Goal: Task Accomplishment & Management: Use online tool/utility

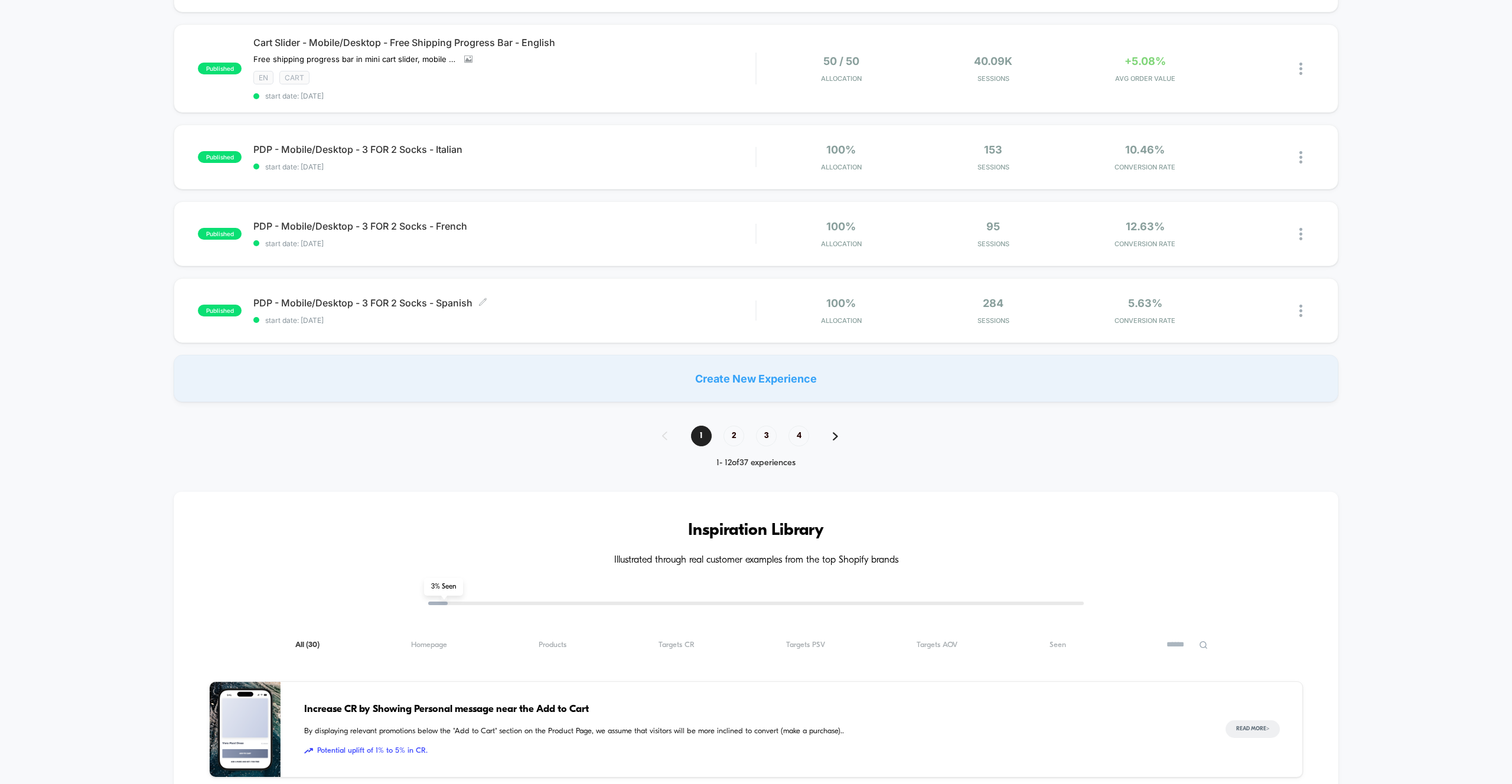
scroll to position [858, 0]
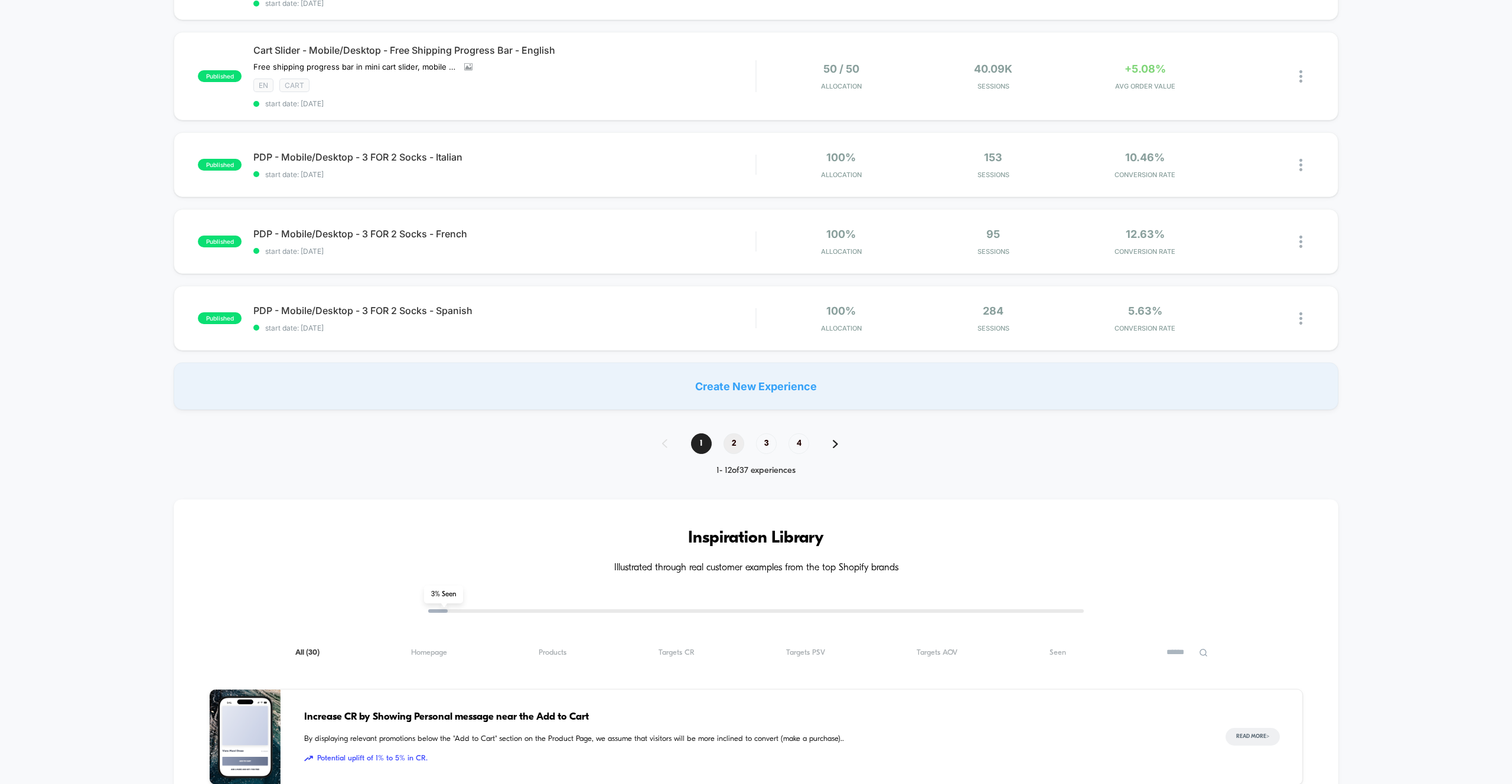
click at [729, 445] on span "2" at bounding box center [734, 444] width 20 height 20
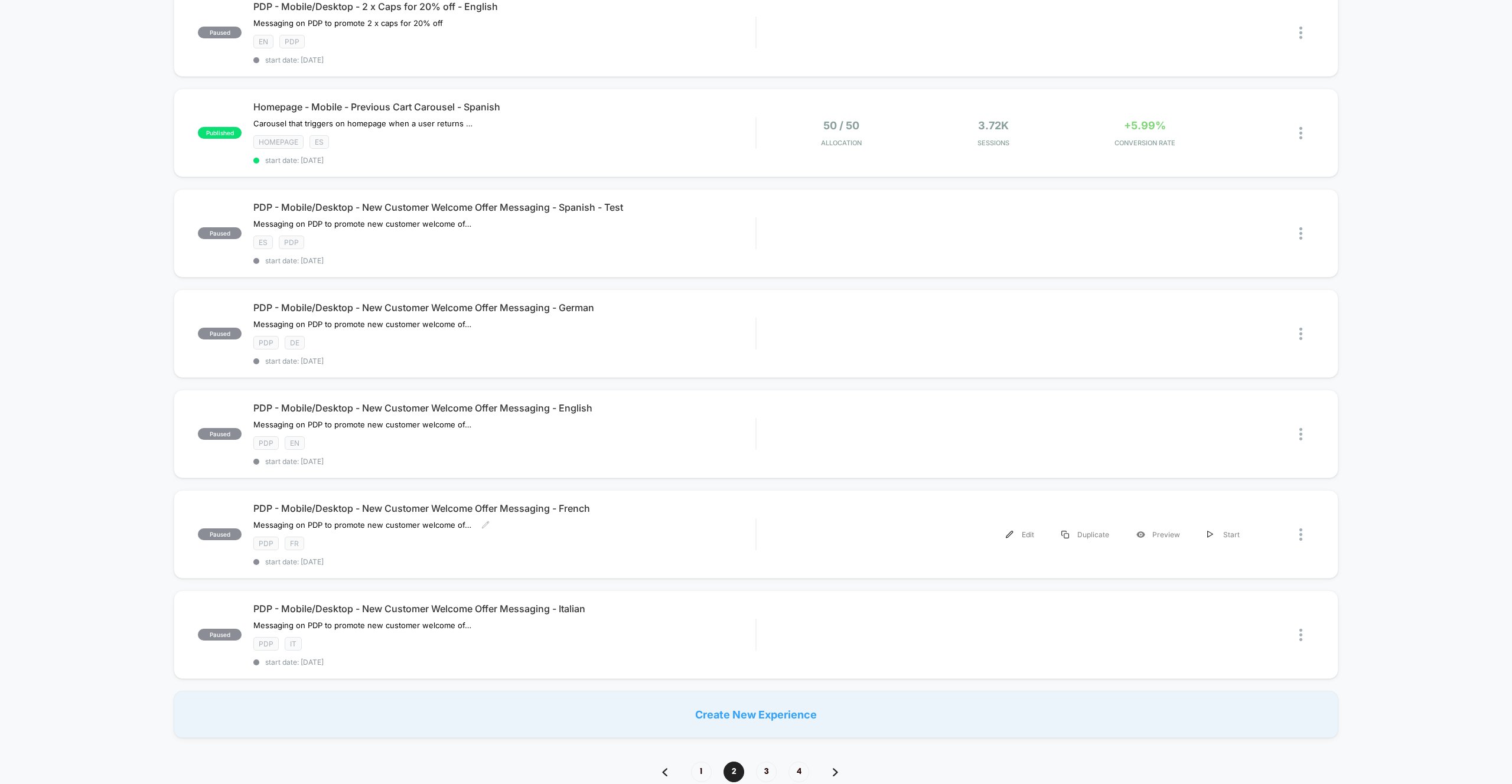
scroll to position [0, 0]
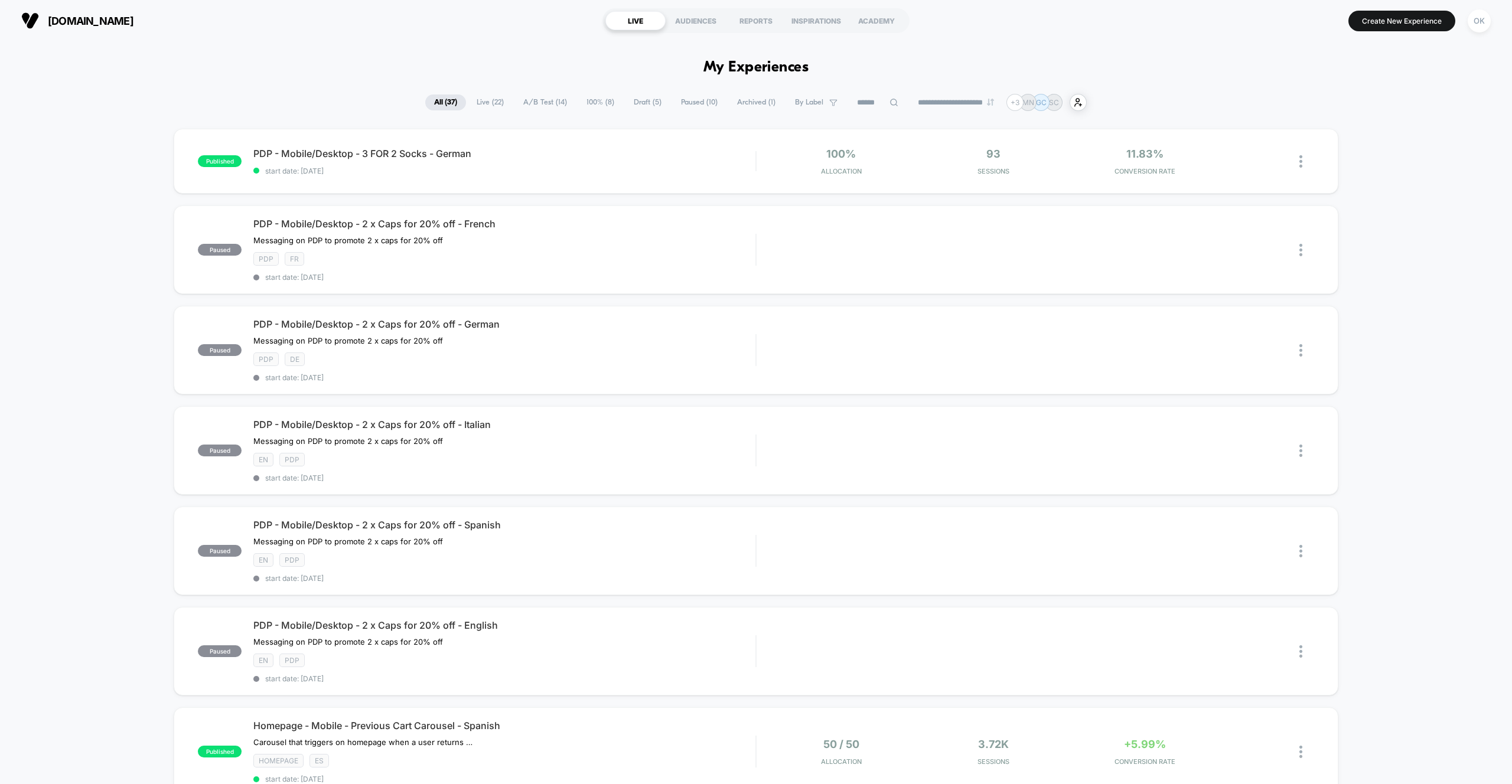
click at [644, 102] on span "Draft ( 5 )" at bounding box center [648, 103] width 45 height 16
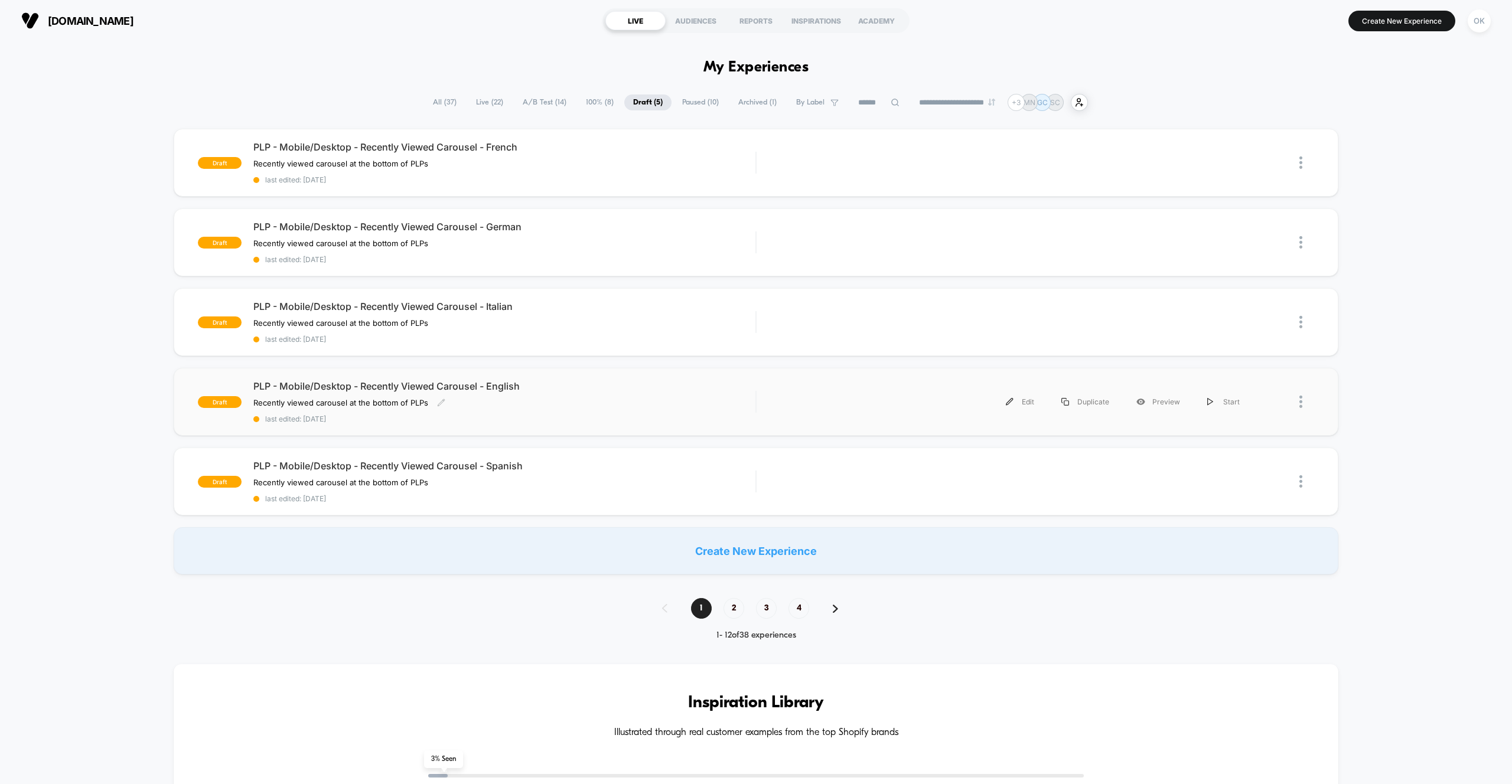
click at [564, 413] on div "PLP - Mobile/Desktop - Recently Viewed Carousel - English Recently viewed carou…" at bounding box center [504, 401] width 502 height 43
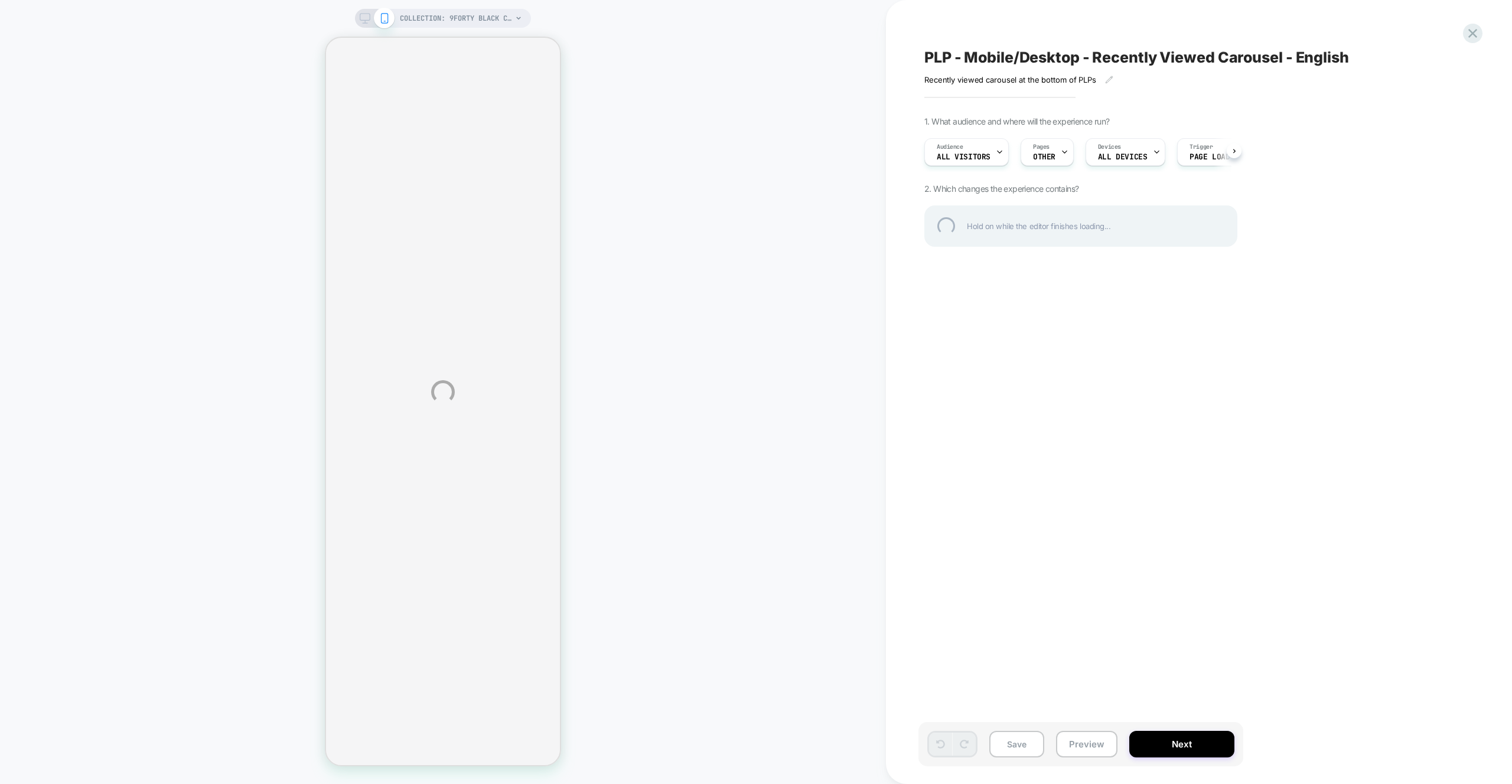
click at [365, 14] on div "COLLECTION: 9FORTY BLACK CAPS (Category) COLLECTION: 9FORTY BLACK CAPS (Categor…" at bounding box center [756, 392] width 1512 height 784
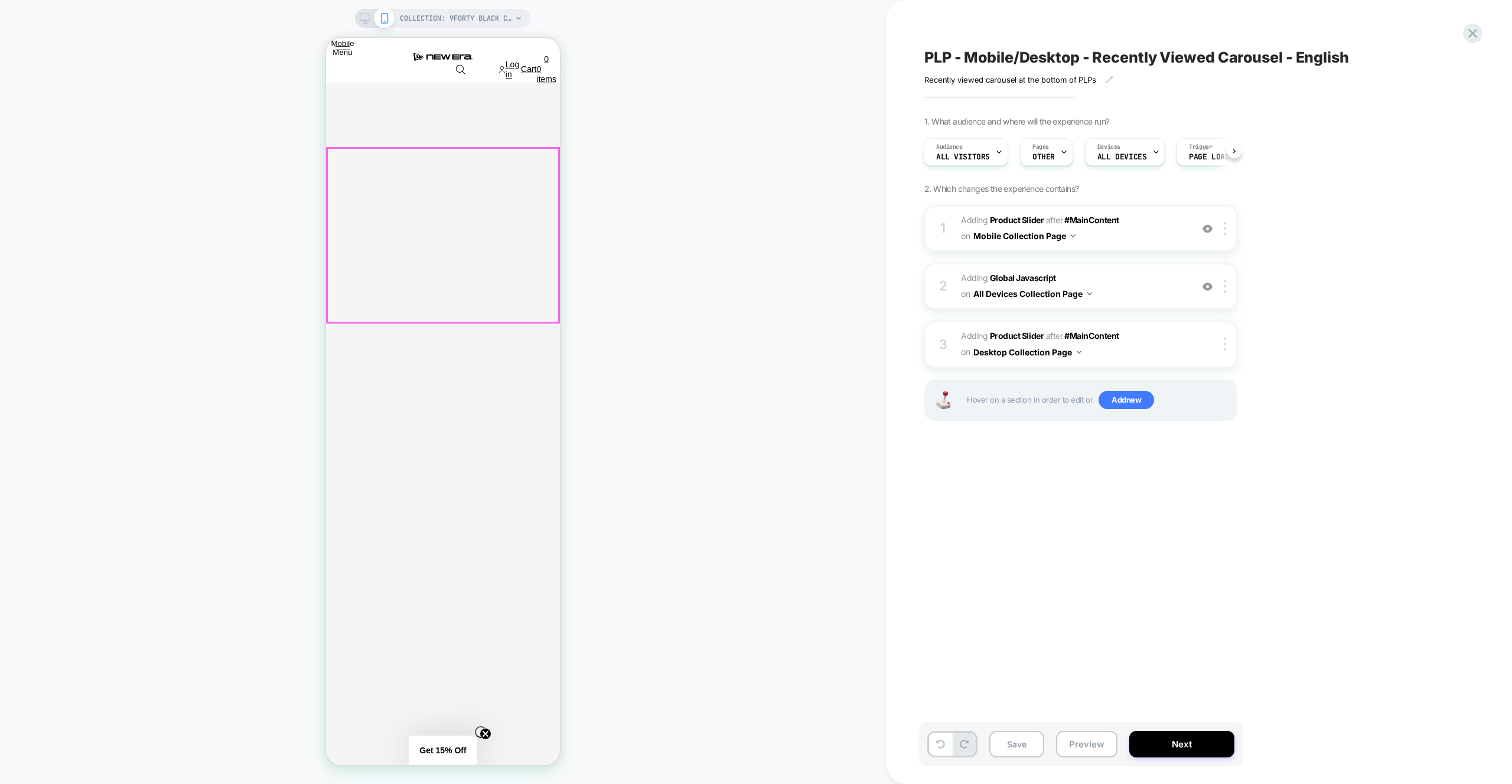
scroll to position [2425, 0]
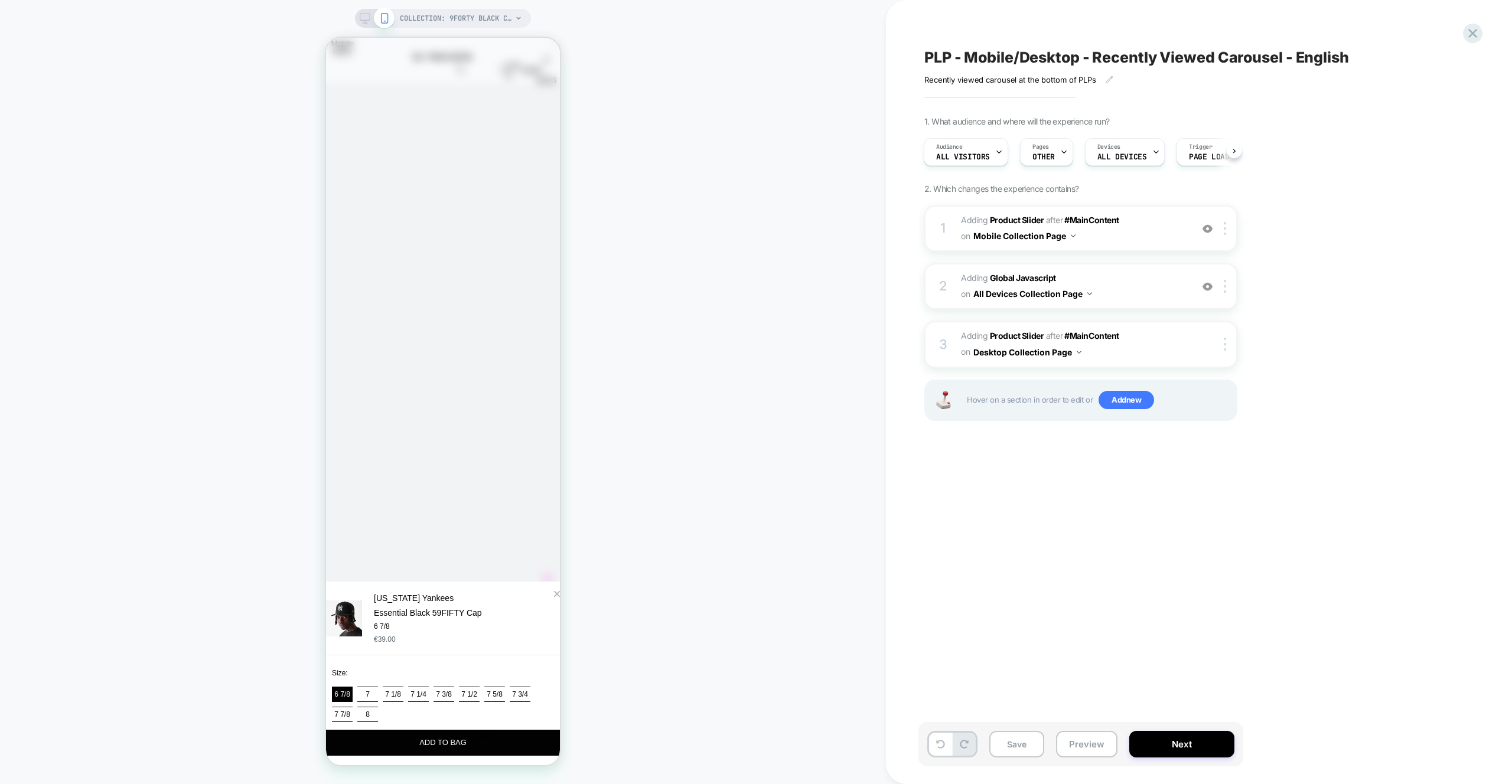
click at [554, 590] on div "Zoom Button" at bounding box center [558, 593] width 6 height 6
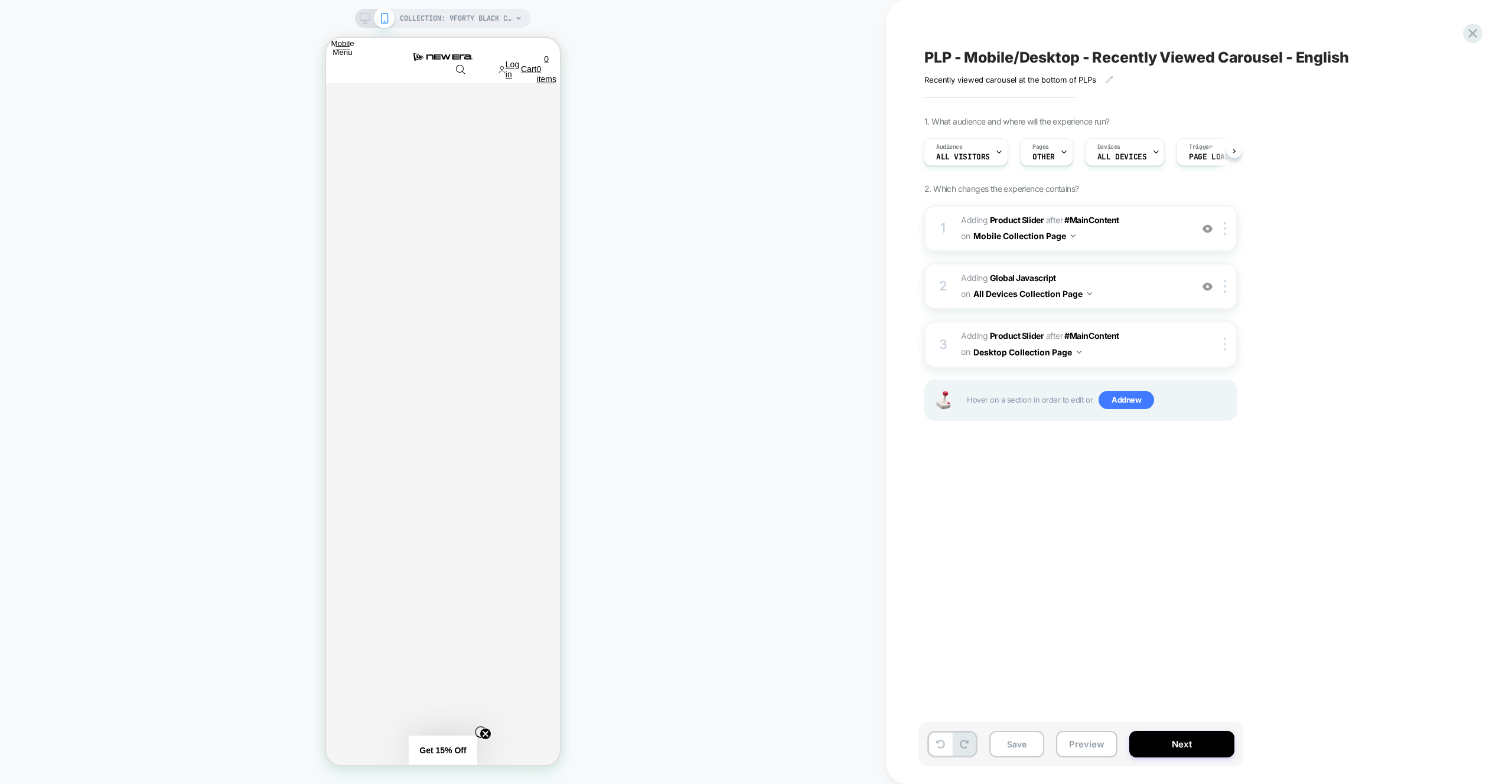
click at [360, 19] on rect at bounding box center [365, 16] width 10 height 6
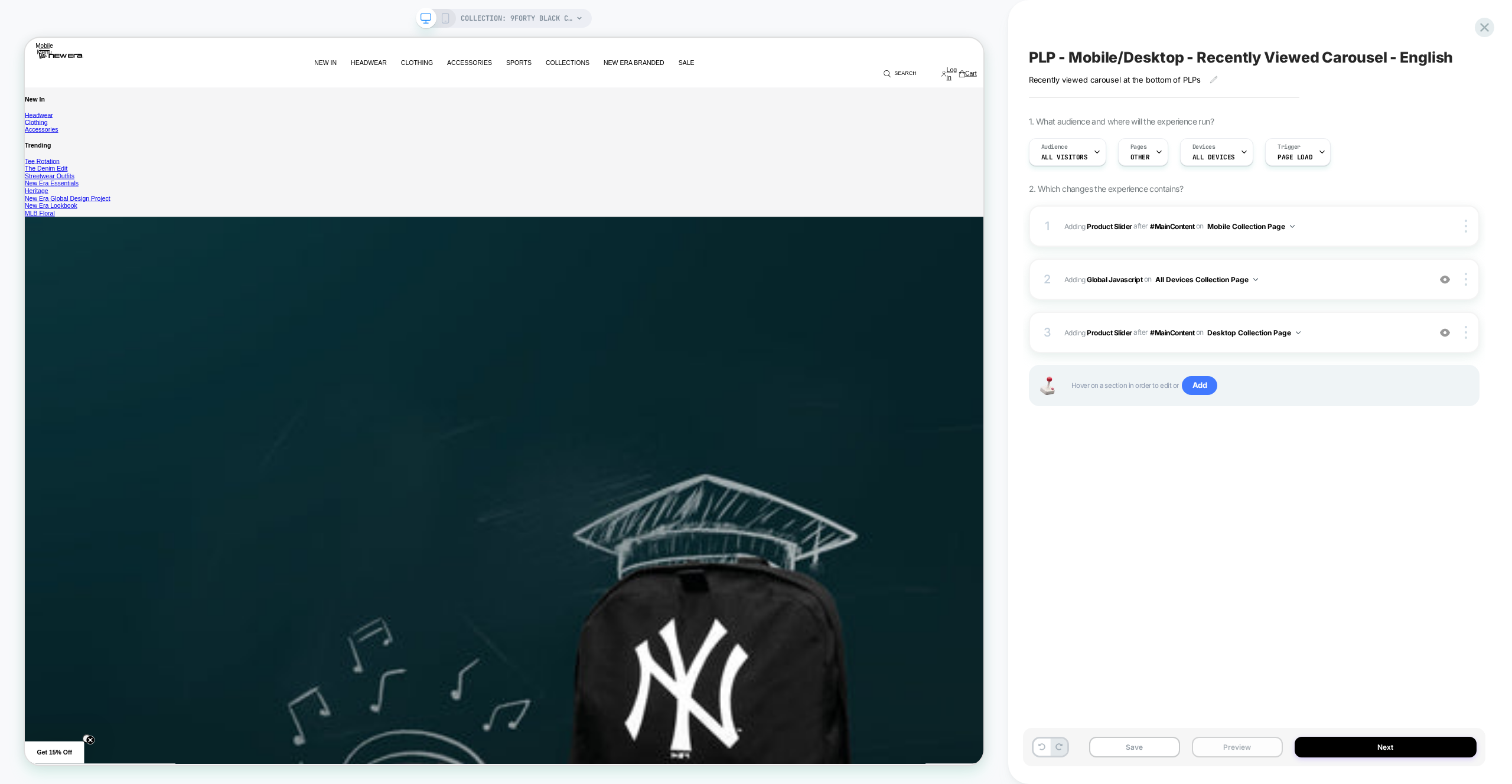
click at [0, 0] on button "Preview" at bounding box center [0, 0] width 0 height 0
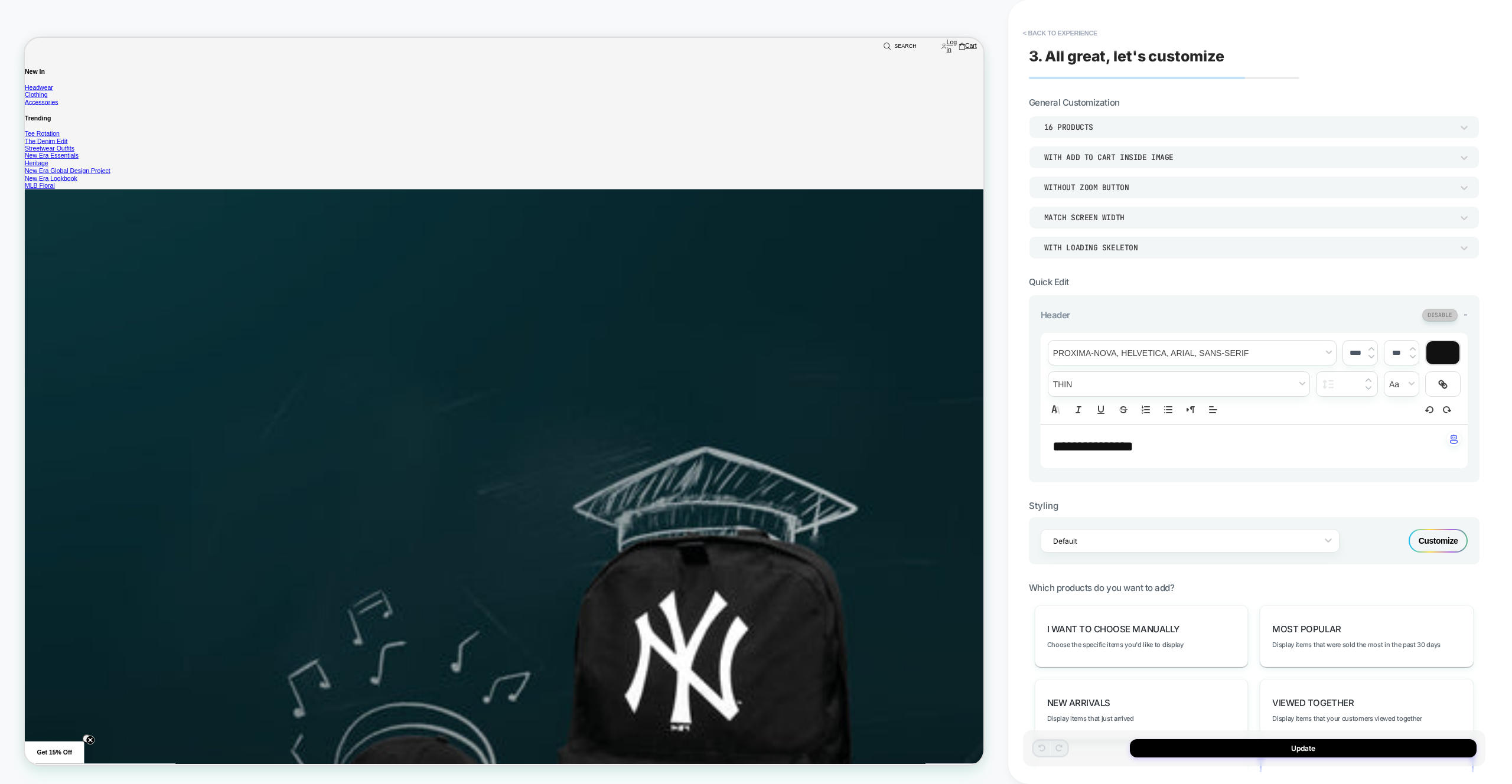
scroll to position [3102, 0]
click at [1440, 540] on div "Customize" at bounding box center [1438, 541] width 59 height 24
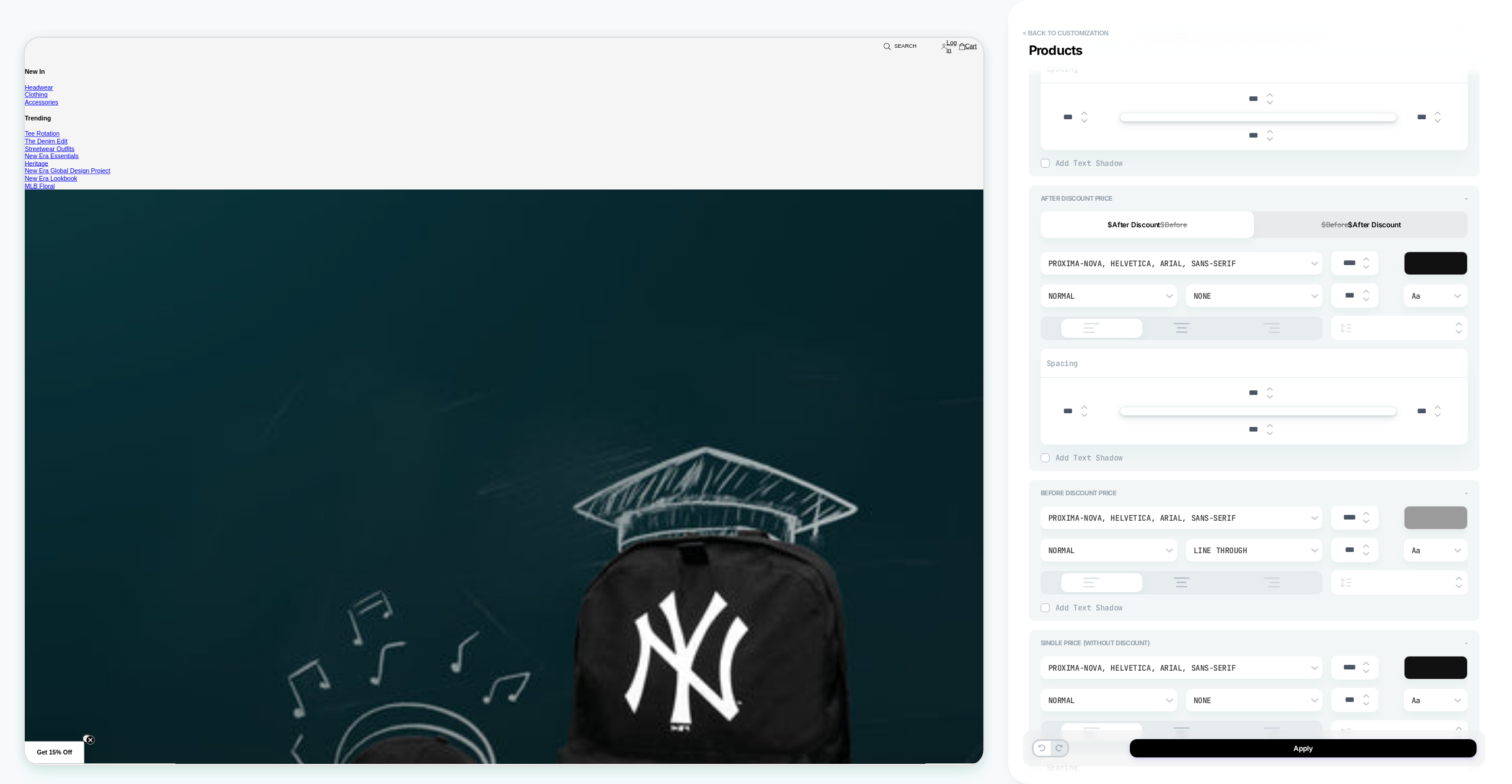
scroll to position [0, 0]
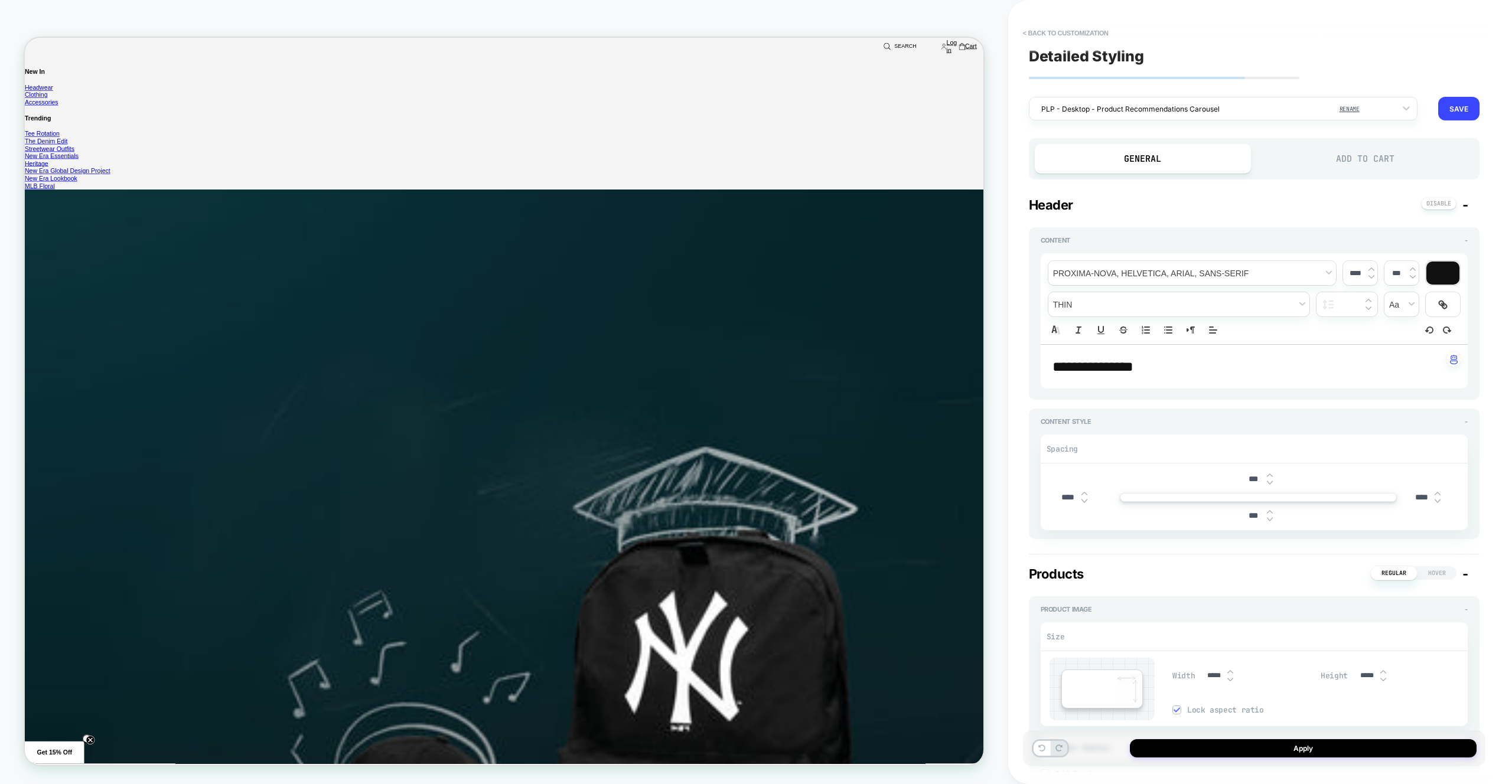
drag, startPoint x: 1332, startPoint y: 163, endPoint x: 1339, endPoint y: 164, distance: 7.1
click at [1332, 163] on div "Add to Cart" at bounding box center [1365, 159] width 216 height 30
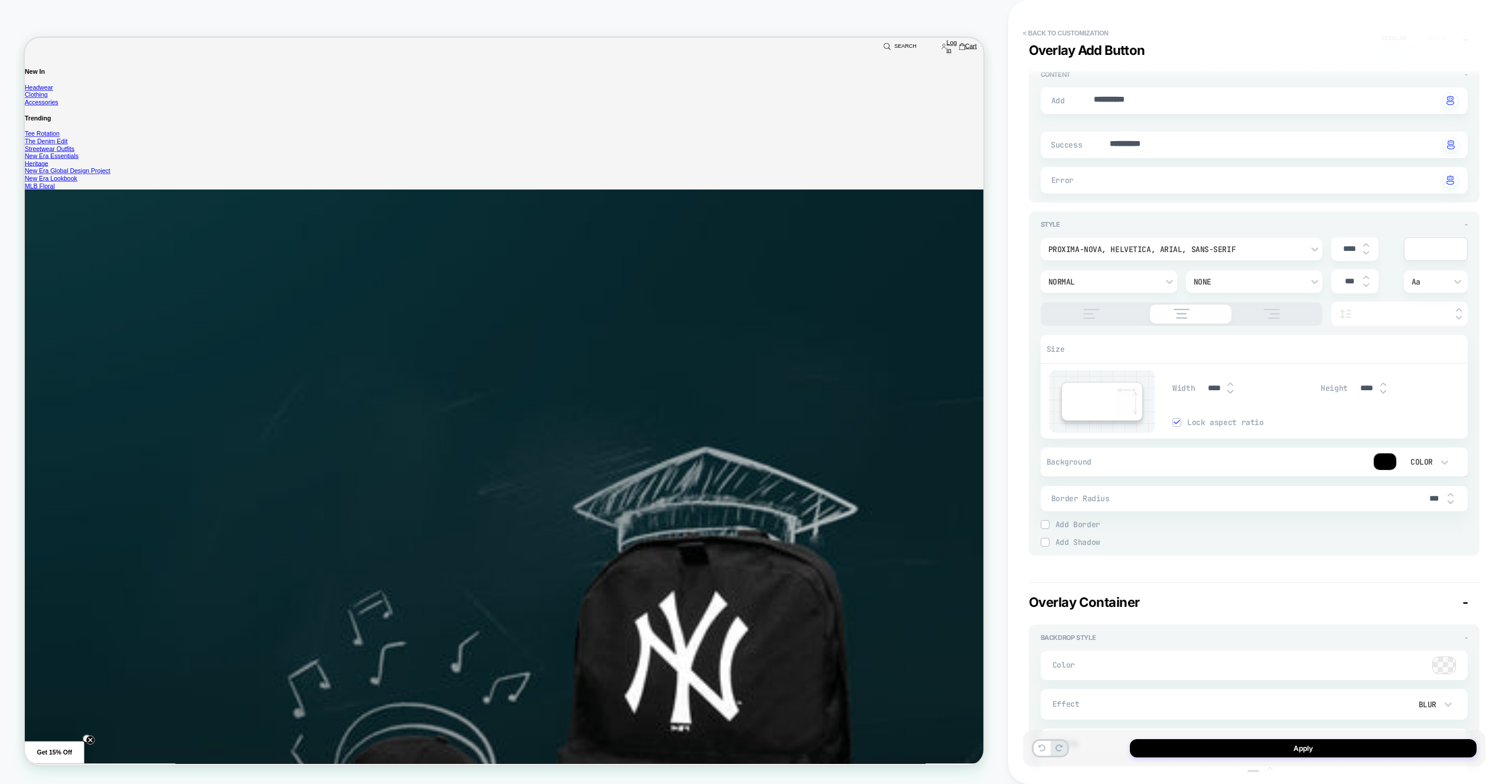
scroll to position [3798, 0]
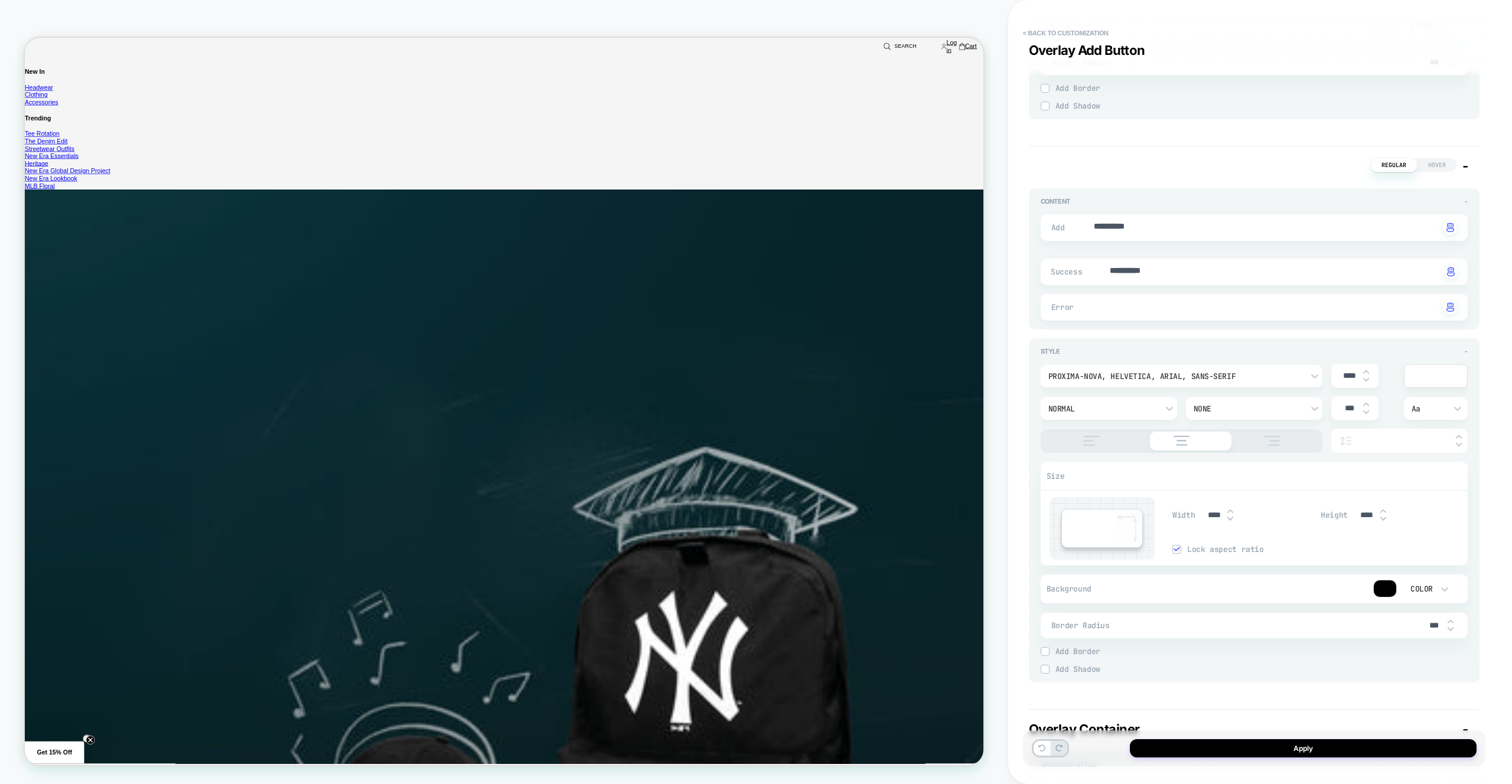
type textarea "*"
click at [1196, 267] on textarea "**********" at bounding box center [1274, 271] width 331 height 13
type textarea "*"
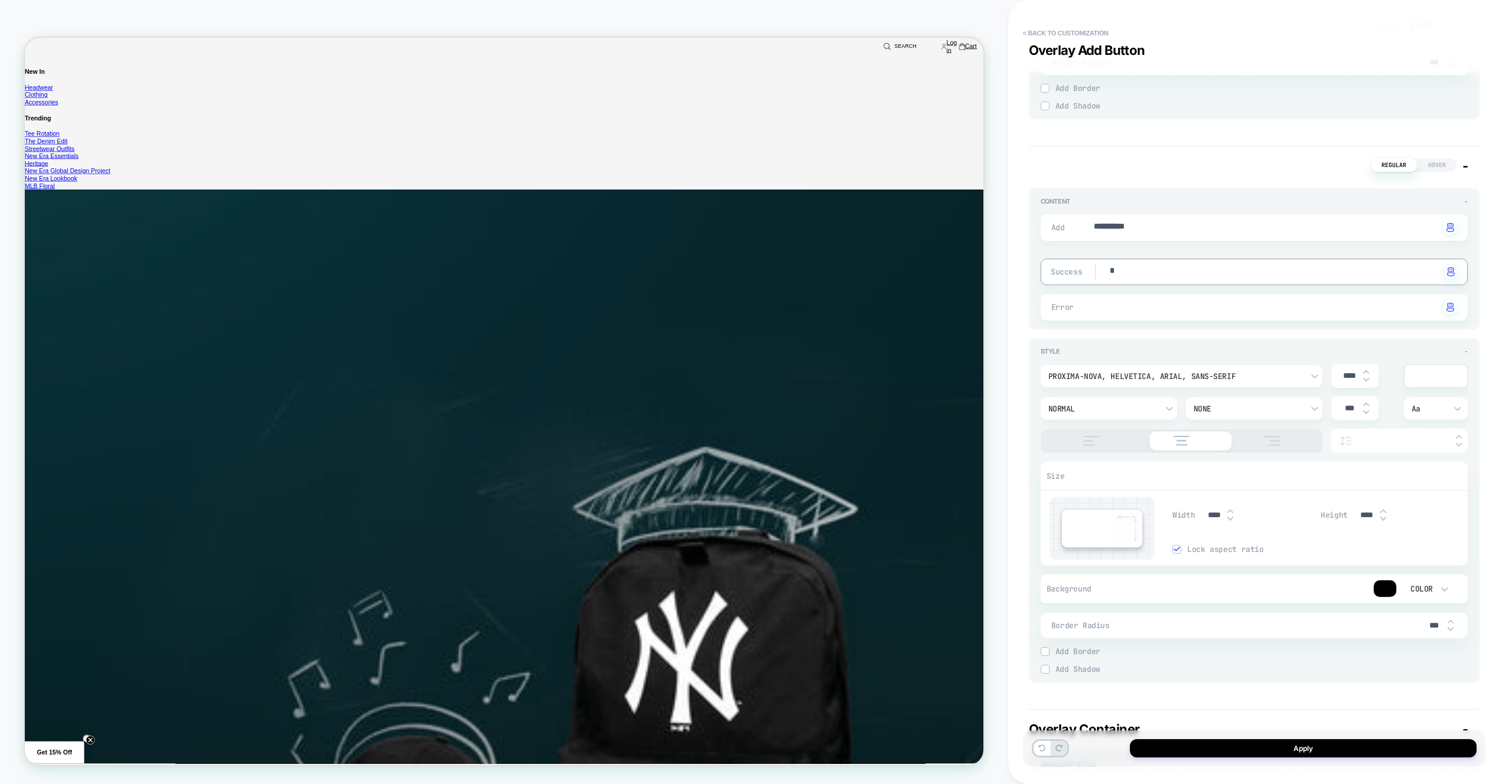
type textarea "*"
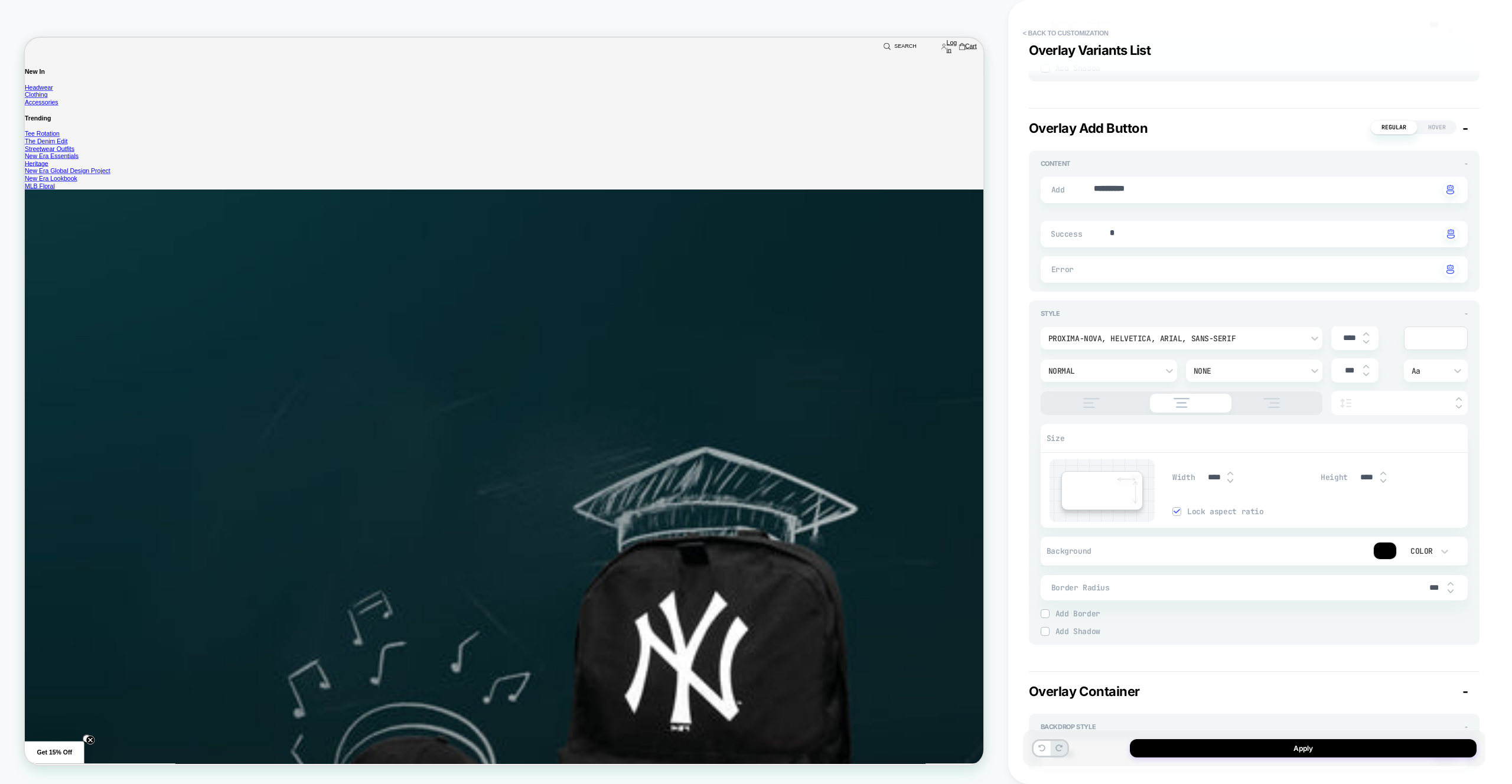
scroll to position [3828, 0]
drag, startPoint x: 1433, startPoint y: 595, endPoint x: 1427, endPoint y: 597, distance: 6.3
click at [1427, 597] on input "***" at bounding box center [1434, 595] width 27 height 10
type input "****"
type textarea "*"
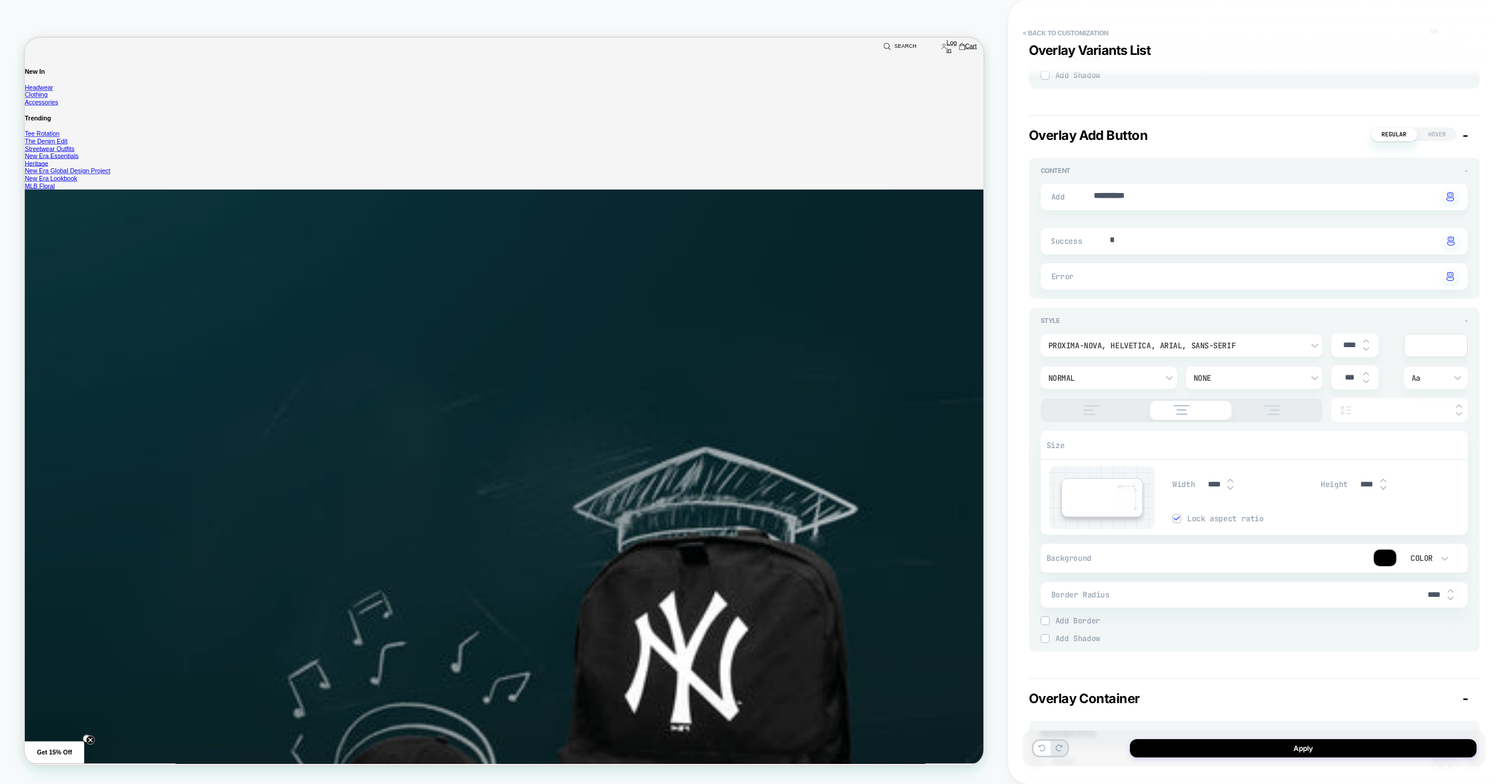
scroll to position [3835, 0]
type input "****"
click at [1148, 230] on textarea "*" at bounding box center [1274, 234] width 331 height 13
click at [1057, 37] on button "< Back to customization" at bounding box center [1066, 33] width 97 height 19
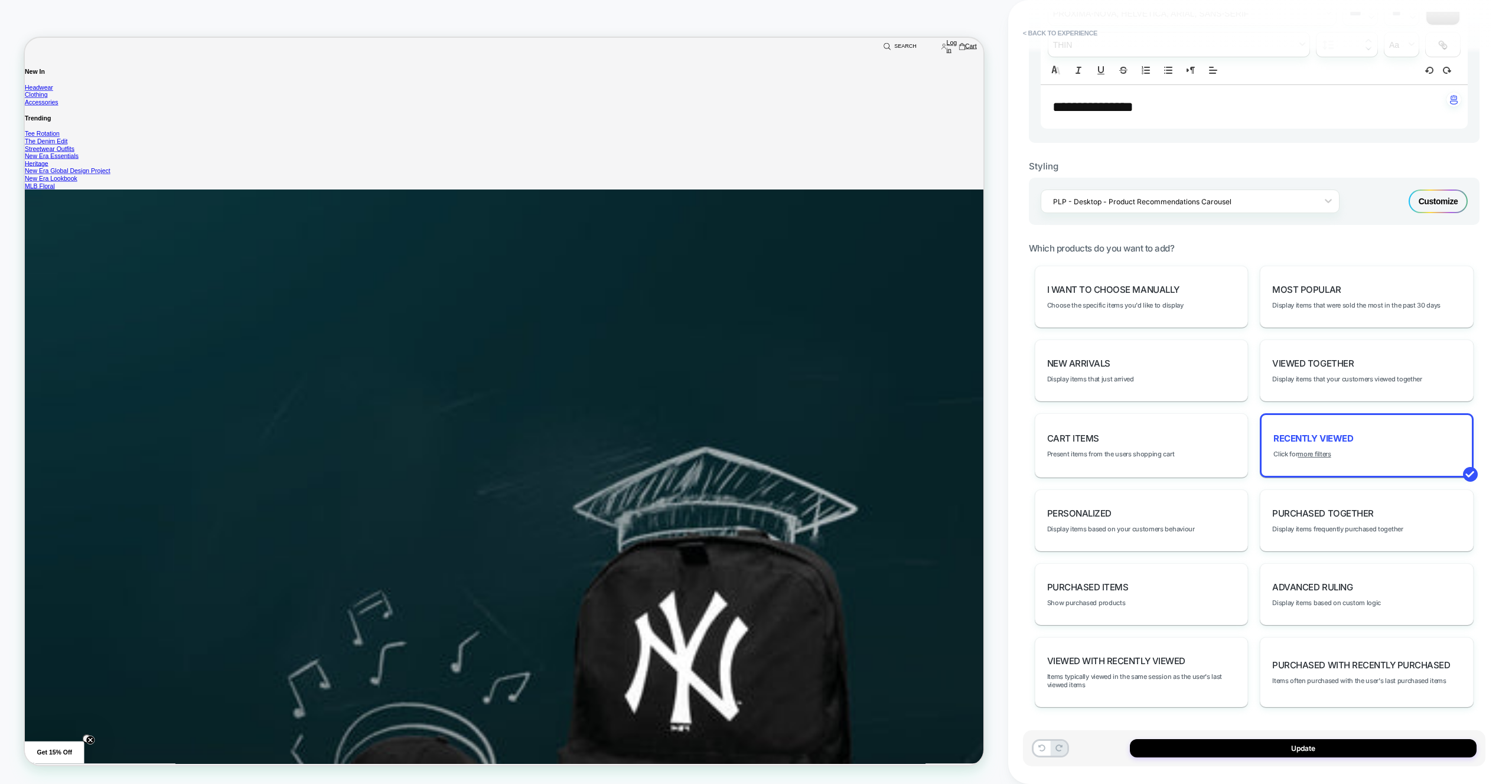
scroll to position [332, 0]
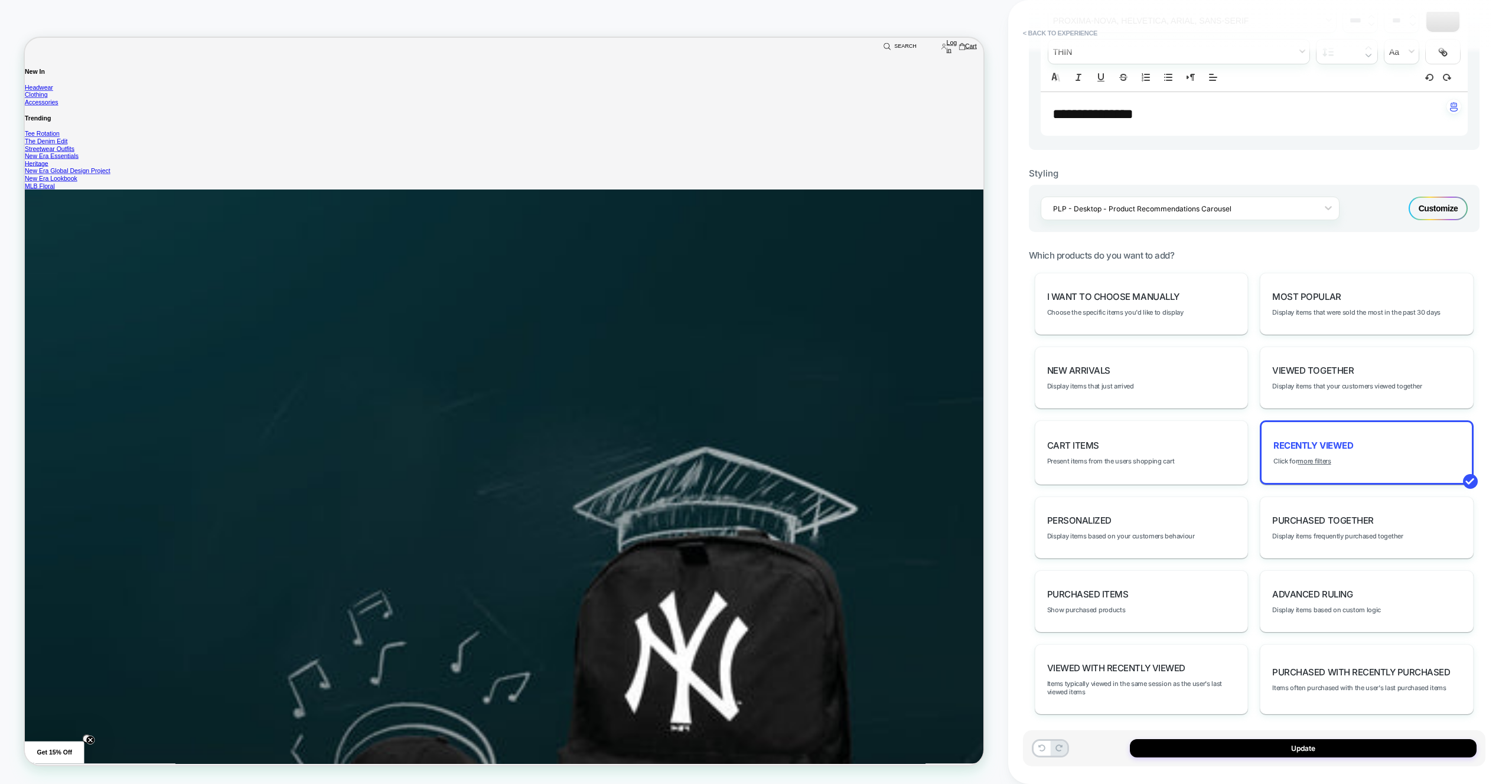
click at [1449, 193] on div "PLP - Desktop - Product Recommendations Carousel Customize" at bounding box center [1254, 209] width 451 height 47
click at [1442, 204] on div "Customize" at bounding box center [1438, 209] width 59 height 24
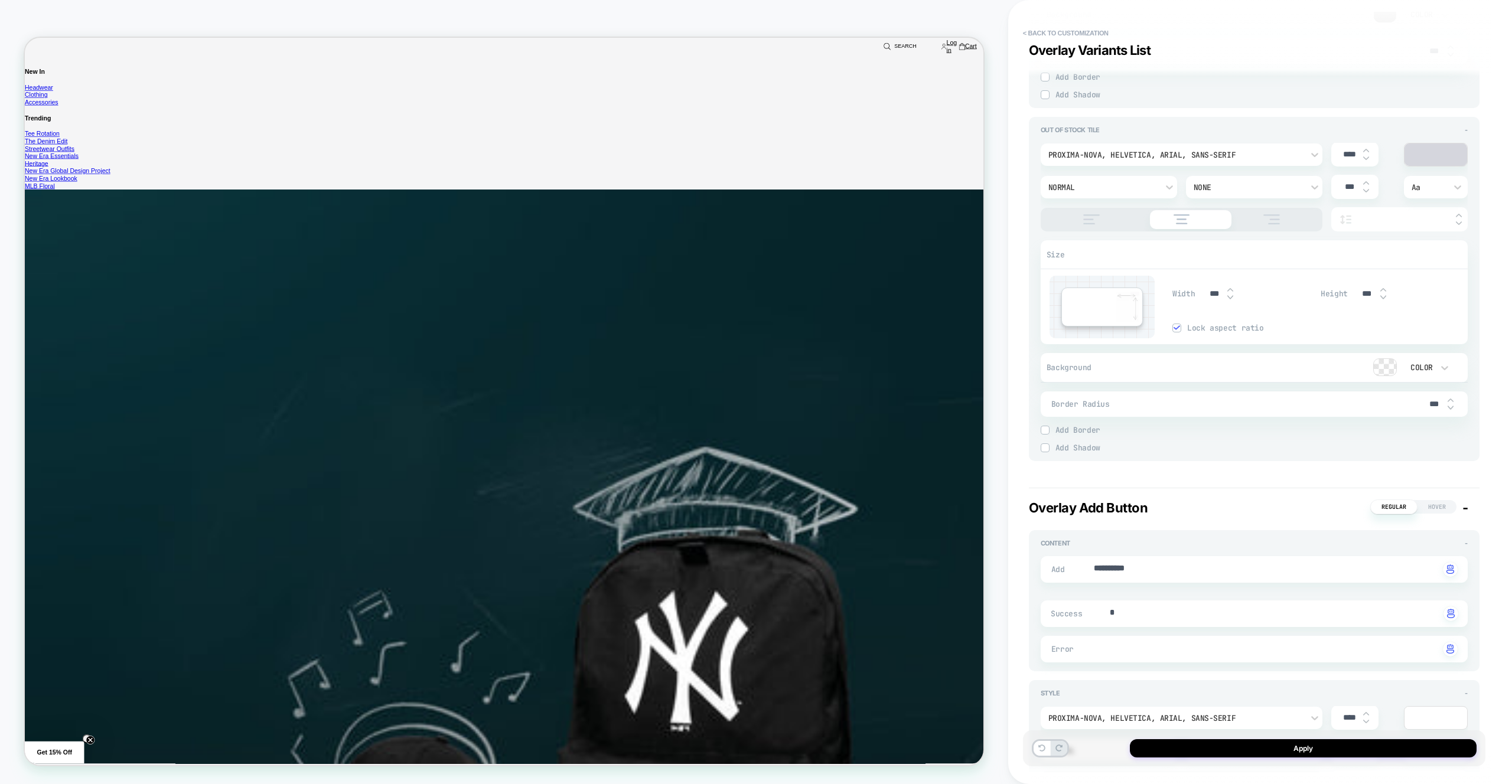
scroll to position [3448, 0]
click at [1157, 578] on textarea "**********" at bounding box center [1267, 577] width 347 height 13
type textarea "*"
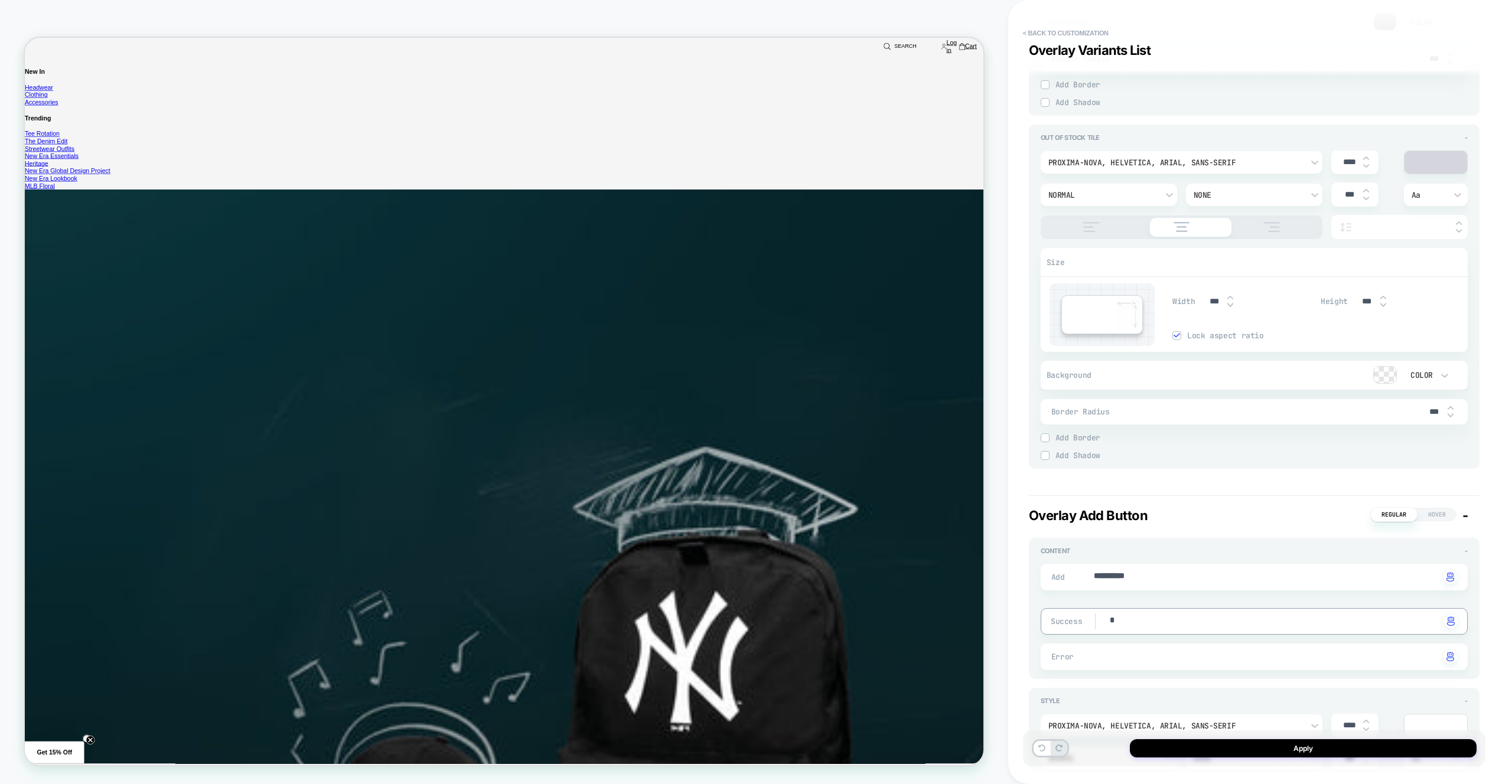
click at [1126, 619] on textarea "*" at bounding box center [1274, 621] width 331 height 13
paste textarea "*********"
type textarea "**********"
type textarea "*"
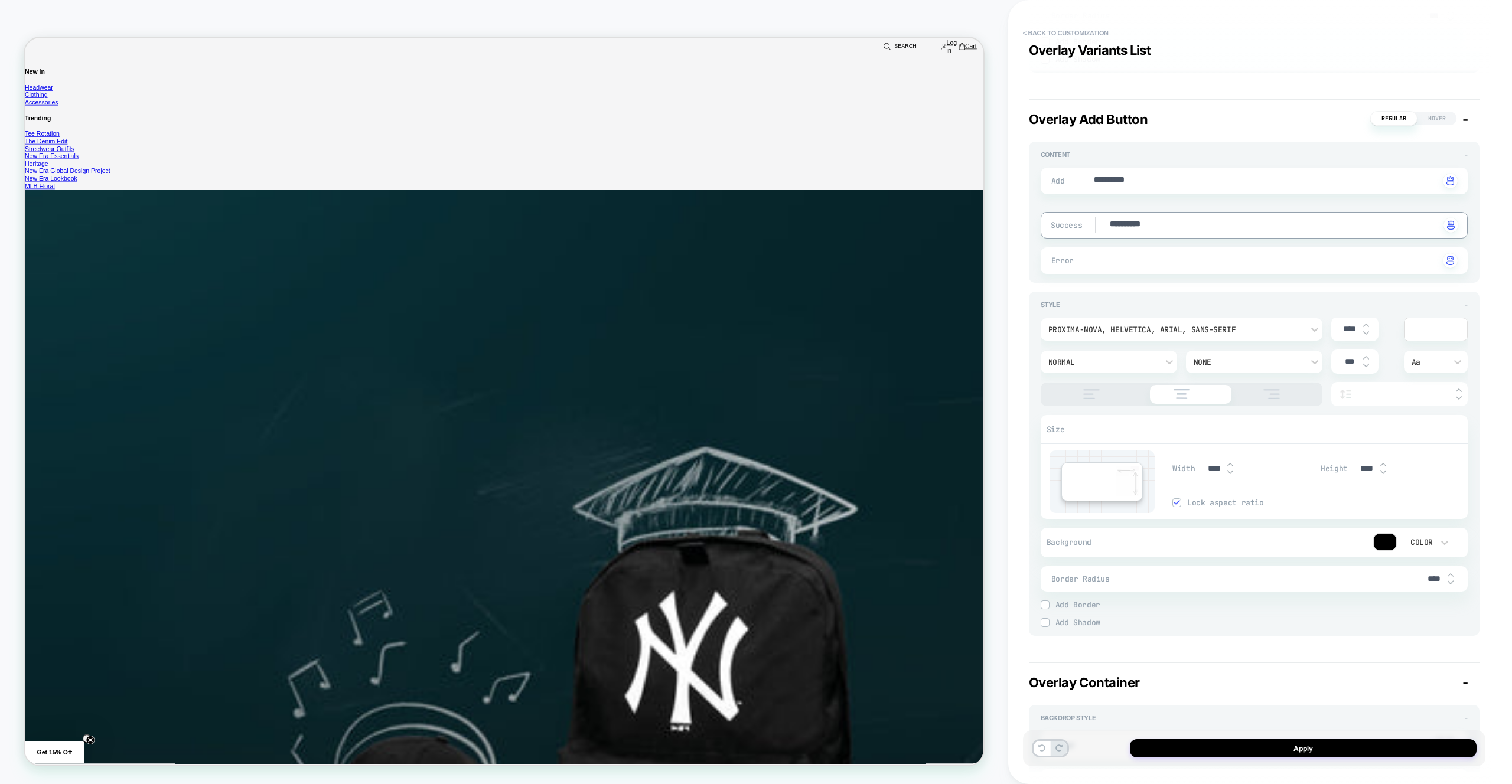
scroll to position [3852, 0]
type textarea "**********"
type textarea "*"
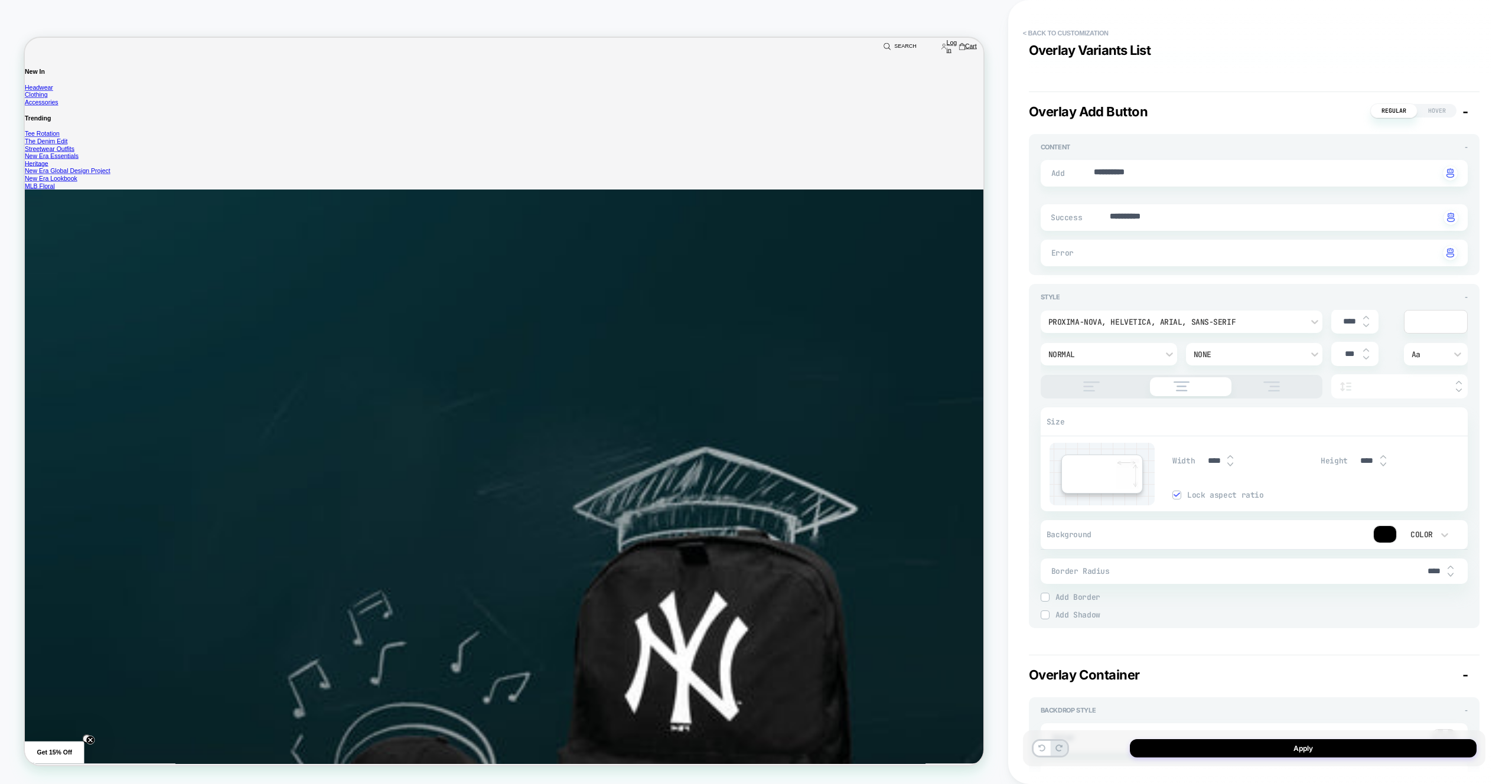
click at [1430, 570] on input "****" at bounding box center [1434, 571] width 27 height 10
type input "***"
type textarea "*"
type input "***"
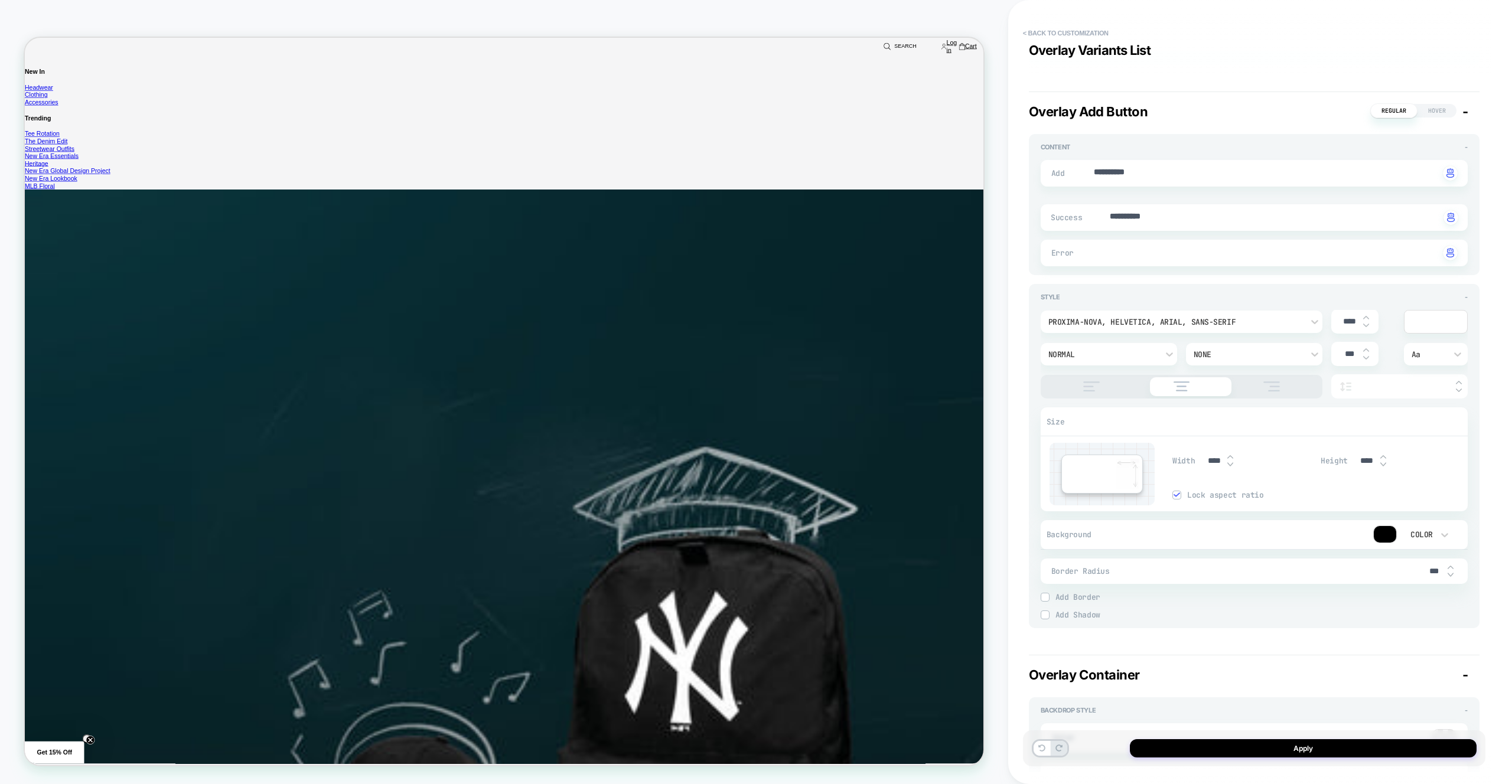
type textarea "*"
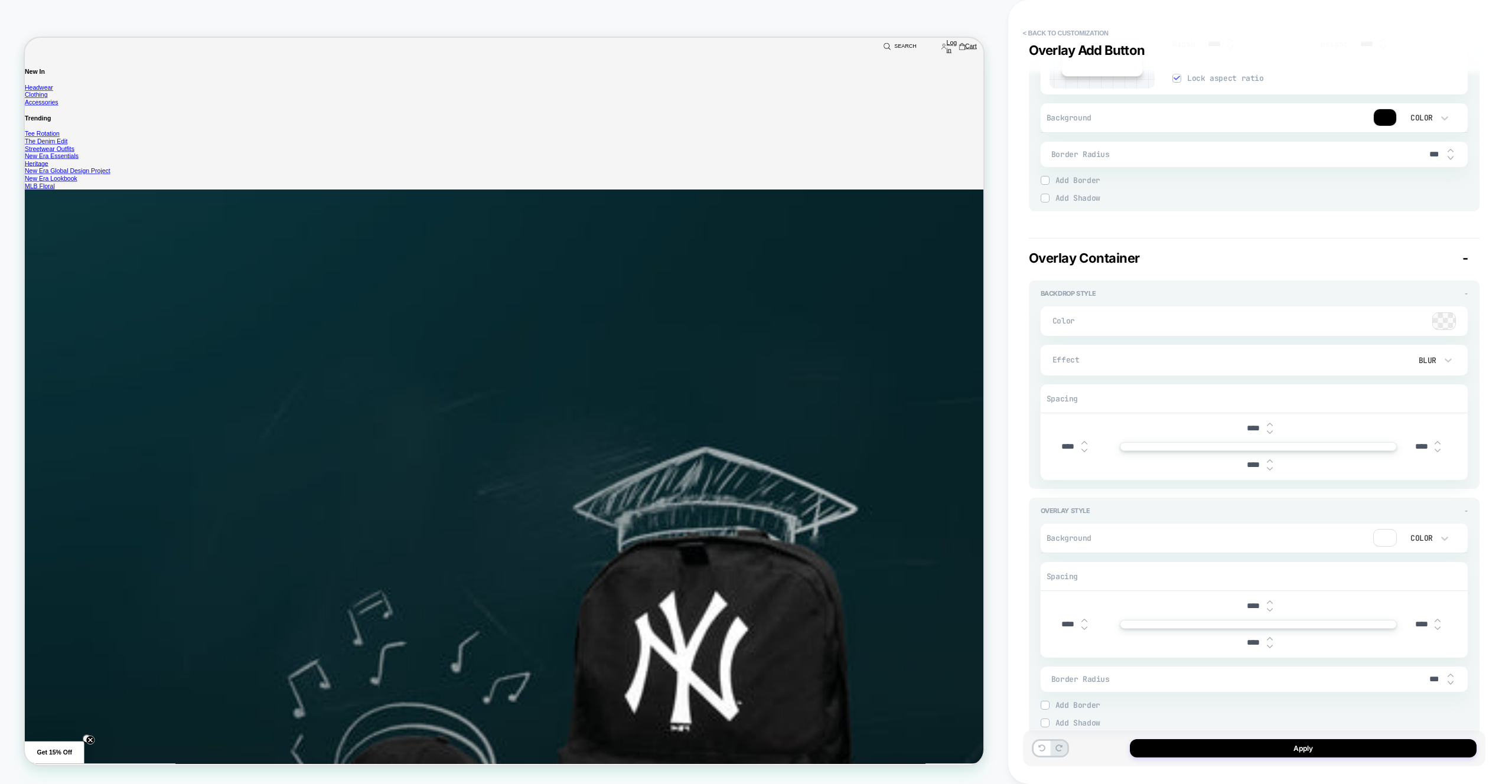
scroll to position [4310, 0]
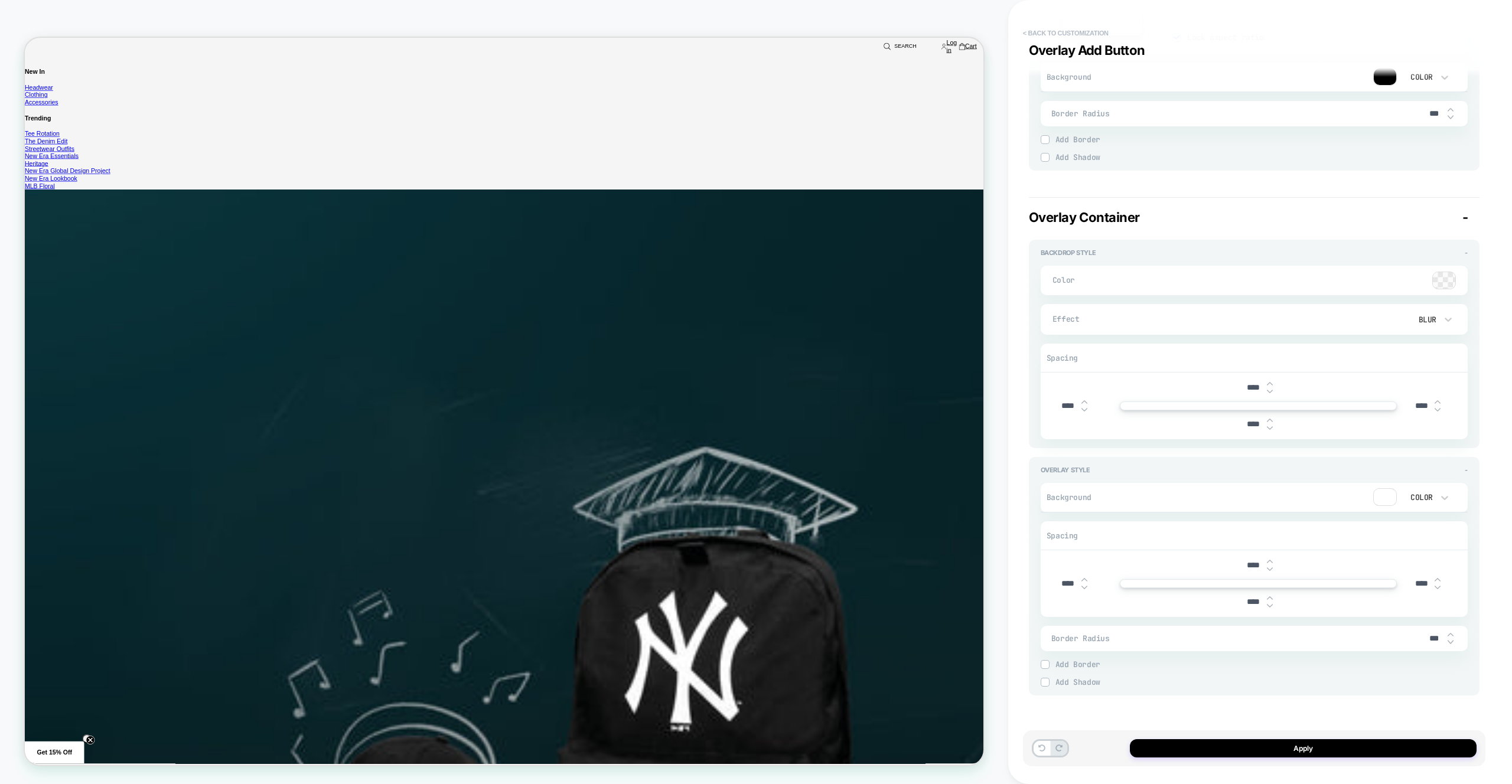
click at [1077, 32] on button "< Back to customization" at bounding box center [1066, 33] width 97 height 19
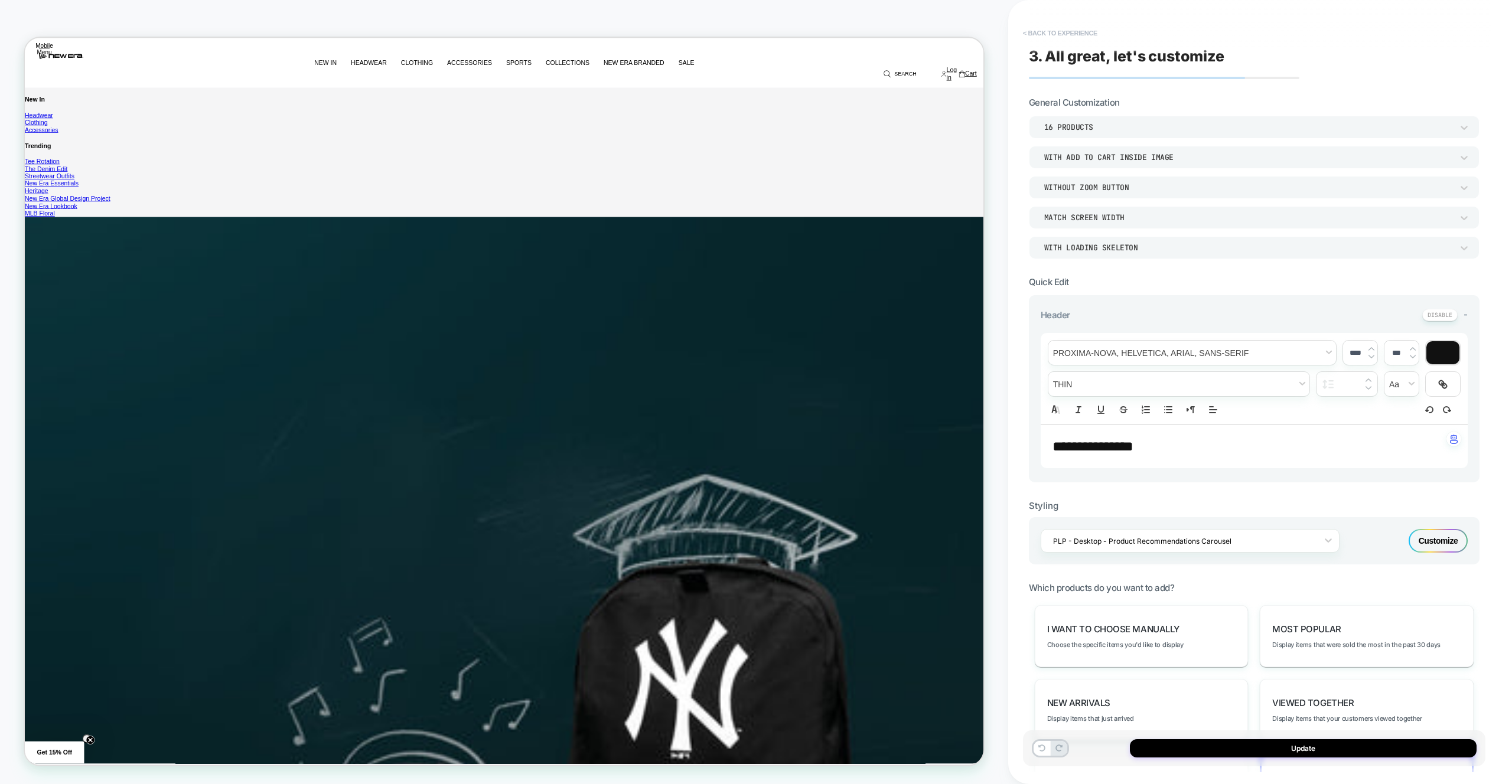
scroll to position [2859, 0]
click at [1045, 24] on button "< Back to experience" at bounding box center [1060, 33] width 86 height 19
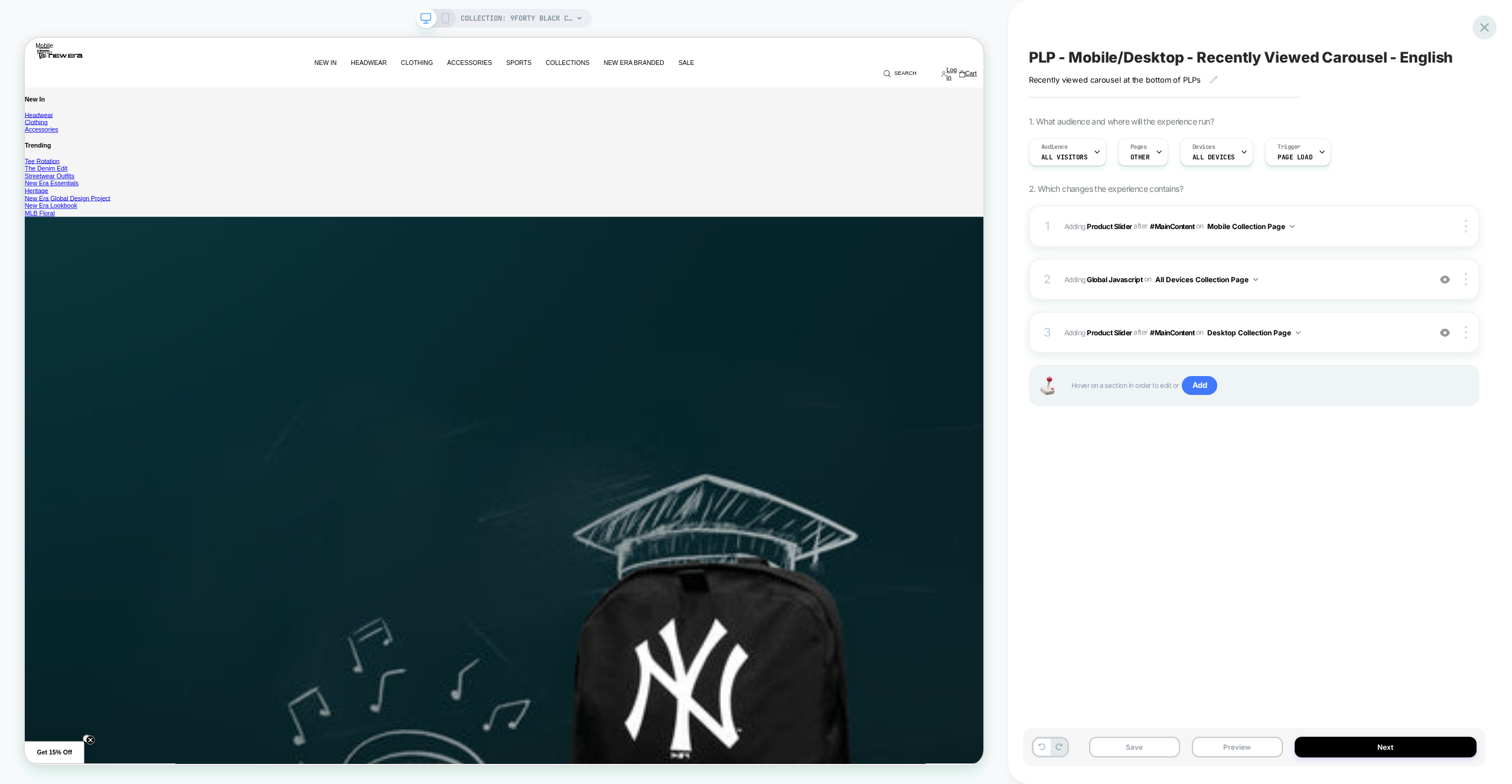
click at [1485, 21] on icon at bounding box center [1485, 27] width 16 height 16
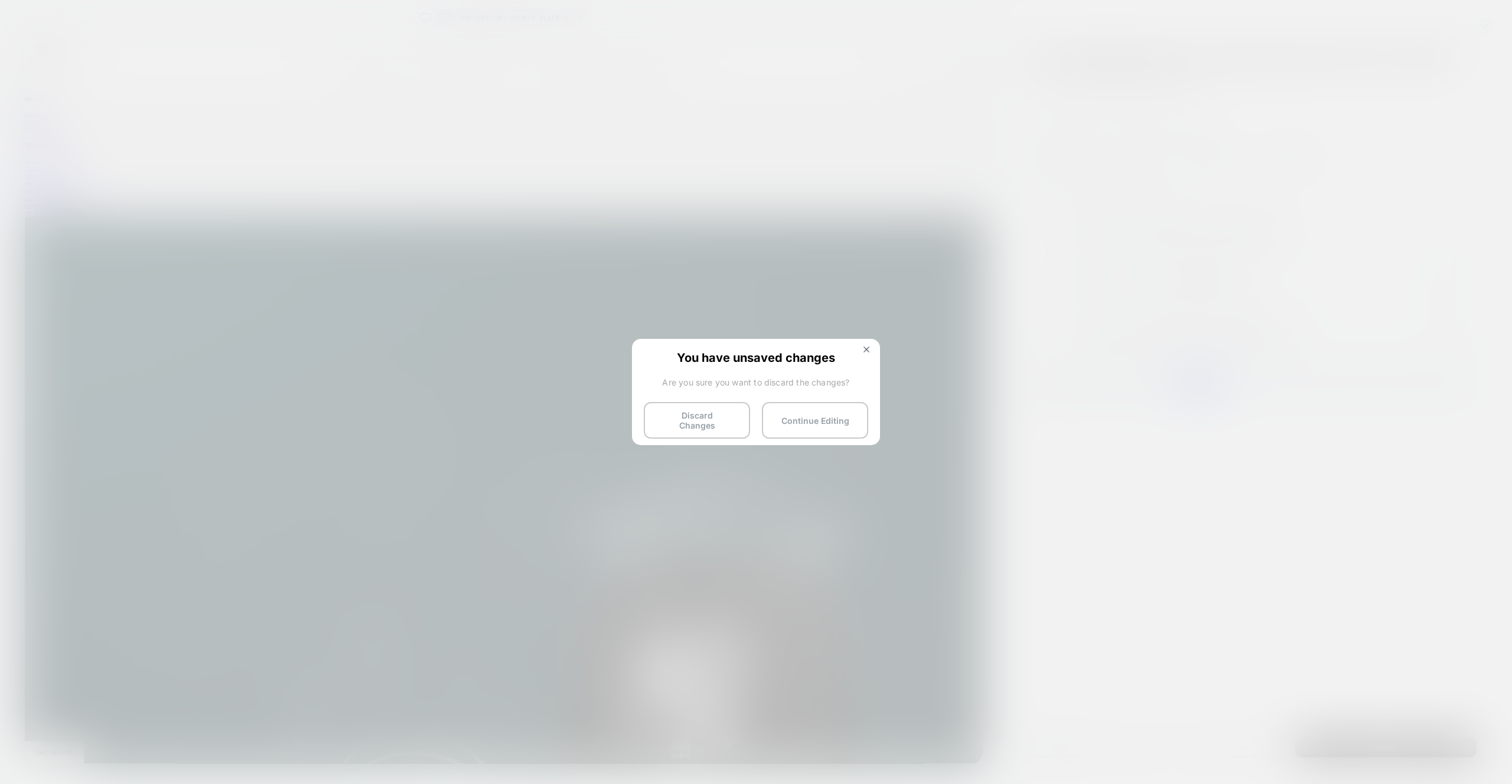
click at [685, 421] on button "Discard Changes" at bounding box center [697, 420] width 107 height 37
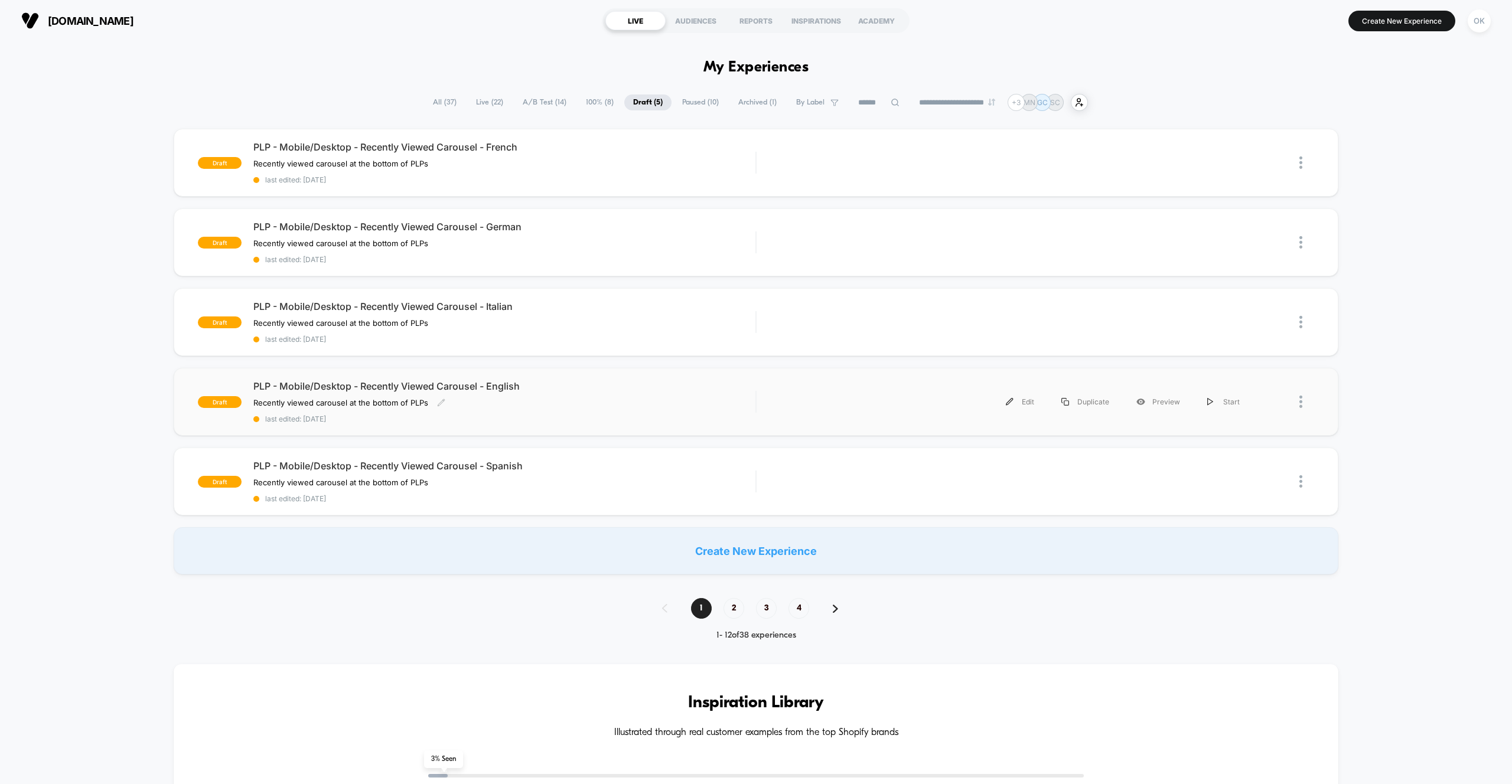
click at [523, 405] on div "Recently viewed carousel at the bottom of PLPs Click to edit experience details…" at bounding box center [429, 403] width 351 height 9
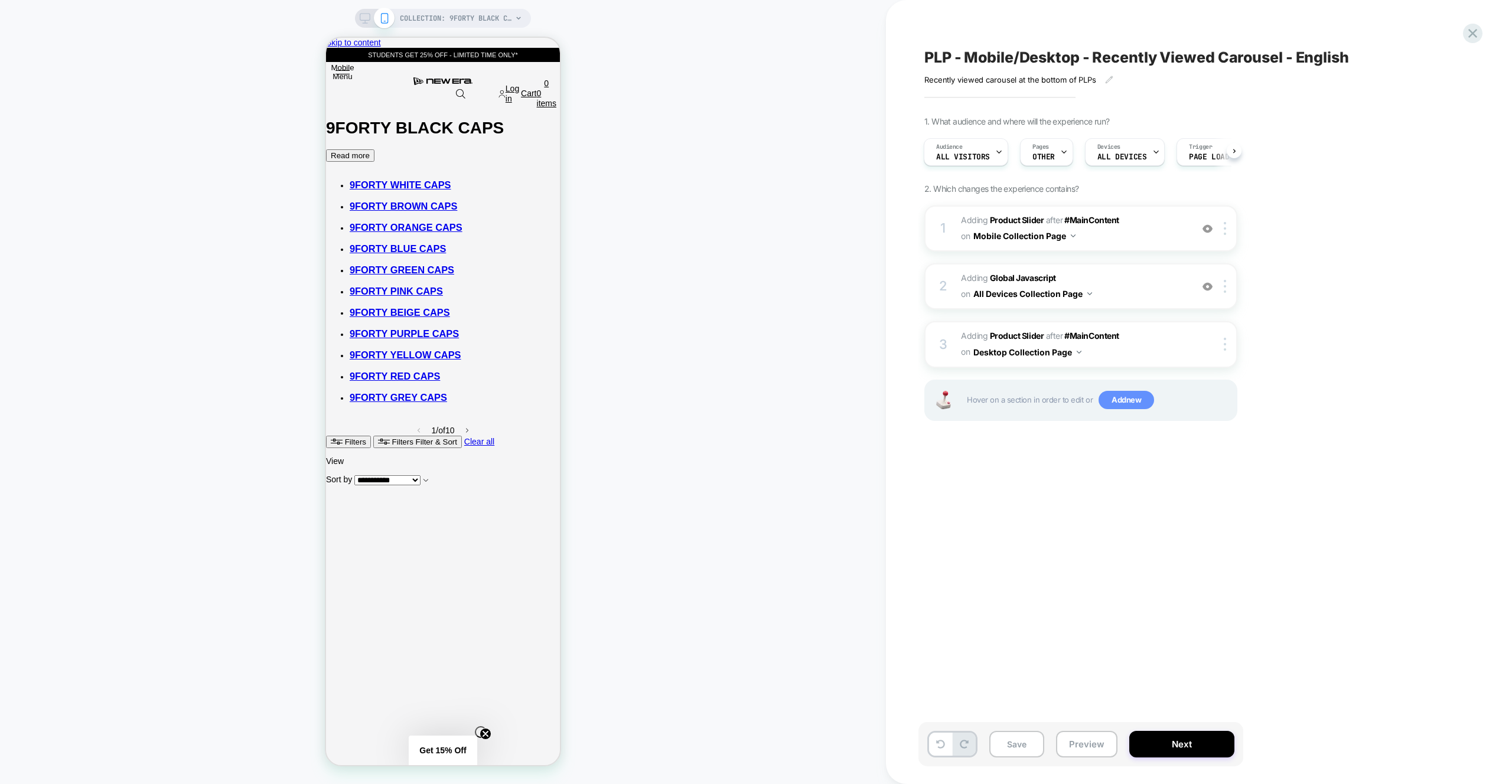
click at [1119, 397] on span "Add new" at bounding box center [1126, 401] width 56 height 19
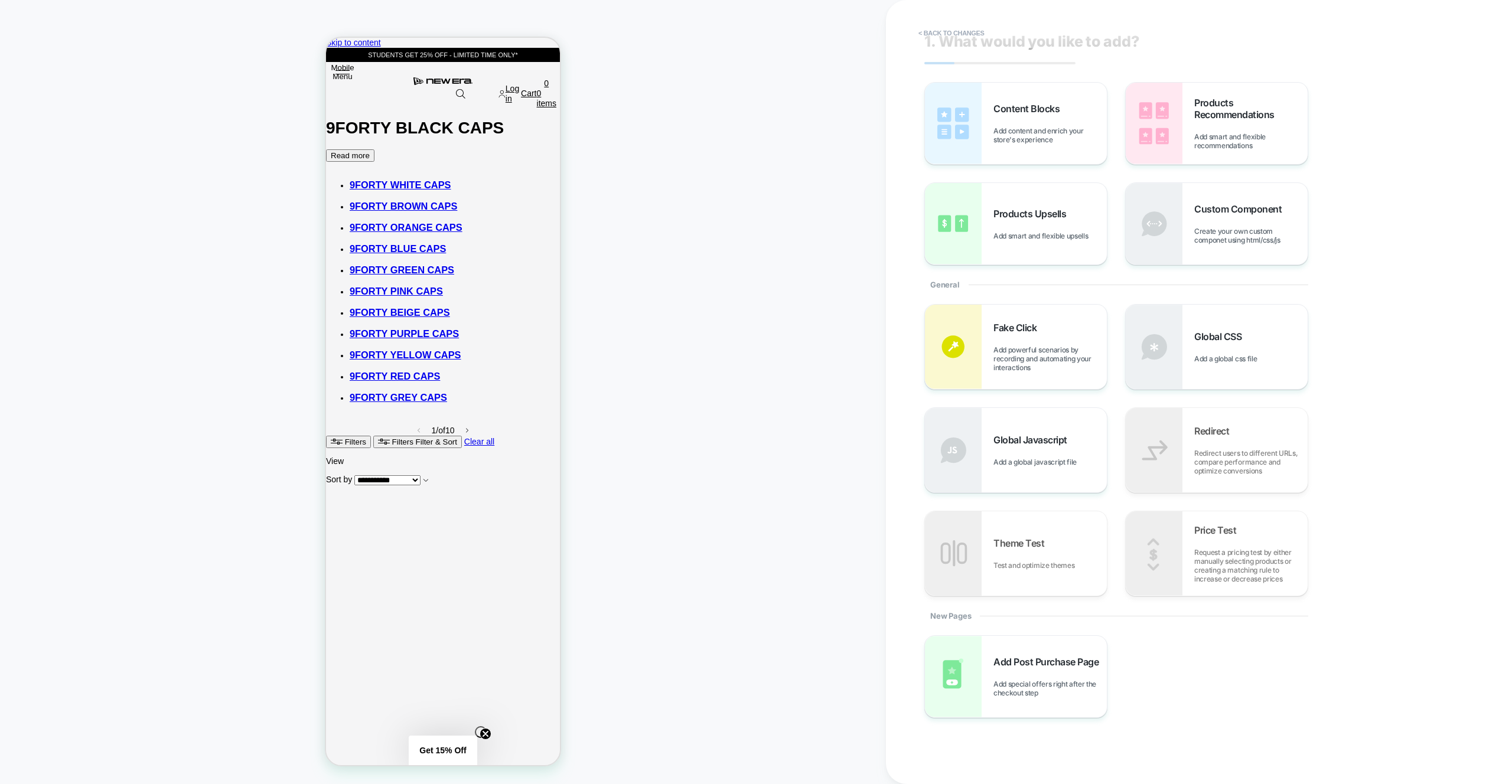
scroll to position [23, 0]
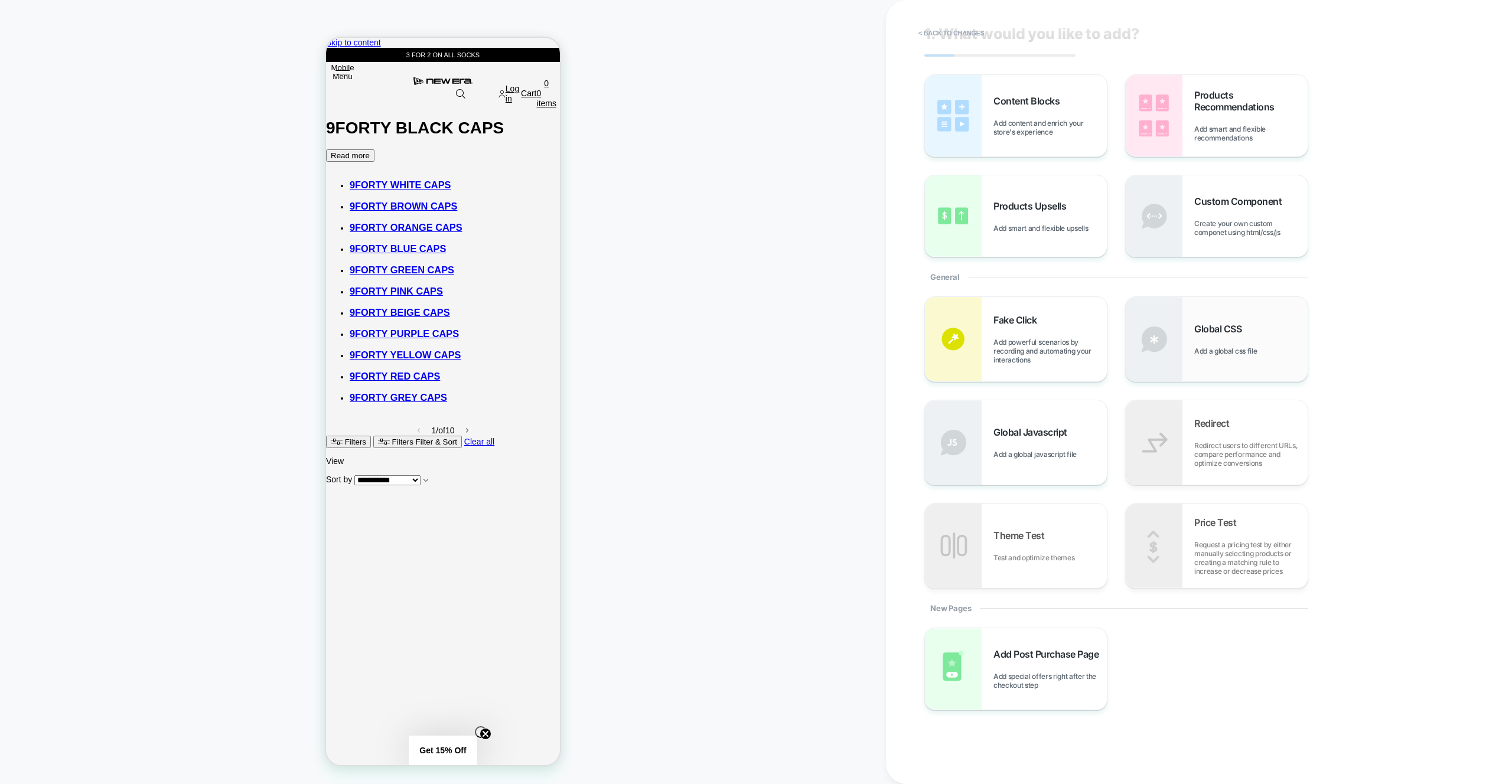
click at [1212, 354] on span "Add a global css file" at bounding box center [1228, 350] width 68 height 9
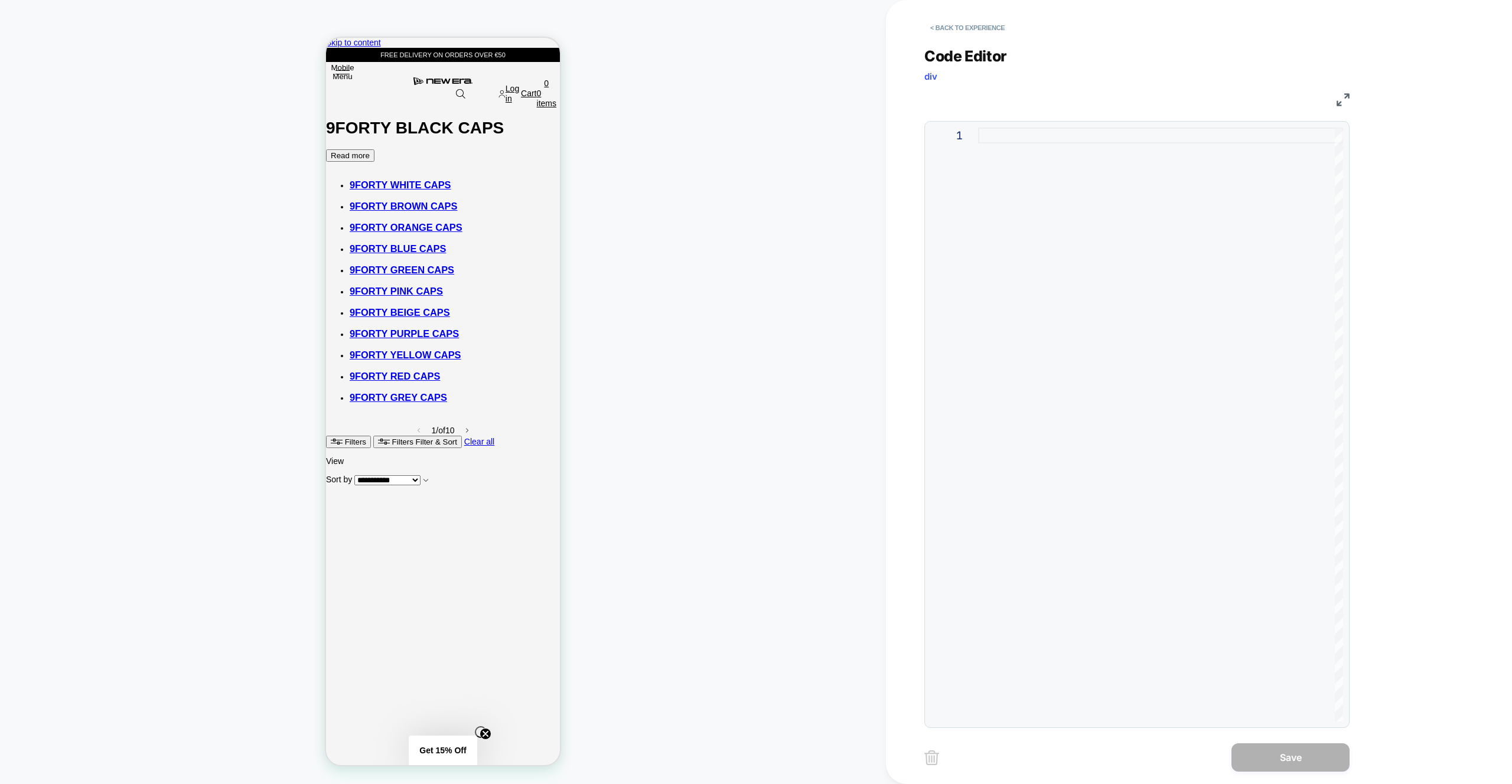
click at [1092, 296] on div at bounding box center [1161, 425] width 365 height 594
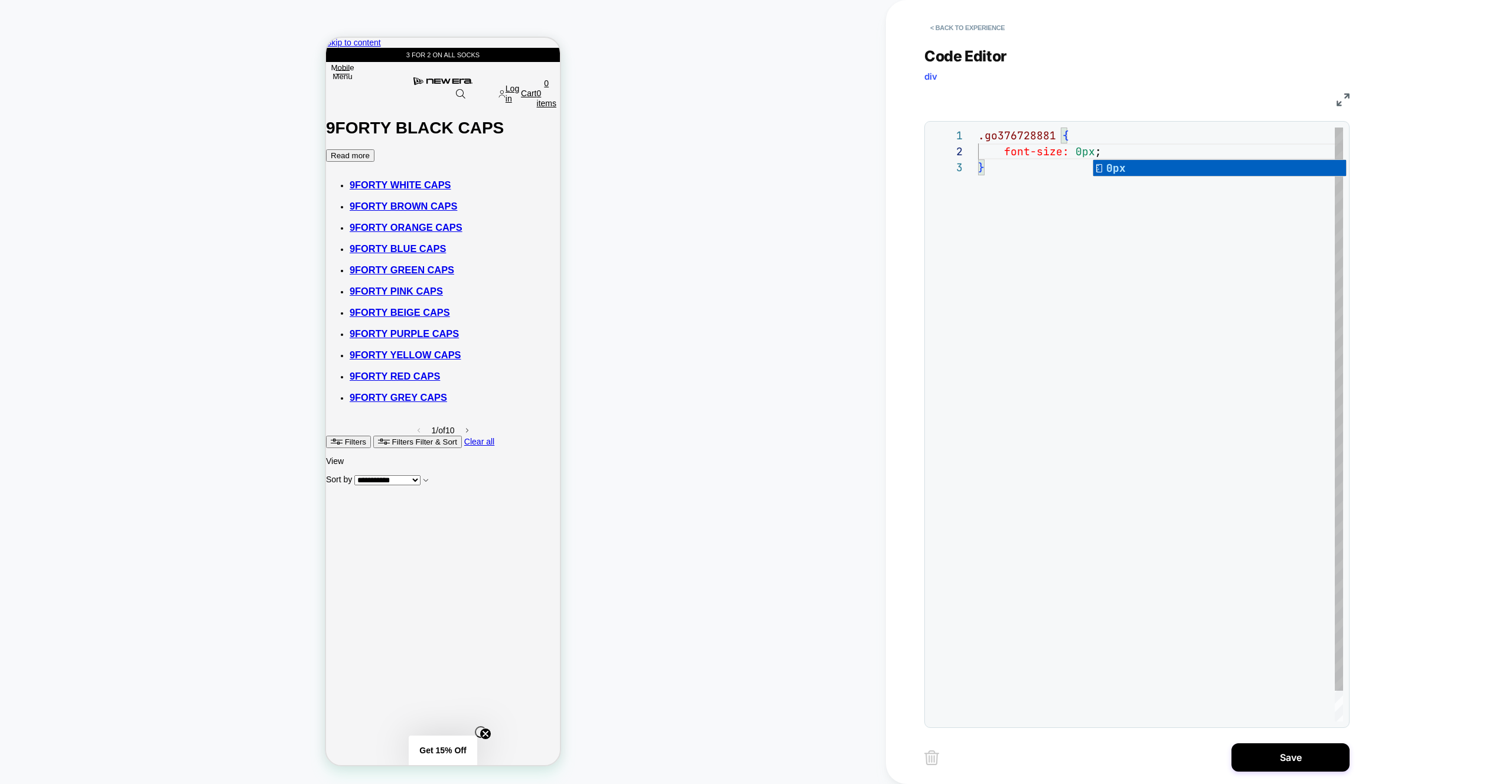
drag, startPoint x: 1107, startPoint y: 391, endPoint x: 1105, endPoint y: 384, distance: 7.3
click at [1105, 384] on div ".go376728881 { font-size: 0px ; }" at bounding box center [1161, 441] width 365 height 626
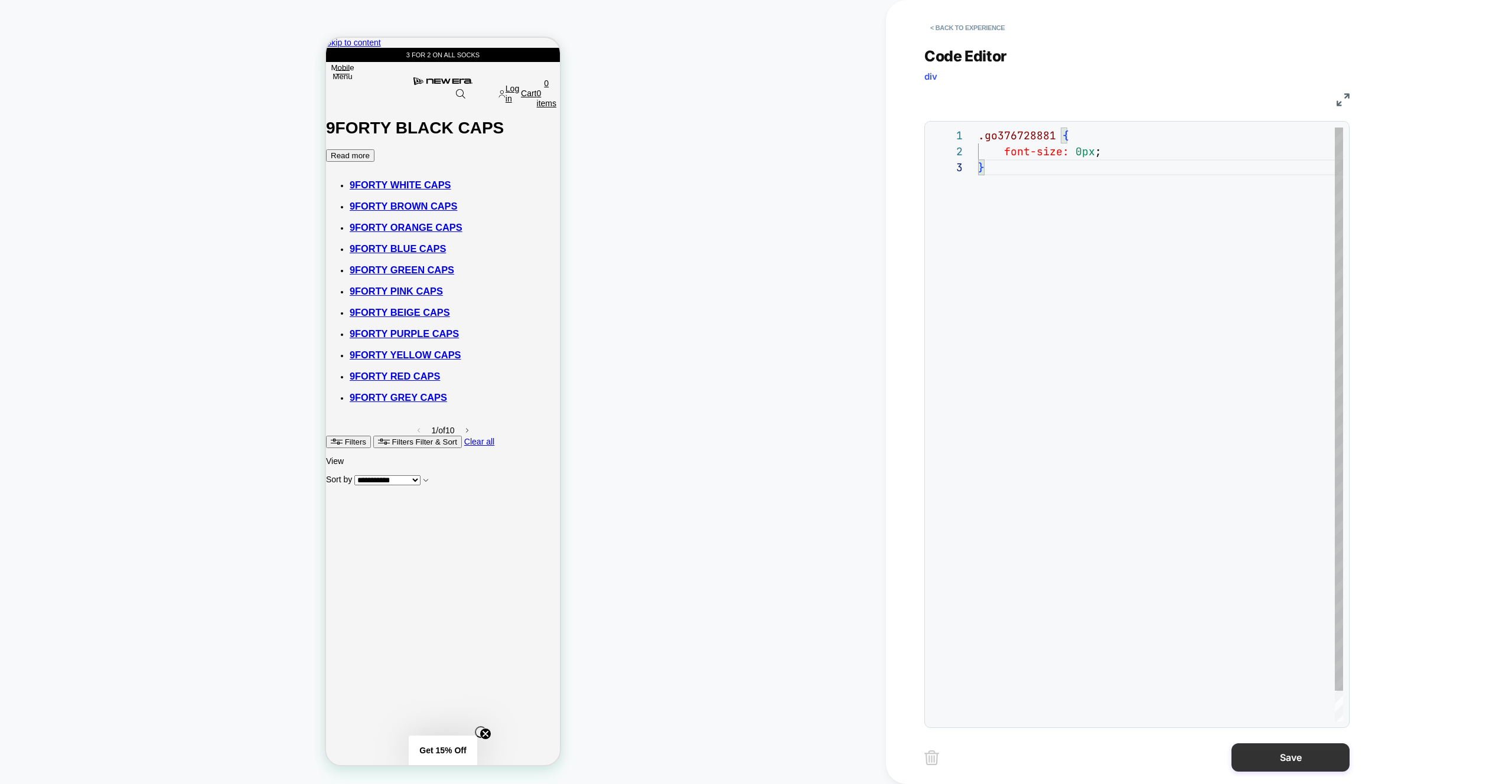
type textarea "**********"
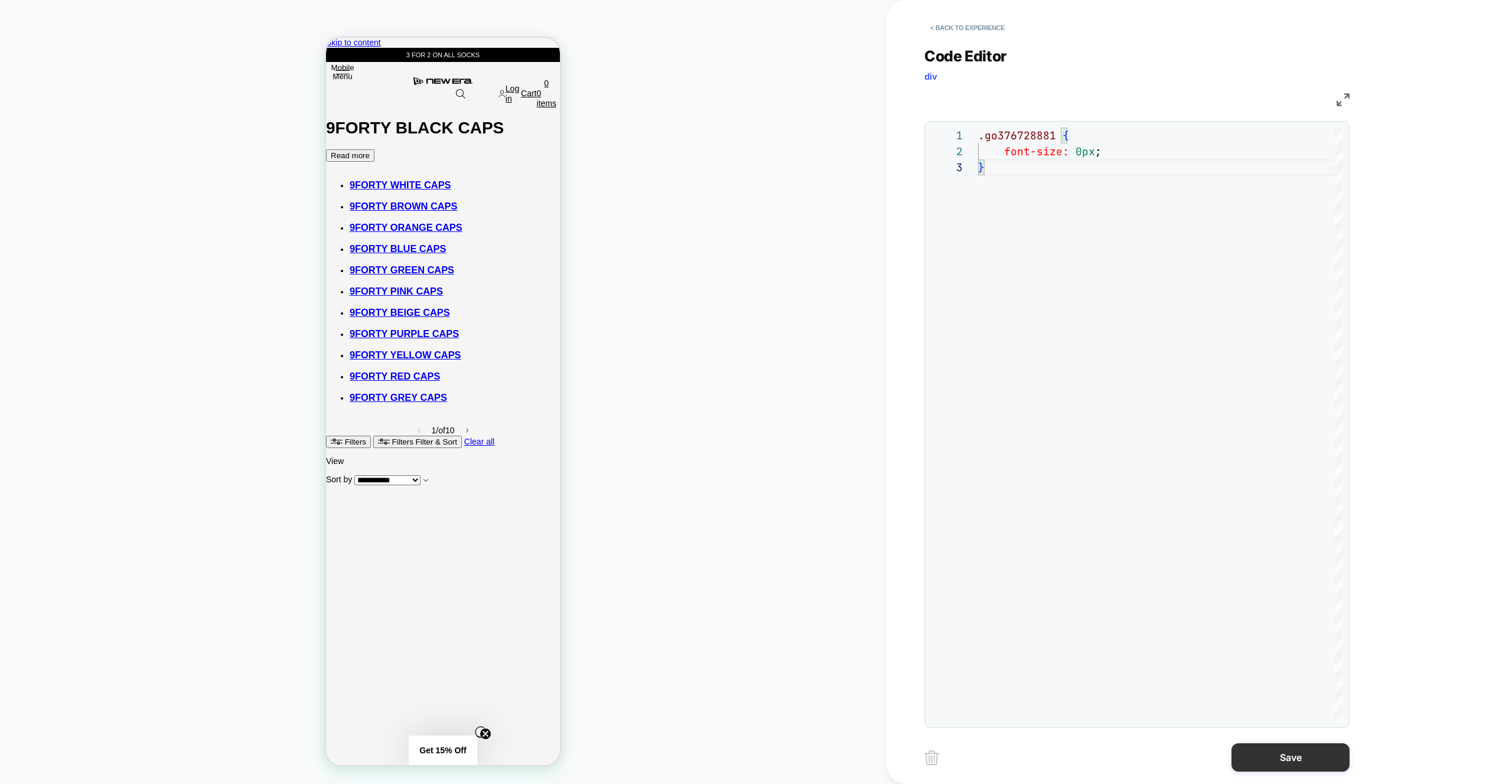
click at [1306, 756] on button "Save" at bounding box center [1291, 757] width 118 height 28
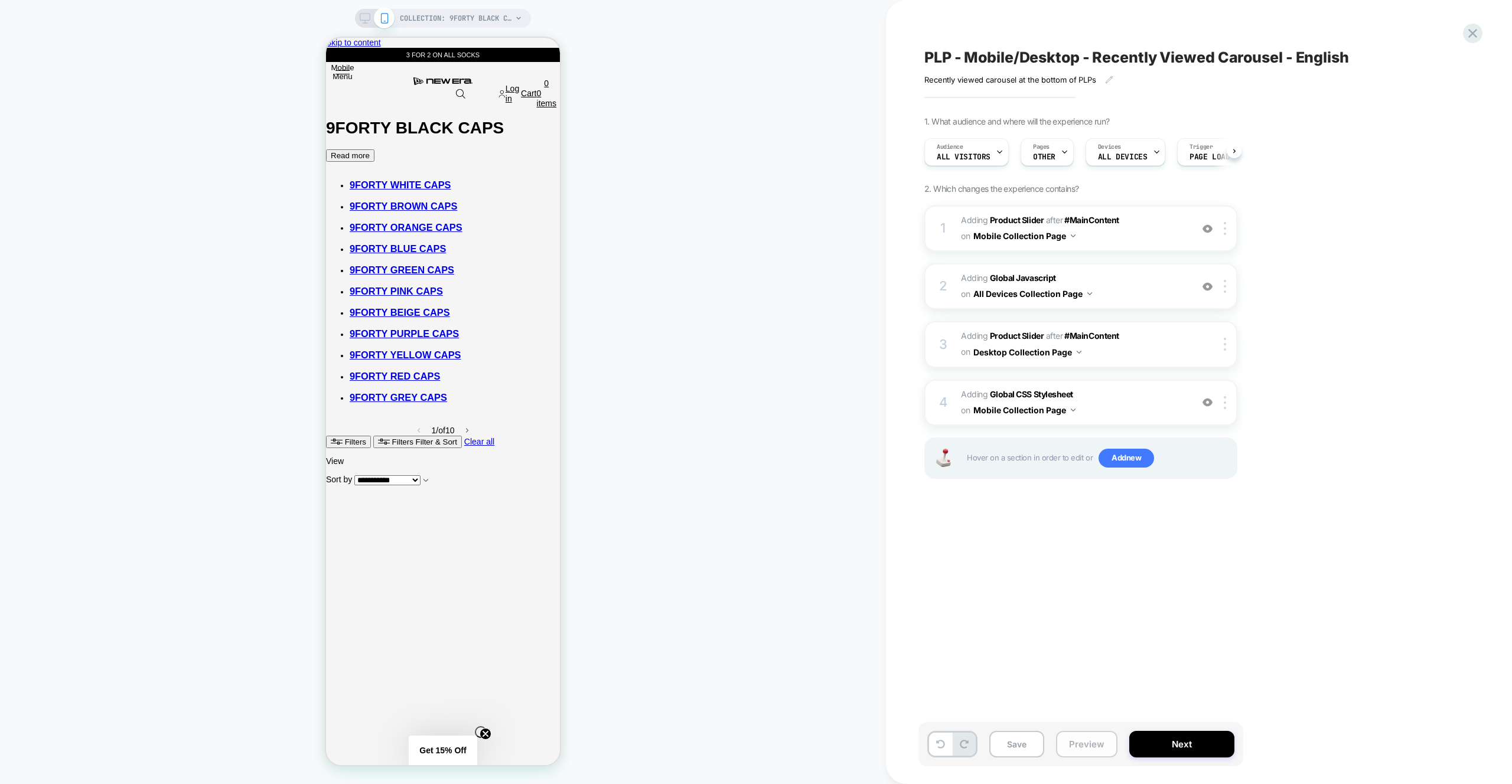
scroll to position [0, 1]
click at [1082, 750] on button "Preview" at bounding box center [1087, 745] width 61 height 27
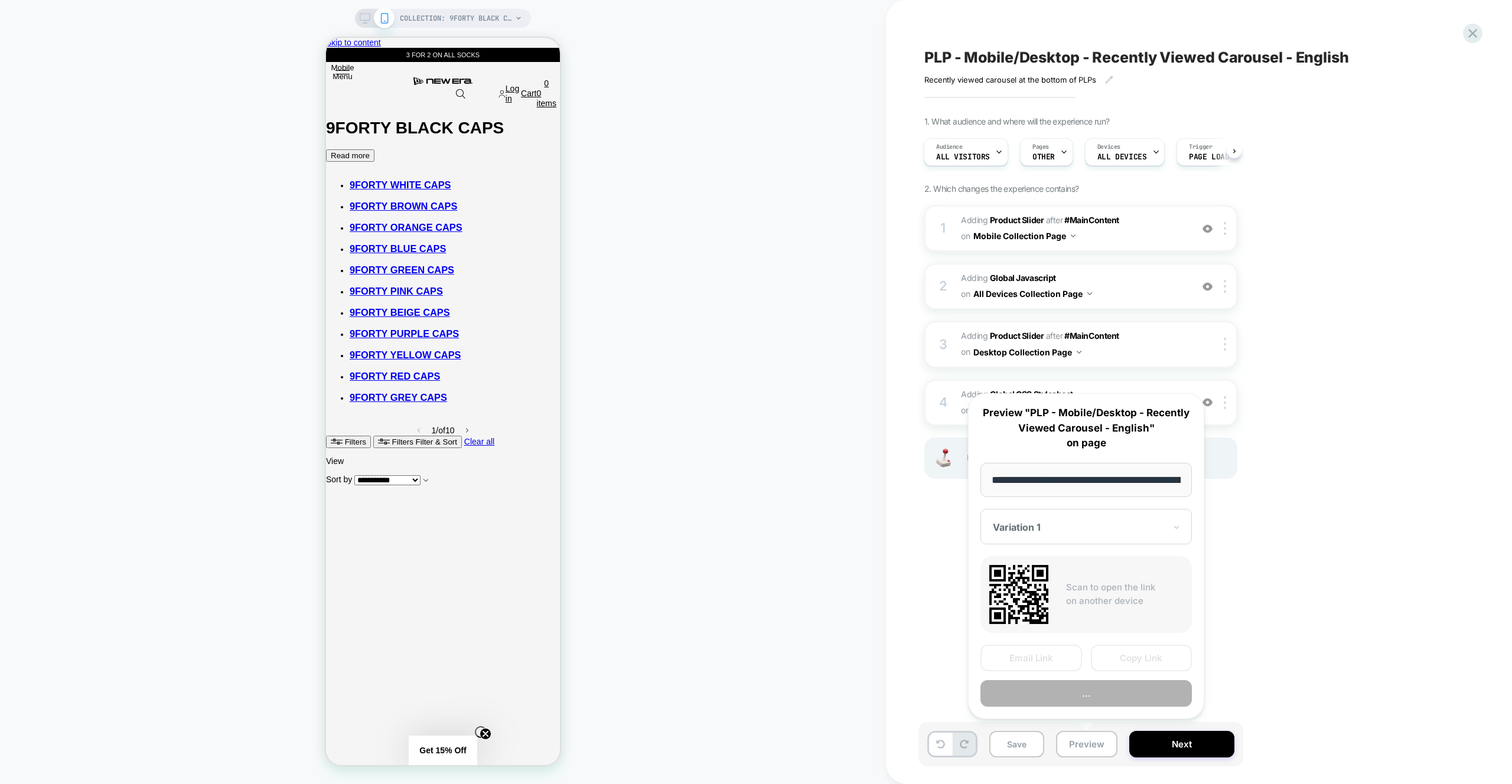
scroll to position [0, 170]
click at [1107, 705] on button "Preview" at bounding box center [1086, 695] width 212 height 27
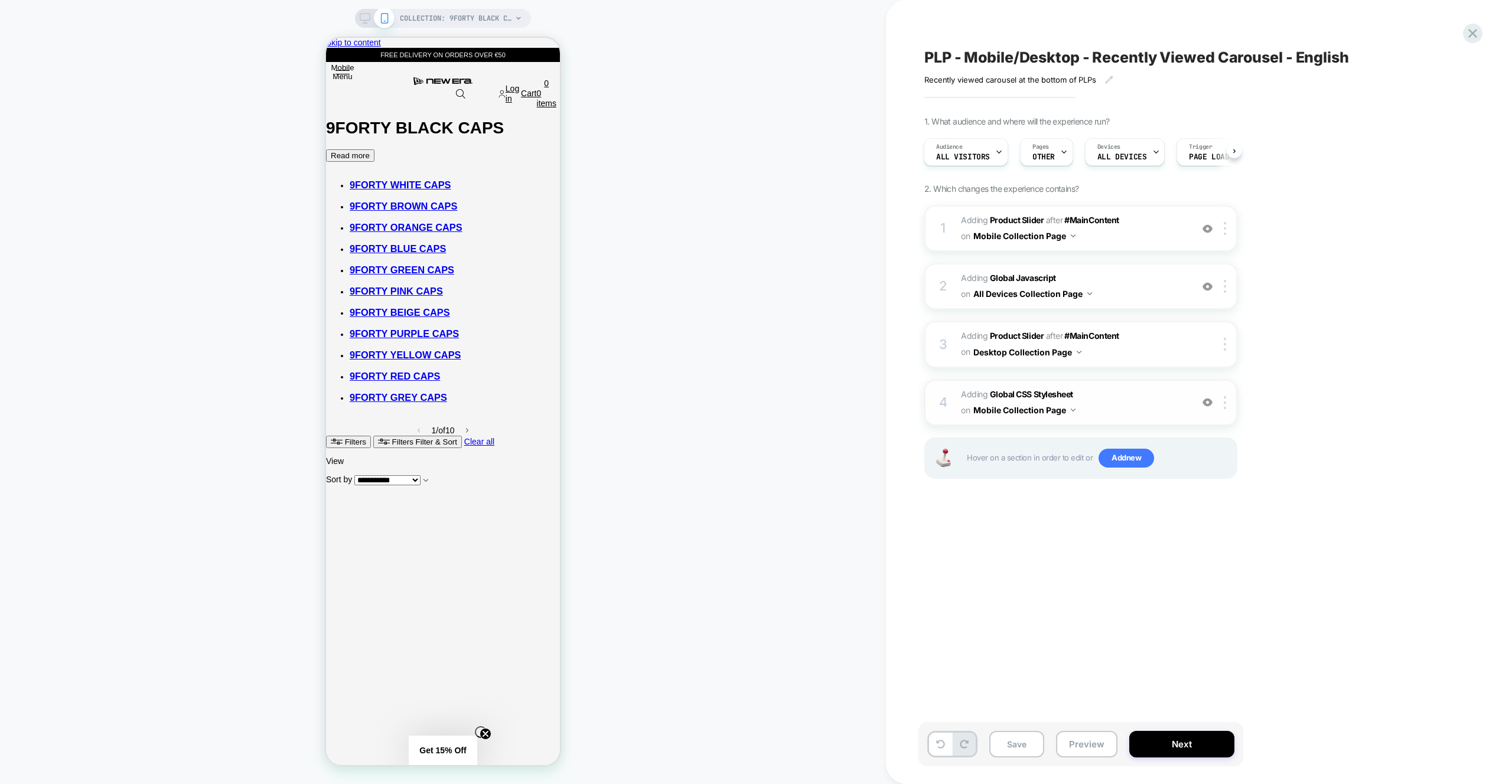
click at [1143, 401] on span "Adding Global CSS Stylesheet on Mobile Collection Page" at bounding box center [1074, 402] width 225 height 32
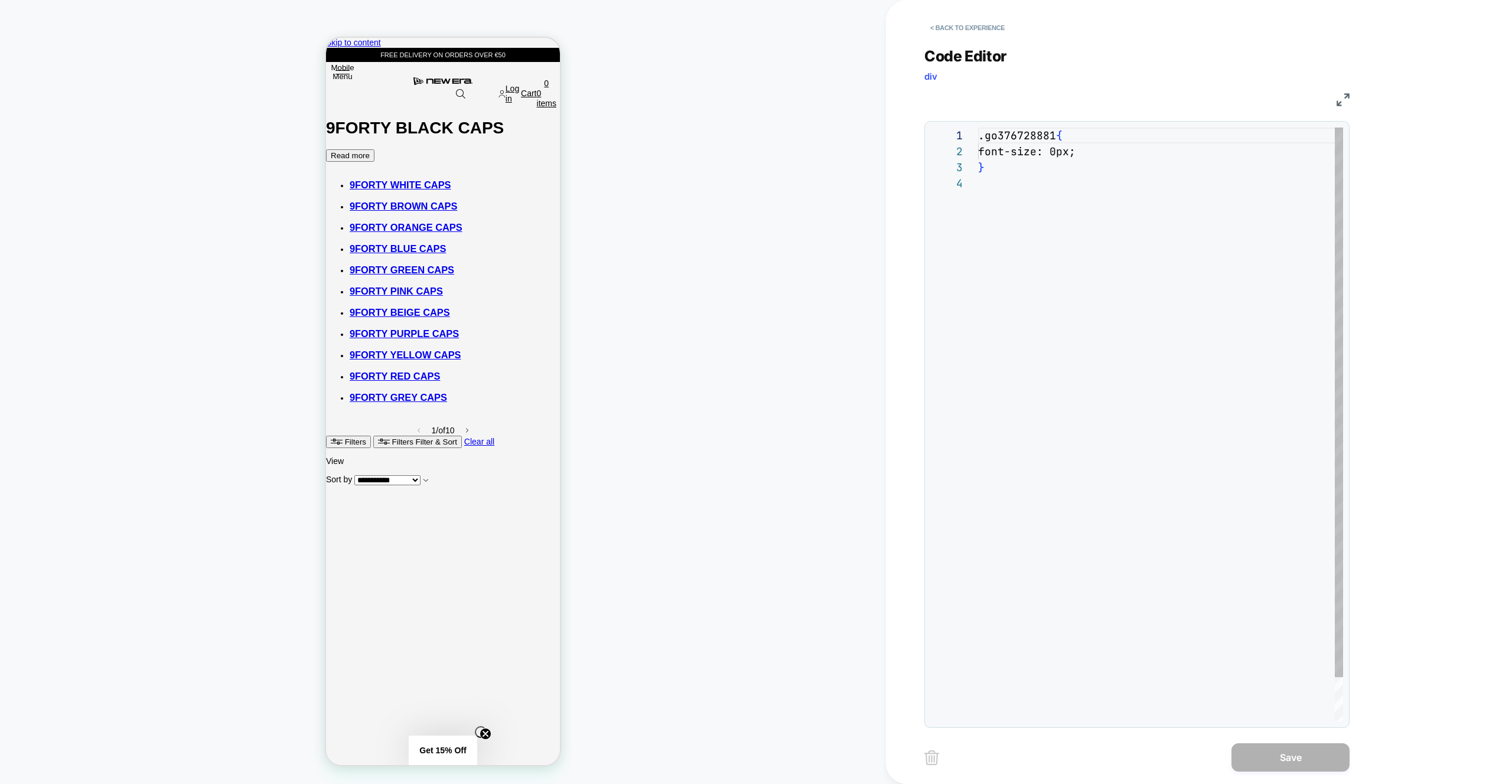
scroll to position [48, 0]
drag, startPoint x: 1098, startPoint y: 139, endPoint x: 1089, endPoint y: 160, distance: 22.8
click at [1098, 139] on div ".go376728881 { font-size: 0px ; }" at bounding box center [1161, 448] width 365 height 642
click at [1083, 151] on div ".go376728881 { font-size: 0px ; }" at bounding box center [1161, 448] width 365 height 642
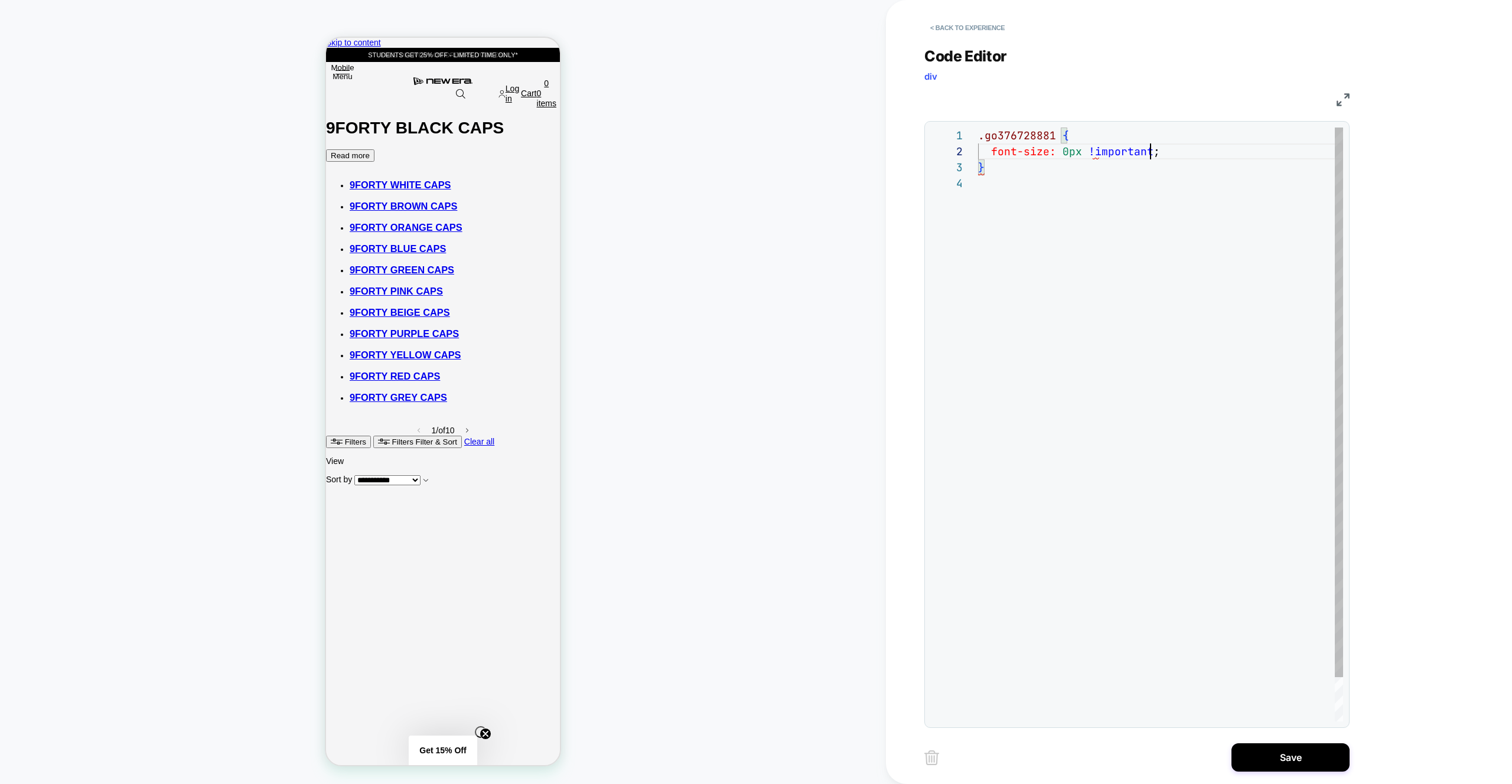
scroll to position [16, 173]
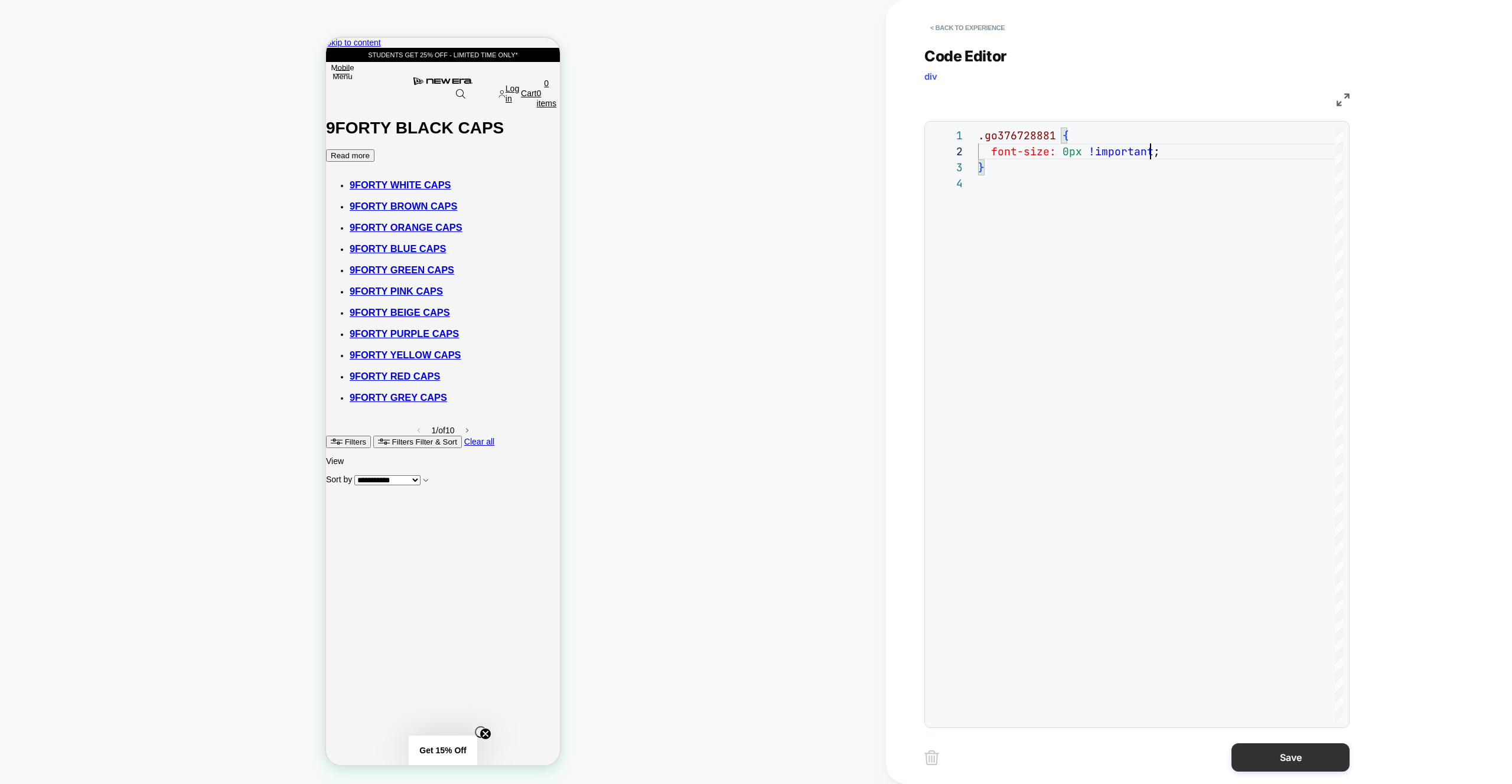
type textarea "**********"
click at [1318, 757] on button "Save" at bounding box center [1291, 757] width 118 height 28
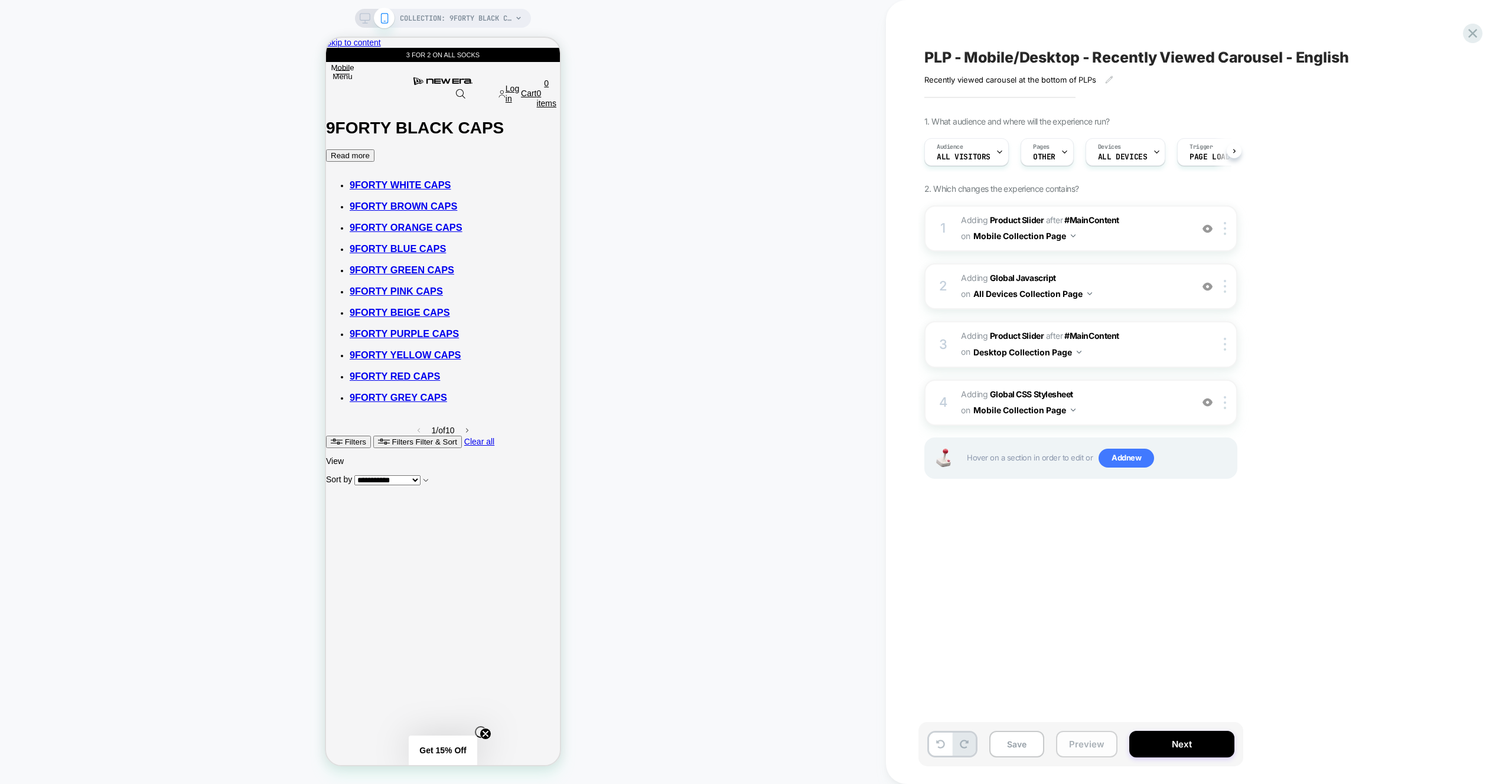
scroll to position [0, 1]
click at [1099, 750] on button "Preview" at bounding box center [1087, 745] width 61 height 27
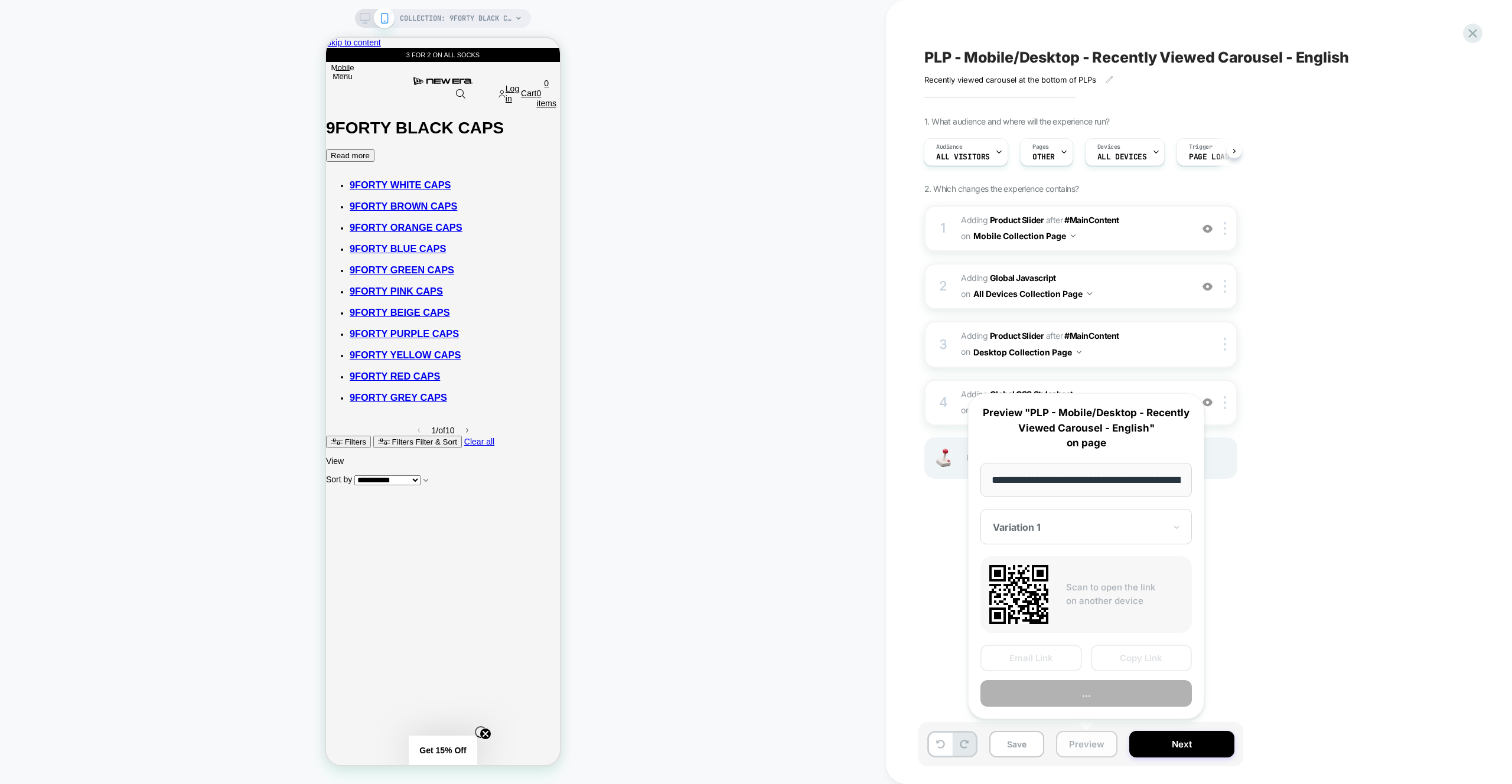
scroll to position [0, 170]
click at [1086, 691] on button "Preview" at bounding box center [1086, 695] width 212 height 27
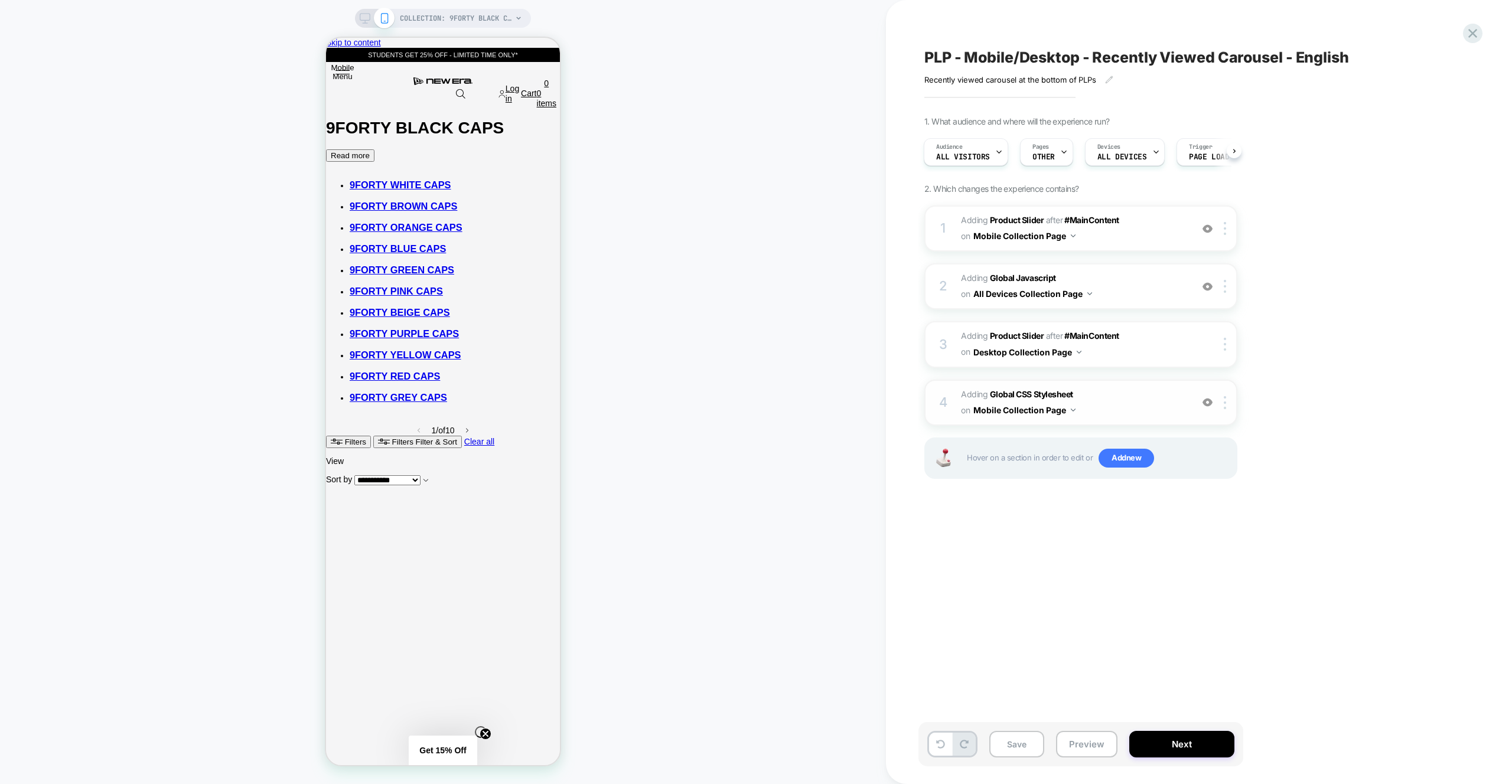
click at [1072, 411] on img at bounding box center [1074, 410] width 5 height 3
click at [1167, 401] on span "Adding Global CSS Stylesheet on Mobile Collection Page" at bounding box center [1074, 402] width 225 height 32
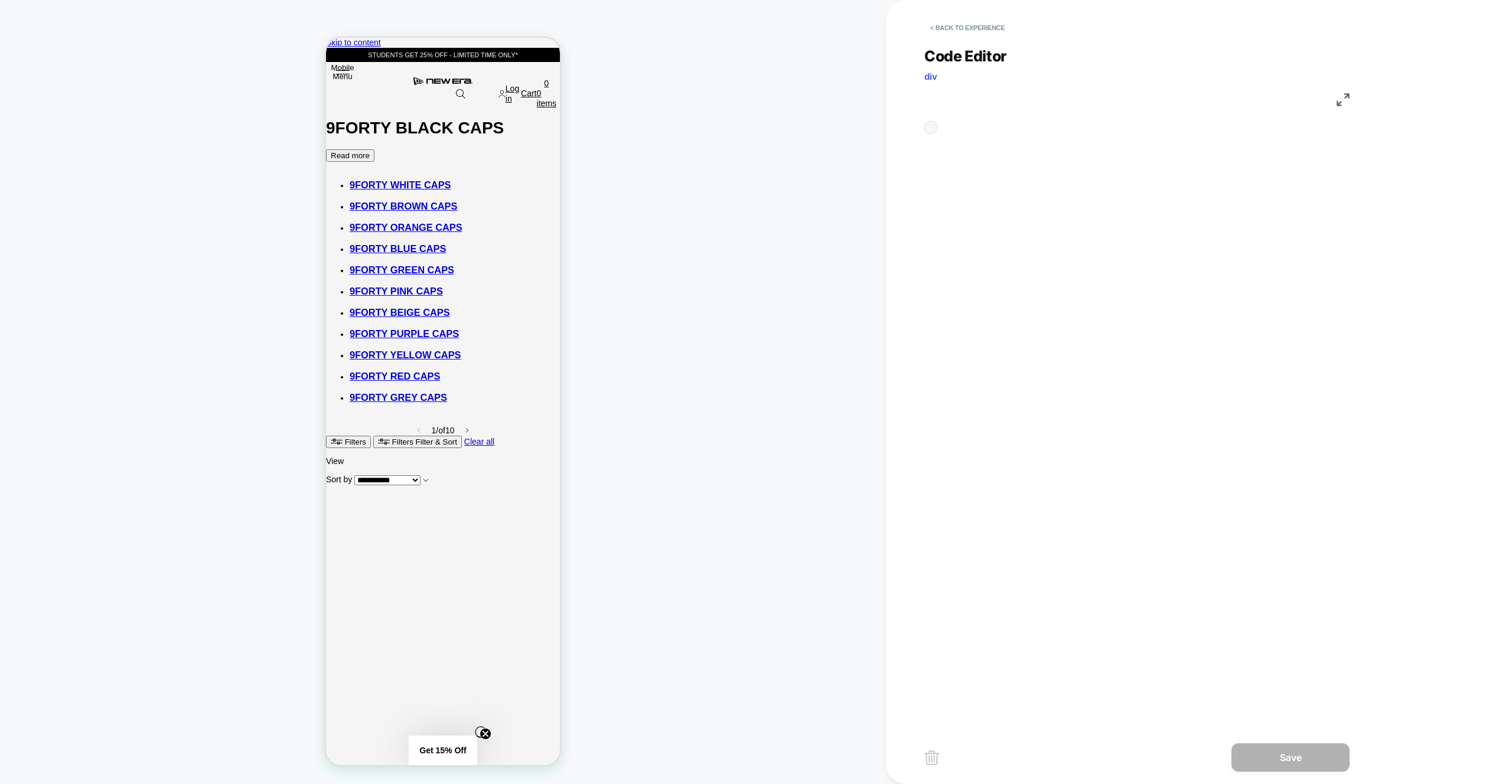
scroll to position [48, 0]
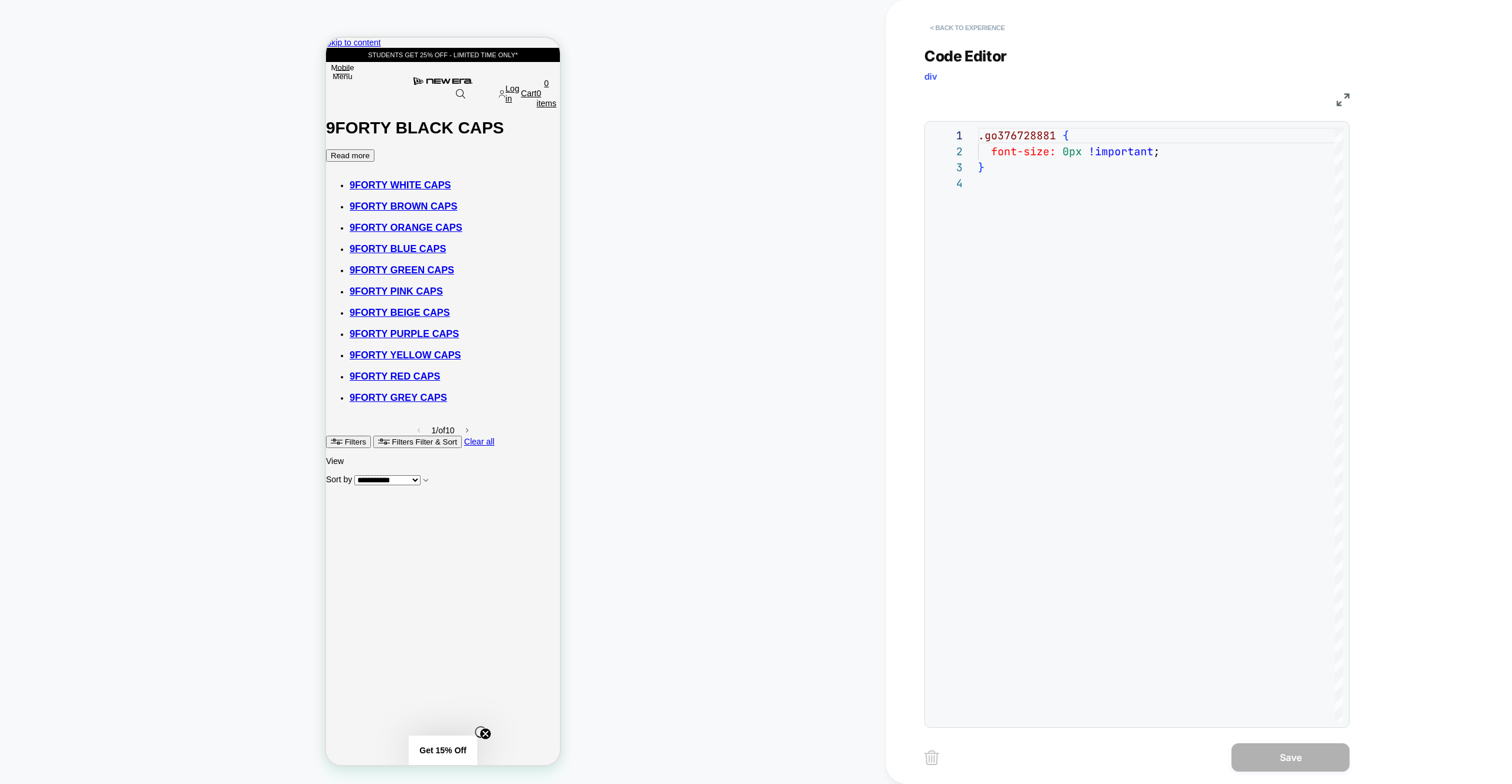
drag, startPoint x: 994, startPoint y: 42, endPoint x: 986, endPoint y: 33, distance: 12.0
click at [994, 41] on div "**********" at bounding box center [1137, 379] width 425 height 695
click at [980, 30] on button "< Back to experience" at bounding box center [968, 27] width 86 height 19
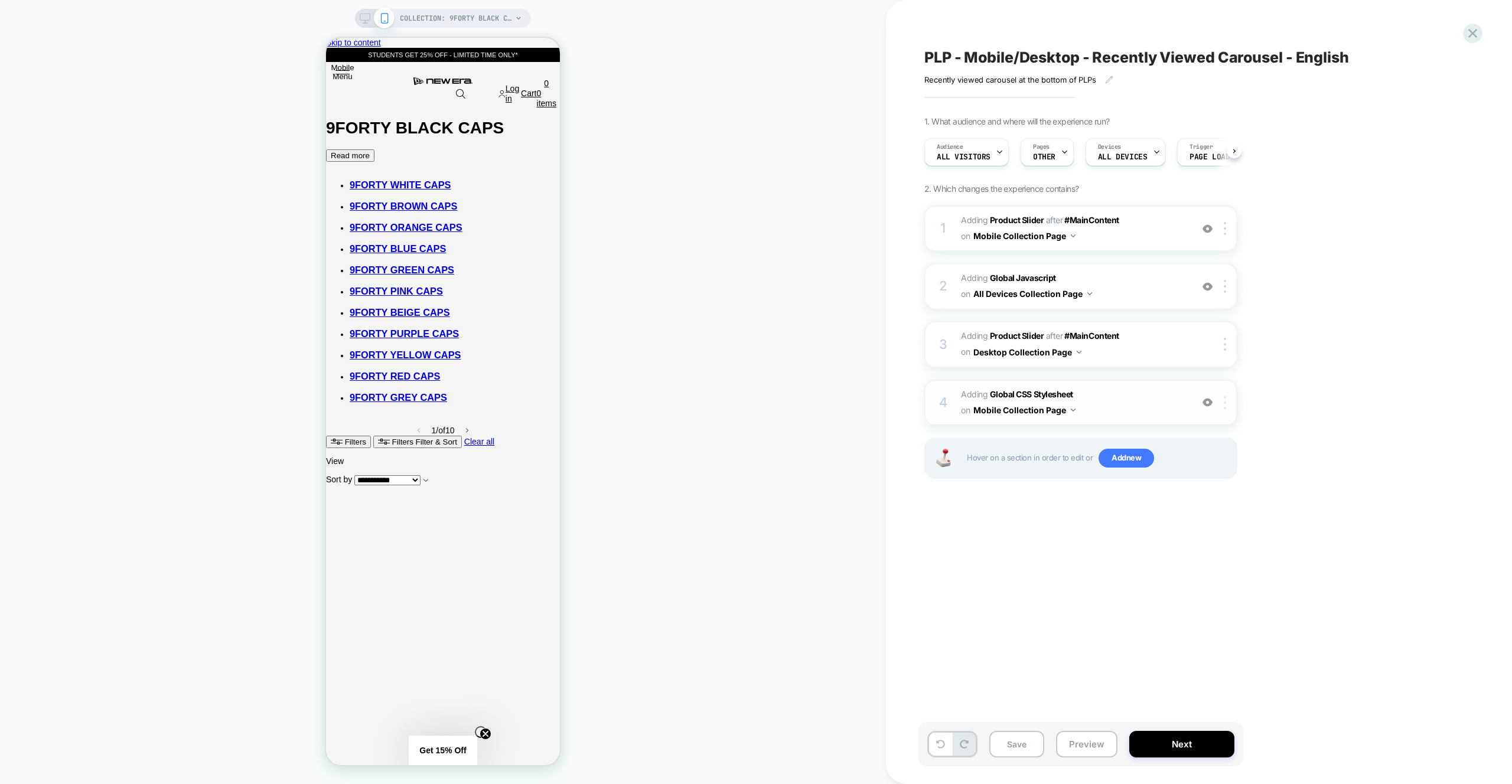
scroll to position [0, 1]
click at [1227, 405] on div at bounding box center [1227, 402] width 20 height 13
click at [1223, 530] on div "Target All Devices" at bounding box center [1227, 529] width 105 height 32
click at [1227, 403] on div at bounding box center [1227, 402] width 20 height 13
drag, startPoint x: 986, startPoint y: 594, endPoint x: 1038, endPoint y: 497, distance: 110.1
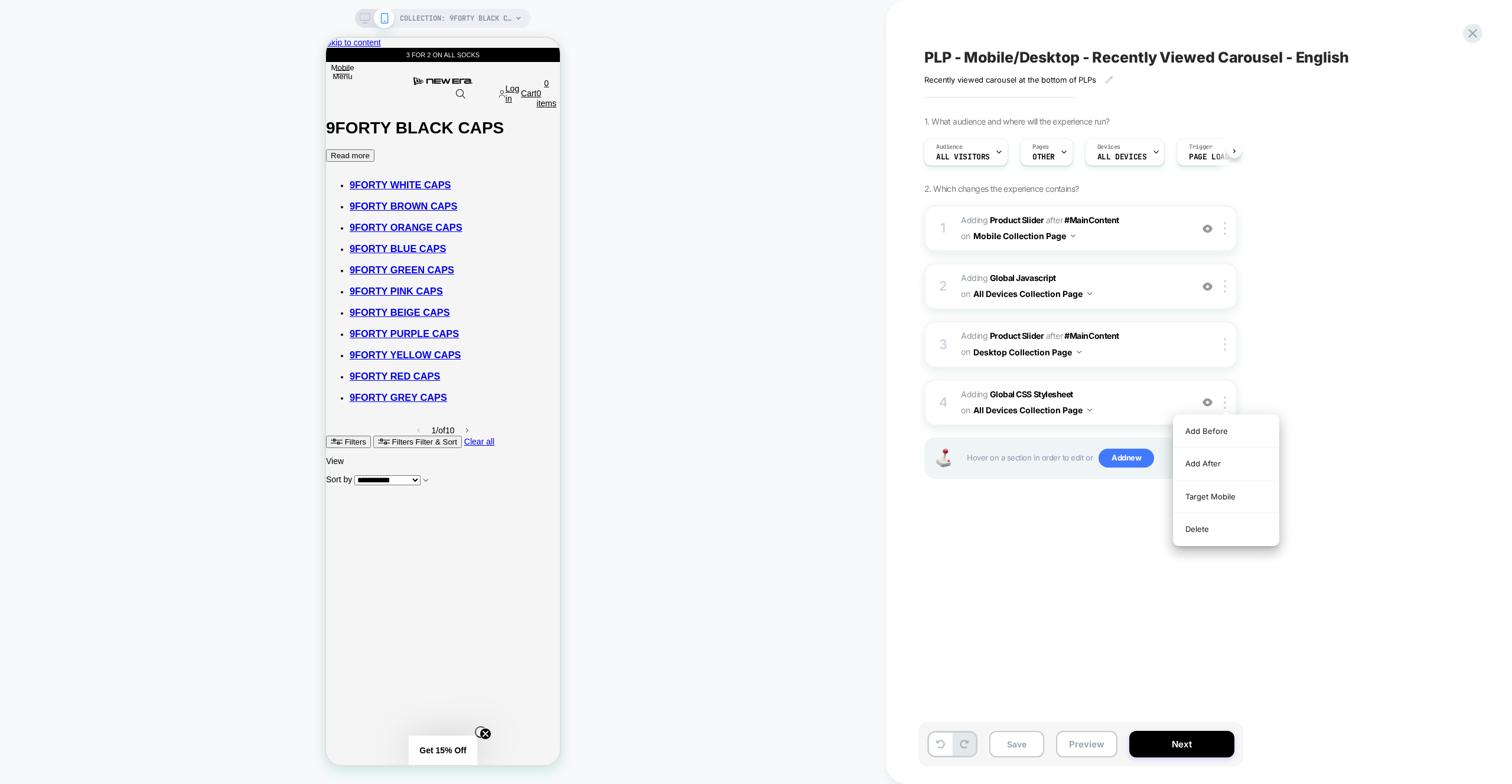
click at [987, 594] on div "PLP - Mobile/Desktop - Recently Viewed Carousel - English Recently viewed carou…" at bounding box center [1139, 392] width 443 height 760
click at [365, 21] on icon at bounding box center [365, 19] width 11 height 11
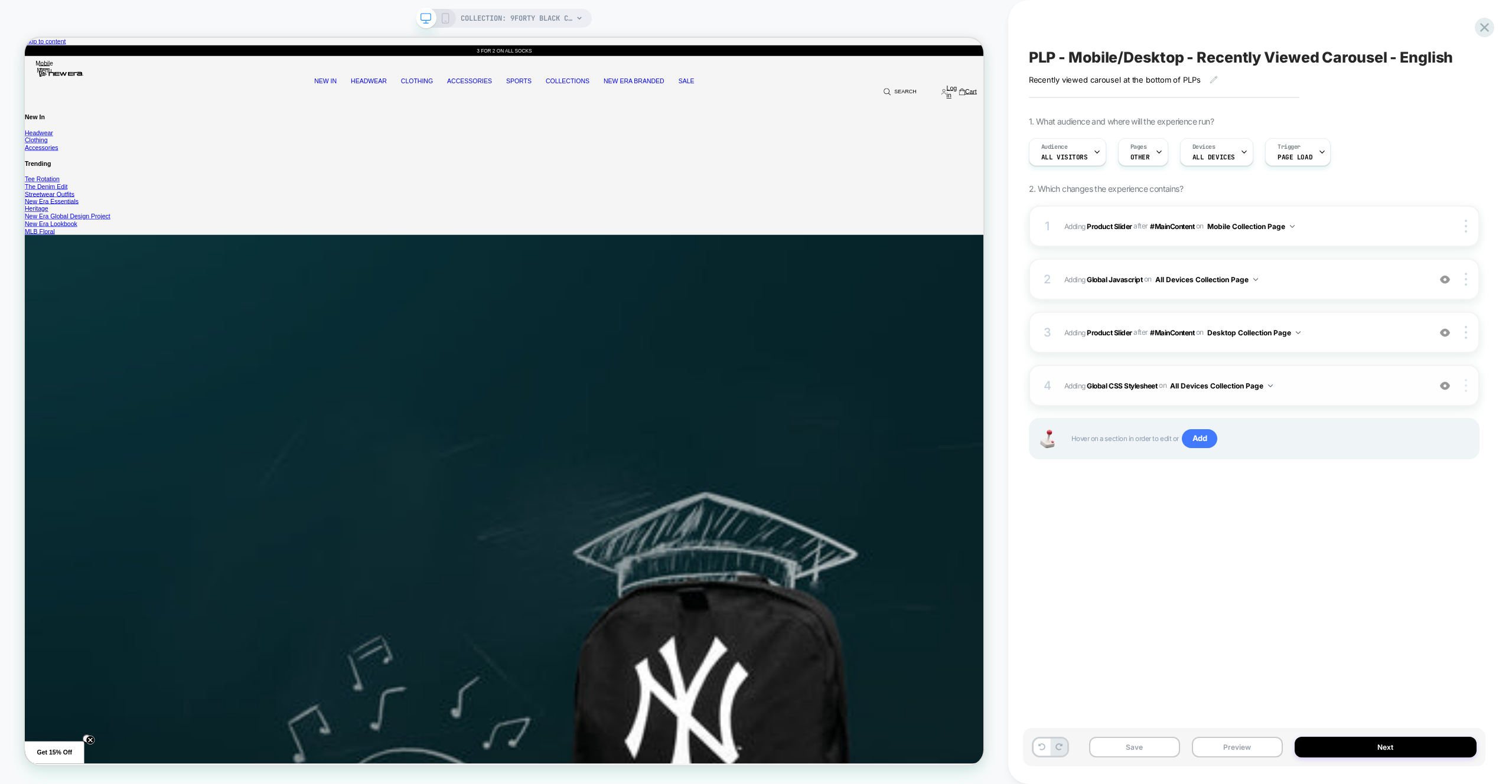
click at [1469, 389] on div at bounding box center [1467, 386] width 23 height 13
click at [1390, 405] on div "Target Desktop" at bounding box center [1396, 402] width 105 height 32
drag, startPoint x: 1230, startPoint y: 750, endPoint x: 1216, endPoint y: 745, distance: 14.9
click at [1230, 750] on button "Preview" at bounding box center [1238, 747] width 91 height 20
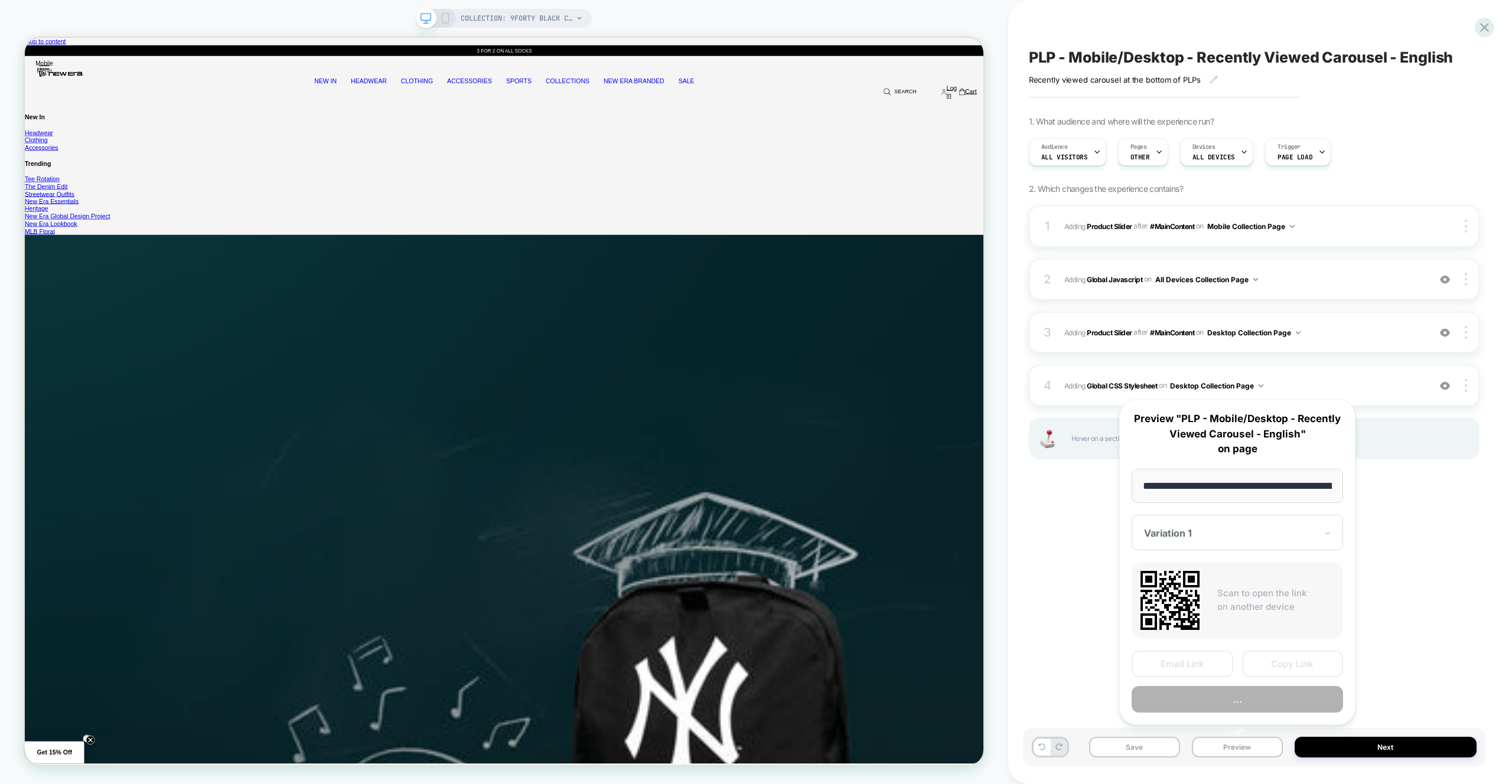
scroll to position [0, 170]
click at [1230, 700] on button "Preview" at bounding box center [1238, 700] width 212 height 27
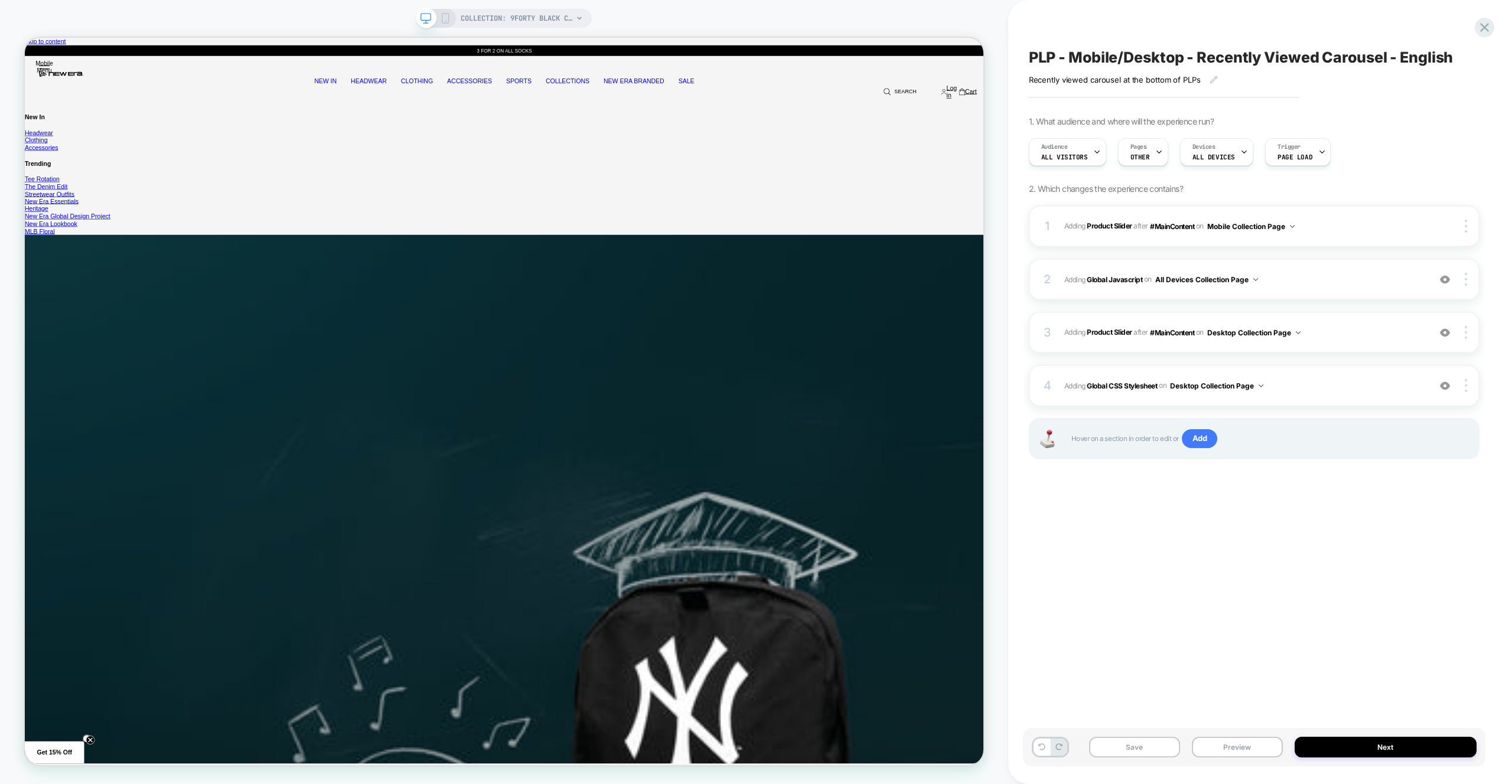
drag, startPoint x: 1266, startPoint y: 586, endPoint x: 1267, endPoint y: 574, distance: 12.0
click at [0, 0] on div "PLP - Mobile/Desktop - Recently Viewed Carousel - English Recently viewed carou…" at bounding box center [0, 0] width 0 height 0
click at [0, 0] on button "Save" at bounding box center [0, 0] width 0 height 0
drag, startPoint x: 1270, startPoint y: 753, endPoint x: 1256, endPoint y: 742, distance: 17.8
click at [0, 0] on button "Preview" at bounding box center [0, 0] width 0 height 0
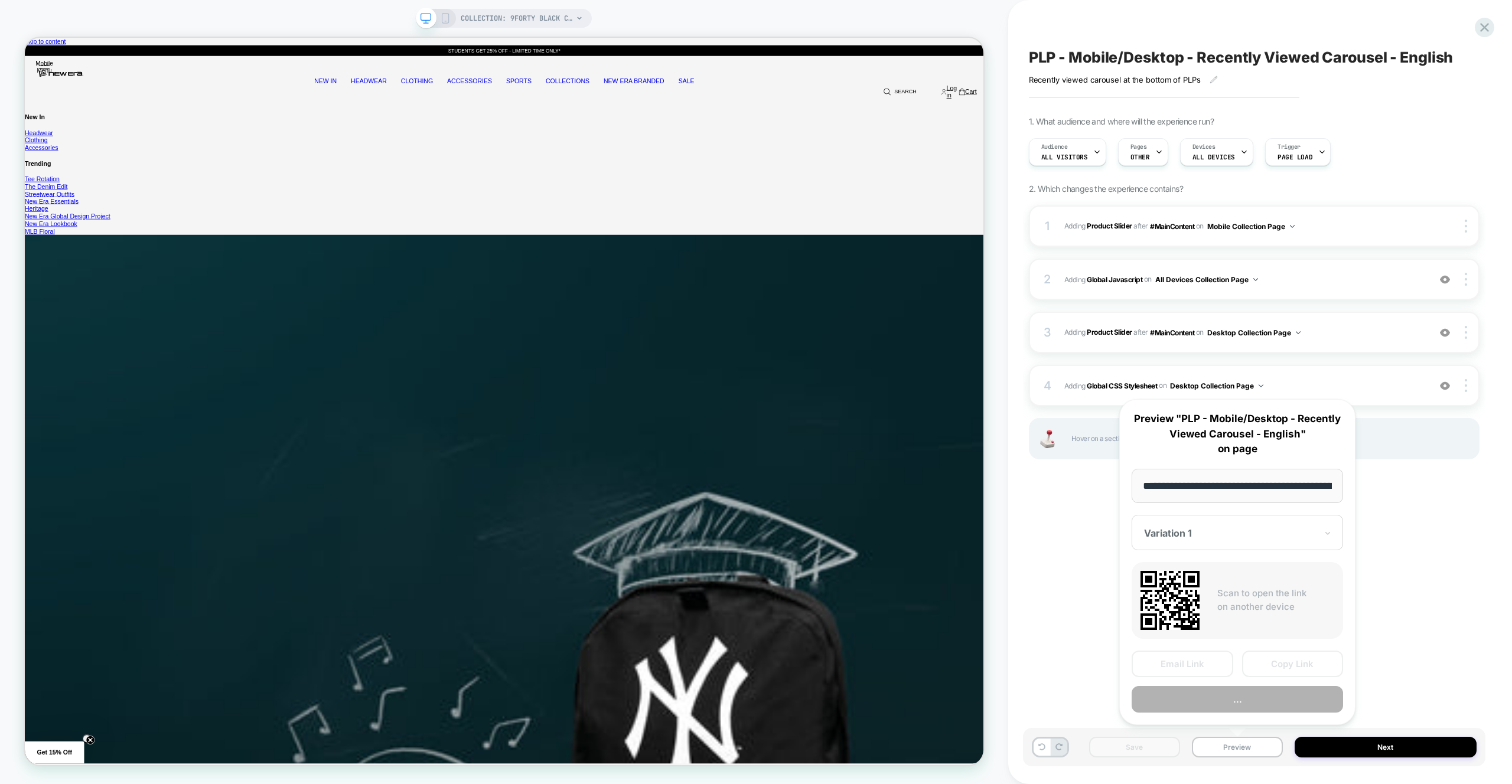
scroll to position [0, 170]
click at [853, 64] on button "Preview" at bounding box center [812, 57] width 81 height 11
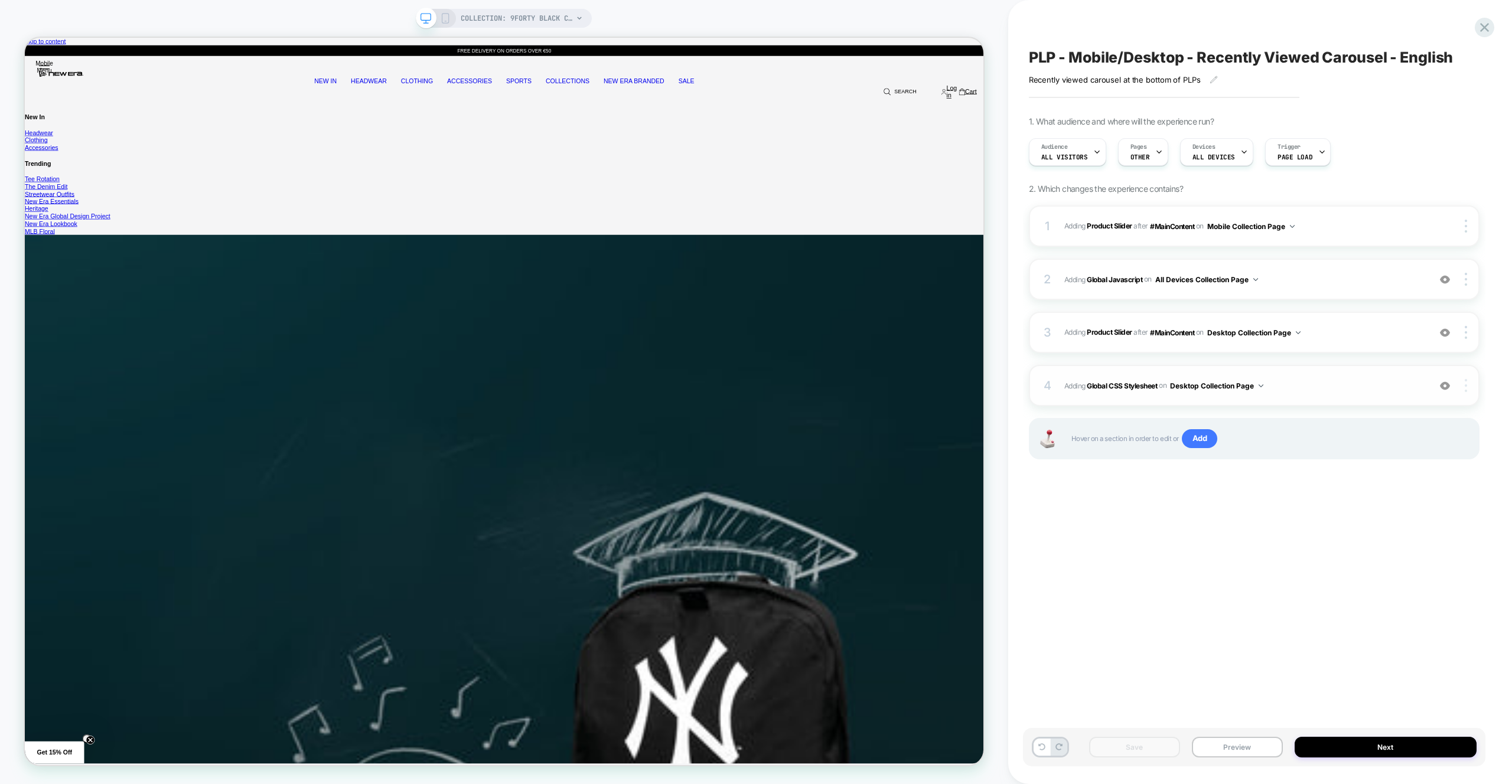
click at [0, 0] on div at bounding box center [0, 0] width 0 height 0
click at [0, 0] on div "Target All Devices" at bounding box center [0, 0] width 0 height 0
click at [0, 0] on div "PLP - Mobile/Desktop - Recently Viewed Carousel - English Recently viewed carou…" at bounding box center [0, 0] width 0 height 0
click at [0, 0] on button "Preview" at bounding box center [0, 0] width 0 height 0
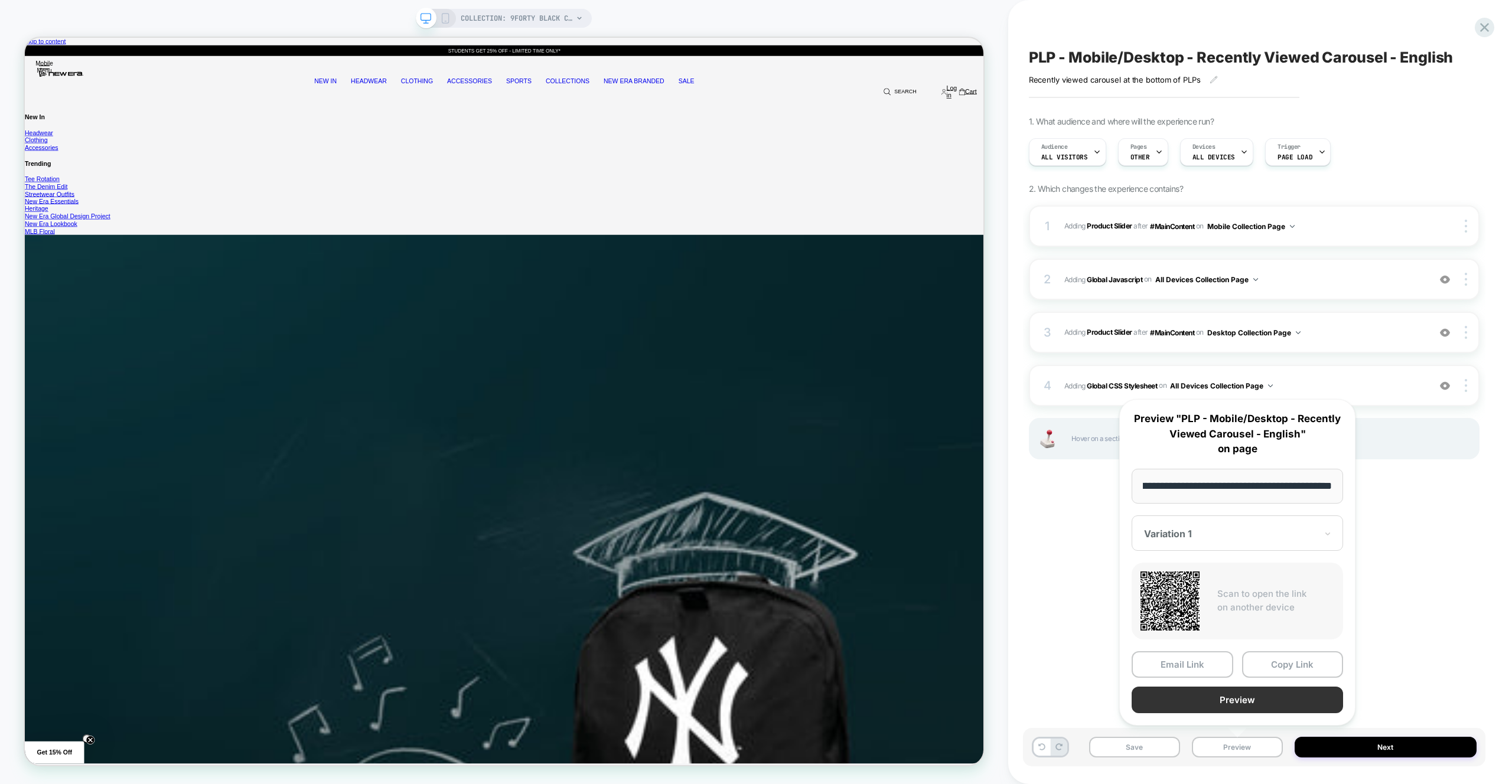
click at [1246, 703] on button "Preview" at bounding box center [1238, 700] width 212 height 27
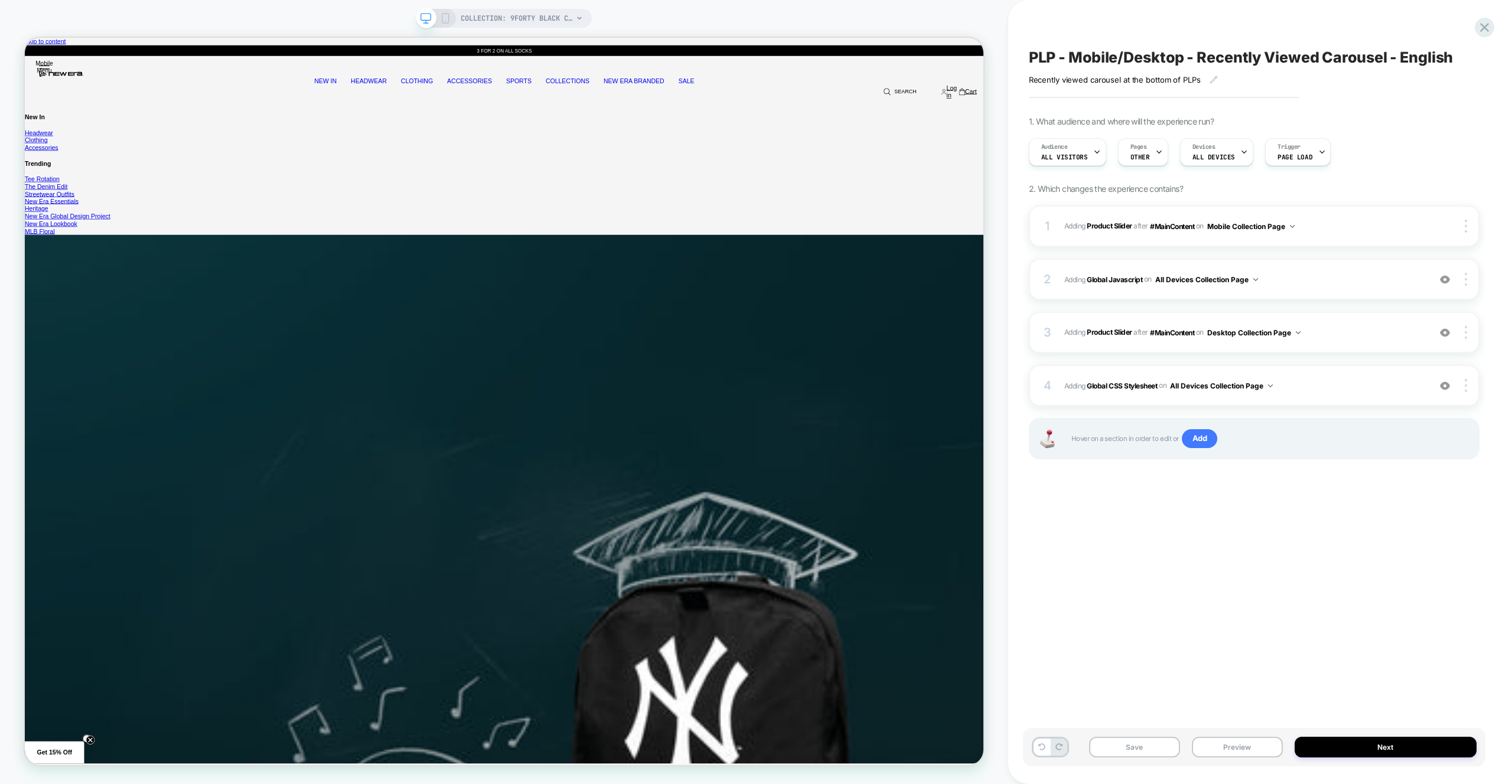
click at [0, 0] on div "PLP - Mobile/Desktop - Recently Viewed Carousel - English Recently viewed carou…" at bounding box center [0, 0] width 0 height 0
drag, startPoint x: 1140, startPoint y: 752, endPoint x: 1146, endPoint y: 757, distance: 7.8
click at [0, 0] on button "Save" at bounding box center [0, 0] width 0 height 0
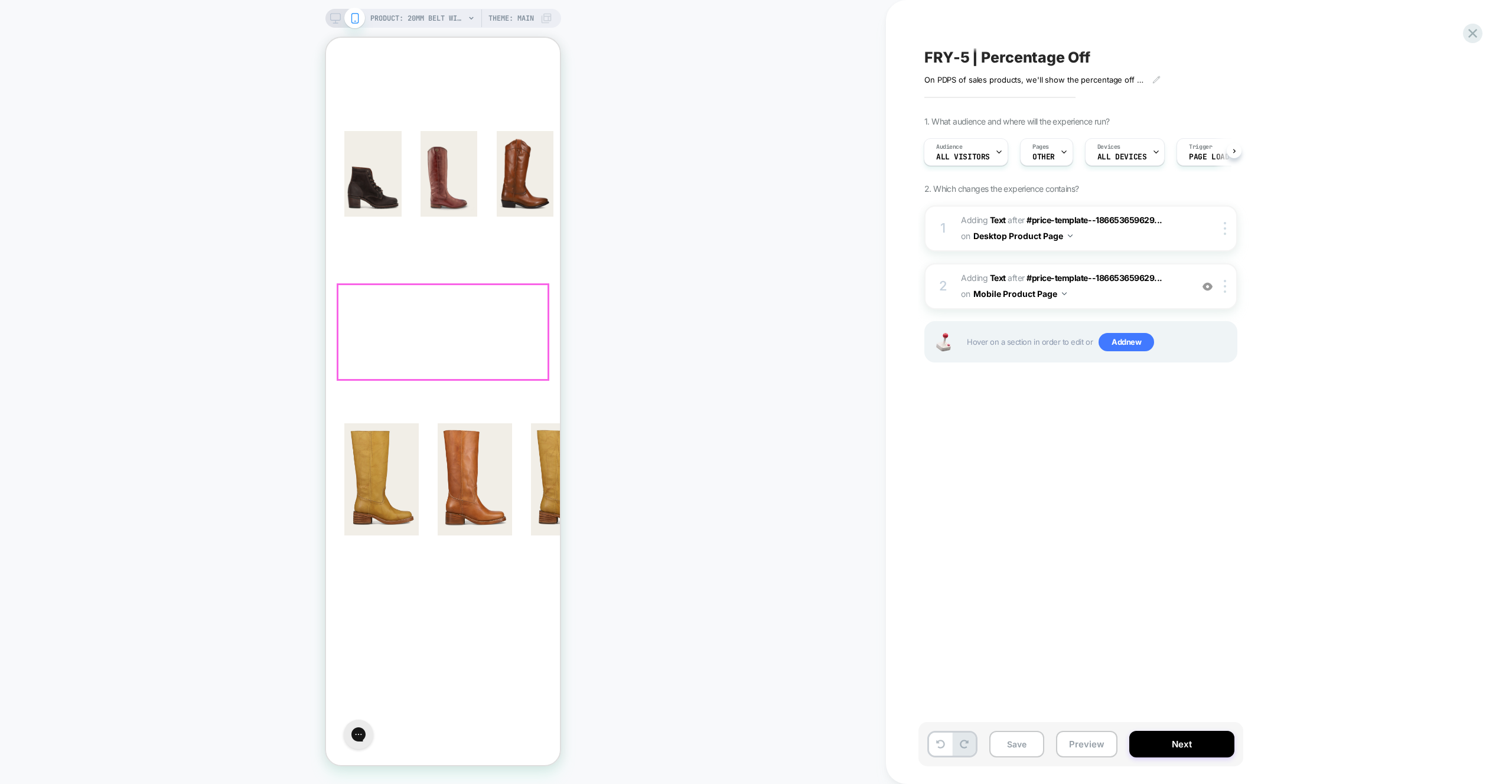
scroll to position [181, 0]
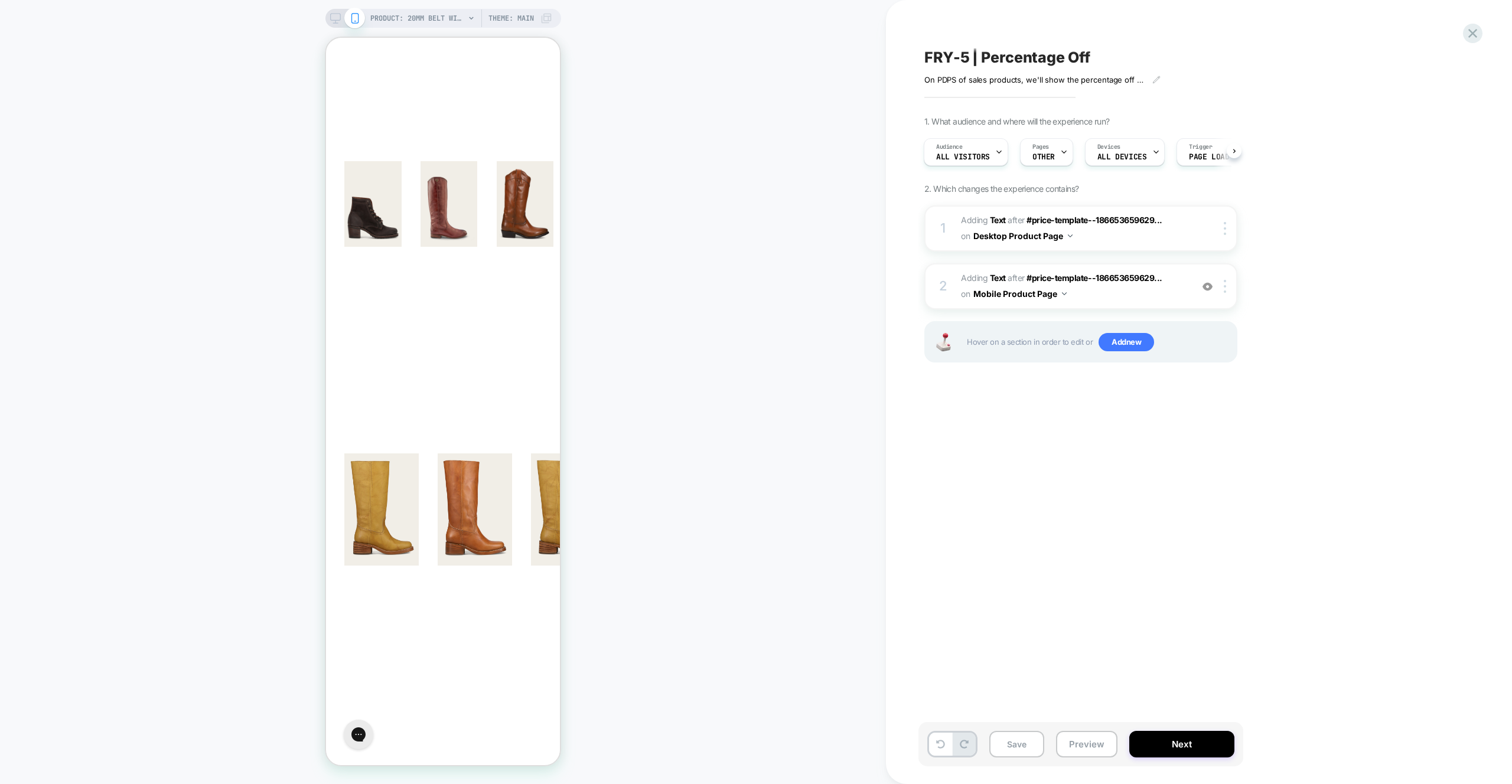
click at [1148, 488] on div "FRY-5 | Percentage Off On PDPS of sales products, we'll show the percentage off…" at bounding box center [1139, 392] width 443 height 760
click at [0, 0] on span "Add new" at bounding box center [0, 0] width 0 height 0
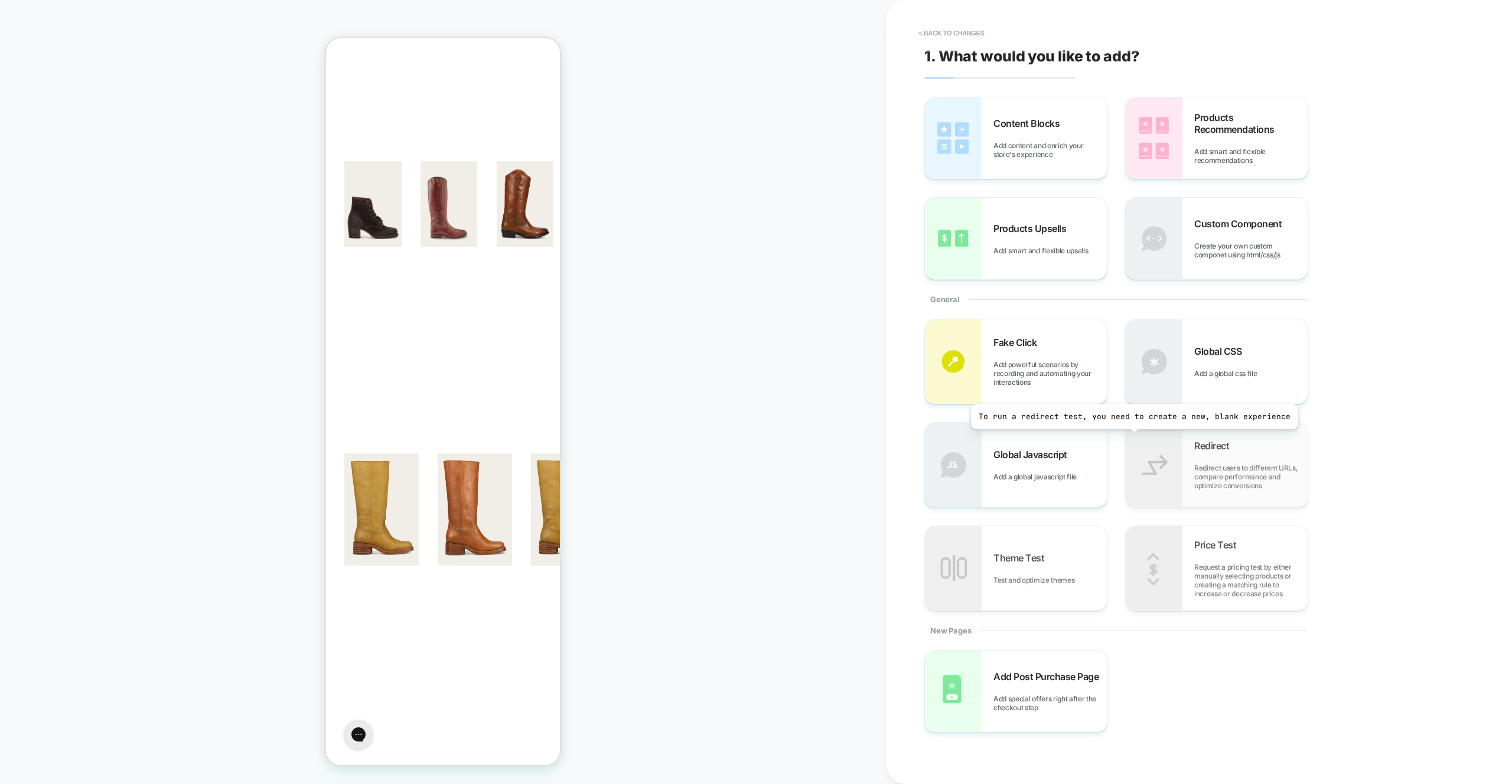
scroll to position [7, 0]
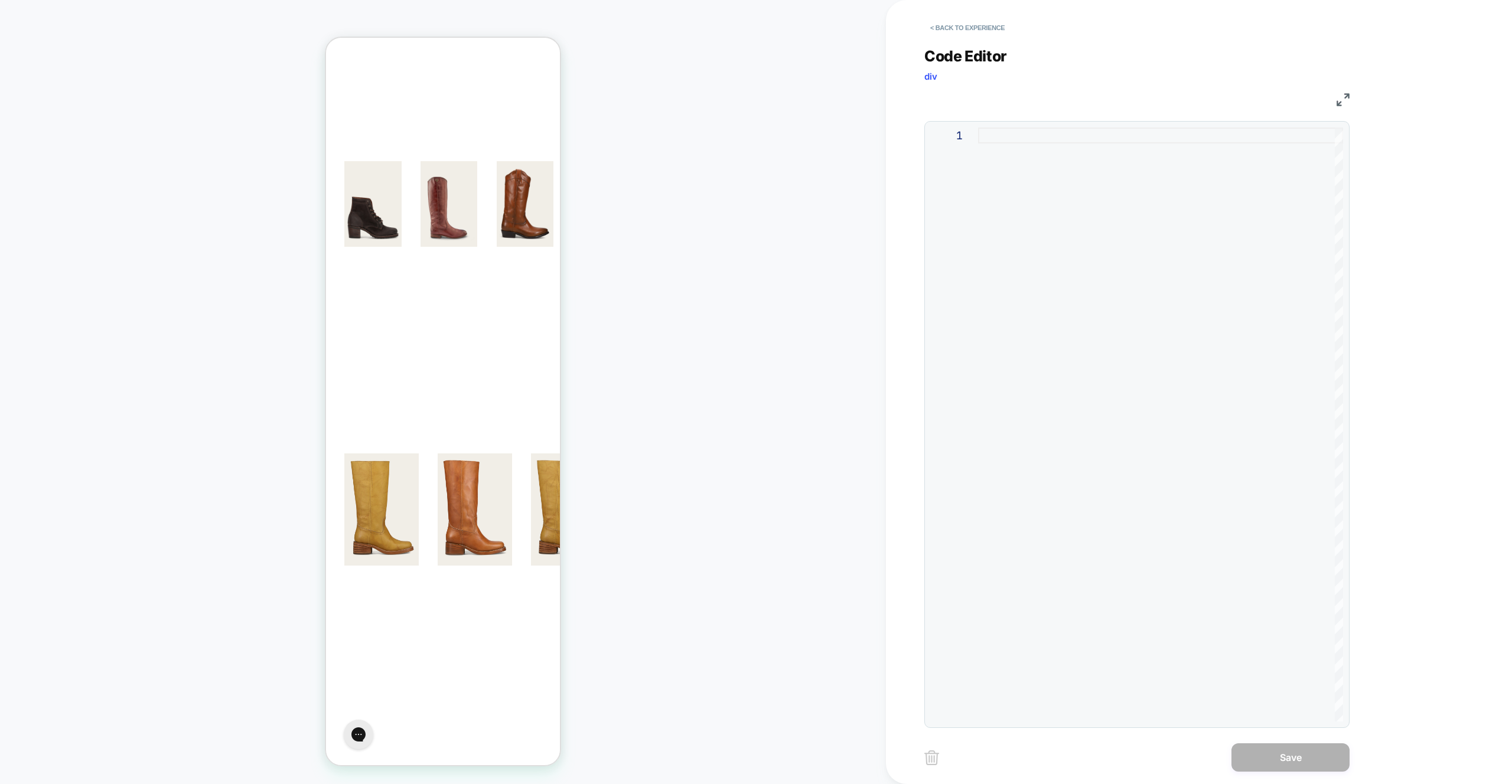
click at [1150, 329] on div at bounding box center [1161, 425] width 365 height 594
type textarea "**********"
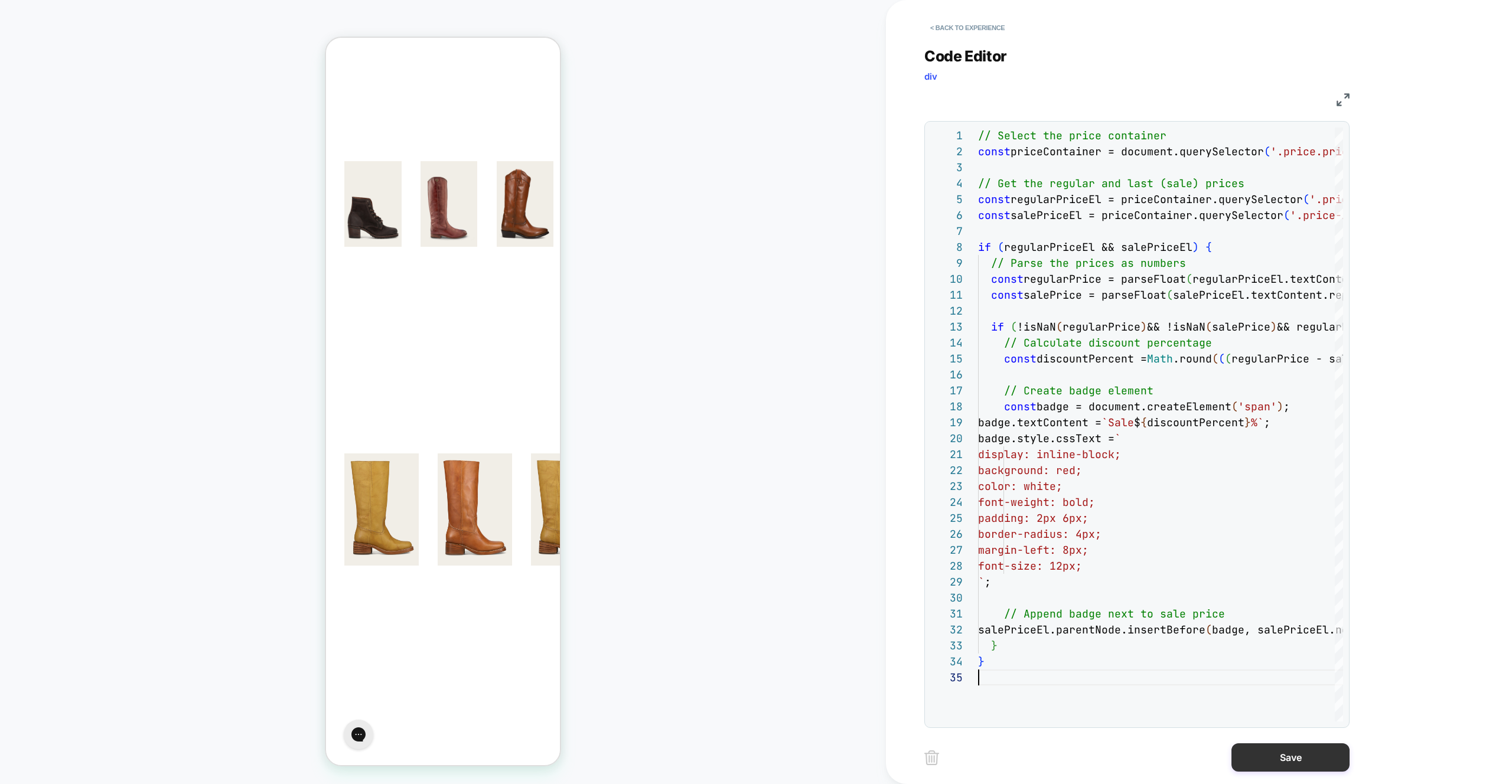
click at [1288, 761] on button "Save" at bounding box center [1291, 757] width 118 height 28
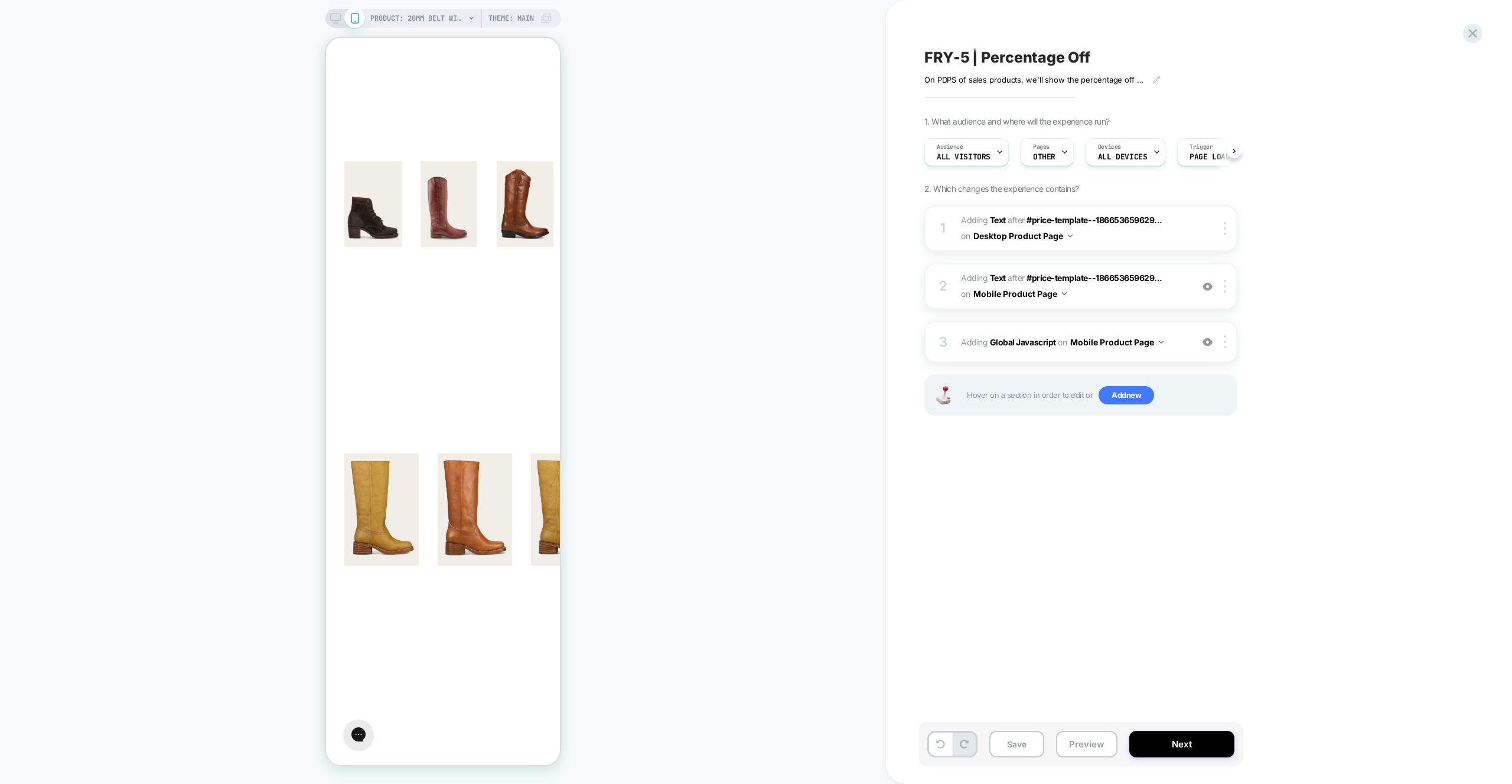
scroll to position [0, 1]
click at [1169, 351] on div "3 Adding Global Javascript on Mobile Product Page Add Before Add After Copy to …" at bounding box center [1081, 342] width 313 height 42
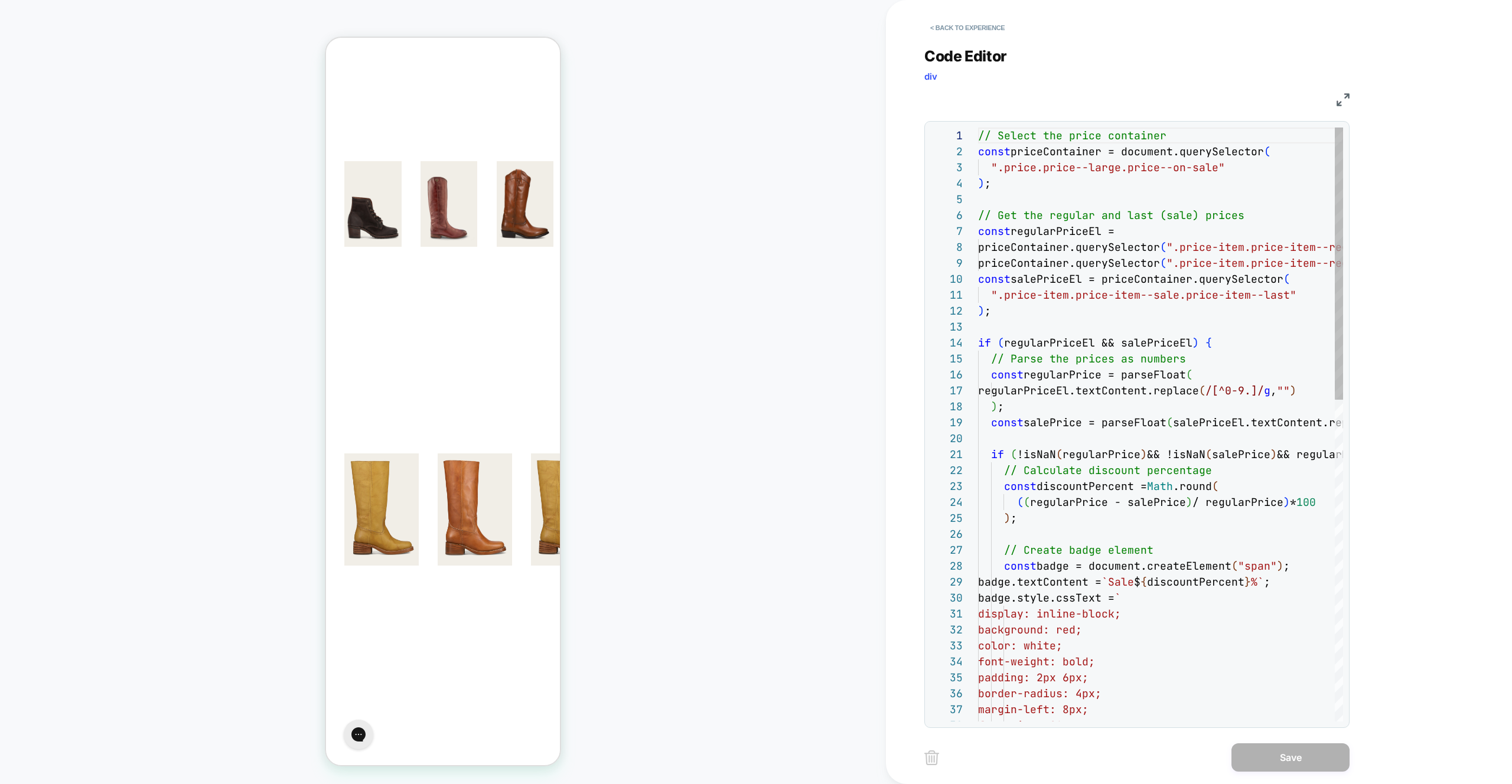
scroll to position [159, 0]
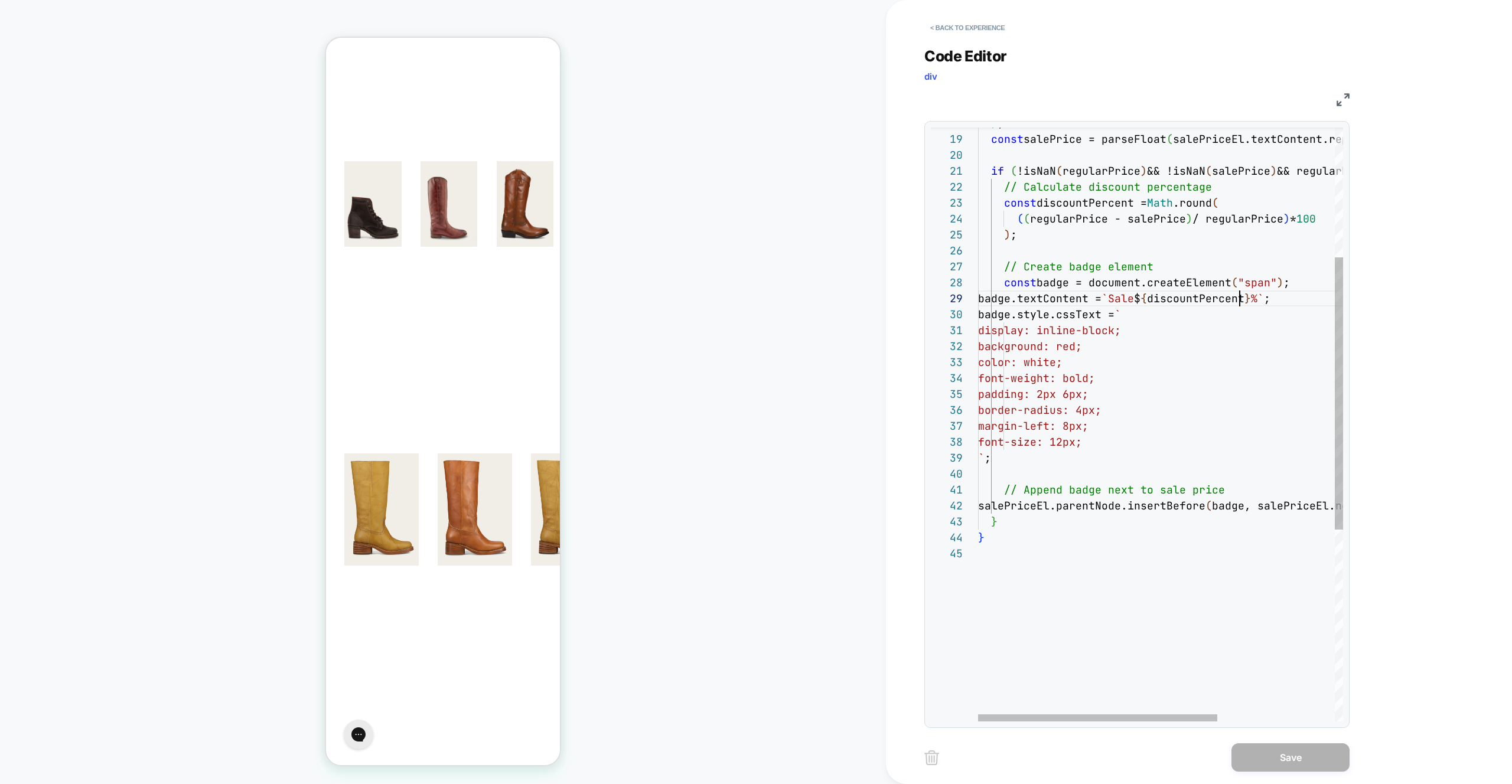
click at [1237, 302] on div "} ` ; // Append badge next to sale price salePriceEl.parentNode.insertBefore ( …" at bounding box center [1250, 492] width 544 height 1296
click at [1237, 301] on div "} ` ; // Append badge next to sale price salePriceEl.parentNode.insertBefore ( …" at bounding box center [1250, 492] width 544 height 1296
click at [1063, 217] on div "} ` ; // Append badge next to sale price salePriceEl.parentNode.insertBefore ( …" at bounding box center [1250, 492] width 544 height 1296
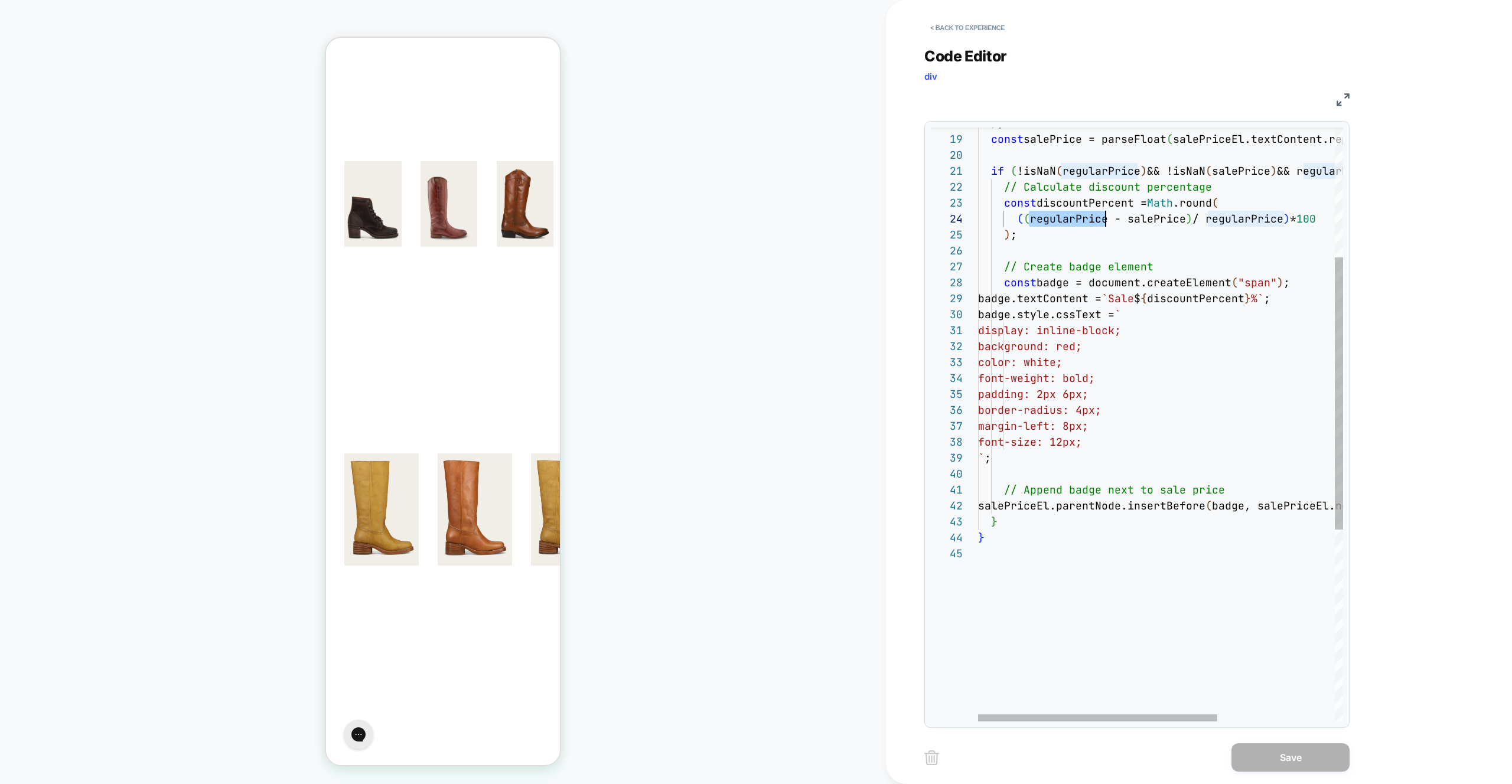
scroll to position [48, 128]
click at [1150, 221] on div "} ` ; // Append badge next to sale price salePriceEl.parentNode.insertBefore ( …" at bounding box center [1250, 492] width 544 height 1296
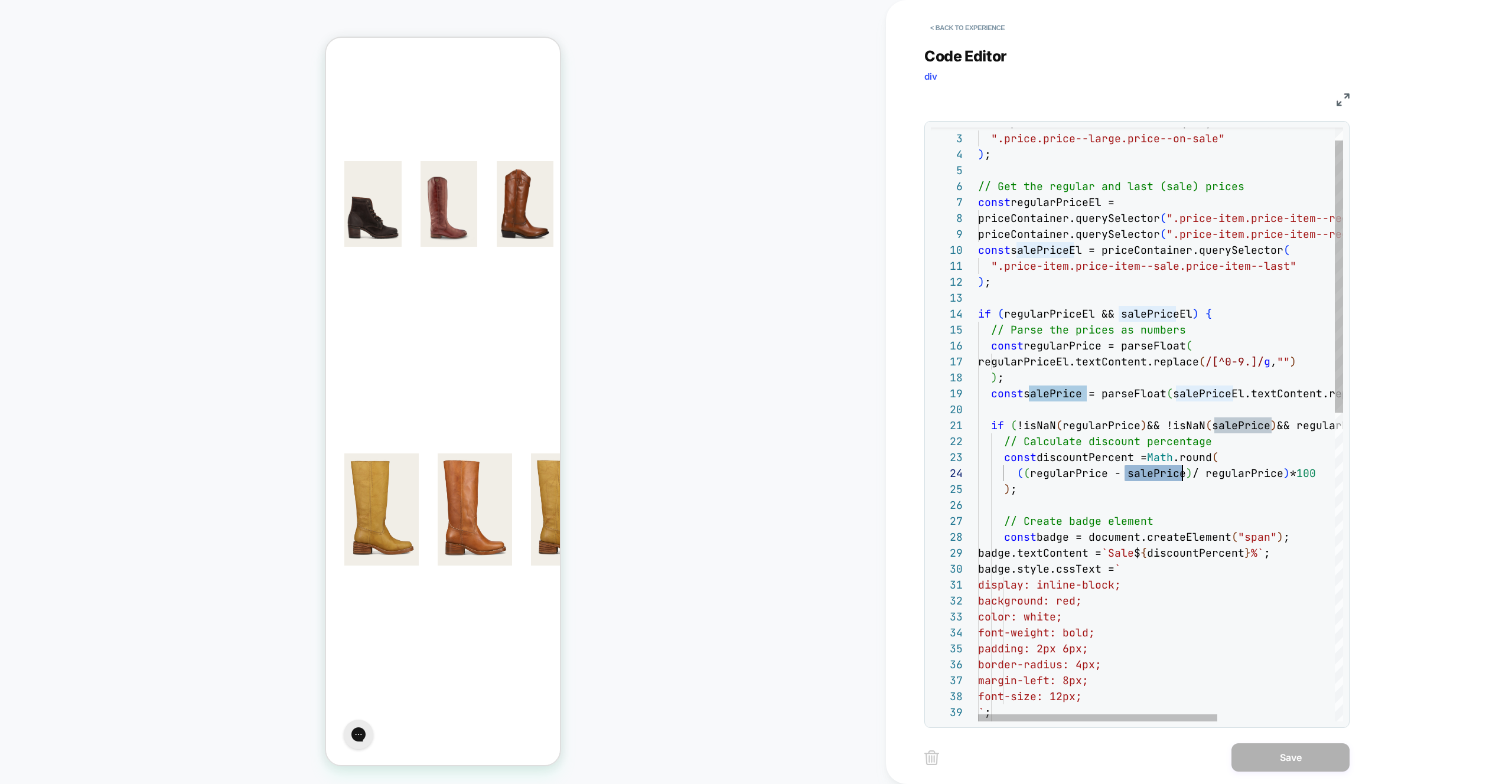
click at [1219, 325] on div "font-weight: bold; padding: 2px 6px; border-radius: 4px; margin-left: 8px; font…" at bounding box center [1250, 746] width 544 height 1296
click at [1027, 412] on div "font-weight: bold; padding: 2px 6px; border-radius: 4px; margin-left: 8px; font…" at bounding box center [1250, 746] width 544 height 1296
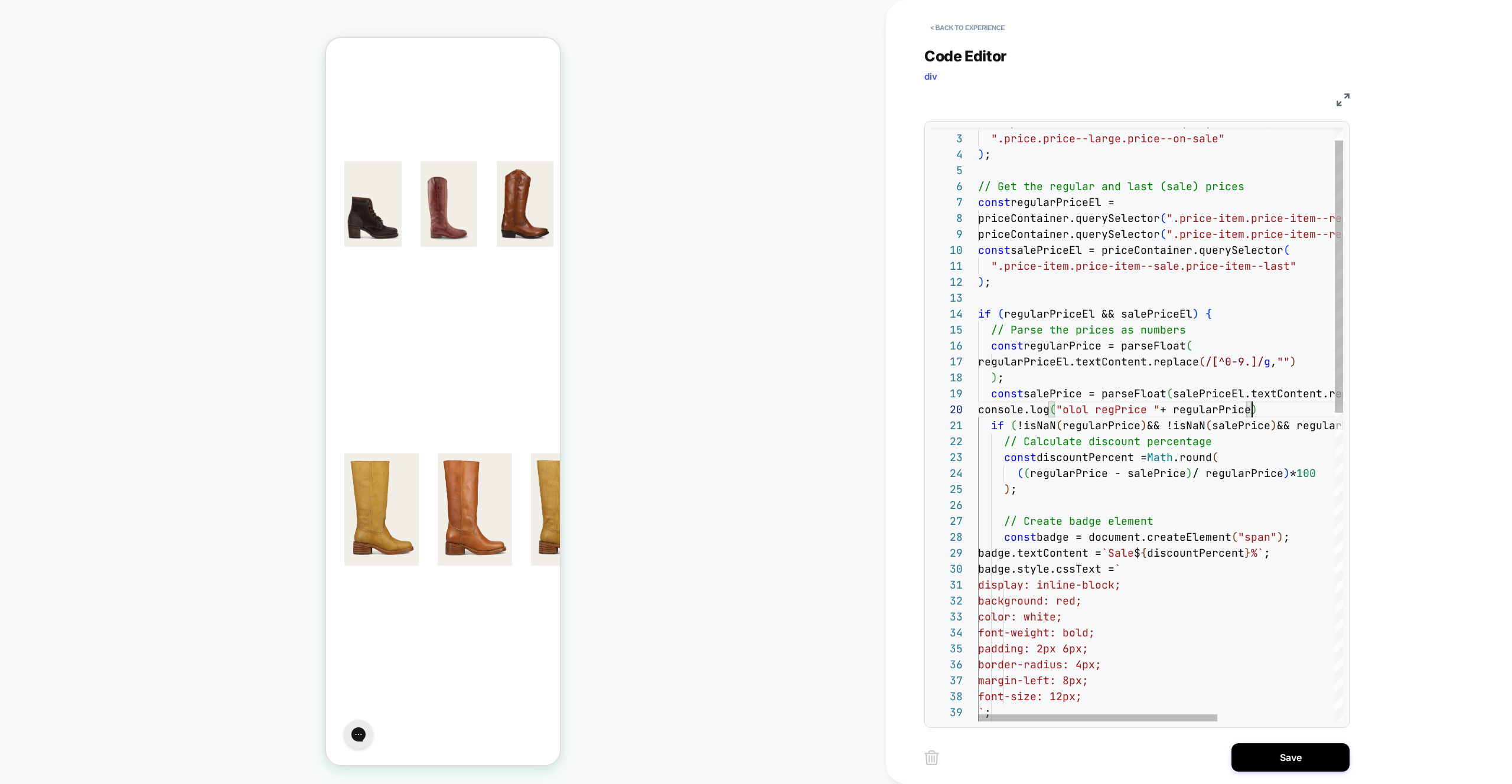
scroll to position [143, 274]
click at [1153, 413] on div "font-weight: bold; padding: 2px 6px; border-radius: 4px; margin-left: 8px; font…" at bounding box center [1250, 746] width 544 height 1296
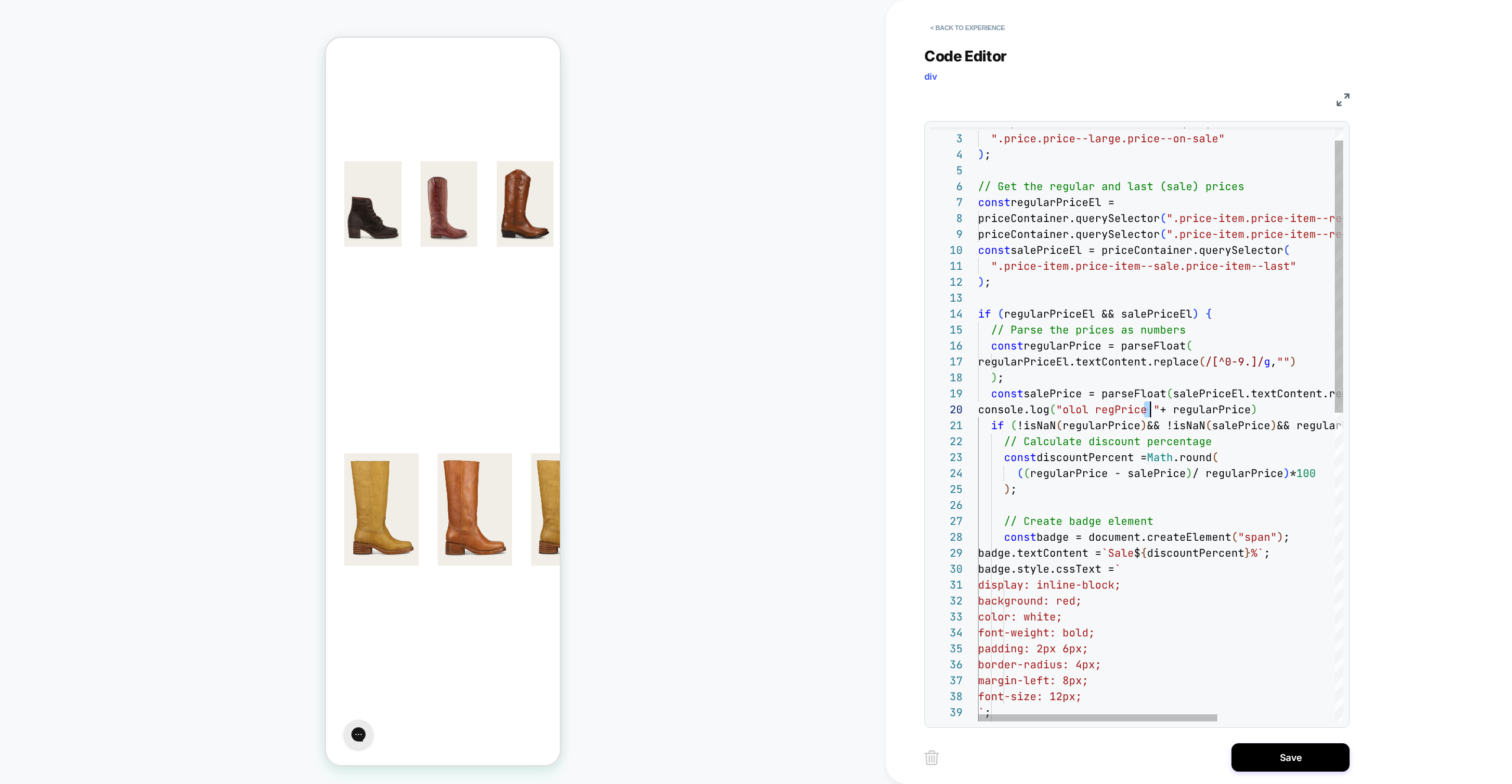
scroll to position [143, 0]
click at [1289, 405] on div "font-weight: bold; padding: 2px 6px; border-radius: 4px; margin-left: 8px; font…" at bounding box center [1250, 746] width 544 height 1296
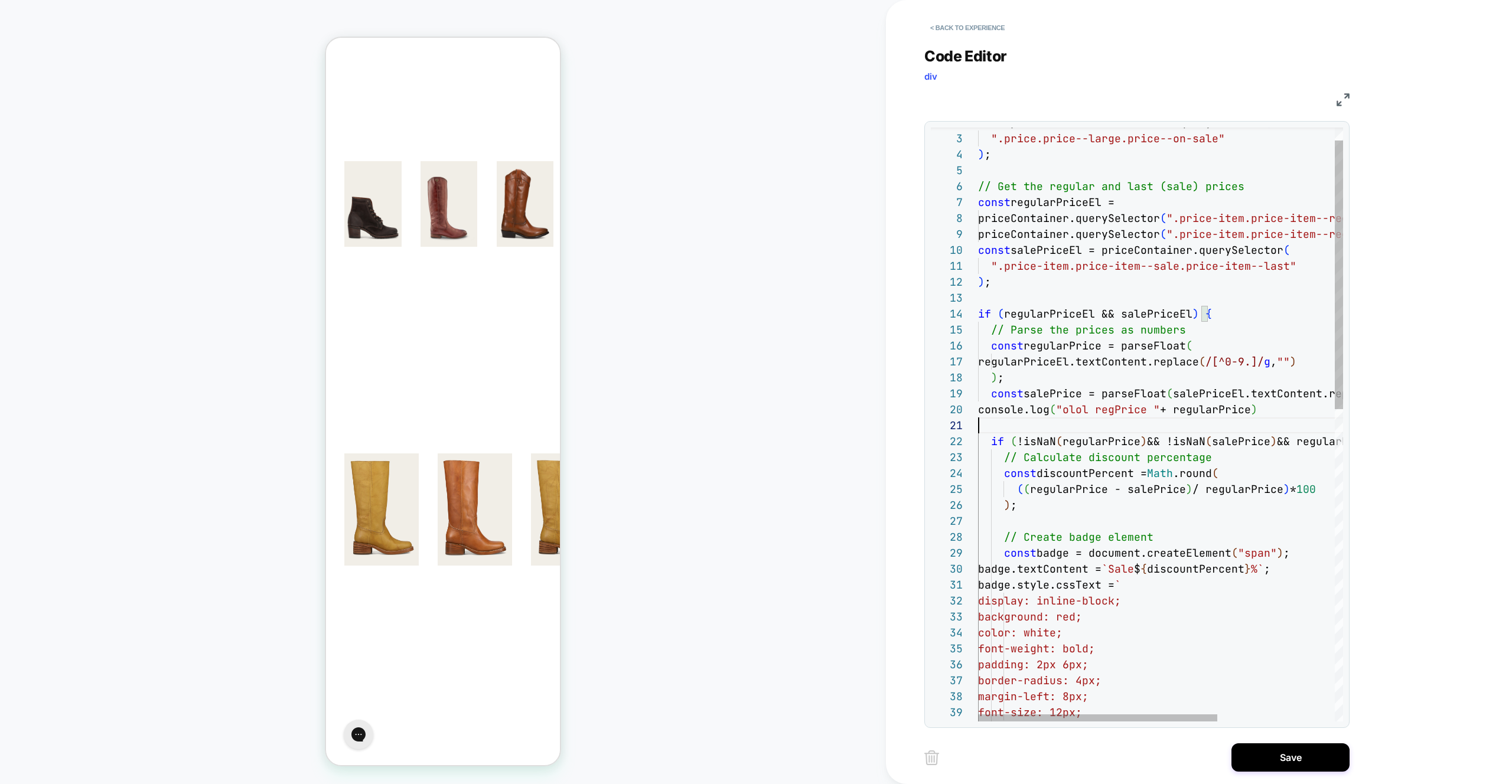
scroll to position [16, 0]
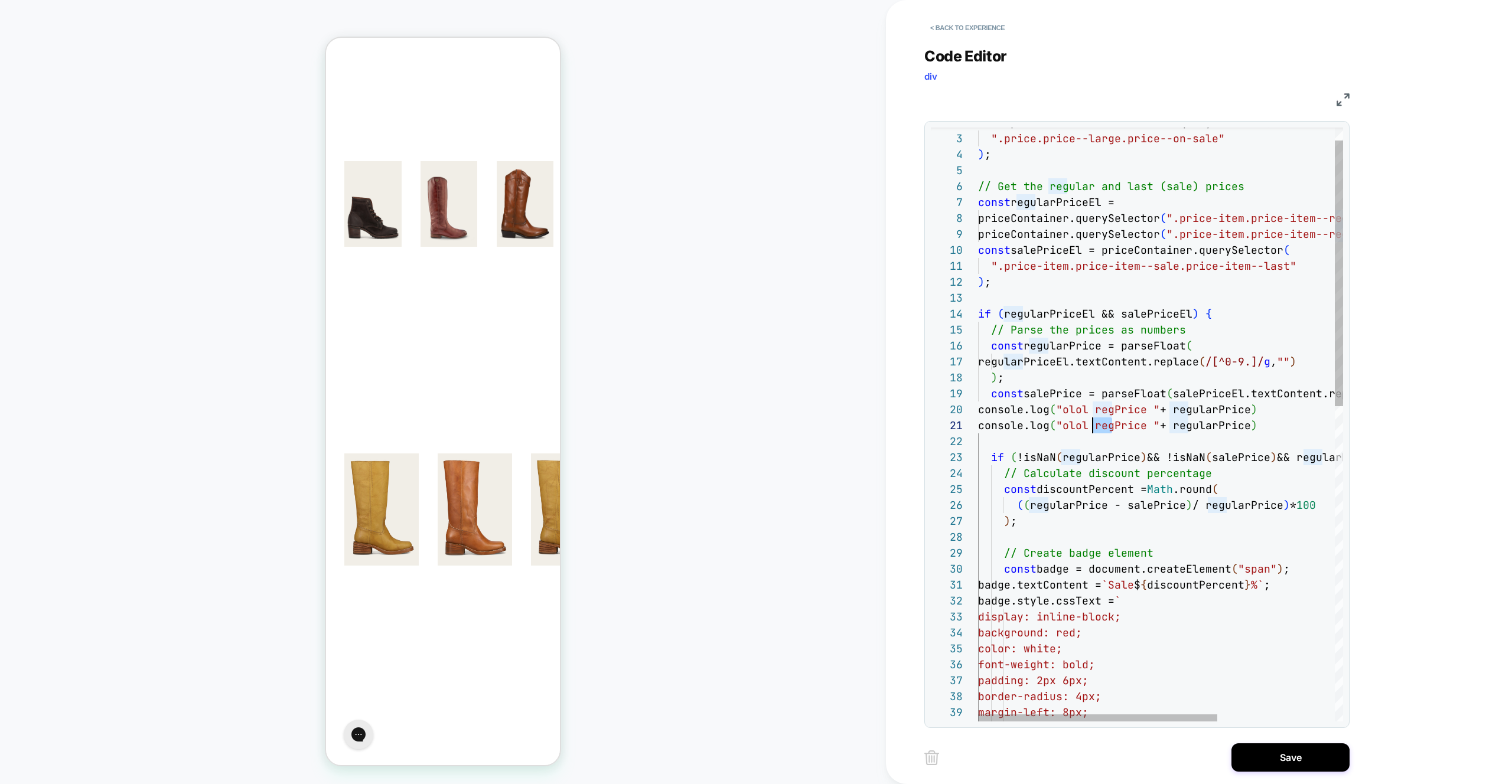
drag, startPoint x: 1112, startPoint y: 425, endPoint x: 1092, endPoint y: 423, distance: 20.1
click at [1092, 423] on div "font-weight: bold; padding: 2px 6px; border-radius: 4px; margin-left: 8px; font…" at bounding box center [1250, 762] width 544 height 1327
click at [1216, 427] on div "font-weight: bold; padding: 2px 6px; border-radius: 4px; margin-left: 8px; font…" at bounding box center [1250, 762] width 544 height 1327
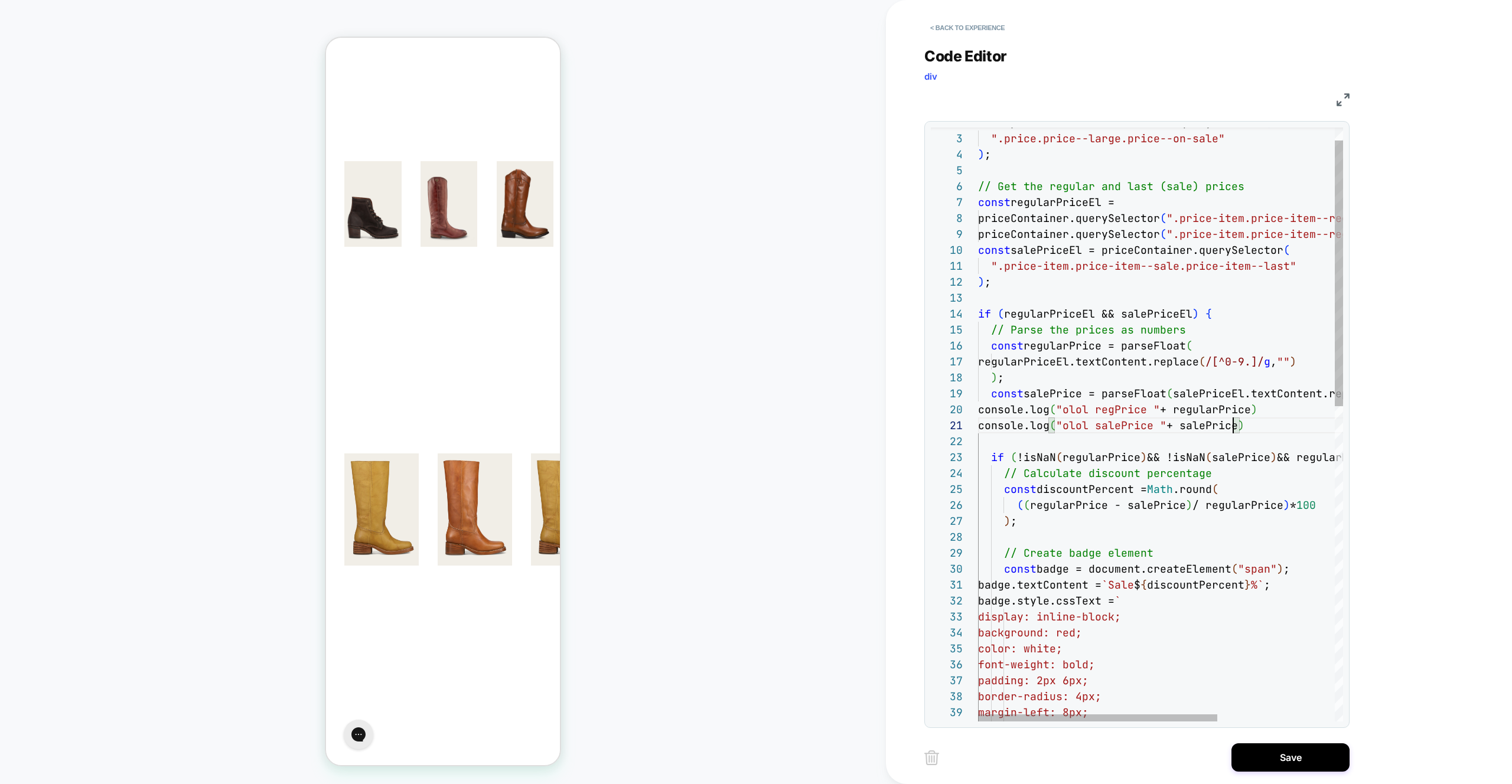
scroll to position [0, 255]
click at [1124, 379] on div "font-weight: bold; padding: 2px 6px; border-radius: 4px; margin-left: 8px; font…" at bounding box center [1250, 762] width 544 height 1327
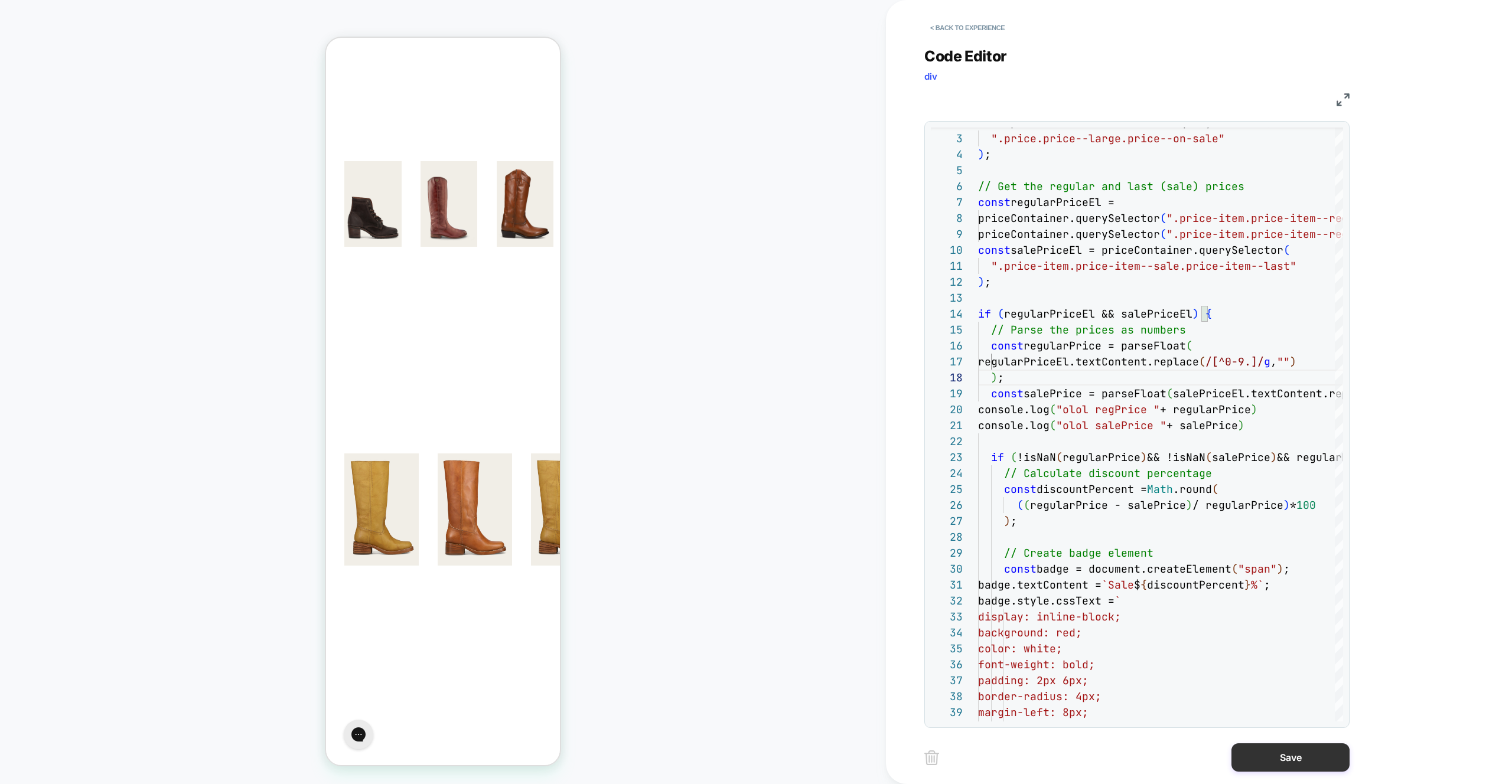
type textarea "**********"
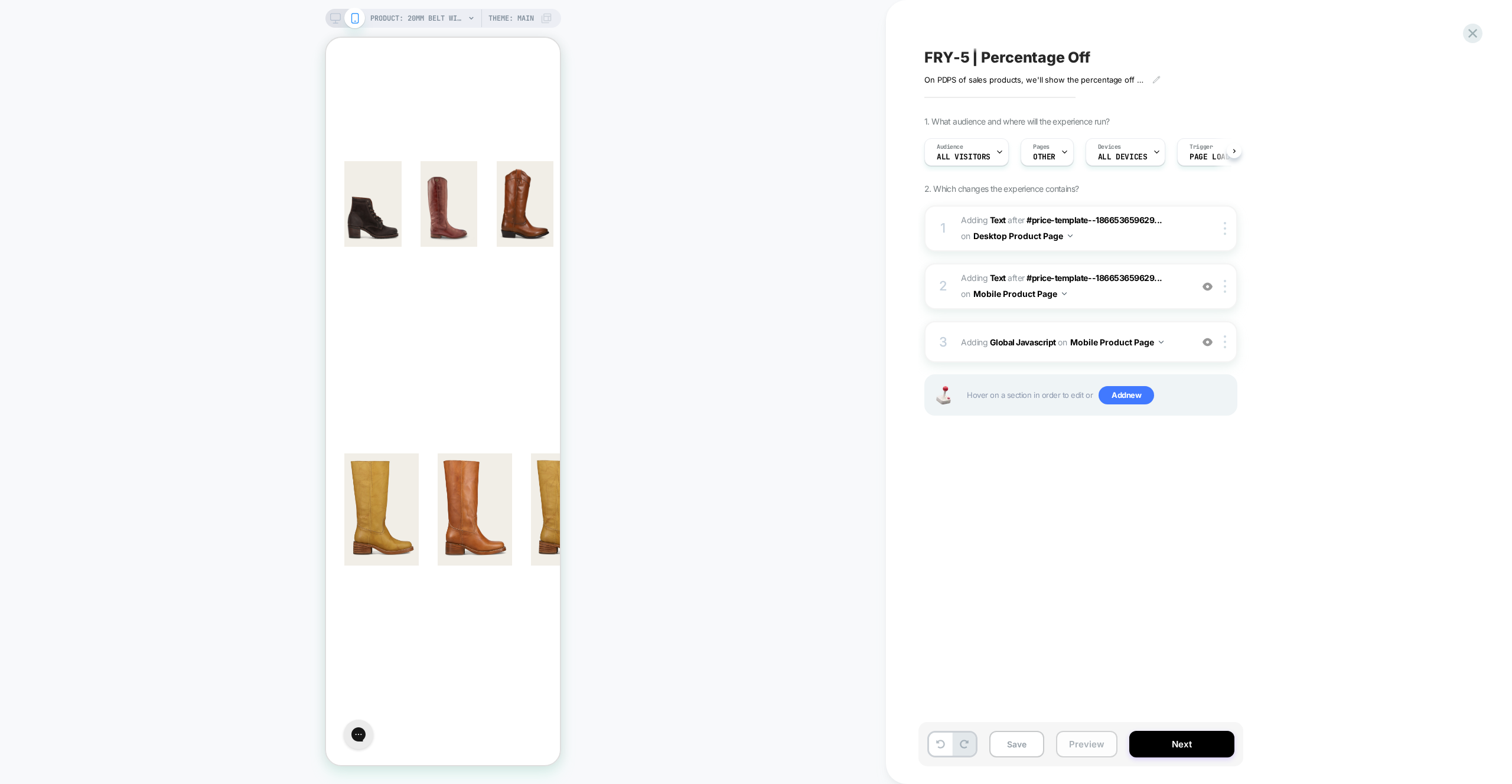
click at [1089, 757] on button "Preview" at bounding box center [1087, 745] width 61 height 27
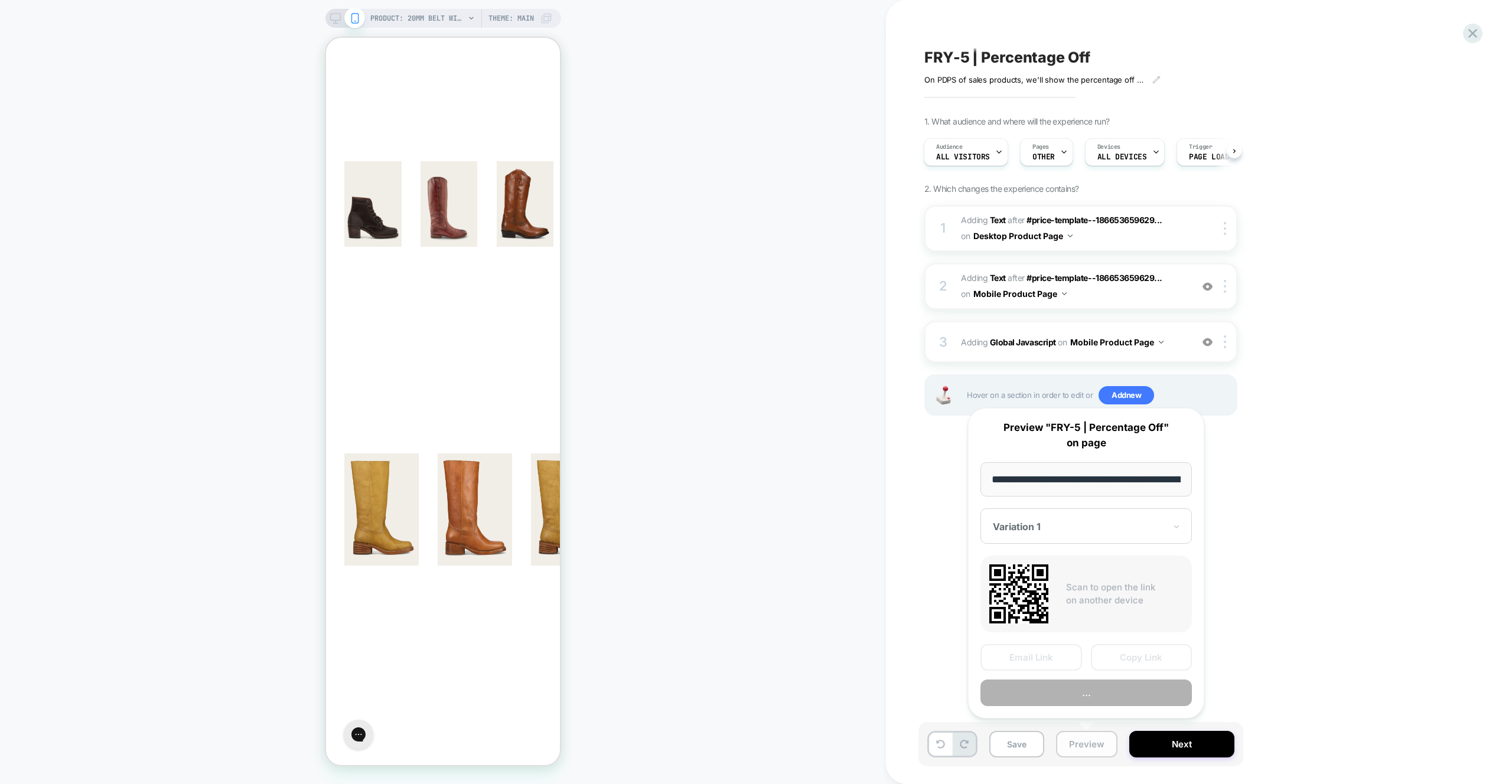
scroll to position [0, 381]
click at [1094, 697] on button "Preview" at bounding box center [1086, 694] width 212 height 27
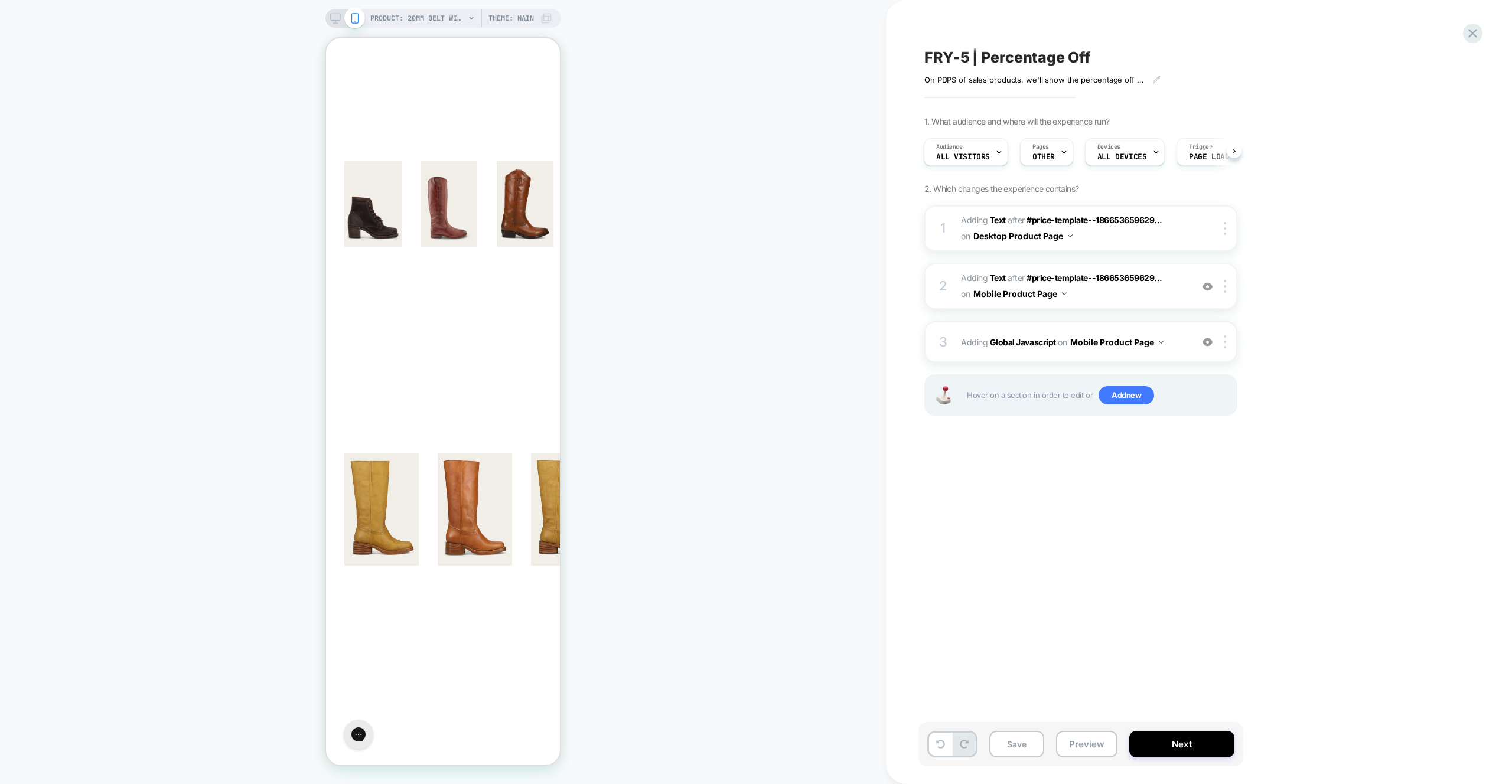
click at [1179, 339] on span "Adding Global Javascript on Mobile Product Page" at bounding box center [1074, 343] width 225 height 17
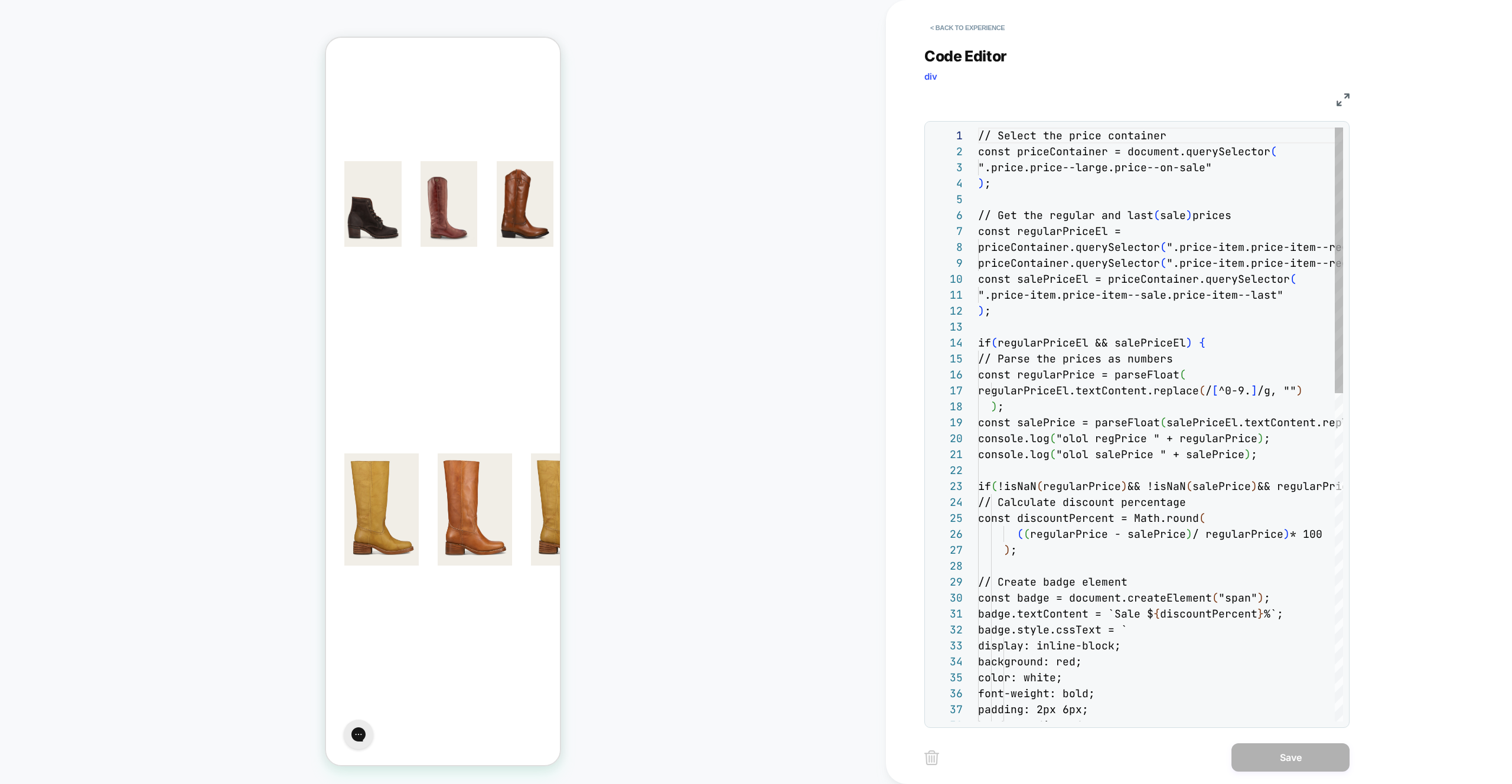
scroll to position [159, 0]
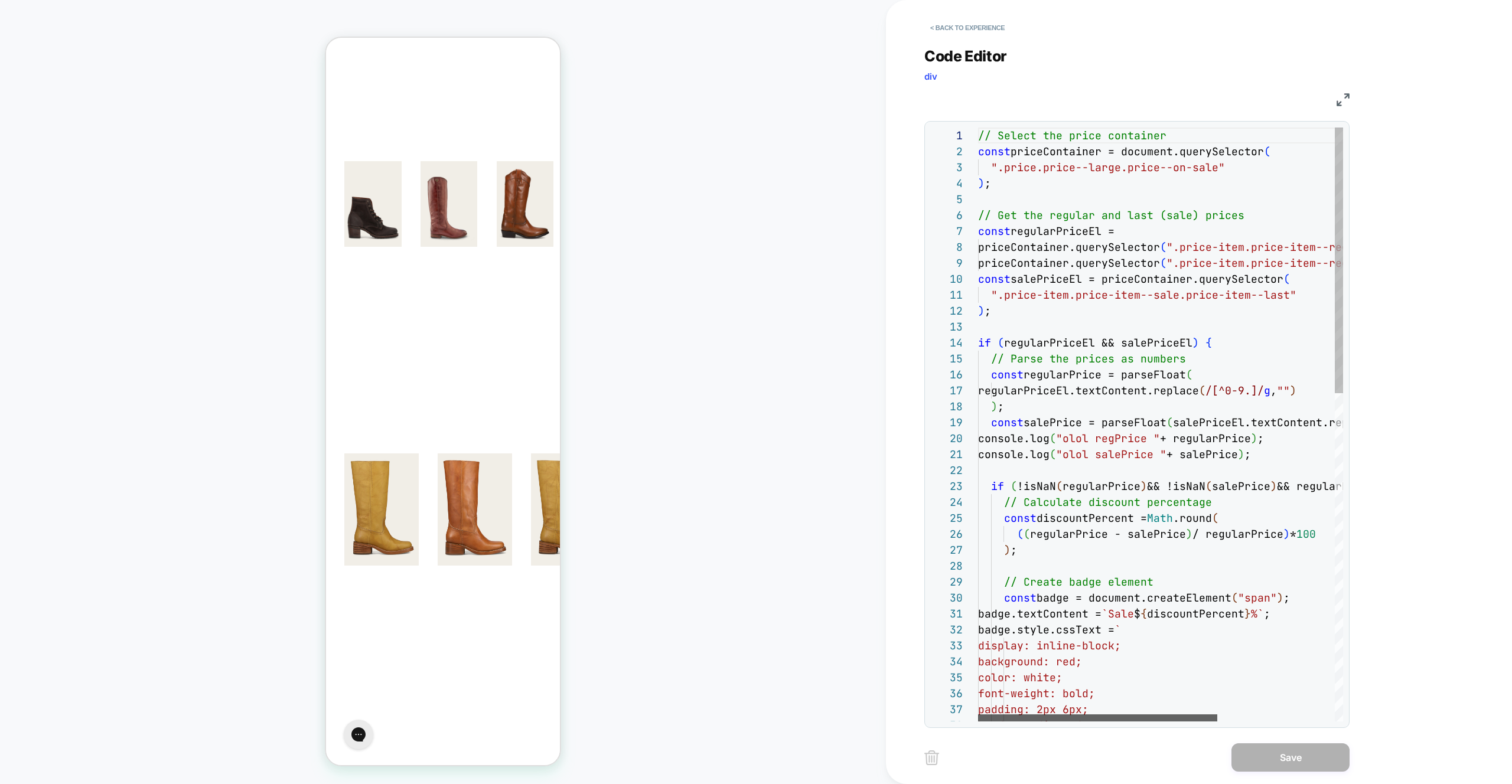
click at [1030, 719] on div at bounding box center [1097, 717] width 239 height 7
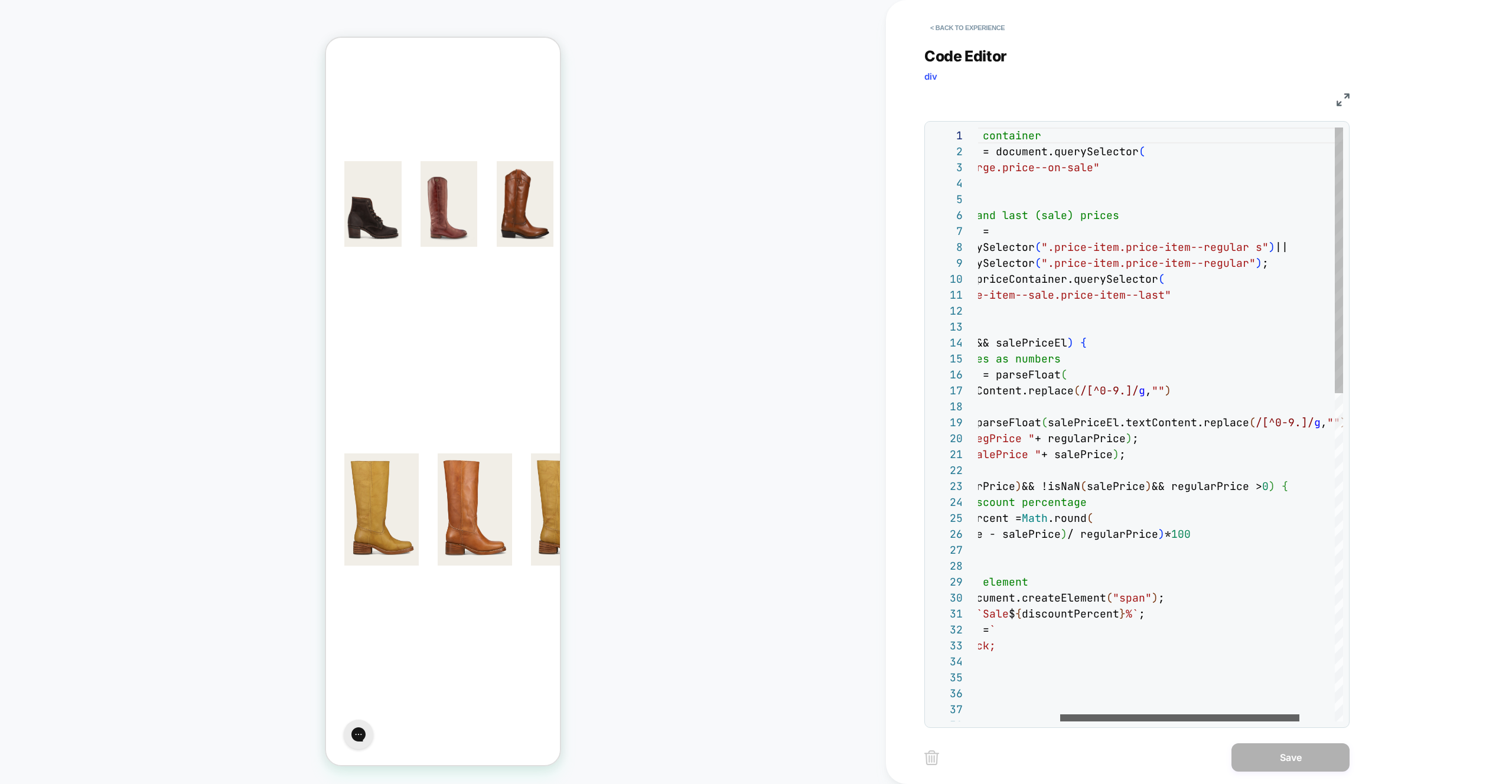
click at [1153, 721] on div at bounding box center [1179, 717] width 239 height 7
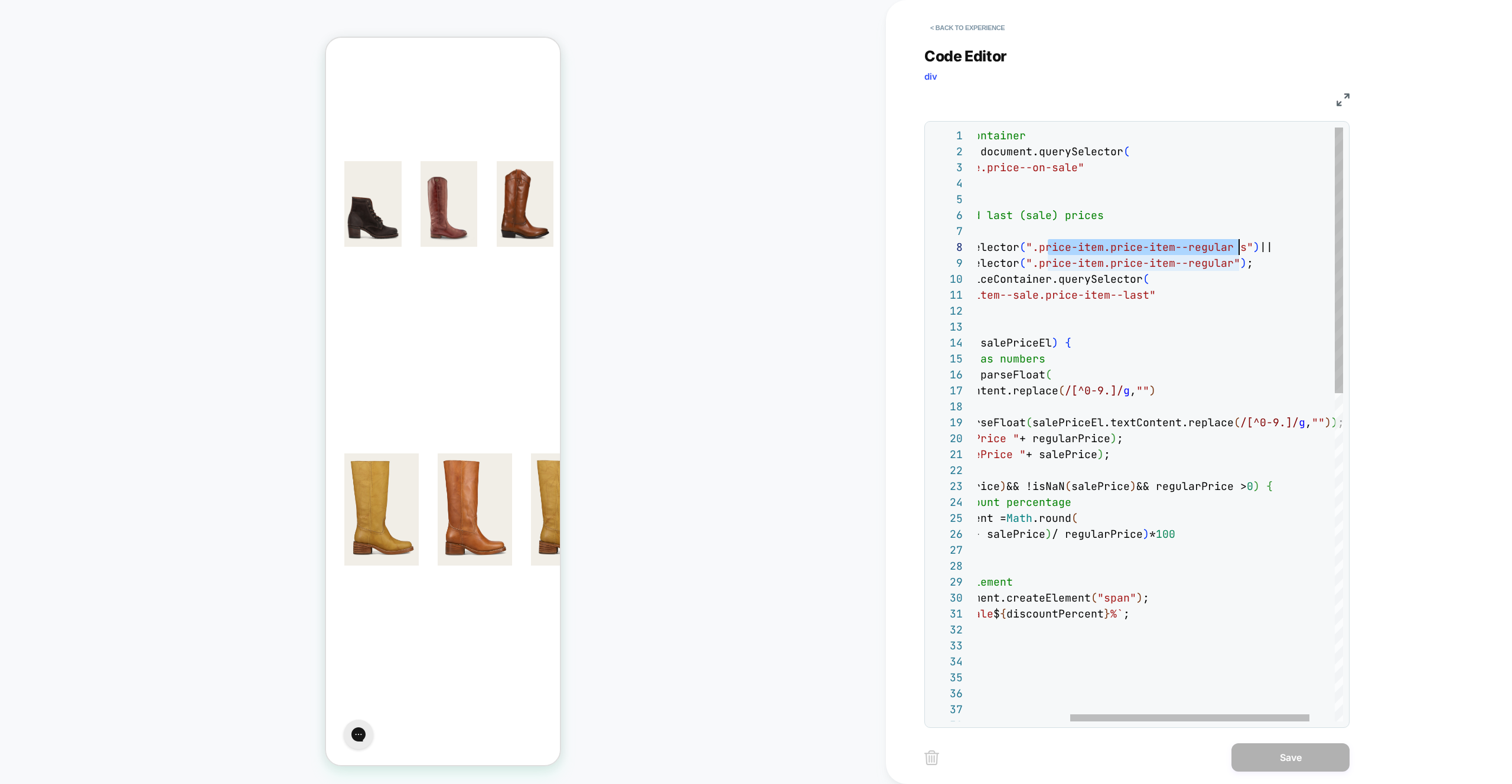
scroll to position [111, 402]
drag, startPoint x: 1050, startPoint y: 248, endPoint x: 1242, endPoint y: 243, distance: 192.1
click at [1242, 243] on div "// Select the price container const priceContainer = document.querySelector ( "…" at bounding box center [1110, 791] width 544 height 1327
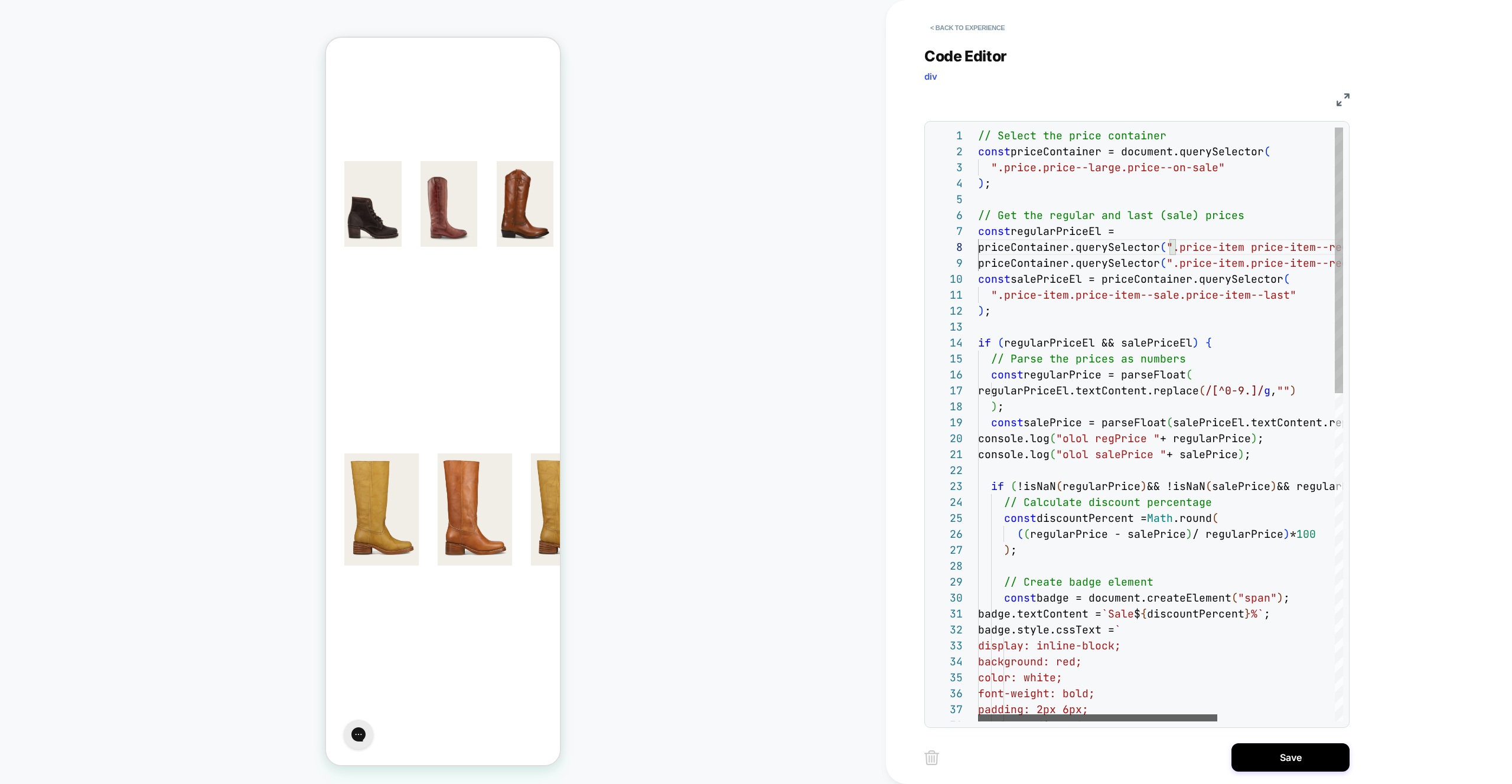
click at [1038, 717] on div at bounding box center [1097, 717] width 239 height 7
click at [1047, 249] on div "// Select the price container const priceContainer = document.querySelector ( "…" at bounding box center [1250, 791] width 544 height 1327
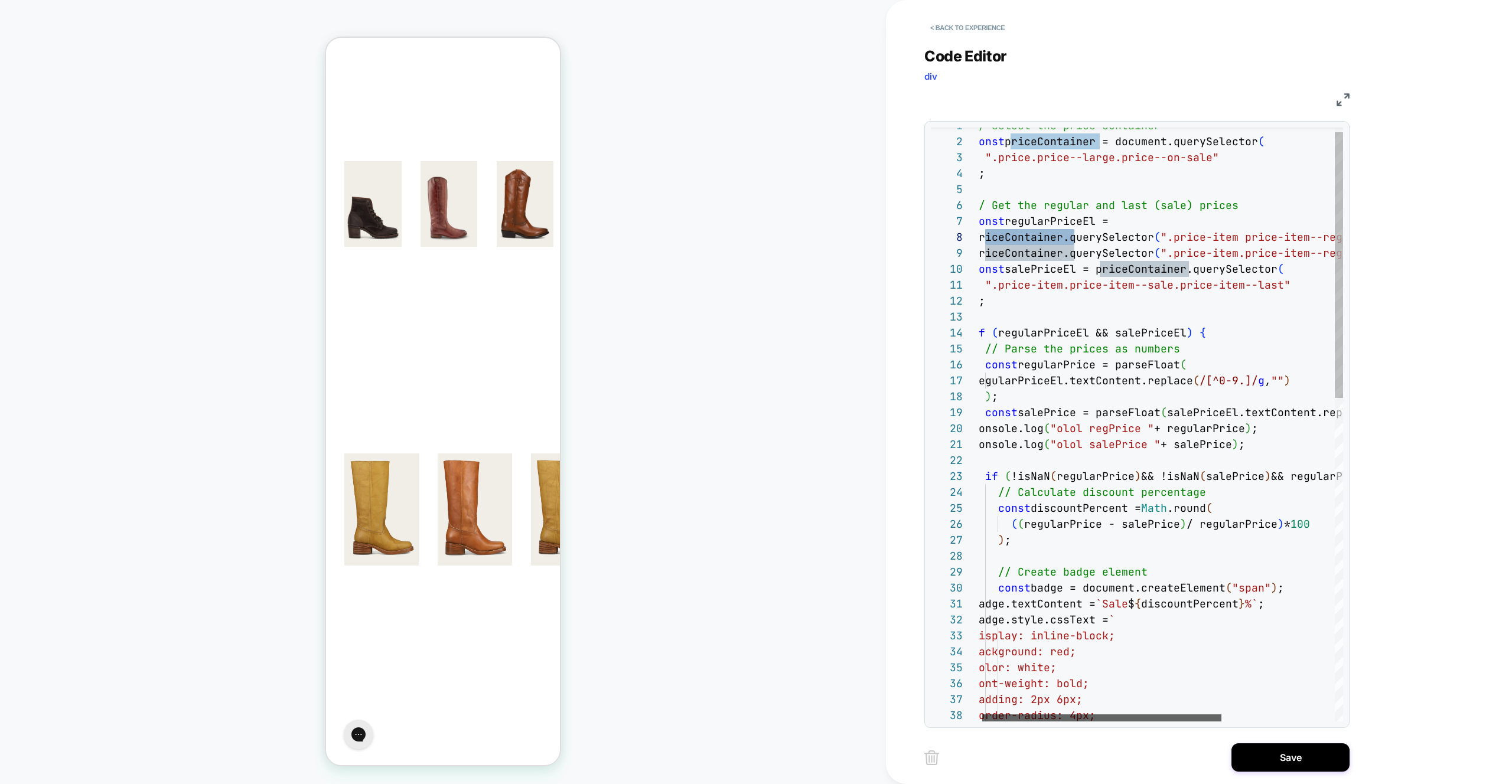
click at [1074, 714] on div at bounding box center [1102, 717] width 239 height 7
click at [1000, 720] on div at bounding box center [1097, 717] width 239 height 7
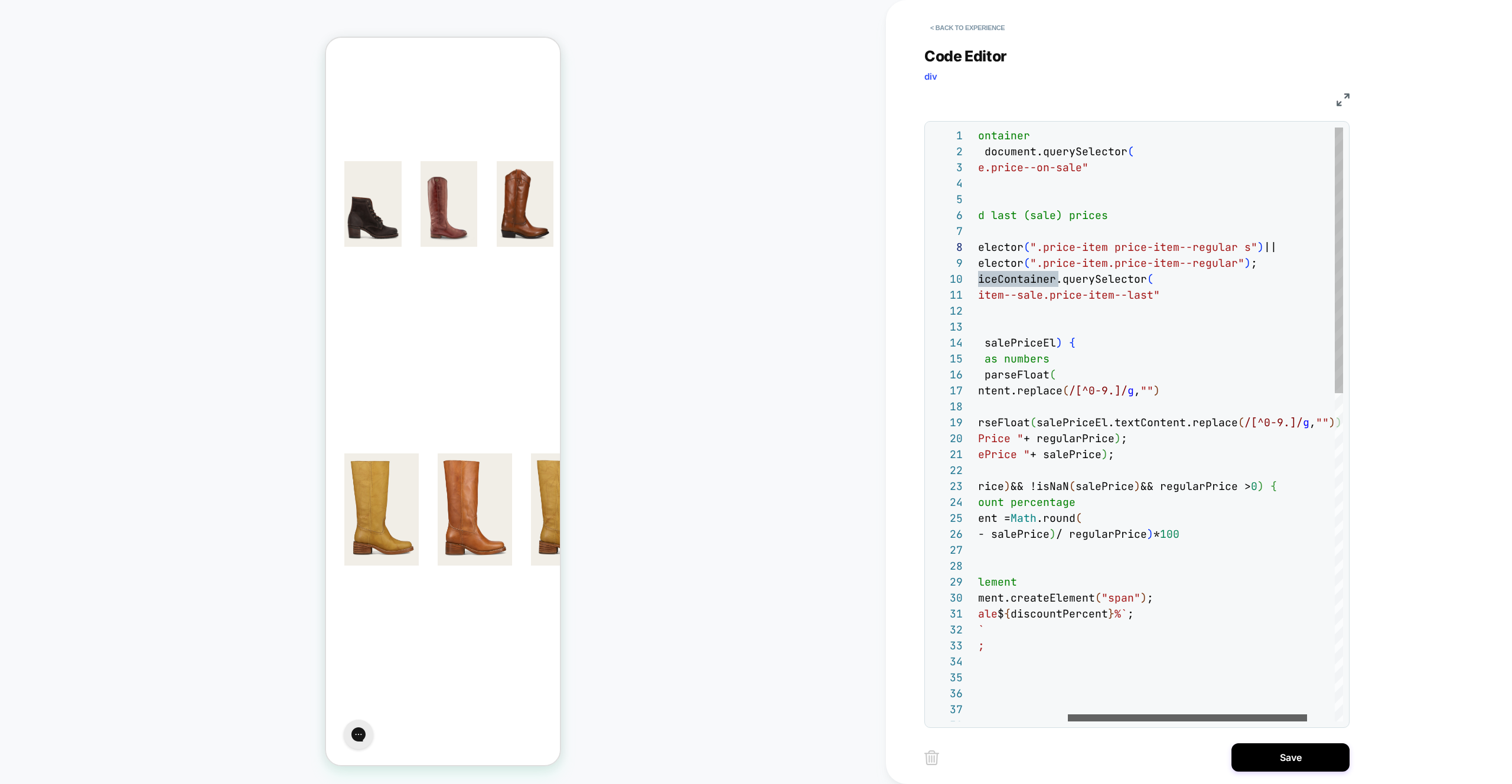
click at [1153, 721] on div at bounding box center [1187, 717] width 239 height 7
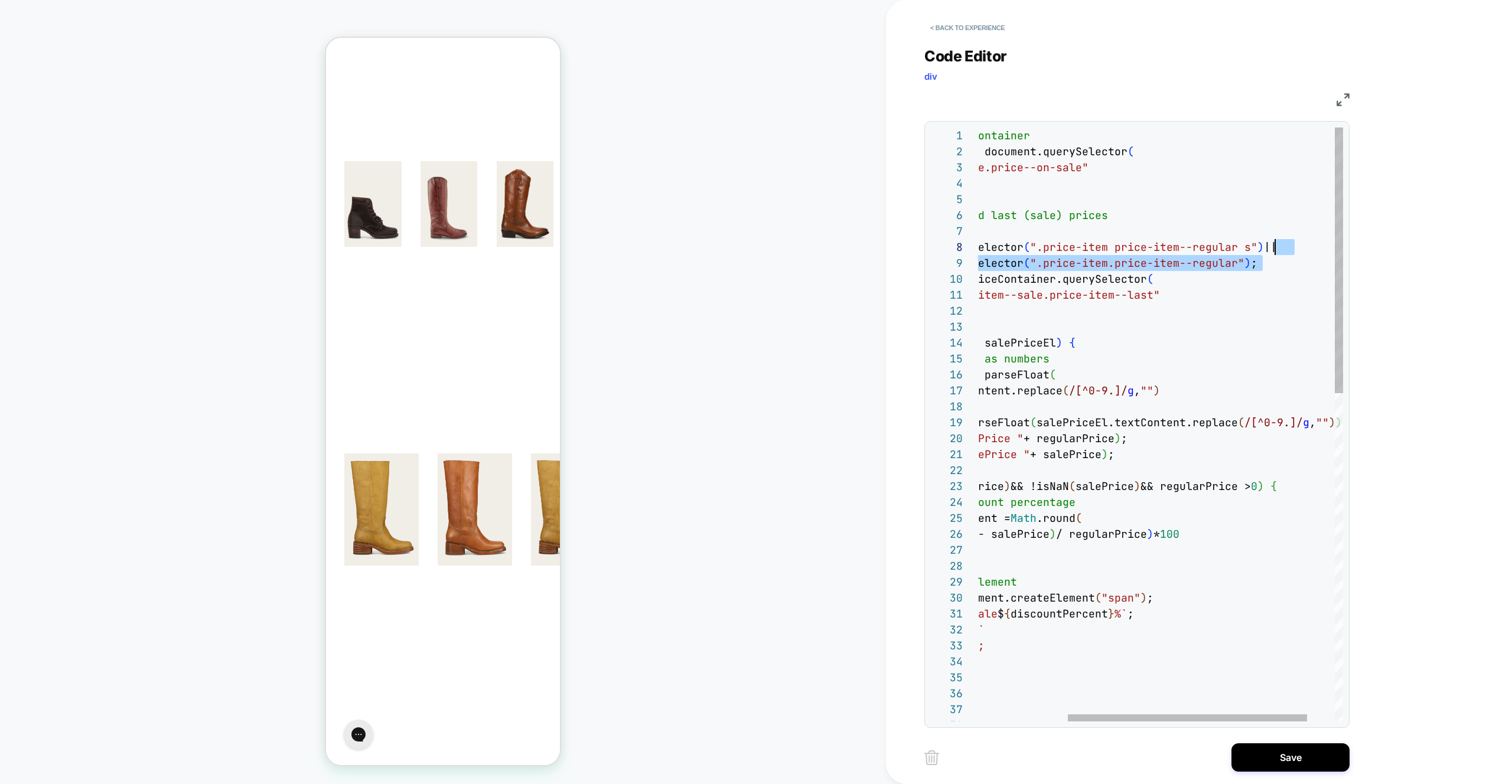
scroll to position [111, 434]
drag, startPoint x: 1281, startPoint y: 263, endPoint x: 1275, endPoint y: 246, distance: 18.0
click at [1275, 246] on div "// Select the price container const priceContainer = document.querySelector ( "…" at bounding box center [1114, 791] width 544 height 1327
click at [1185, 354] on div "// Select the price container const priceContainer = document.querySelector ( "…" at bounding box center [1114, 791] width 544 height 1327
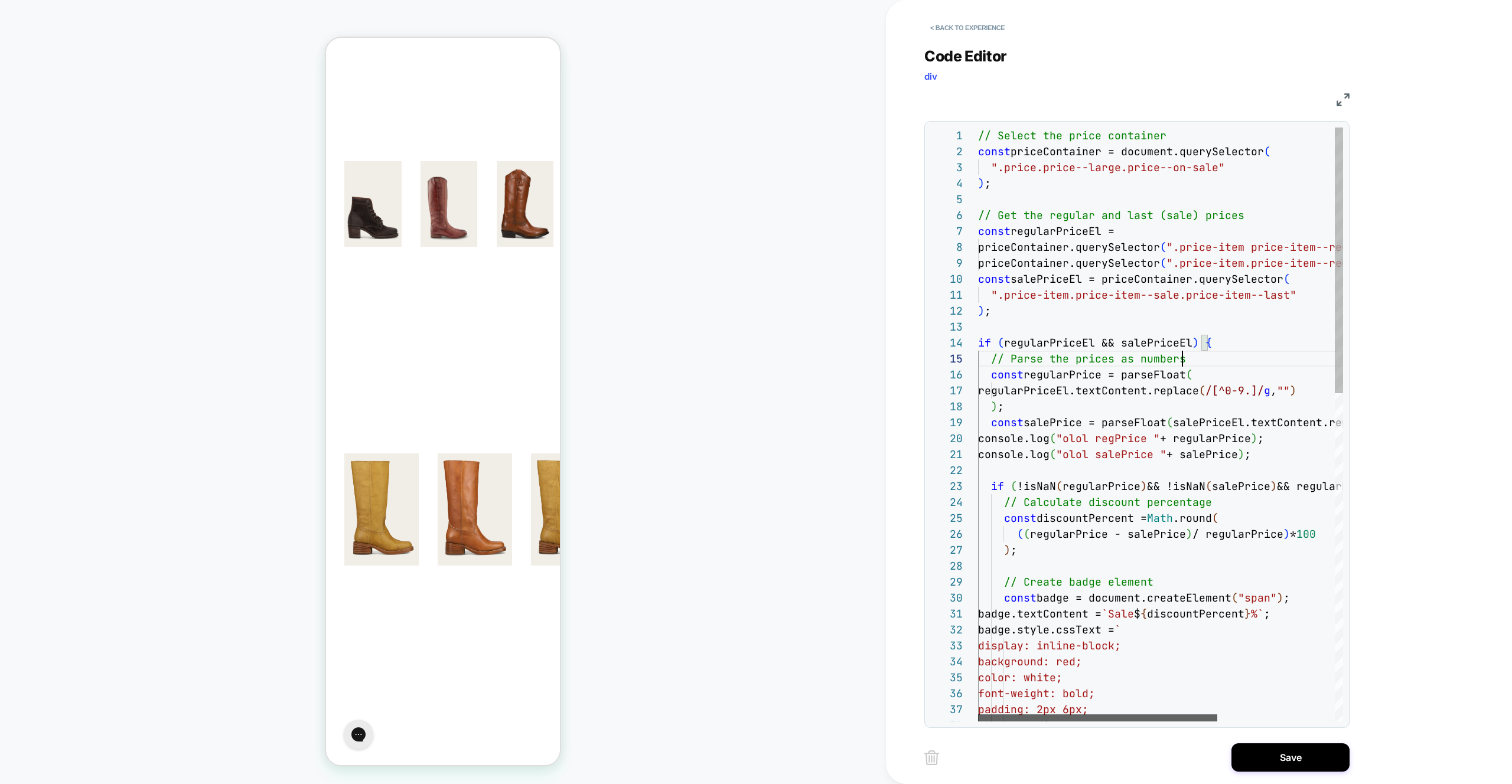
click at [1001, 714] on div at bounding box center [1097, 717] width 239 height 7
click at [1032, 264] on div "// Select the price container const priceContainer = document.querySelector ( "…" at bounding box center [1250, 791] width 544 height 1327
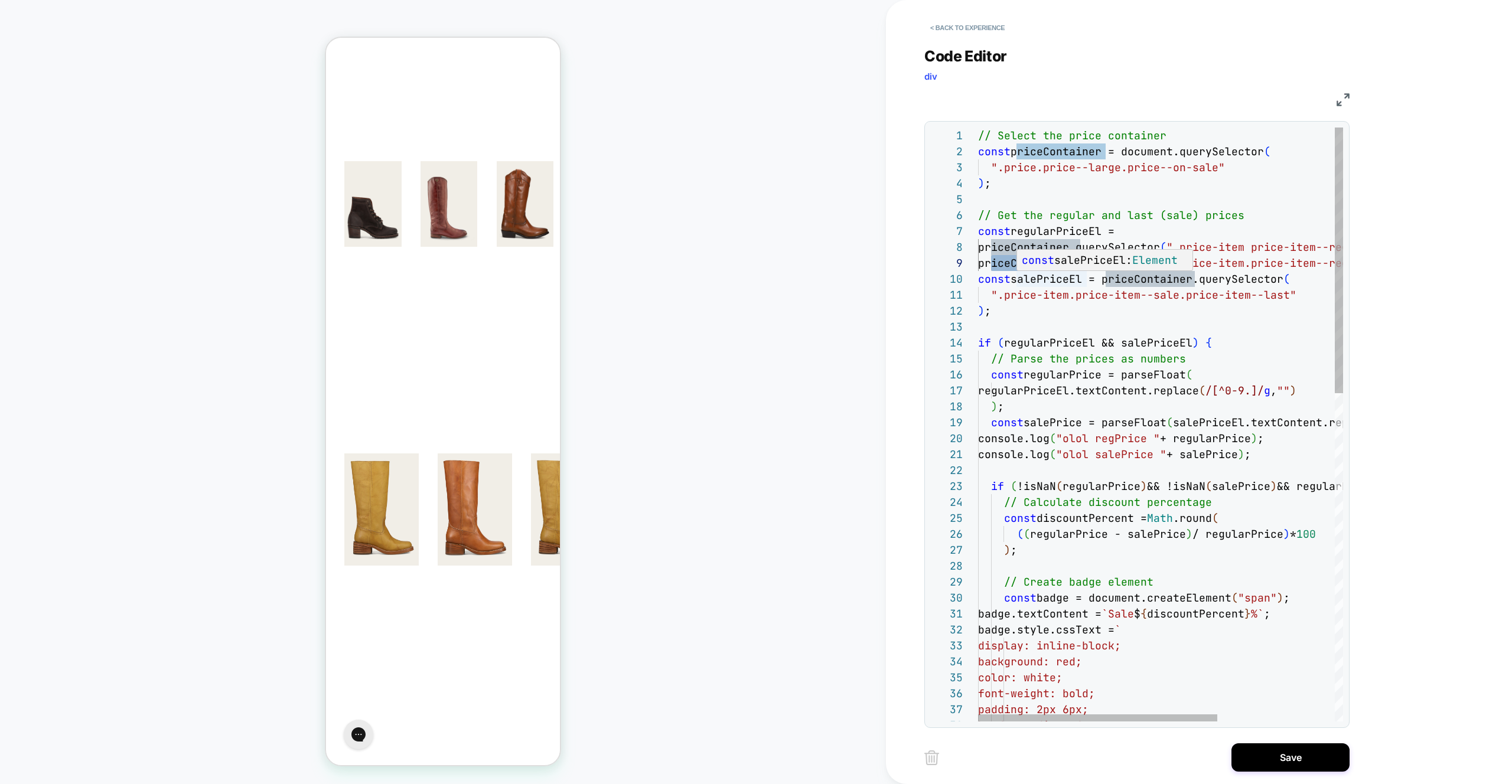
click at [1057, 279] on div "// Select the price container const priceContainer = document.querySelector ( "…" at bounding box center [1250, 791] width 544 height 1327
click at [1149, 273] on div "// Select the price container const priceContainer = document.querySelector ( "…" at bounding box center [1250, 791] width 544 height 1327
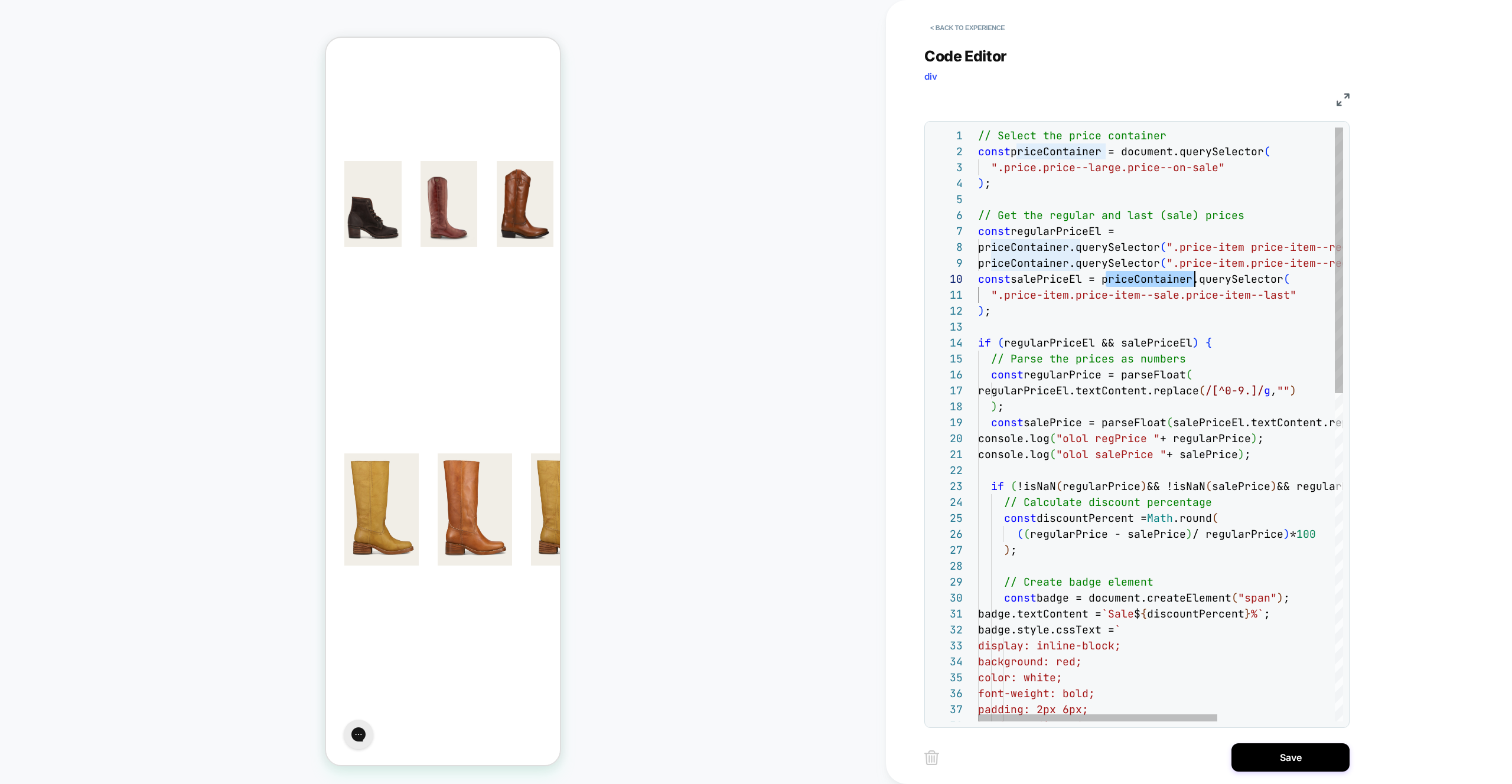
click at [1149, 273] on div "// Select the price container const priceContainer = document.querySelector ( "…" at bounding box center [1250, 791] width 544 height 1327
click at [1030, 176] on div "// Select the price container const priceContainer = document.querySelector ( "…" at bounding box center [1250, 791] width 544 height 1327
click at [1217, 171] on div "// Select the price container const priceContainer = document.querySelector ( "…" at bounding box center [1250, 791] width 544 height 1327
click at [1216, 171] on div "// Select the price container const priceContainer = document.querySelector ( "…" at bounding box center [1250, 791] width 544 height 1327
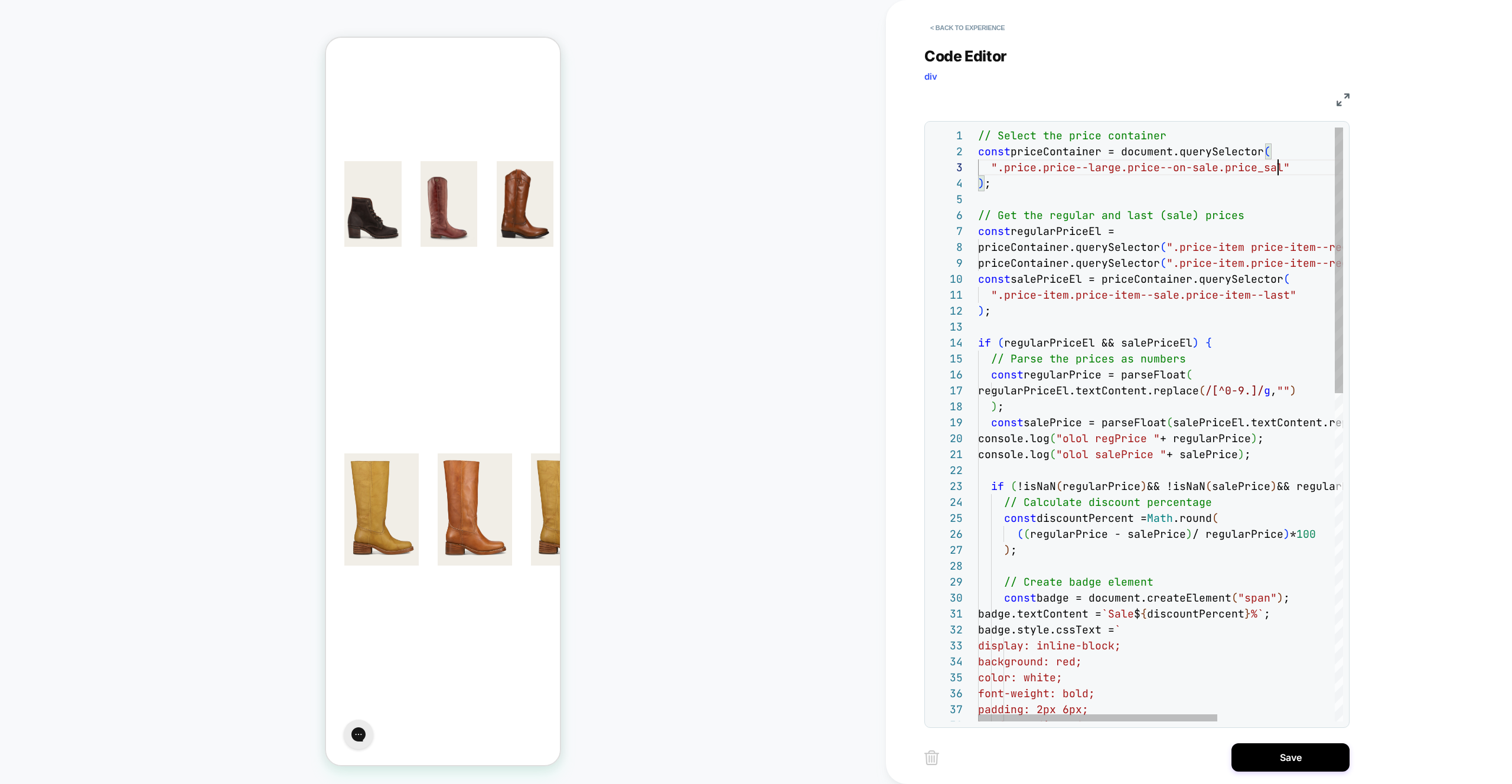
scroll to position [32, 306]
click at [1256, 162] on div "// Select the price container const priceContainer = document.querySelector ( "…" at bounding box center [1250, 791] width 544 height 1327
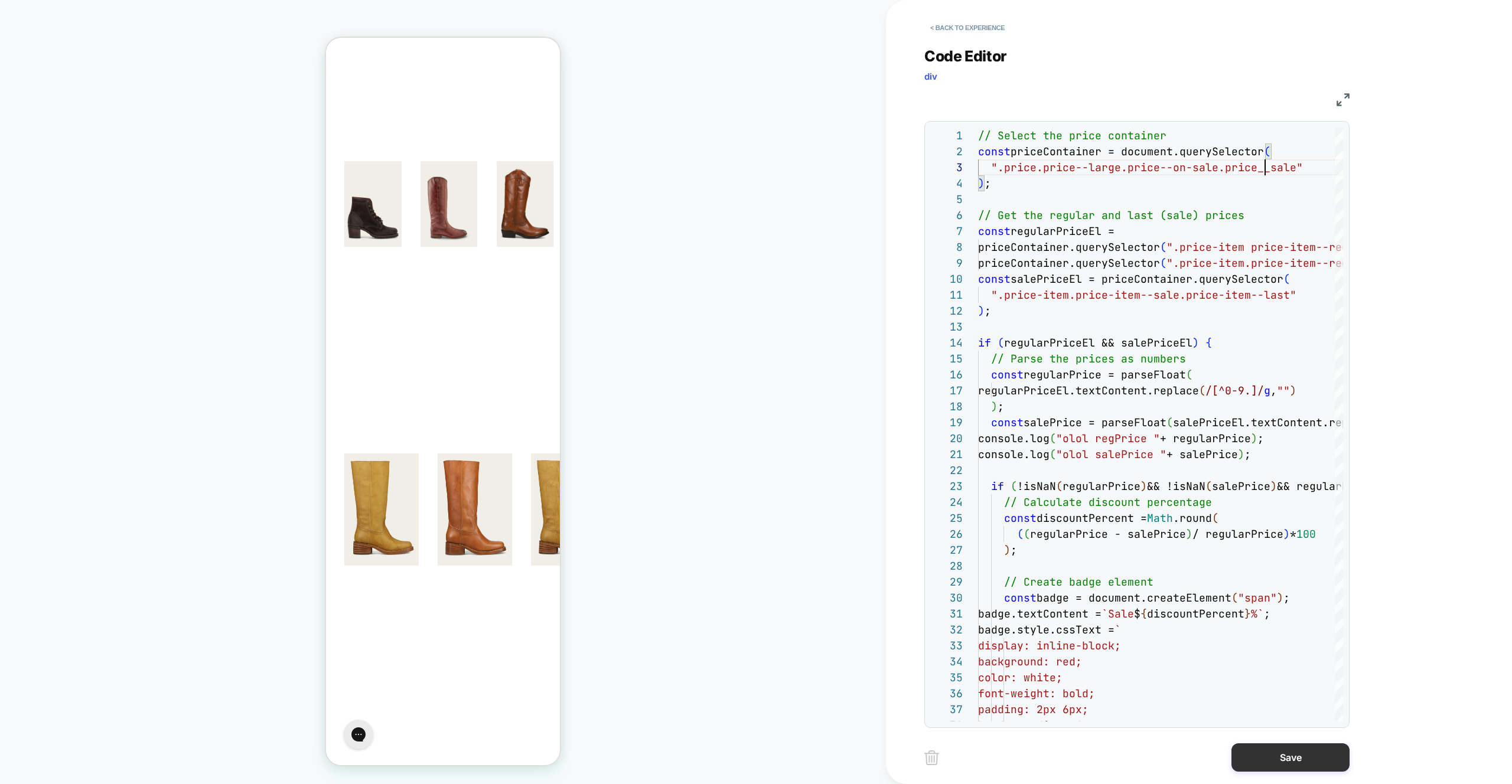
type textarea "**********"
click at [1291, 757] on button "Save" at bounding box center [1291, 757] width 118 height 28
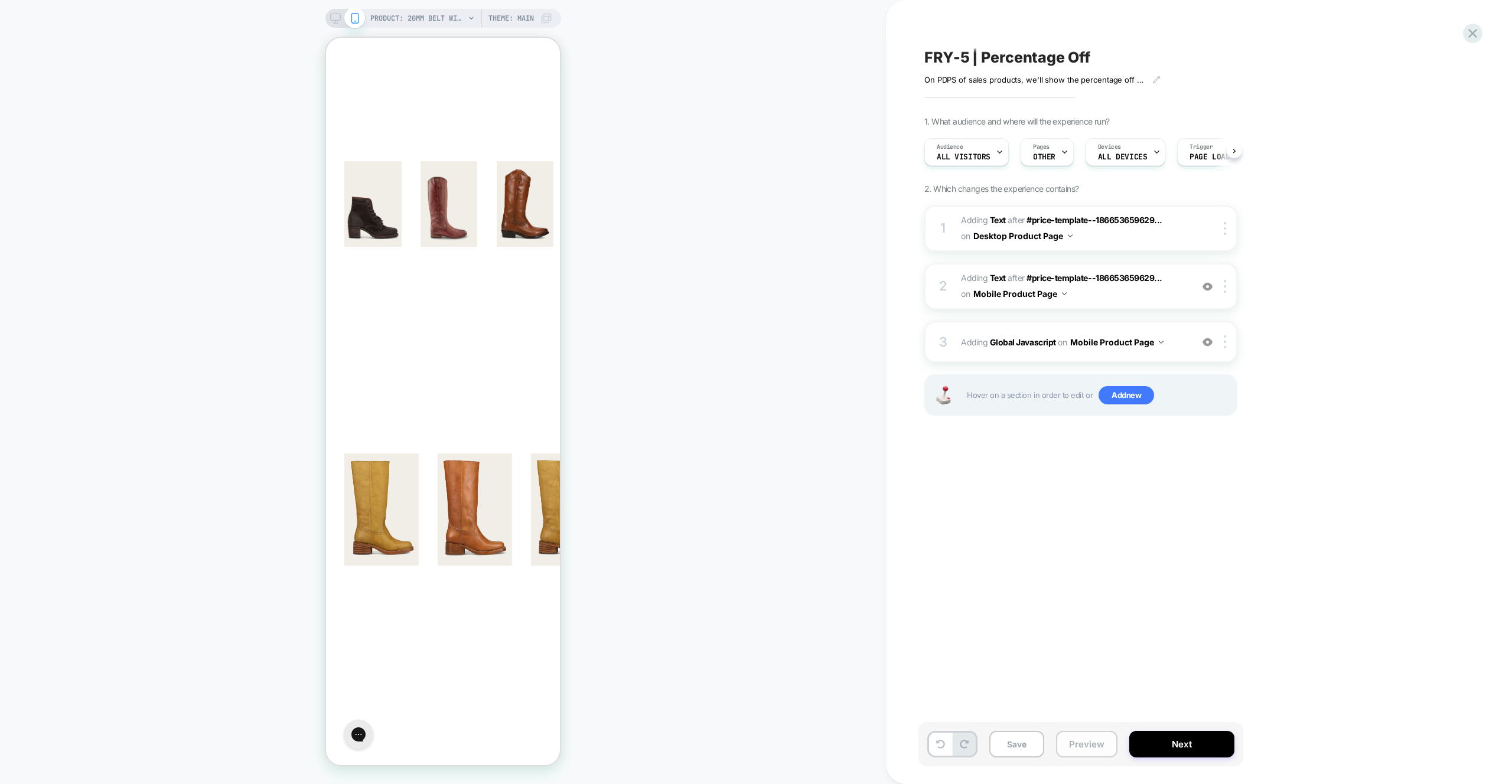
scroll to position [0, 1]
click at [1089, 747] on button "Preview" at bounding box center [1087, 745] width 61 height 27
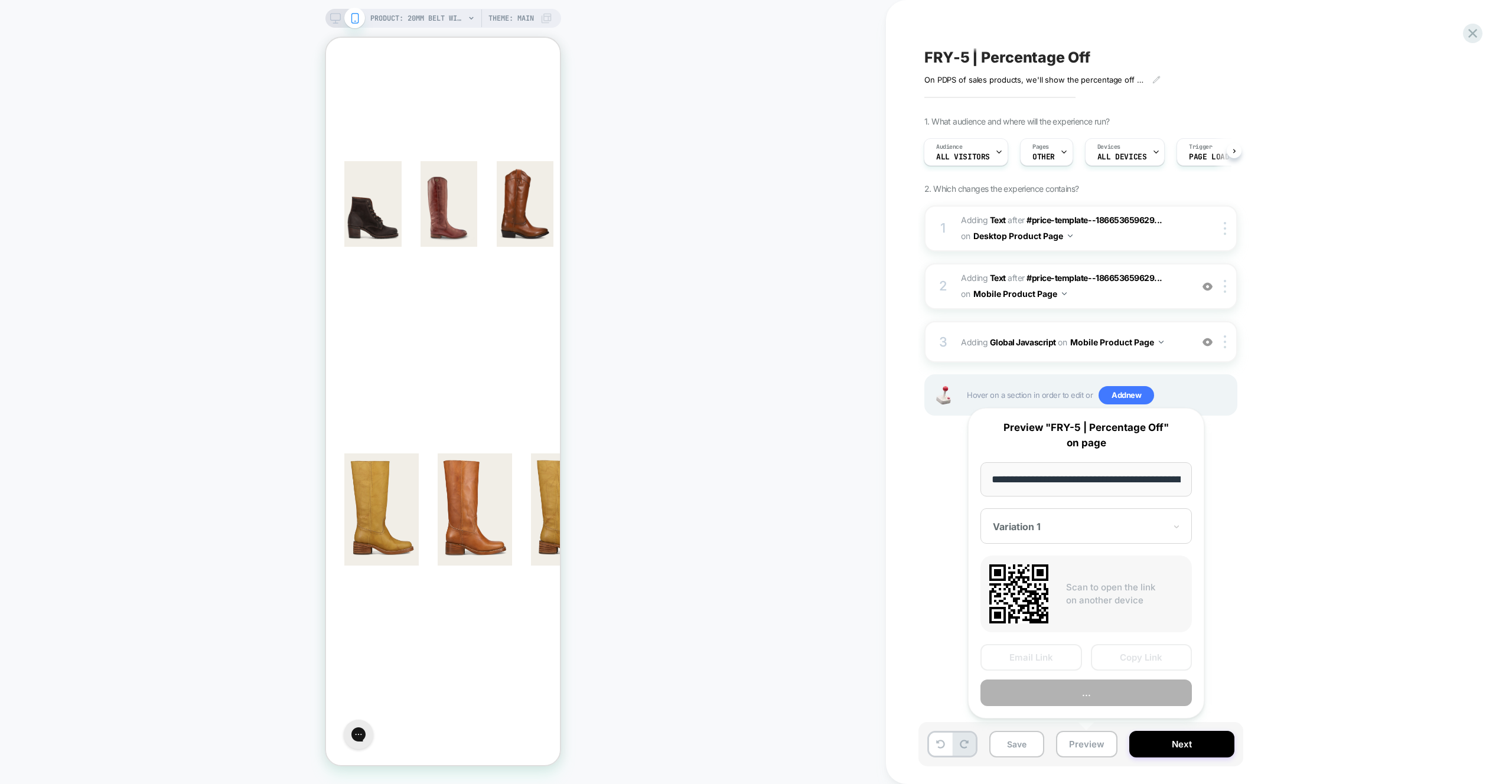
scroll to position [0, 381]
click at [1078, 701] on button "Preview" at bounding box center [1086, 694] width 212 height 27
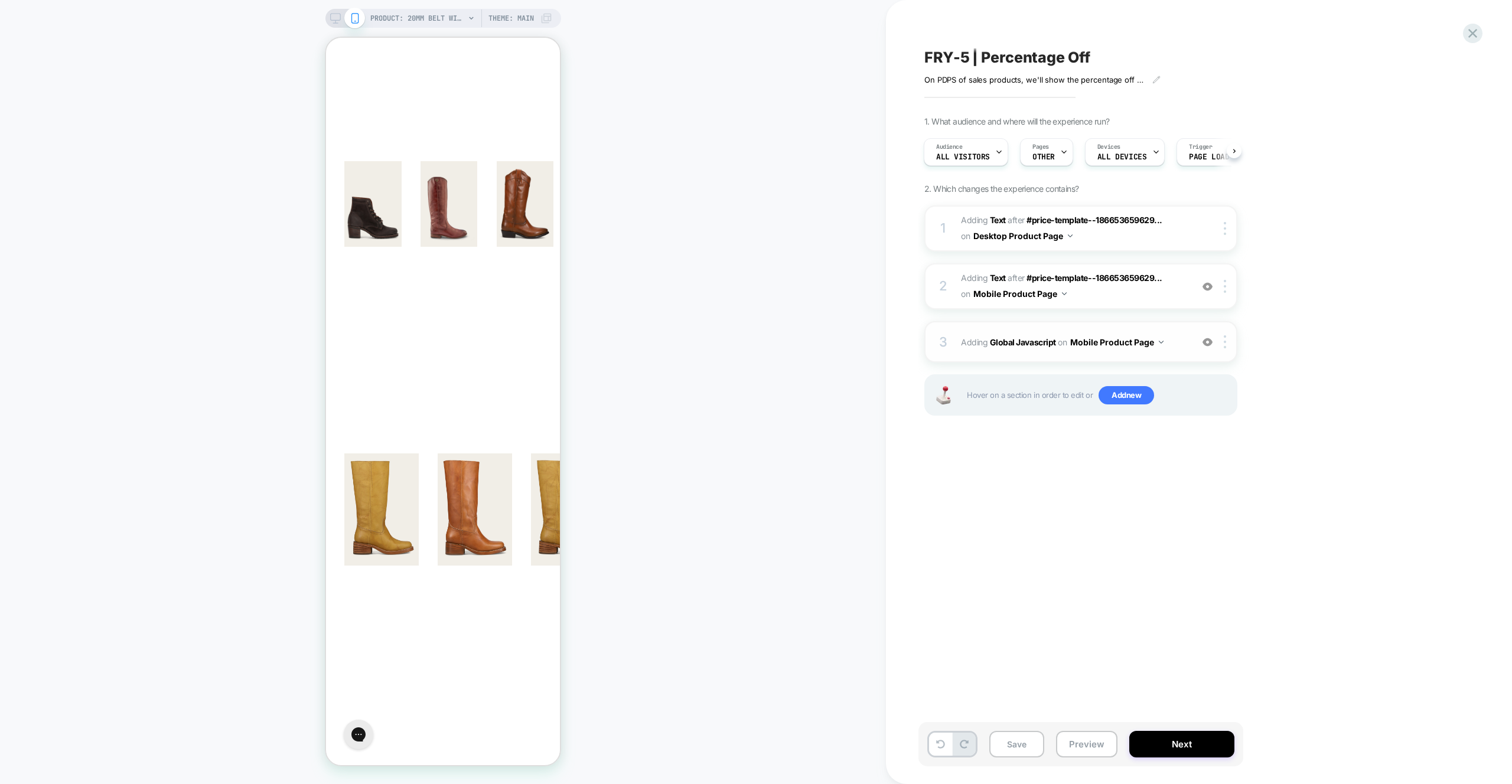
click at [1172, 355] on div "3 Adding Global Javascript on Mobile Product Page Add Before Add After Copy to …" at bounding box center [1081, 342] width 313 height 42
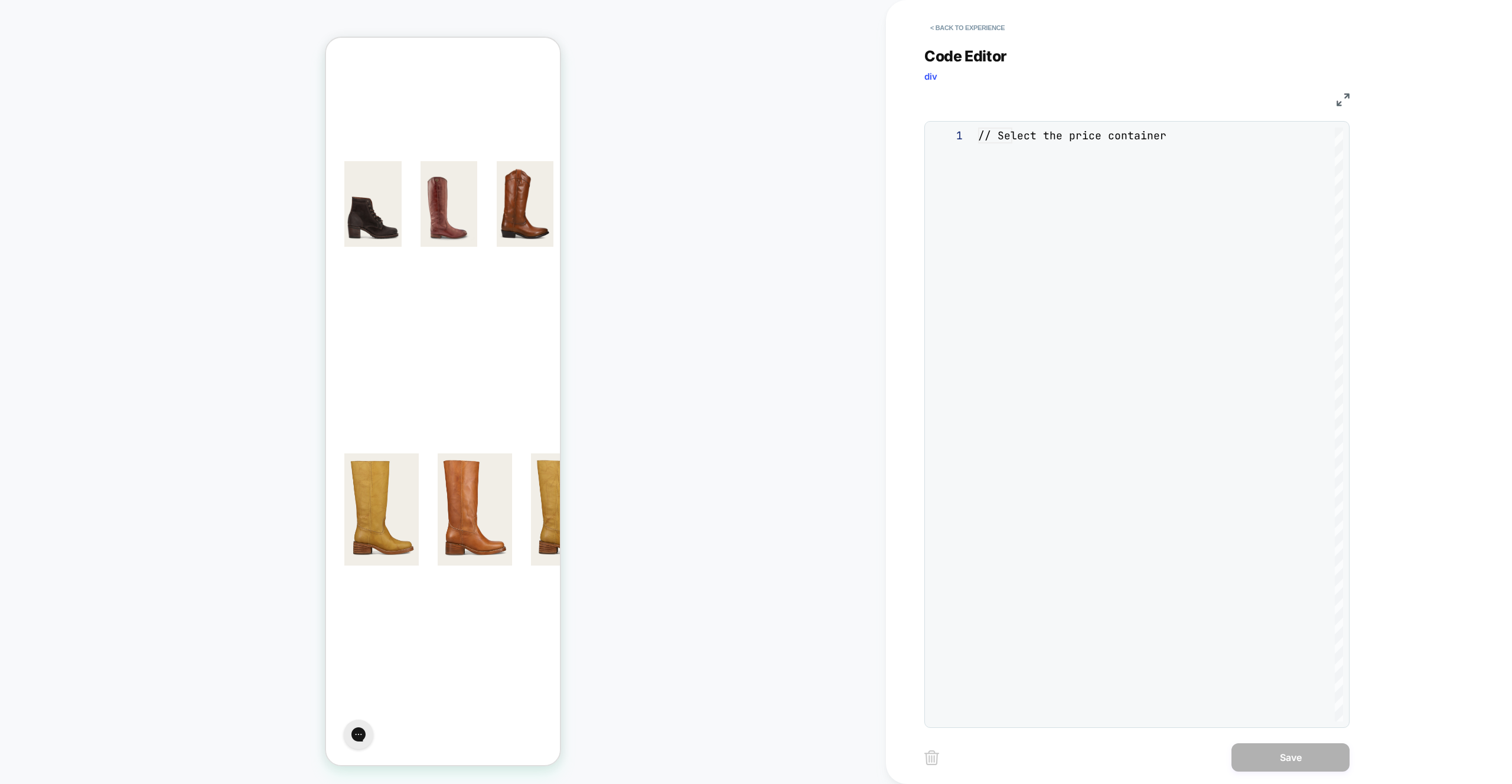
scroll to position [159, 0]
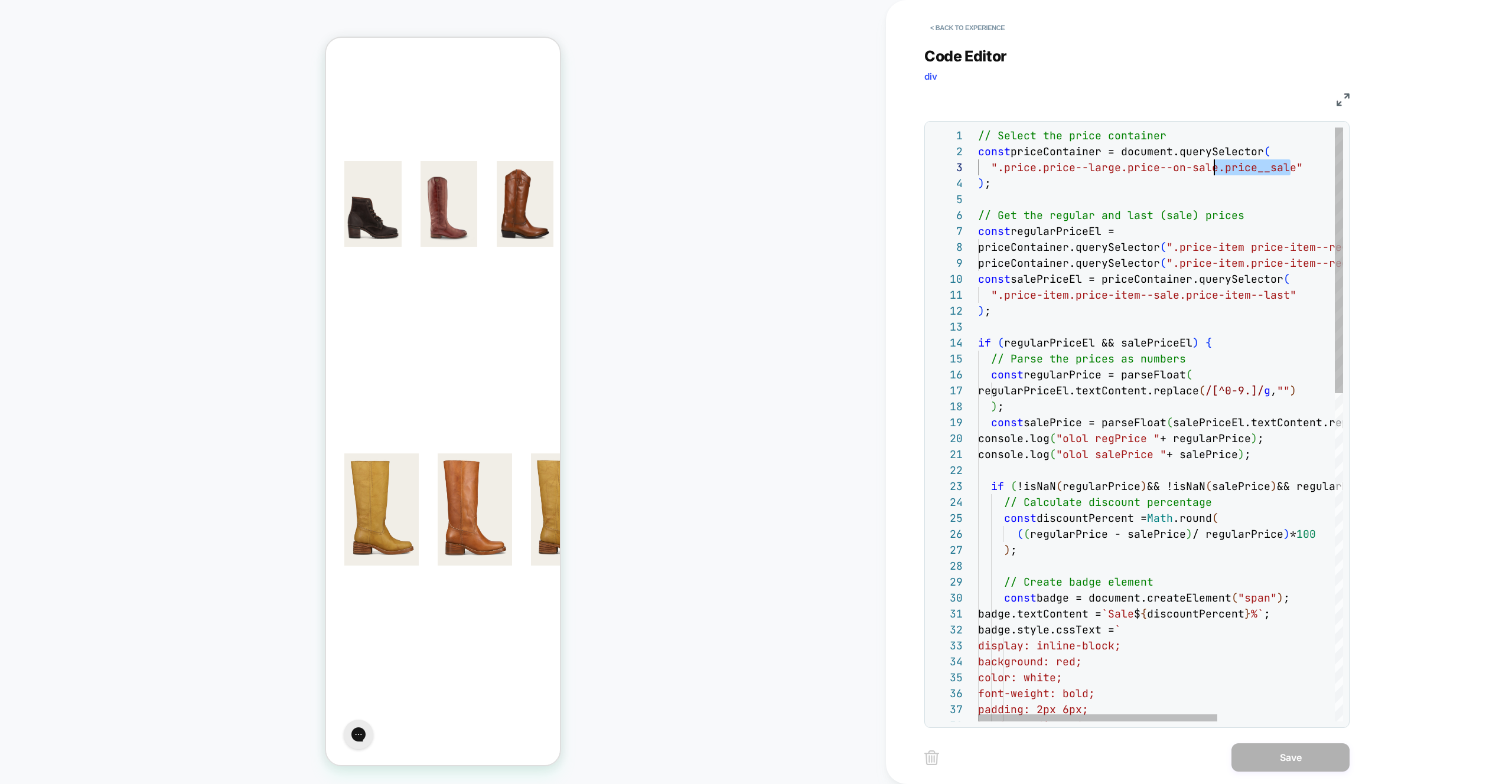
drag, startPoint x: 1291, startPoint y: 169, endPoint x: 1212, endPoint y: 169, distance: 79.0
click at [1212, 169] on div "// Select the price container const priceContainer = document.querySelector ( "…" at bounding box center [1250, 791] width 544 height 1327
click at [1215, 183] on div "// Select the price container const priceContainer = document.querySelector ( "…" at bounding box center [1250, 791] width 544 height 1327
click at [1216, 172] on div "// Select the price container const priceContainer = document.querySelector ( "…" at bounding box center [1250, 791] width 544 height 1327
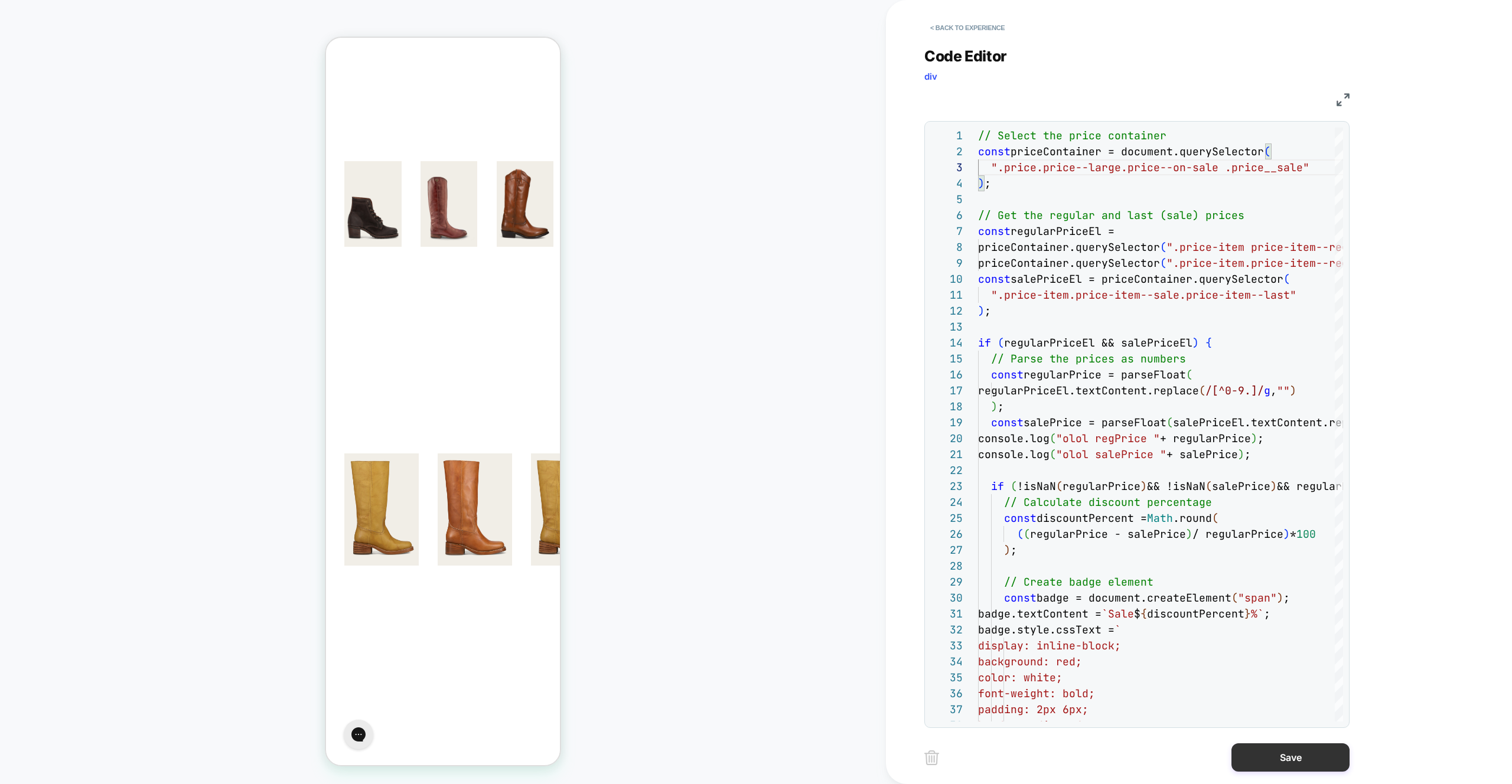
type textarea "**********"
drag, startPoint x: 1306, startPoint y: 756, endPoint x: 1296, endPoint y: 755, distance: 10.0
click at [1306, 756] on button "Save" at bounding box center [1291, 757] width 118 height 28
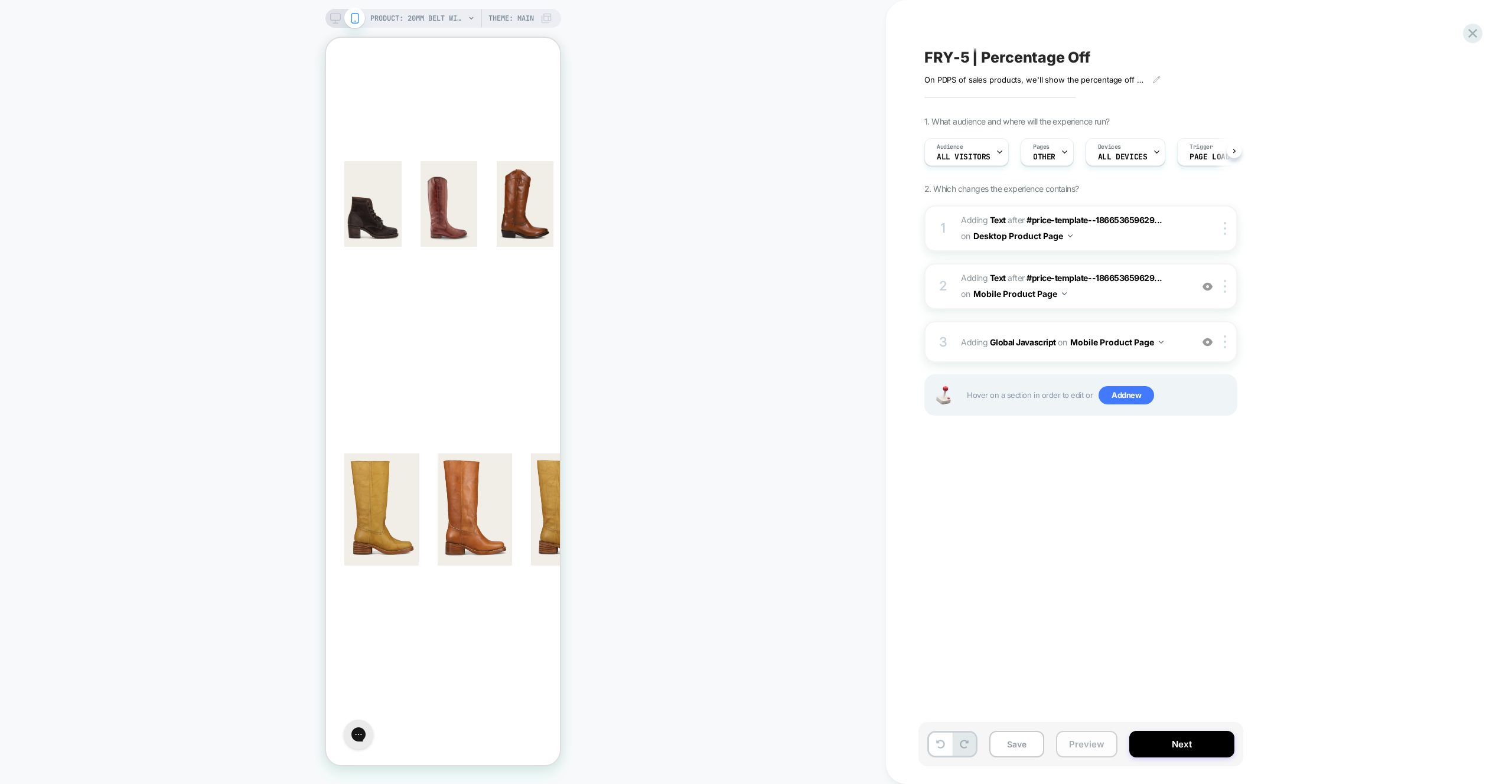
click at [1078, 743] on button "Preview" at bounding box center [1087, 745] width 61 height 27
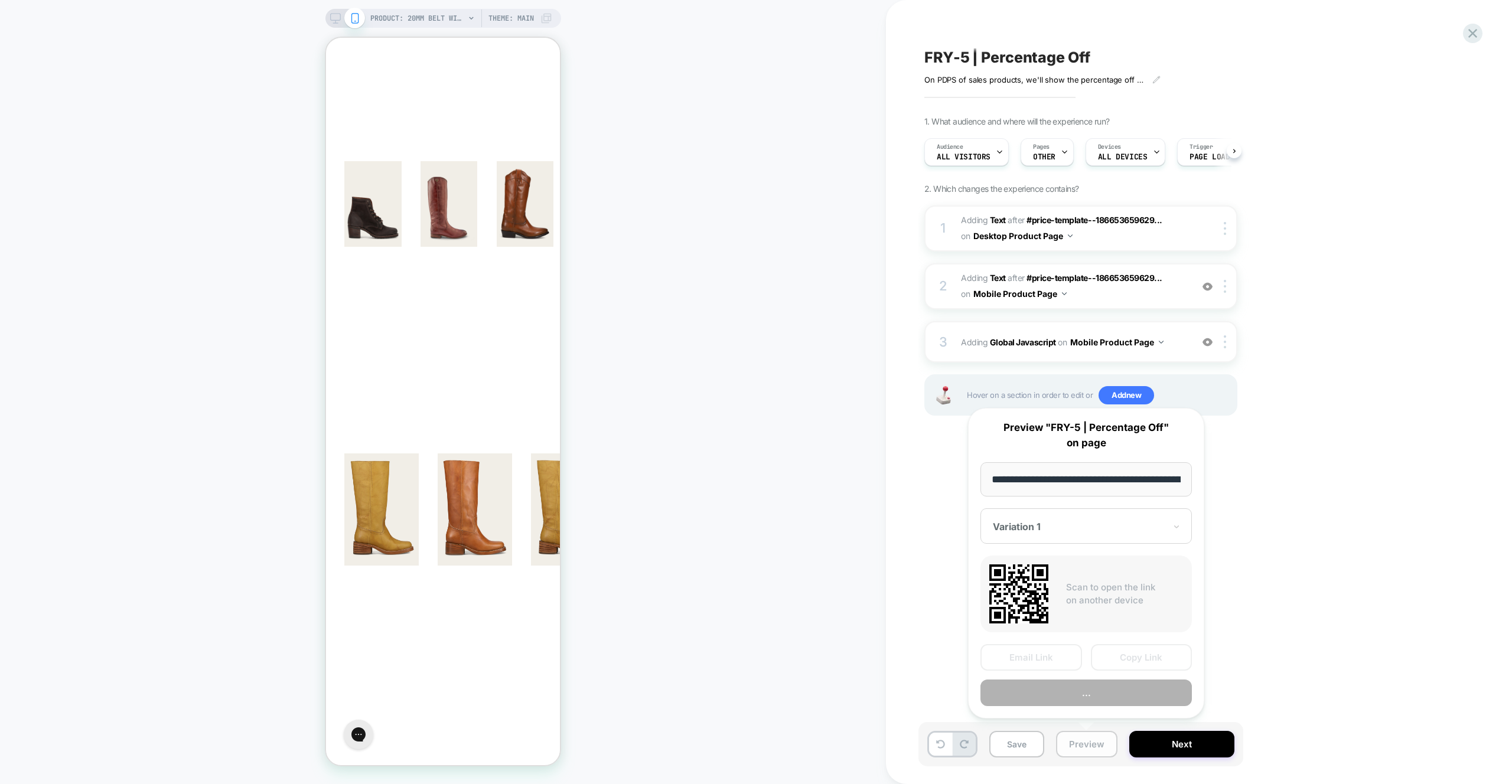
scroll to position [0, 381]
click at [1093, 695] on button "Preview" at bounding box center [1086, 694] width 212 height 27
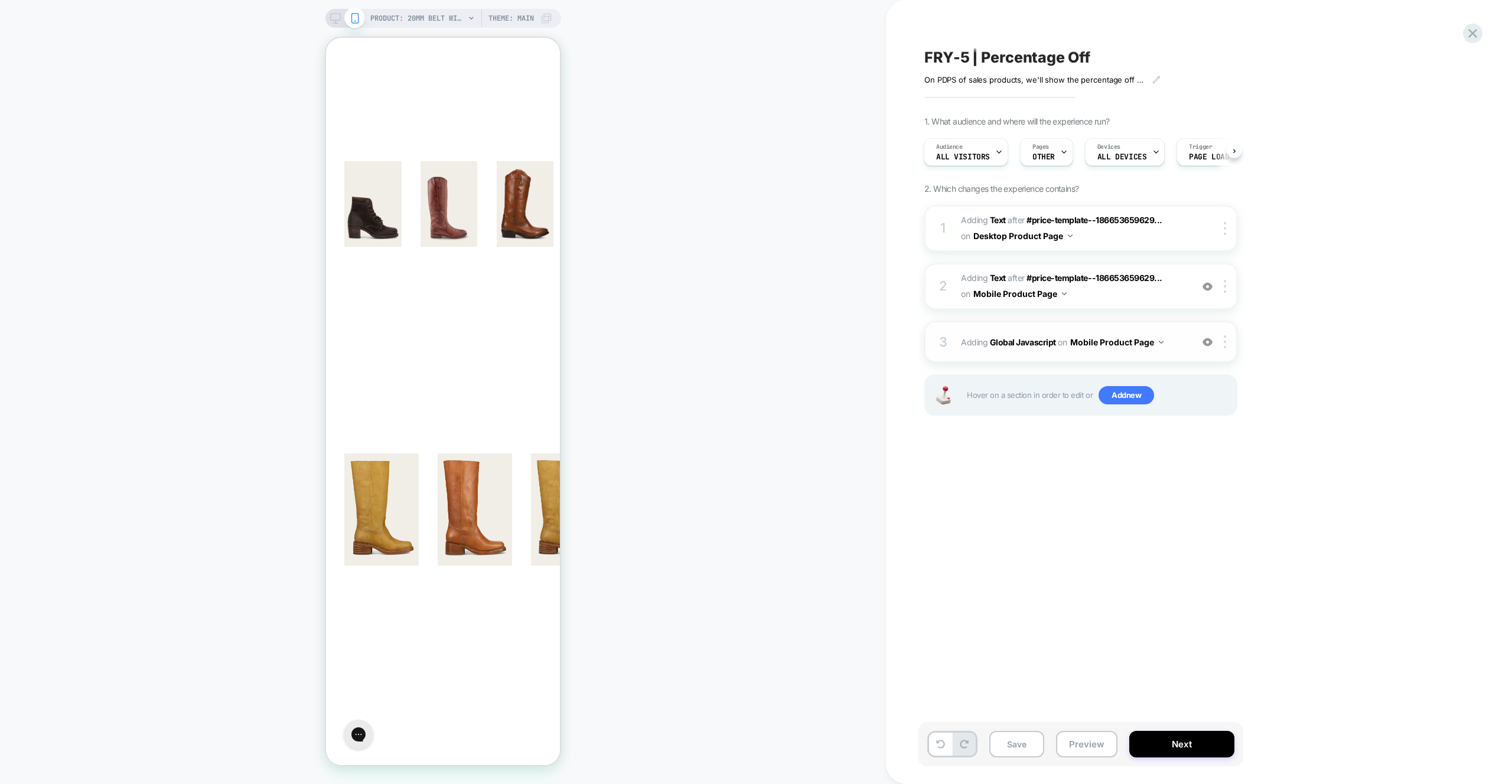
click at [1171, 345] on span "Adding Global Javascript on Mobile Product Page" at bounding box center [1074, 343] width 225 height 17
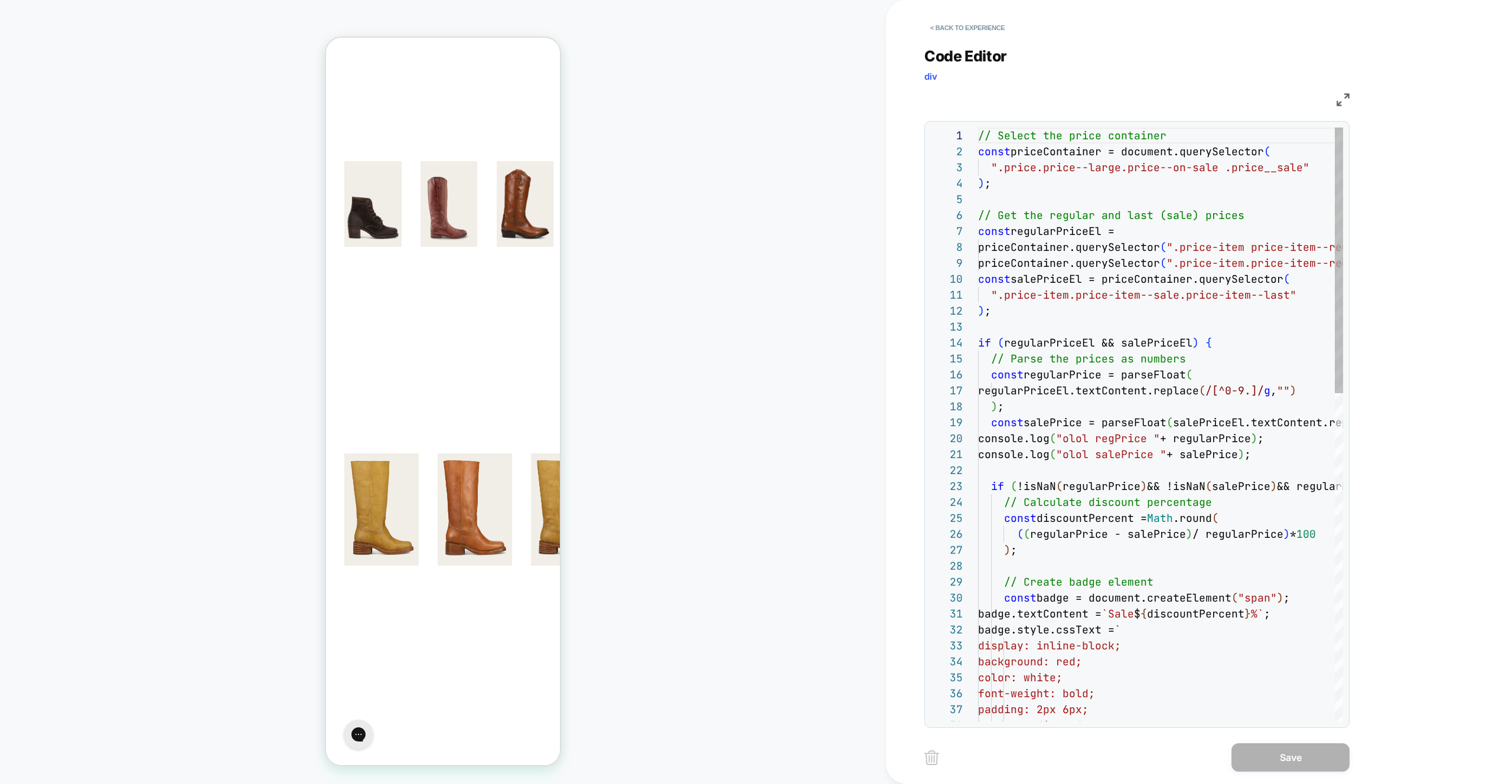
scroll to position [159, 0]
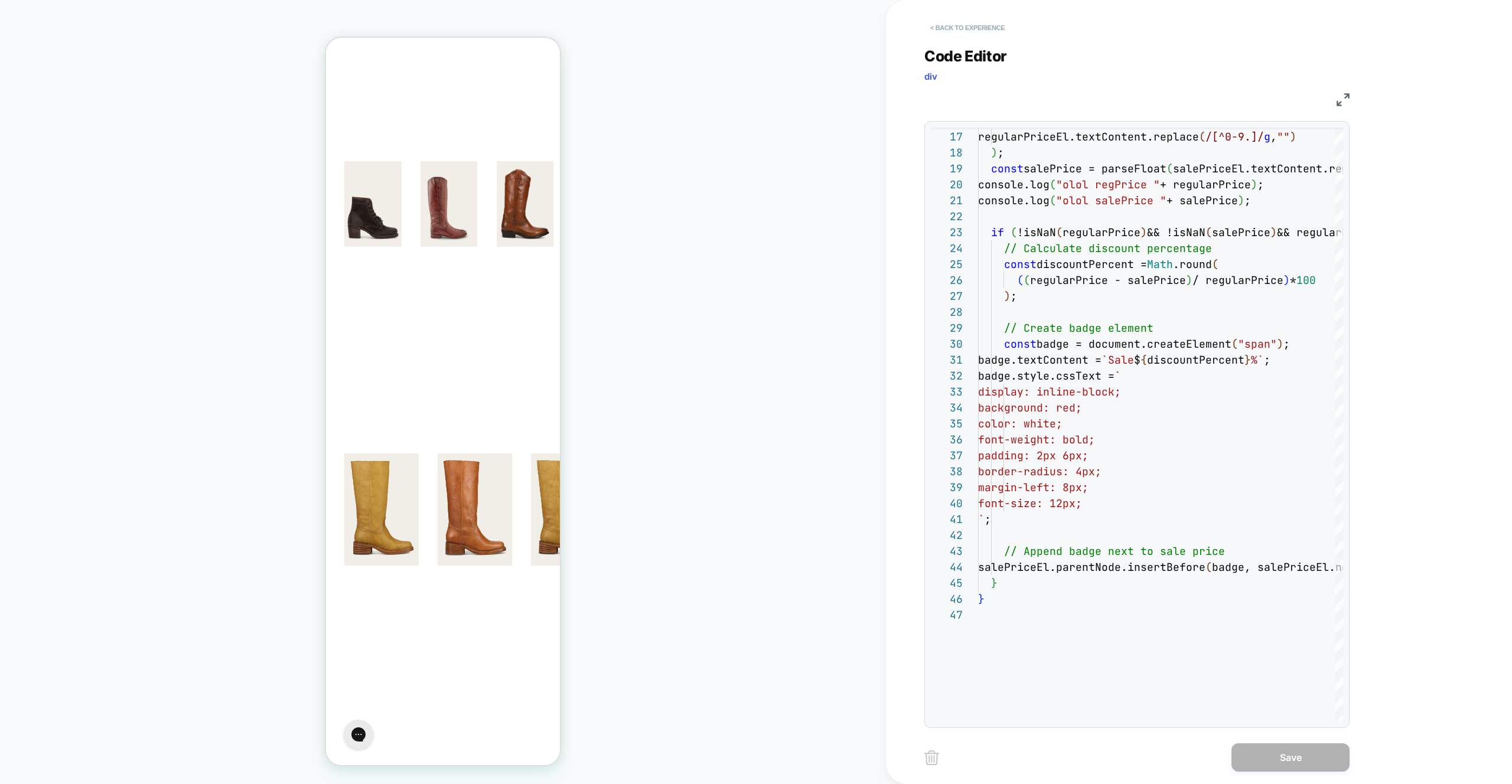
click at [953, 23] on button "< Back to experience" at bounding box center [968, 27] width 86 height 19
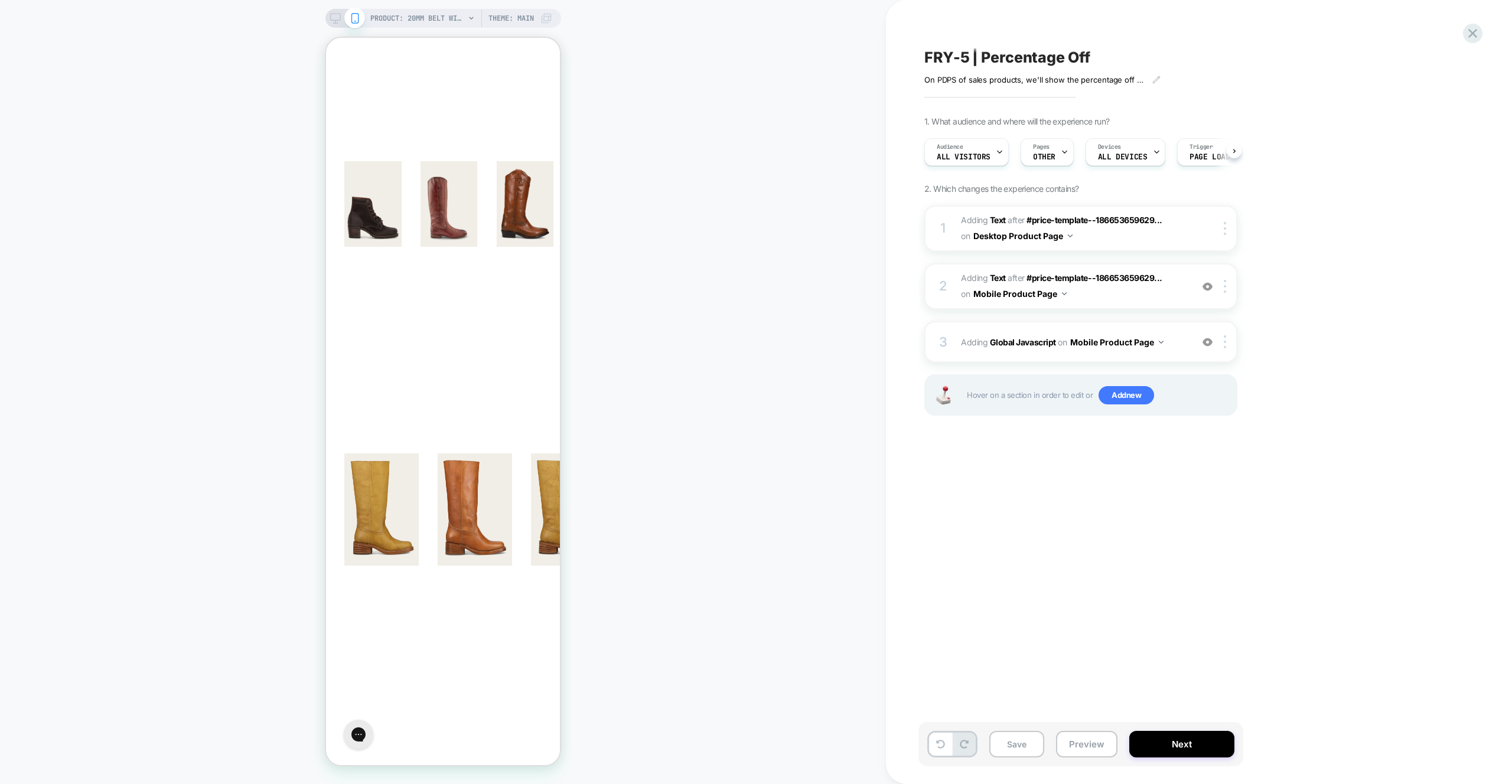
scroll to position [0, 1]
click at [1121, 399] on span "Add new" at bounding box center [1126, 396] width 56 height 19
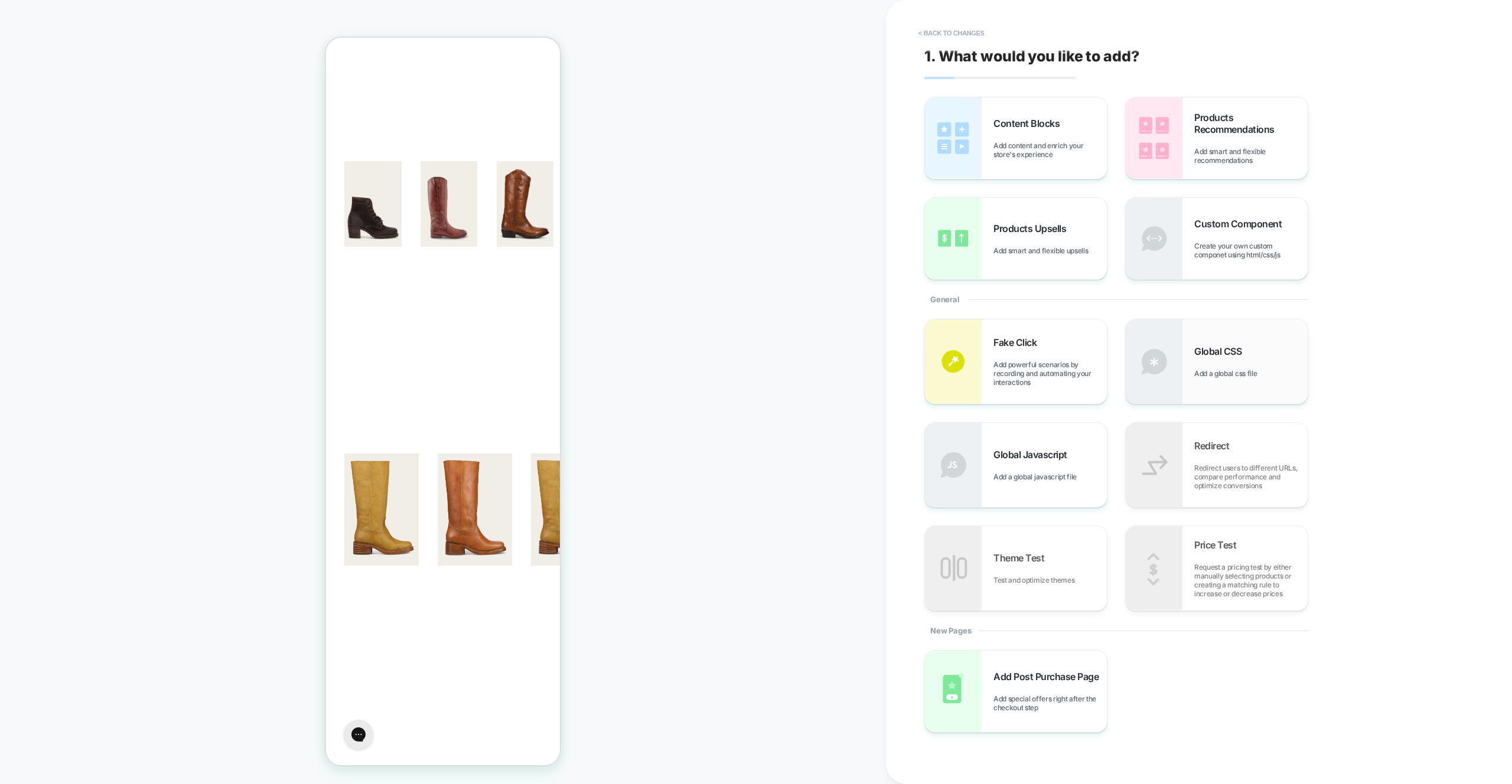
click at [1260, 372] on span "Add a global css file" at bounding box center [1228, 373] width 68 height 9
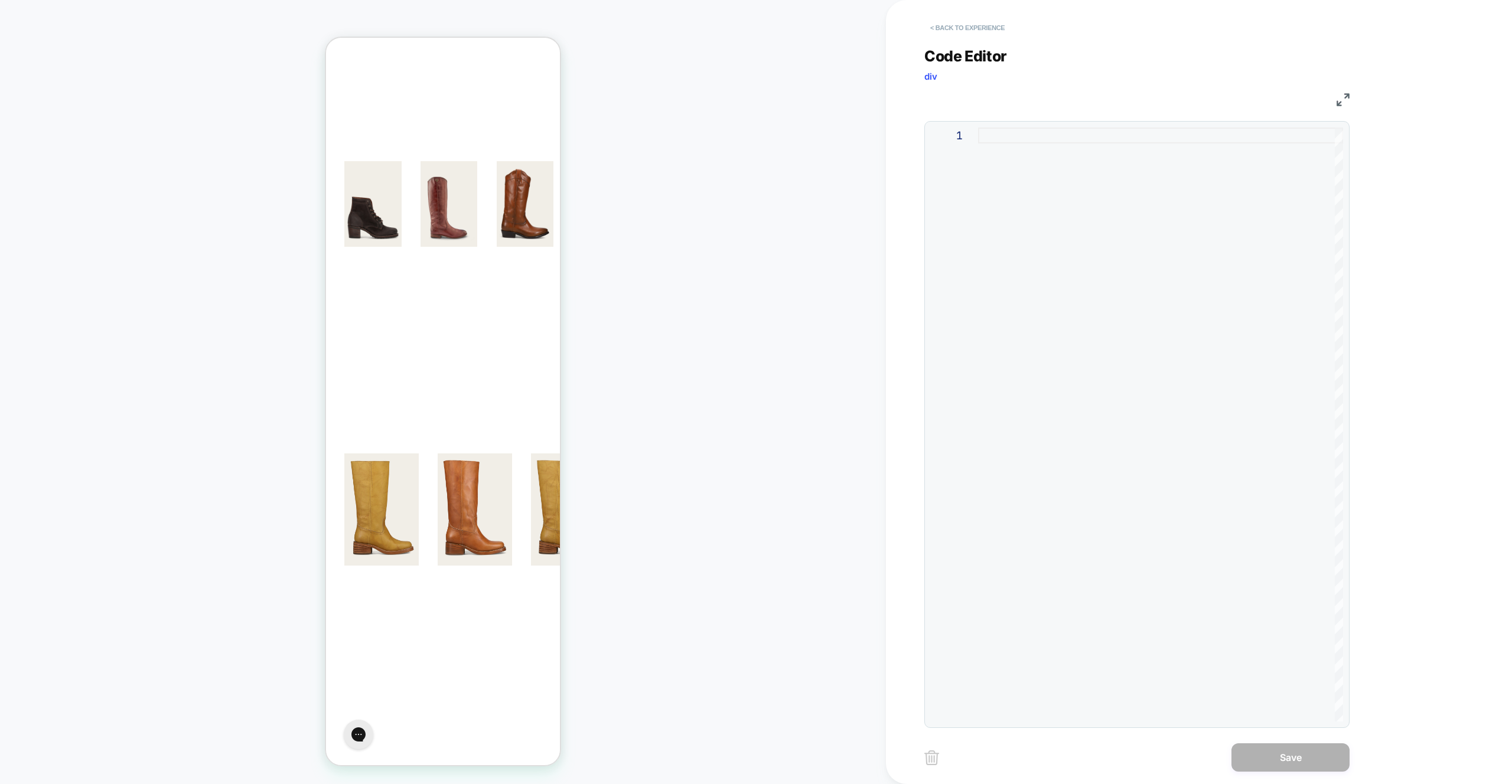
click at [957, 34] on button "< Back to experience" at bounding box center [968, 27] width 86 height 19
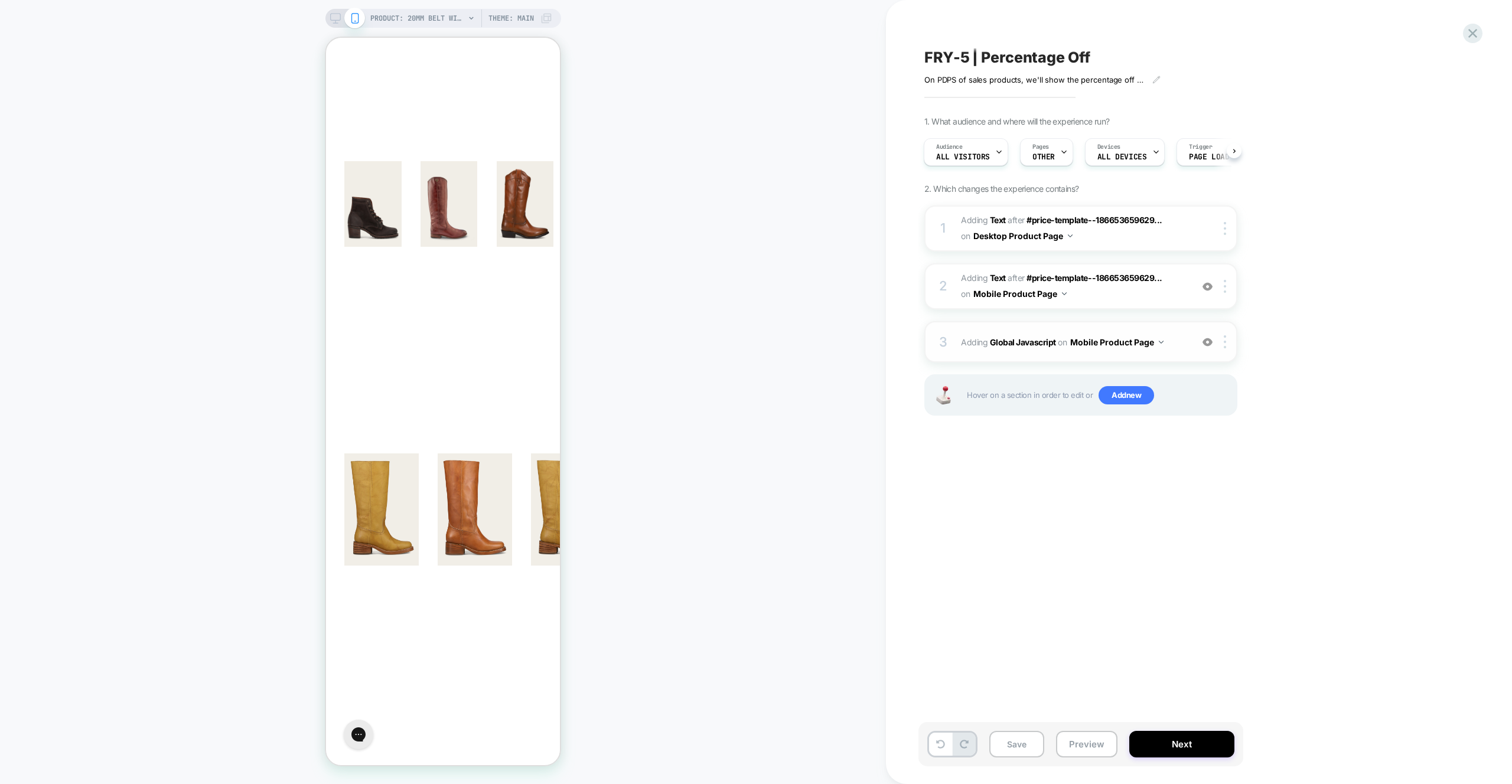
click at [1172, 358] on div "3 Adding Global Javascript on Mobile Product Page Add Before Add After Copy to …" at bounding box center [1081, 342] width 313 height 42
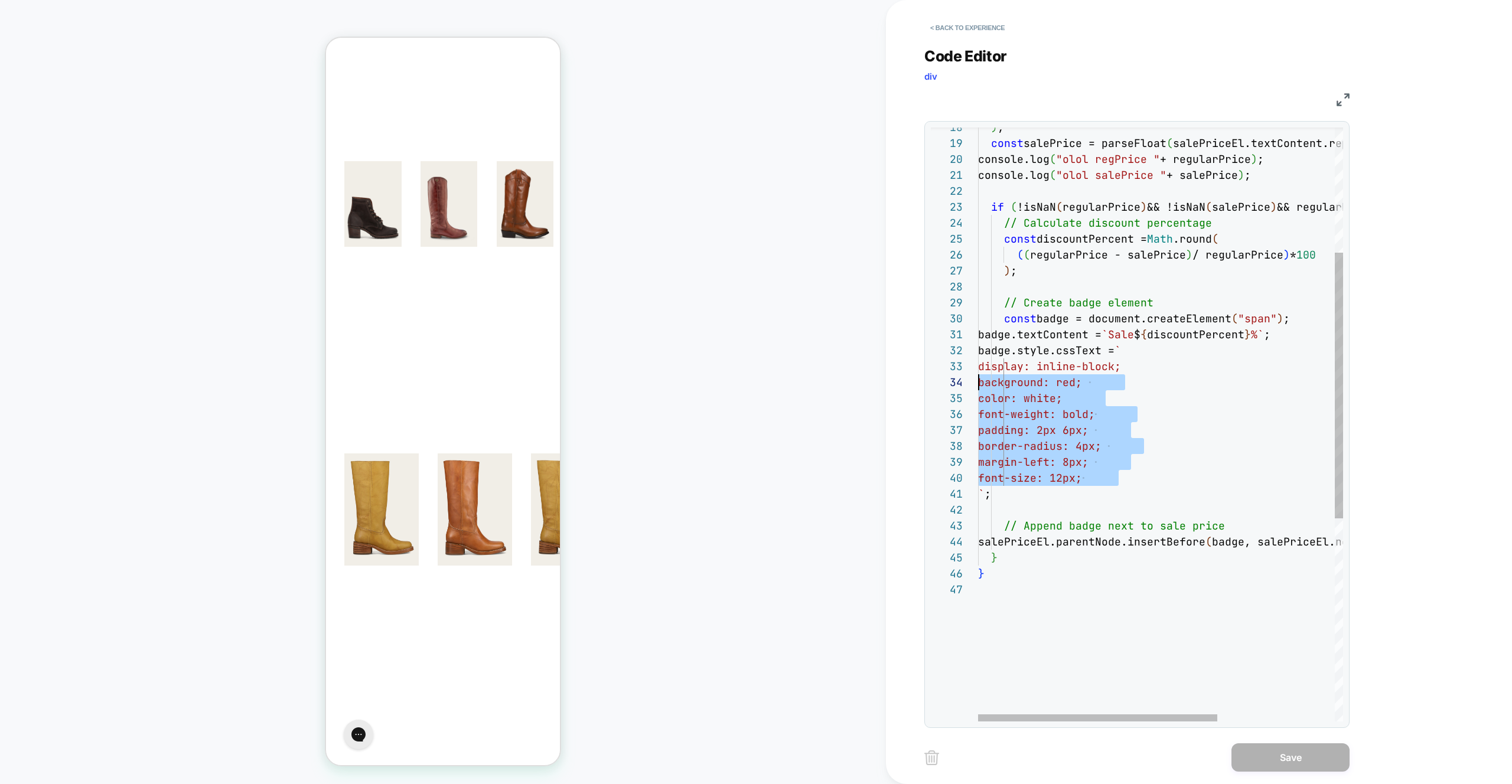
scroll to position [32, 0]
drag, startPoint x: 1118, startPoint y: 475, endPoint x: 919, endPoint y: 370, distance: 225.0
click at [978, 370] on div "} } salePriceEl.parentNode.insertBefore ( badge, salePriceEl.nextSibling ) ; //…" at bounding box center [1250, 511] width 544 height 1327
click at [1070, 357] on div "} } salePriceEl.parentNode.insertBefore ( badge, salePriceEl.nextSibling ) ; //…" at bounding box center [1250, 511] width 544 height 1327
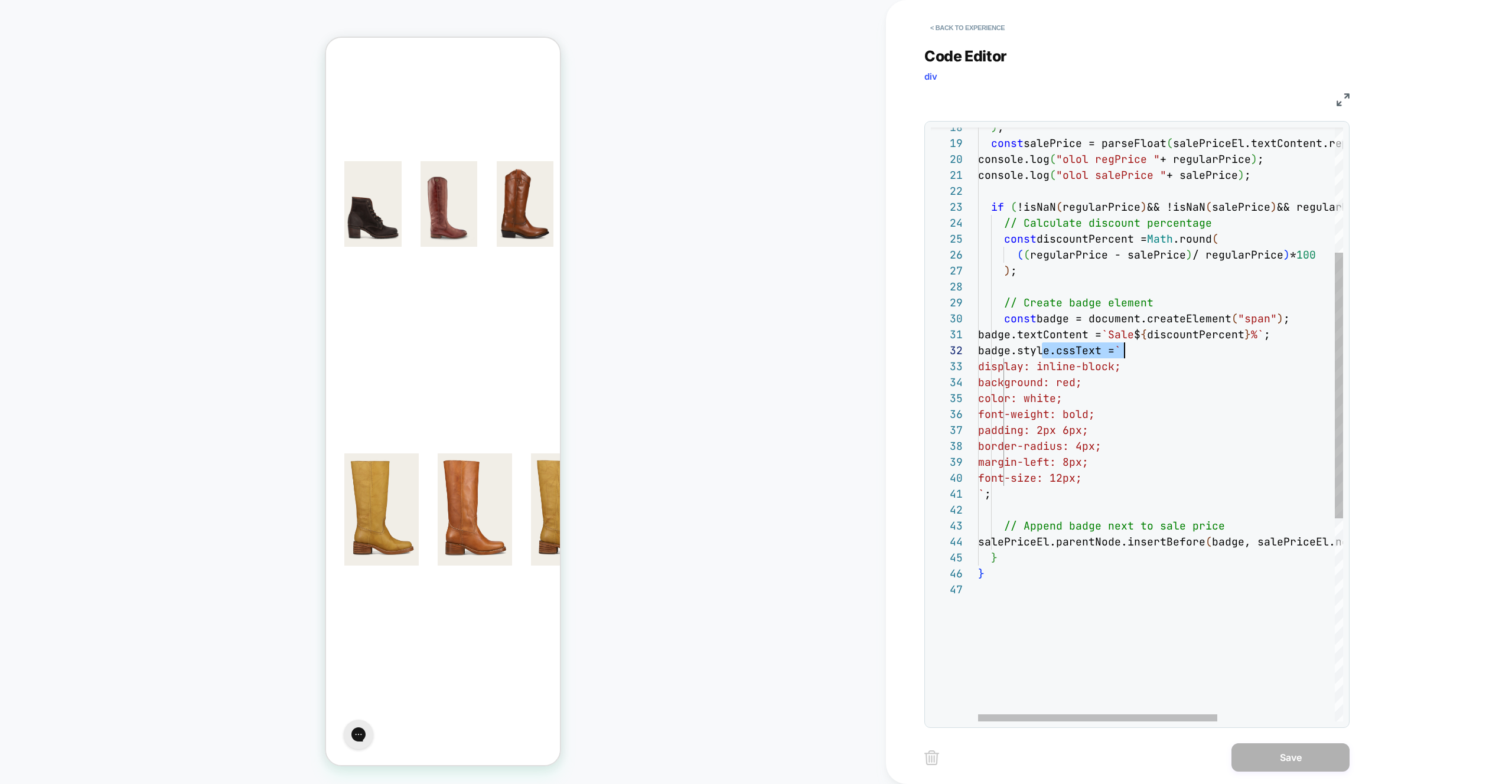
scroll to position [16, 147]
drag, startPoint x: 1041, startPoint y: 350, endPoint x: 1123, endPoint y: 348, distance: 82.0
click at [1125, 346] on div "} } salePriceEl.parentNode.insertBefore ( badge, salePriceEl.nextSibling ) ; //…" at bounding box center [1250, 511] width 544 height 1327
click at [1218, 350] on div "} } salePriceEl.parentNode.insertBefore ( badge, salePriceEl.nextSibling ) ; //…" at bounding box center [1250, 511] width 544 height 1327
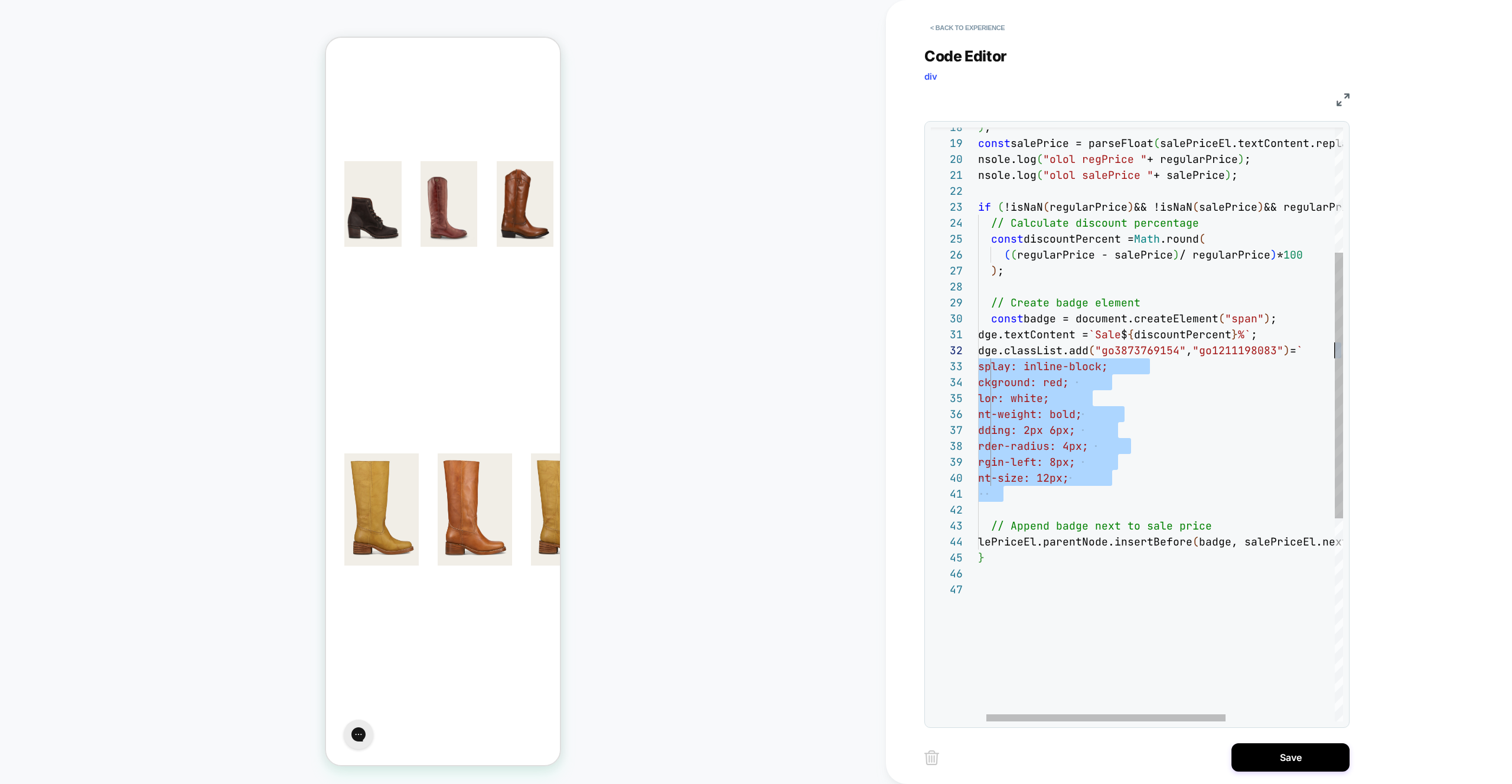
scroll to position [16, 351]
drag, startPoint x: 1054, startPoint y: 497, endPoint x: 1317, endPoint y: 356, distance: 298.4
click at [1317, 356] on div "} } salePriceEl.parentNode.insertBefore ( badge, salePriceEl.nextSibling ) ; //…" at bounding box center [1238, 511] width 544 height 1327
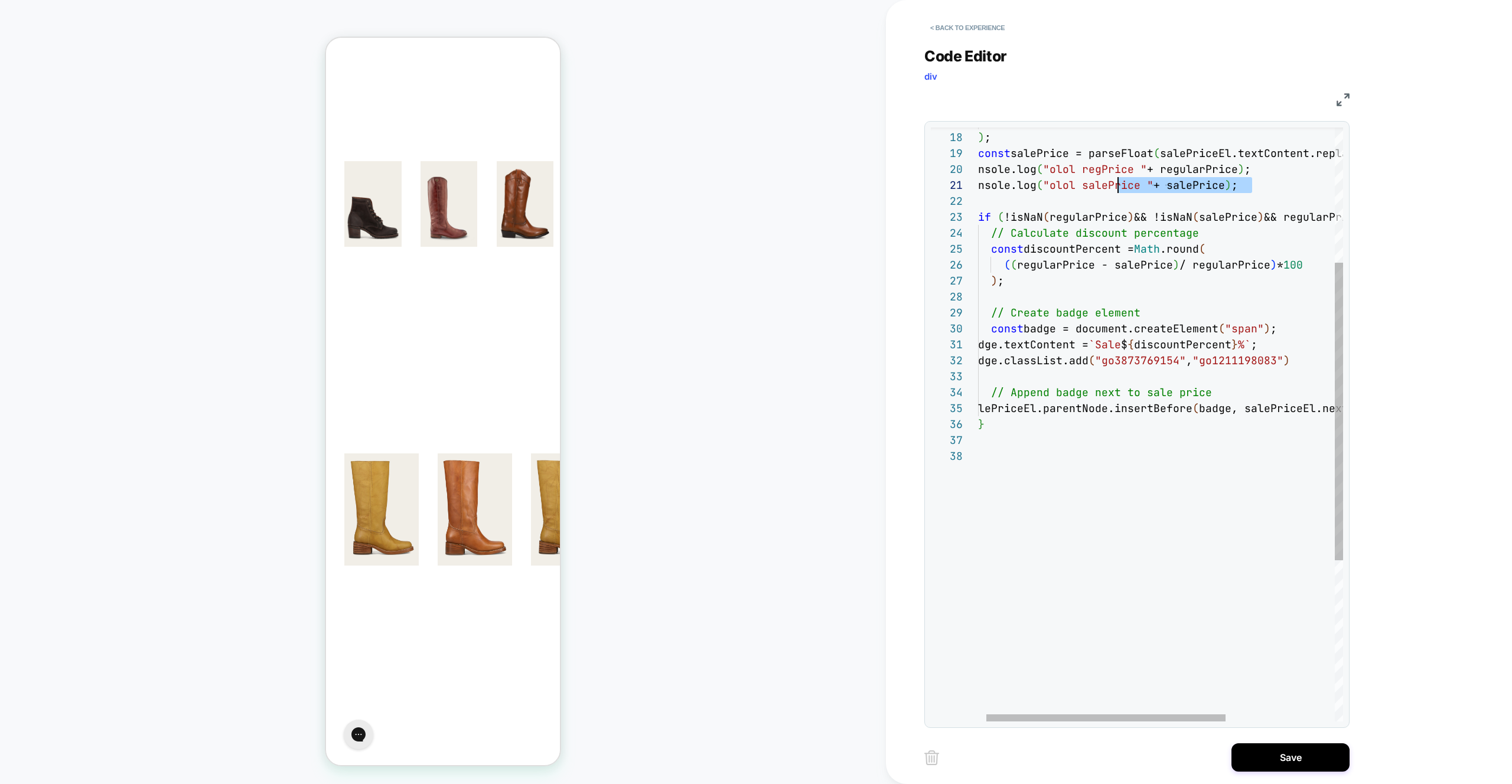
scroll to position [143, 0]
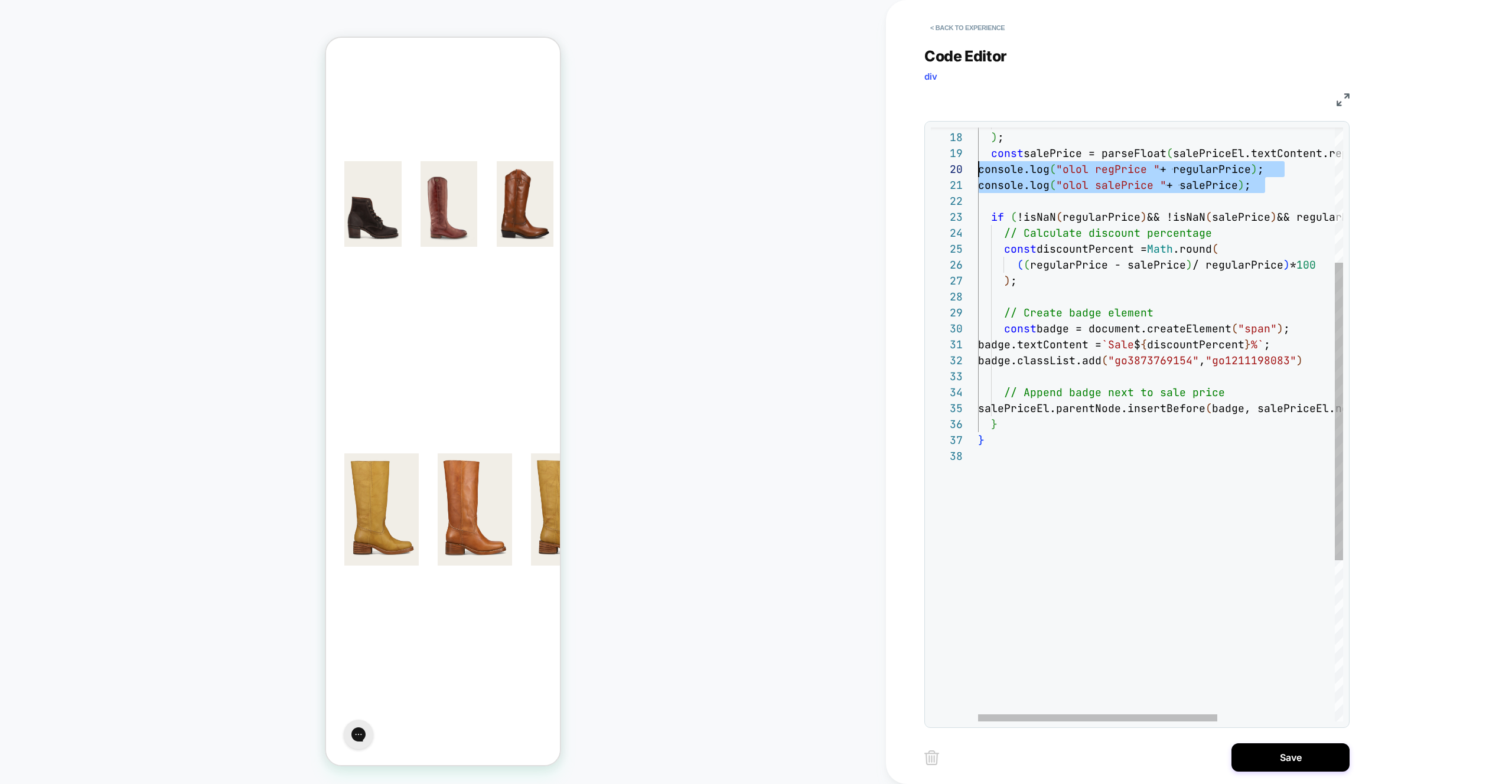
drag, startPoint x: 1243, startPoint y: 184, endPoint x: 936, endPoint y: 164, distance: 307.7
click at [978, 164] on div "} } salePriceEl.parentNode.insertBefore ( badge, salePriceEl.nextSibling ) ; //…" at bounding box center [1250, 450] width 544 height 1184
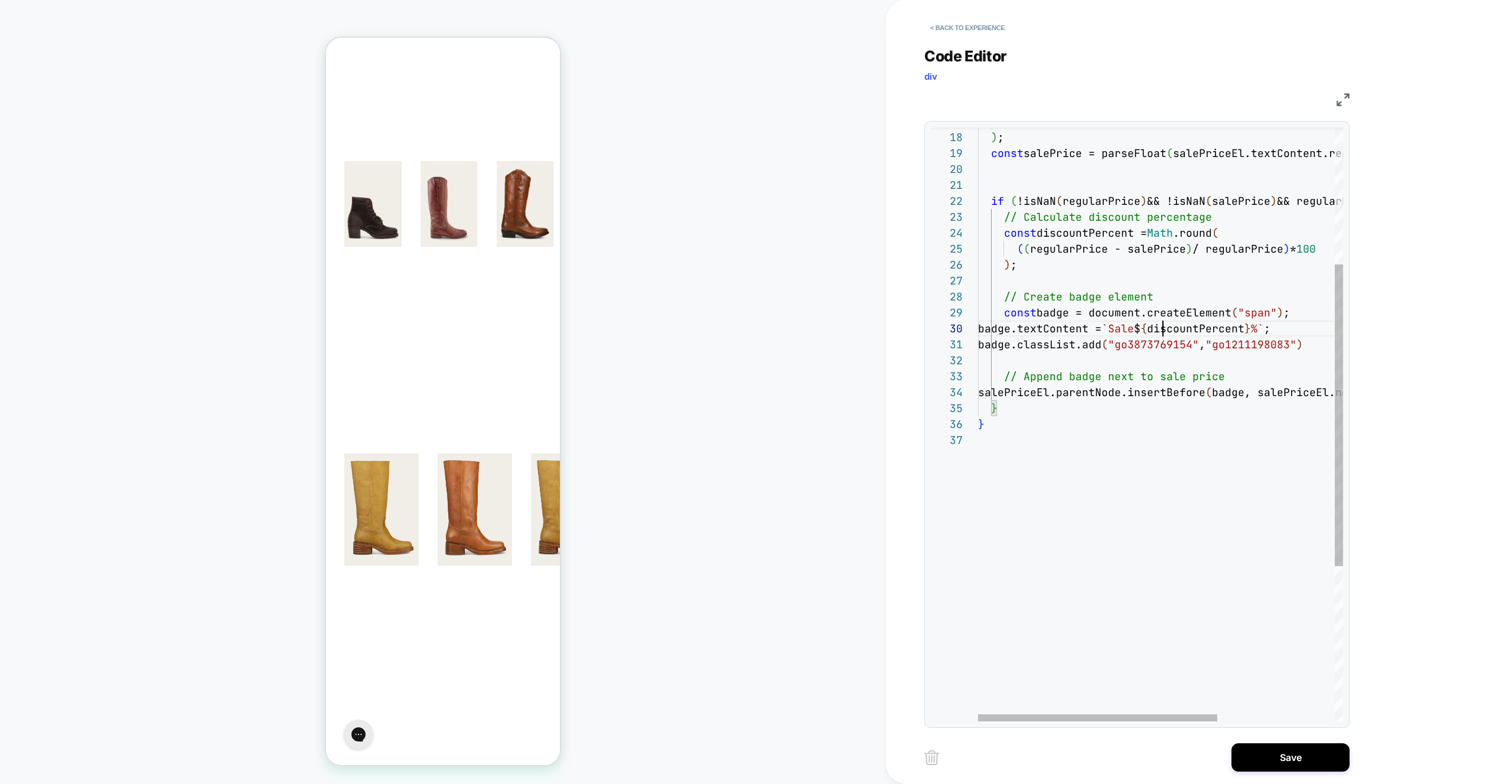
scroll to position [143, 166]
drag, startPoint x: 1161, startPoint y: 329, endPoint x: 1143, endPoint y: 329, distance: 18.0
click at [1143, 329] on div "} } salePriceEl.parentNode.insertBefore ( badge, salePriceEl.nextSibling ) ; //…" at bounding box center [1250, 442] width 544 height 1168
click at [1317, 345] on div "} } salePriceEl.parentNode.insertBefore ( badge, salePriceEl.nextSibling ) ; //…" at bounding box center [1250, 442] width 544 height 1168
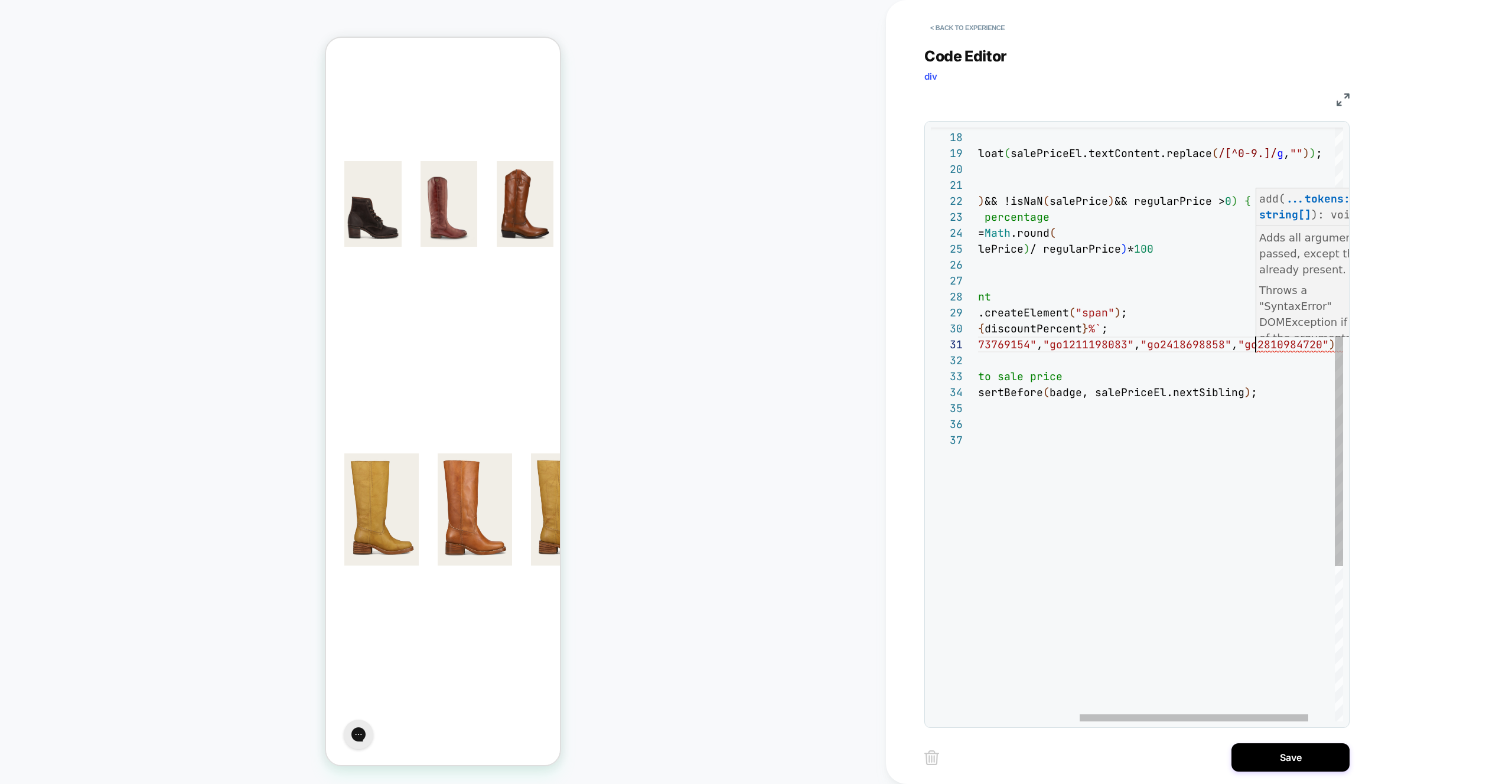
scroll to position [0, 440]
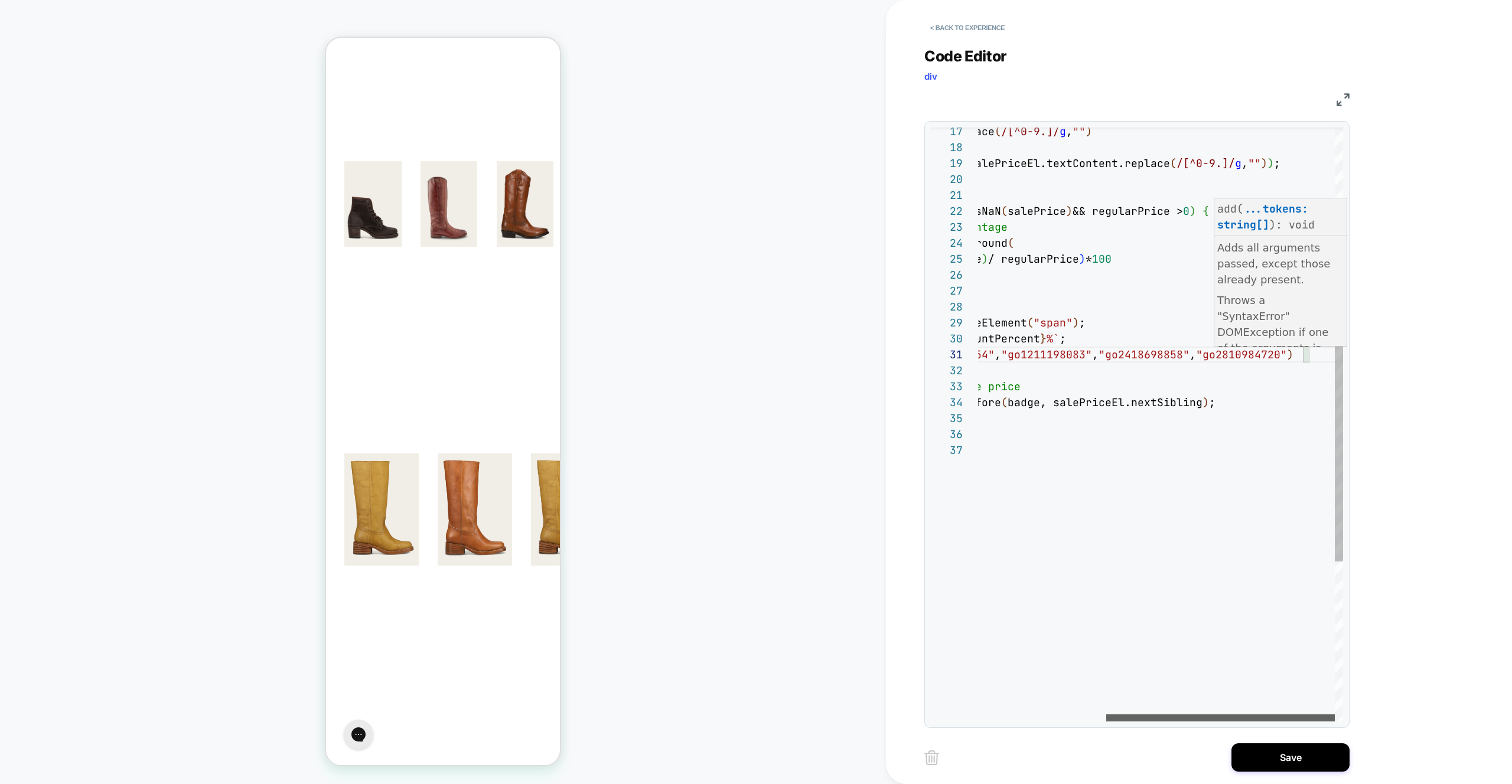
click at [1263, 717] on div at bounding box center [1221, 717] width 229 height 7
click at [1316, 366] on div "} } salePriceEl.parentNode.insertBefore ( badge, salePriceEl.nextSibling ) ; //…" at bounding box center [1059, 452] width 569 height 1168
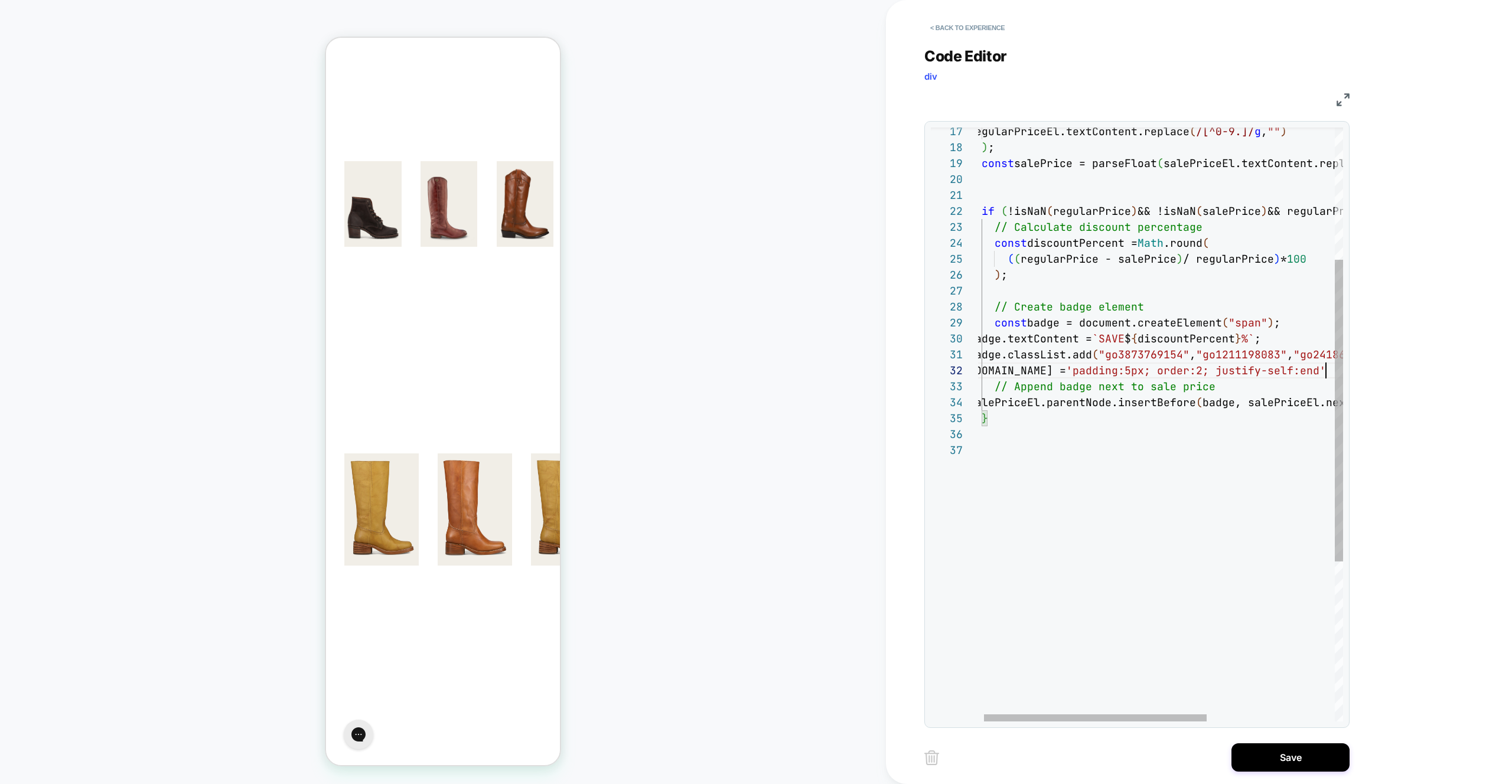
scroll to position [16, 364]
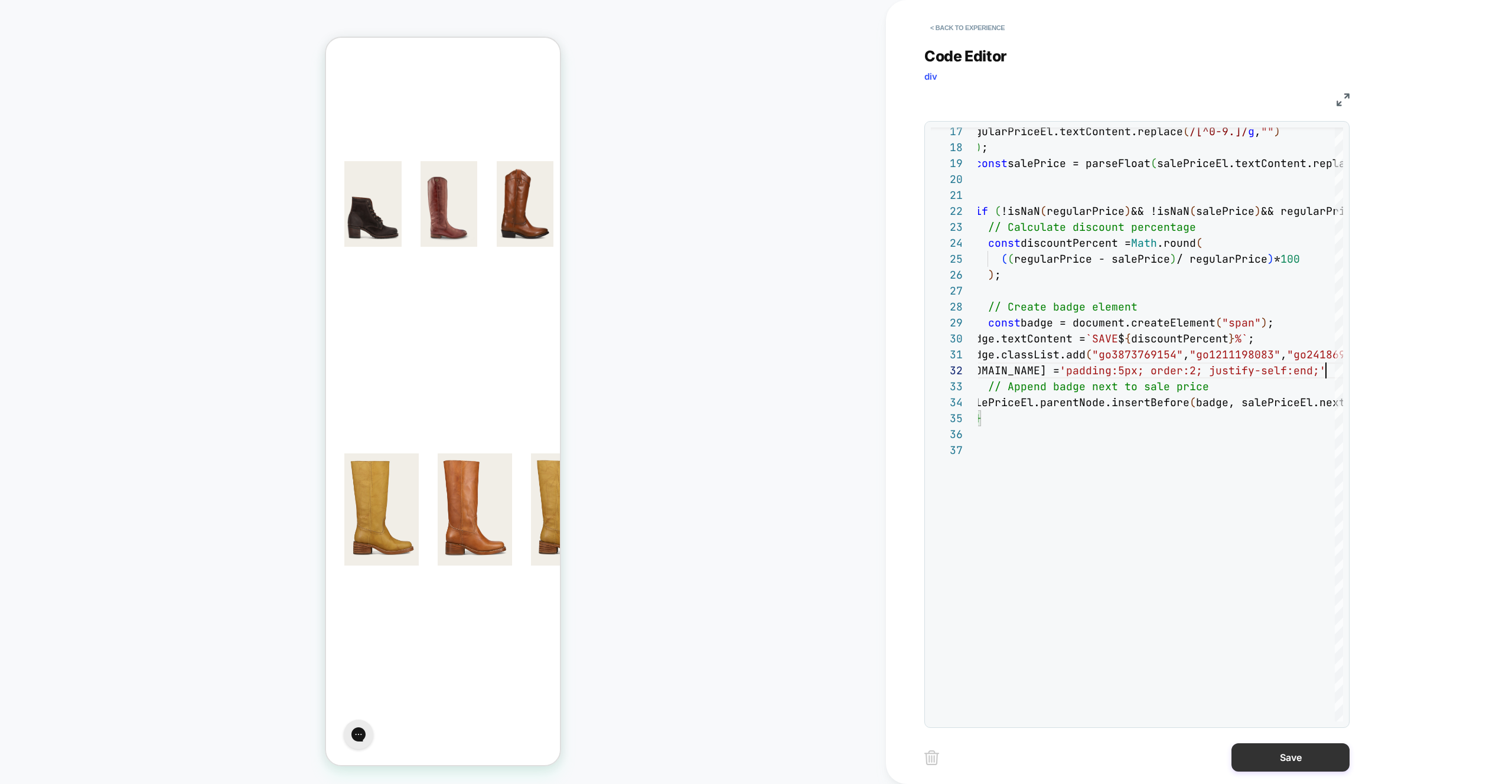
type textarea "**********"
click at [1283, 755] on button "Save" at bounding box center [1291, 757] width 118 height 28
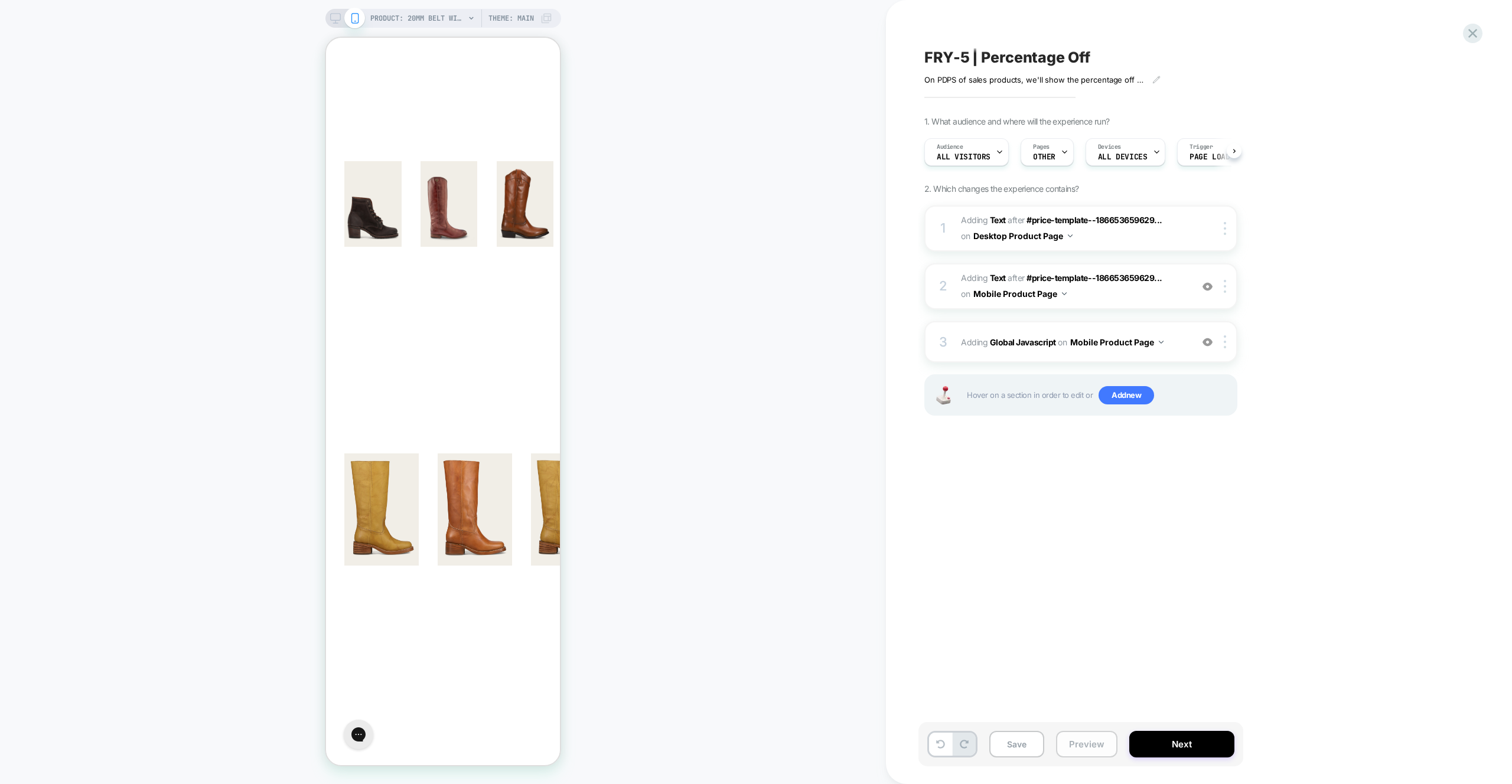
scroll to position [0, 1]
click at [1074, 748] on button "Preview" at bounding box center [1087, 745] width 61 height 27
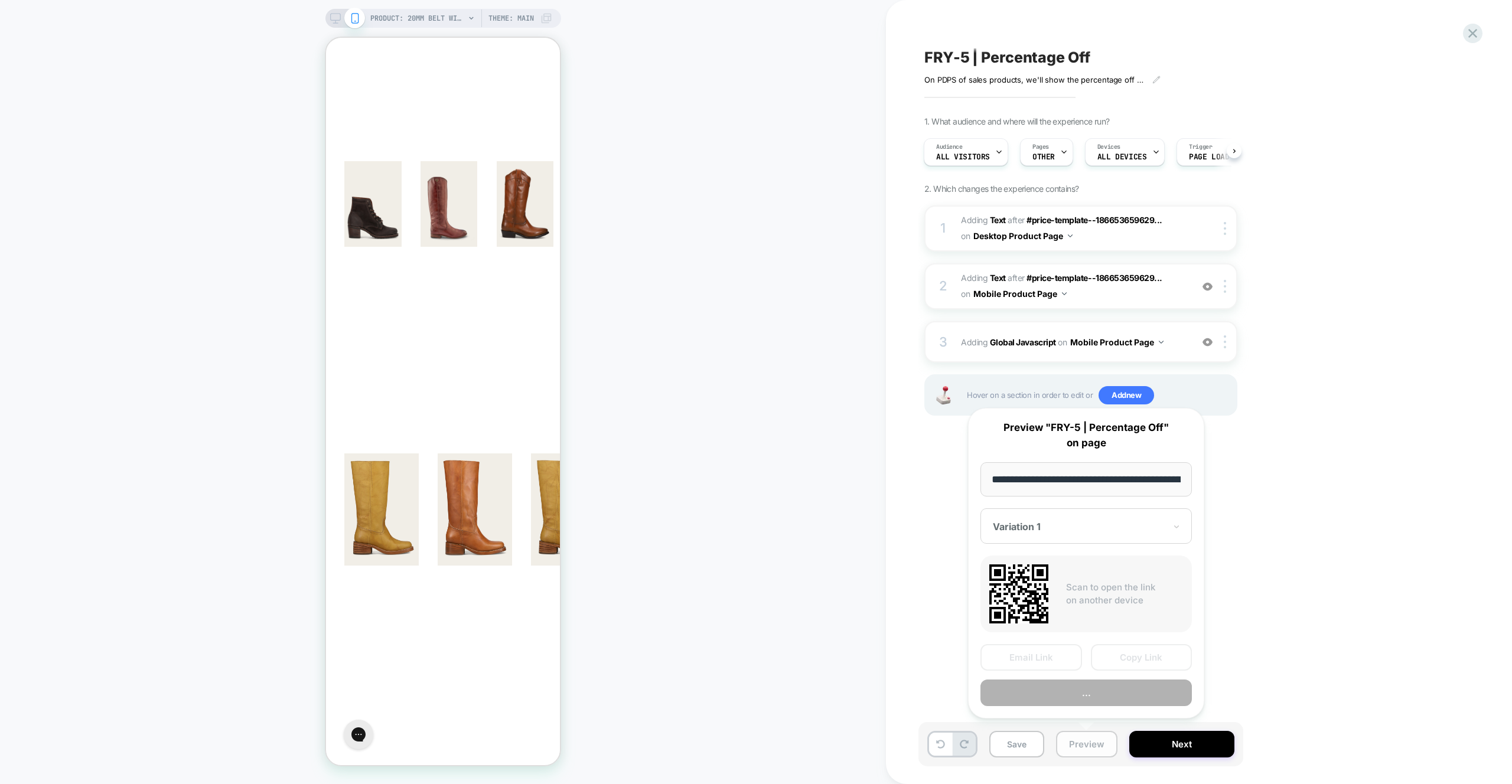
scroll to position [0, 381]
click at [1099, 693] on button "Preview" at bounding box center [1086, 694] width 212 height 27
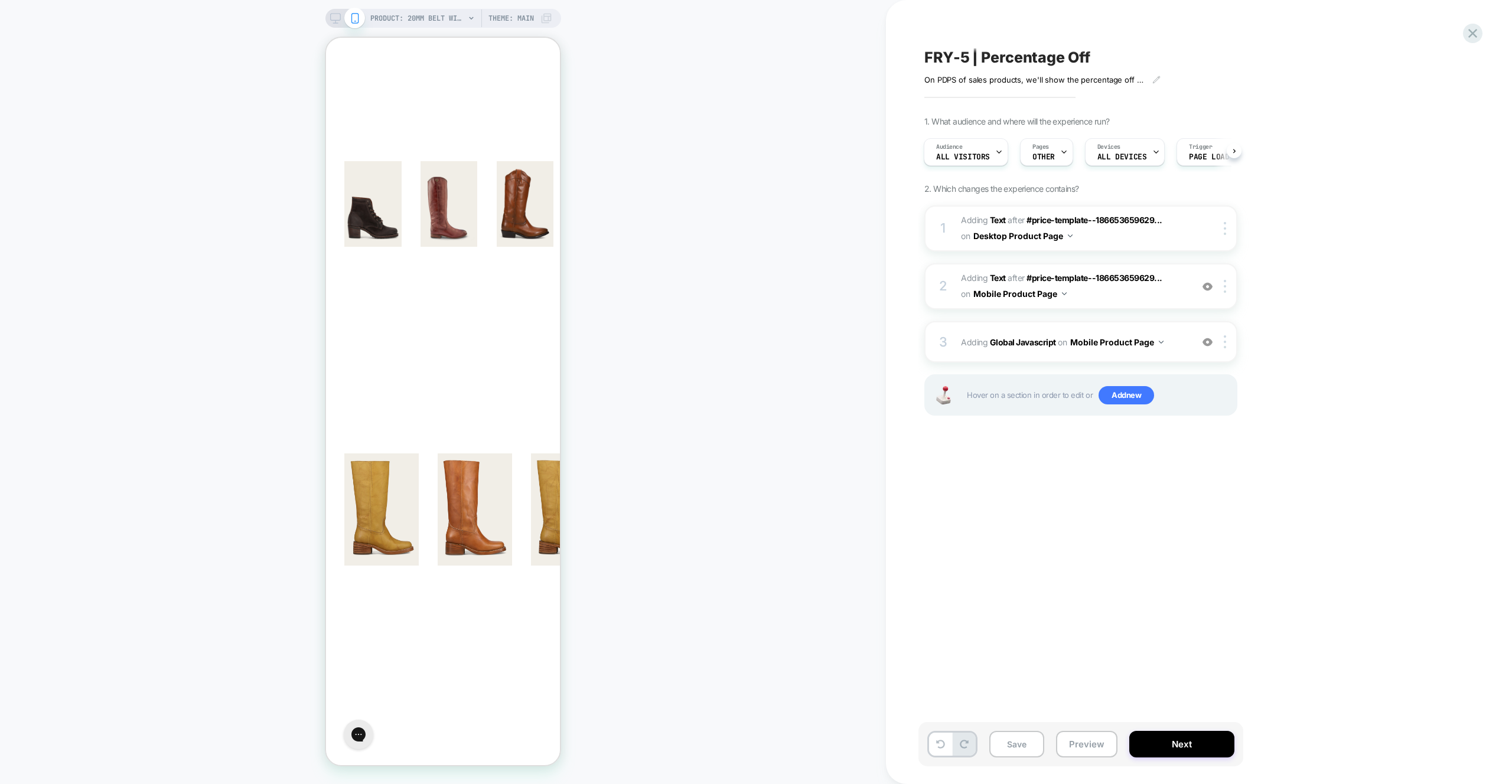
drag, startPoint x: 711, startPoint y: 328, endPoint x: 712, endPoint y: 348, distance: 20.0
click at [711, 328] on div "PRODUCT: 20mm Belt With 3 Pc Buckle Set & Leather Laced Edge [silver] PRODUCT: …" at bounding box center [443, 392] width 886 height 760
click at [1209, 286] on img at bounding box center [1208, 286] width 10 height 10
click at [1209, 286] on img at bounding box center [1208, 286] width 10 height 10
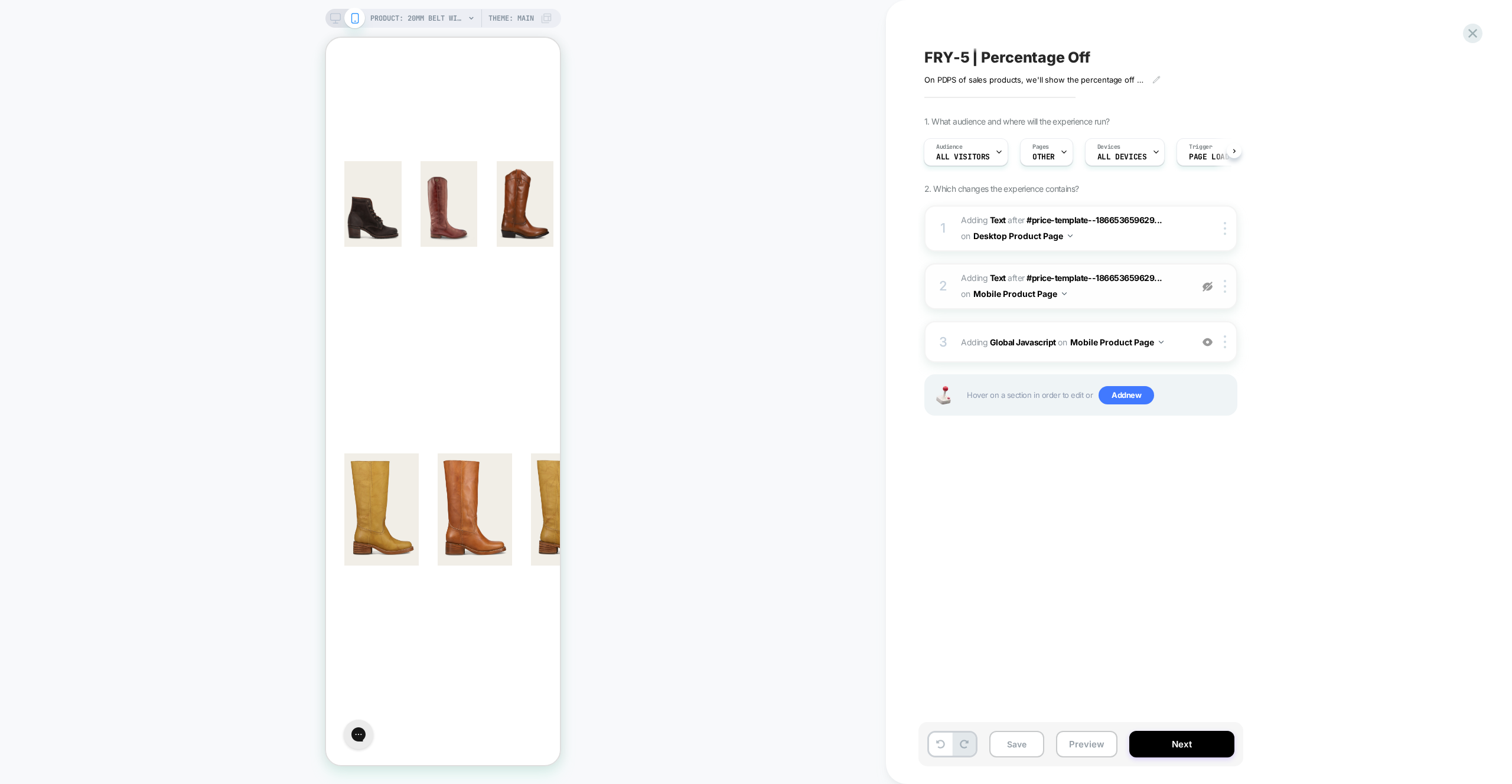
click at [1209, 286] on img at bounding box center [1208, 286] width 10 height 10
click at [1175, 354] on div "3 Adding Global Javascript on Mobile Product Page Add Before Add After Copy to …" at bounding box center [1081, 342] width 313 height 42
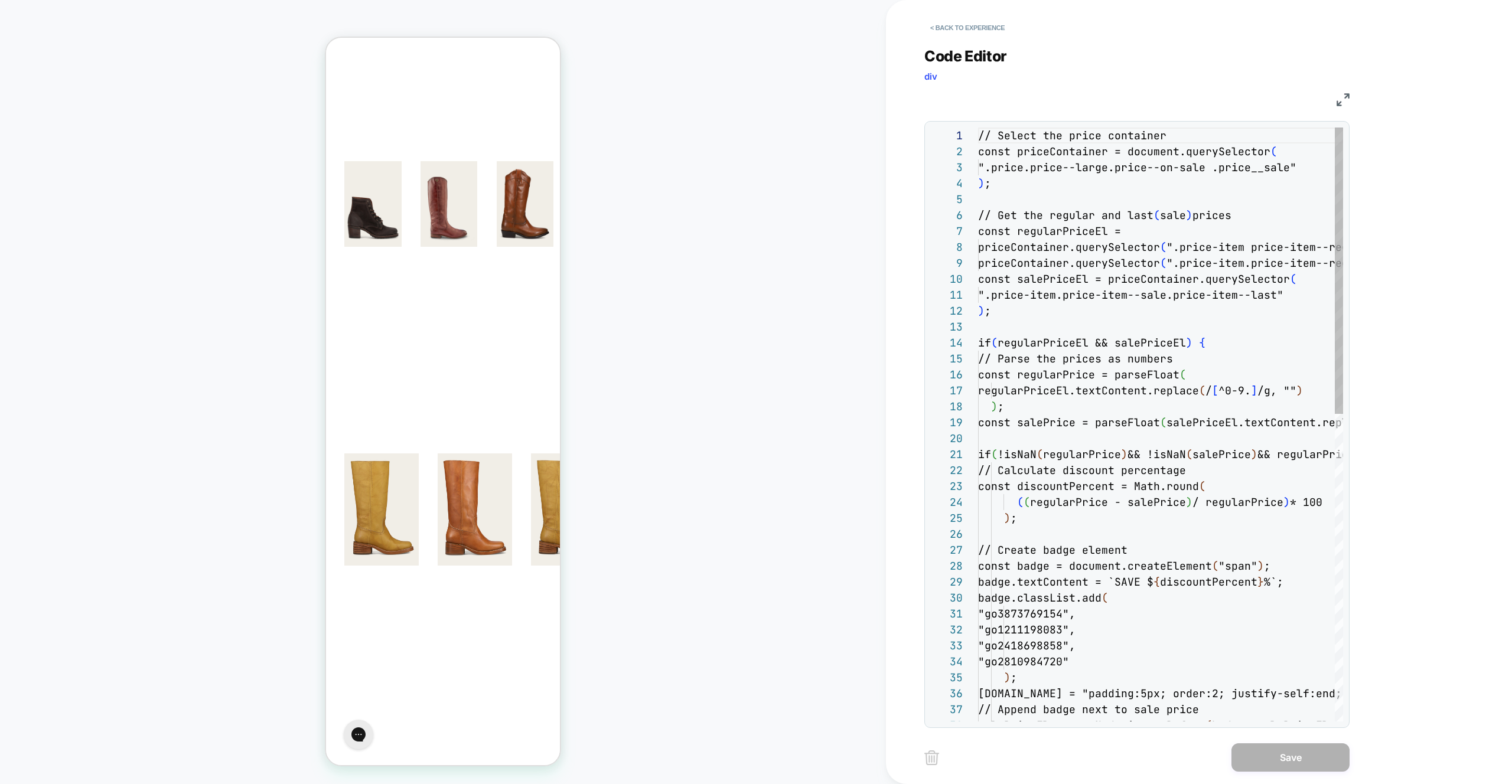
scroll to position [159, 0]
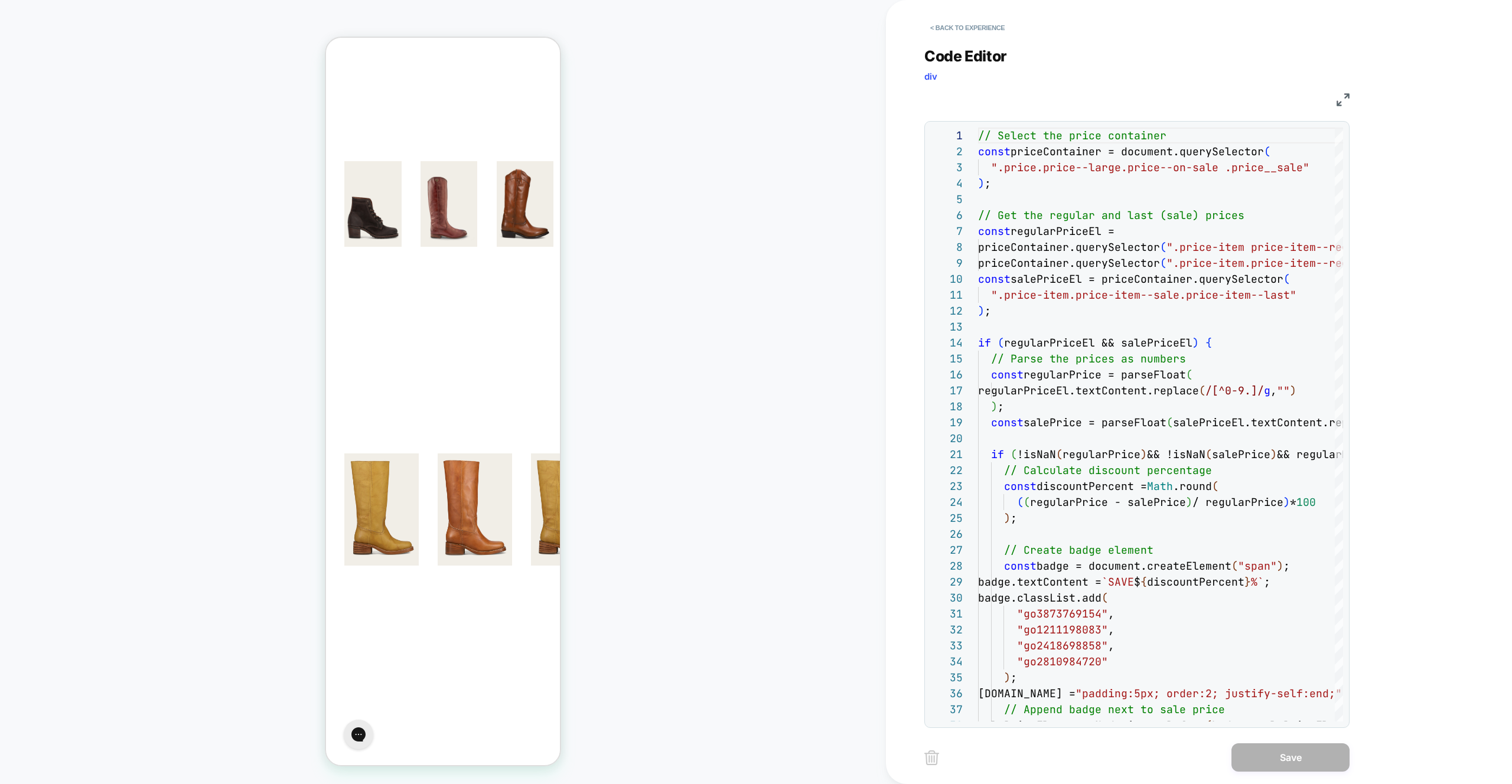
click at [751, 286] on div "PRODUCT: 20mm Belt With 3 Pc Buckle Set & Leather Laced Edge [silver] PRODUCT: …" at bounding box center [443, 392] width 886 height 760
drag, startPoint x: 1451, startPoint y: 97, endPoint x: 1405, endPoint y: 80, distance: 49.0
click at [1451, 97] on div "< Back to experience Code Editor div JS 1 2 3 4 5 6 7 8 9 10 11 12 13 14 15 16 …" at bounding box center [1199, 392] width 626 height 784
click at [800, 272] on div "PRODUCT: 20mm Belt With 3 Pc Buckle Set & Leather Laced Edge [silver] PRODUCT: …" at bounding box center [443, 392] width 886 height 760
click at [953, 27] on button "< Back to experience" at bounding box center [968, 27] width 86 height 19
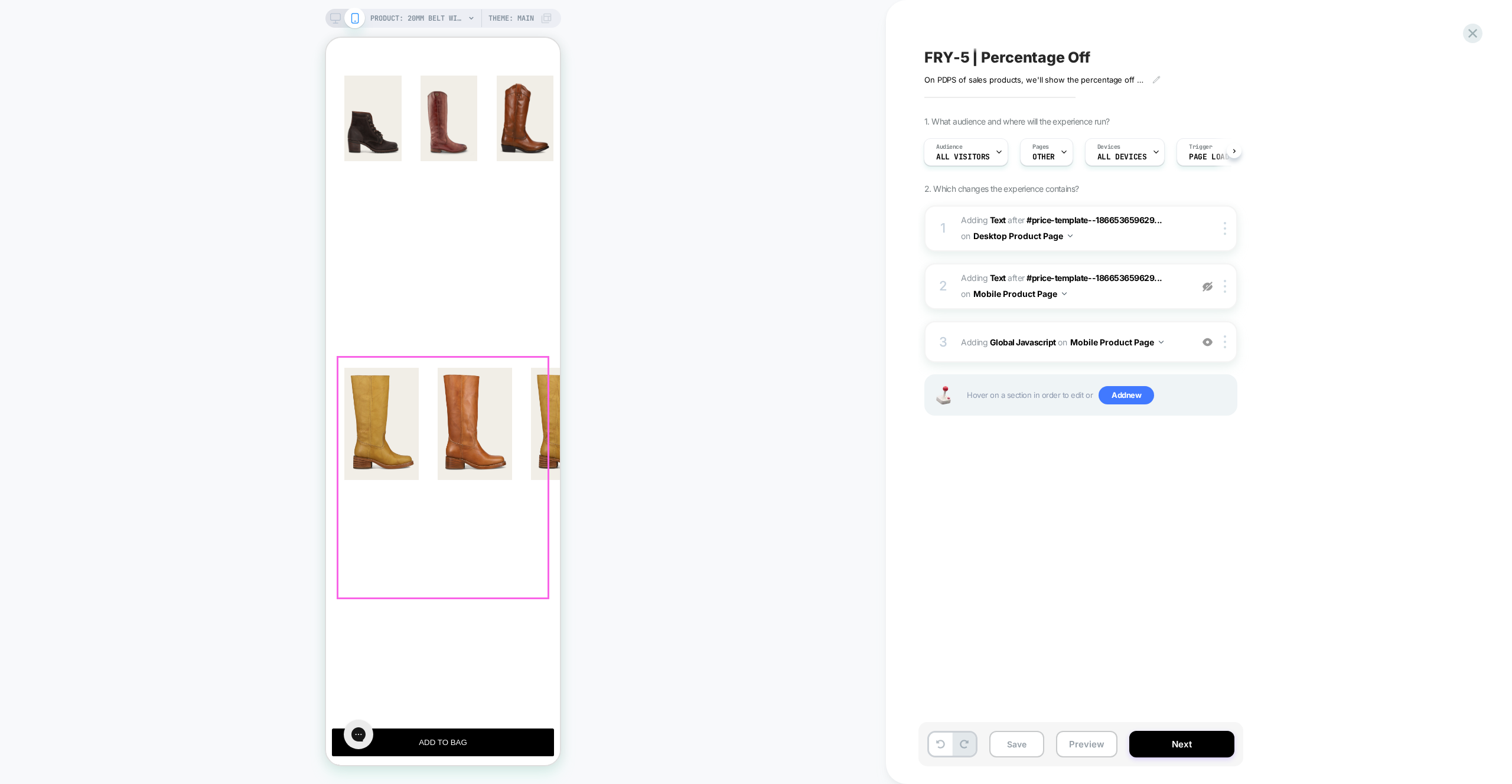
scroll to position [303, 0]
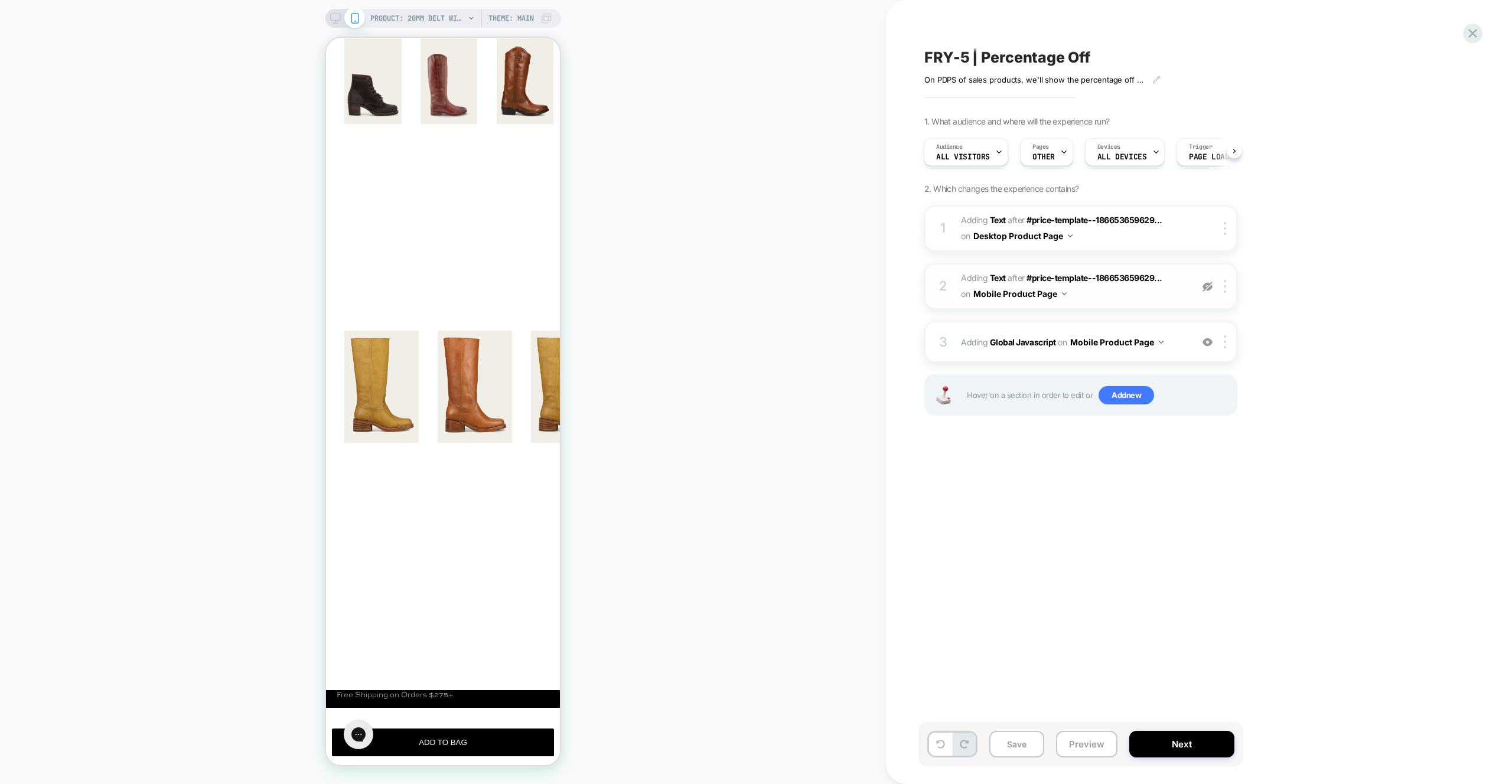
click at [1208, 286] on img at bounding box center [1208, 286] width 10 height 10
click at [1118, 399] on span "Add new" at bounding box center [1126, 396] width 56 height 19
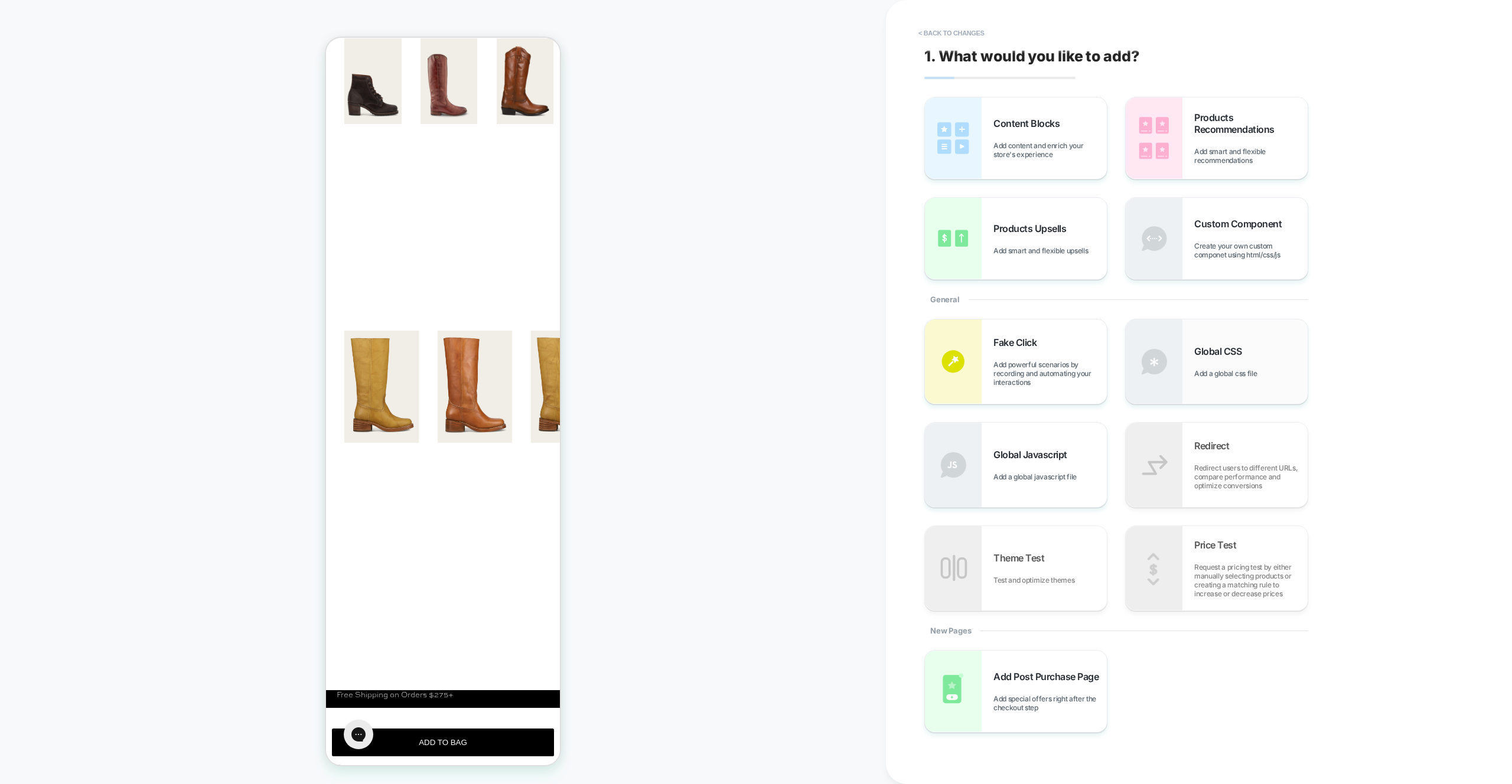
click at [1266, 375] on div "Global CSS Add a global css file" at bounding box center [1251, 361] width 114 height 32
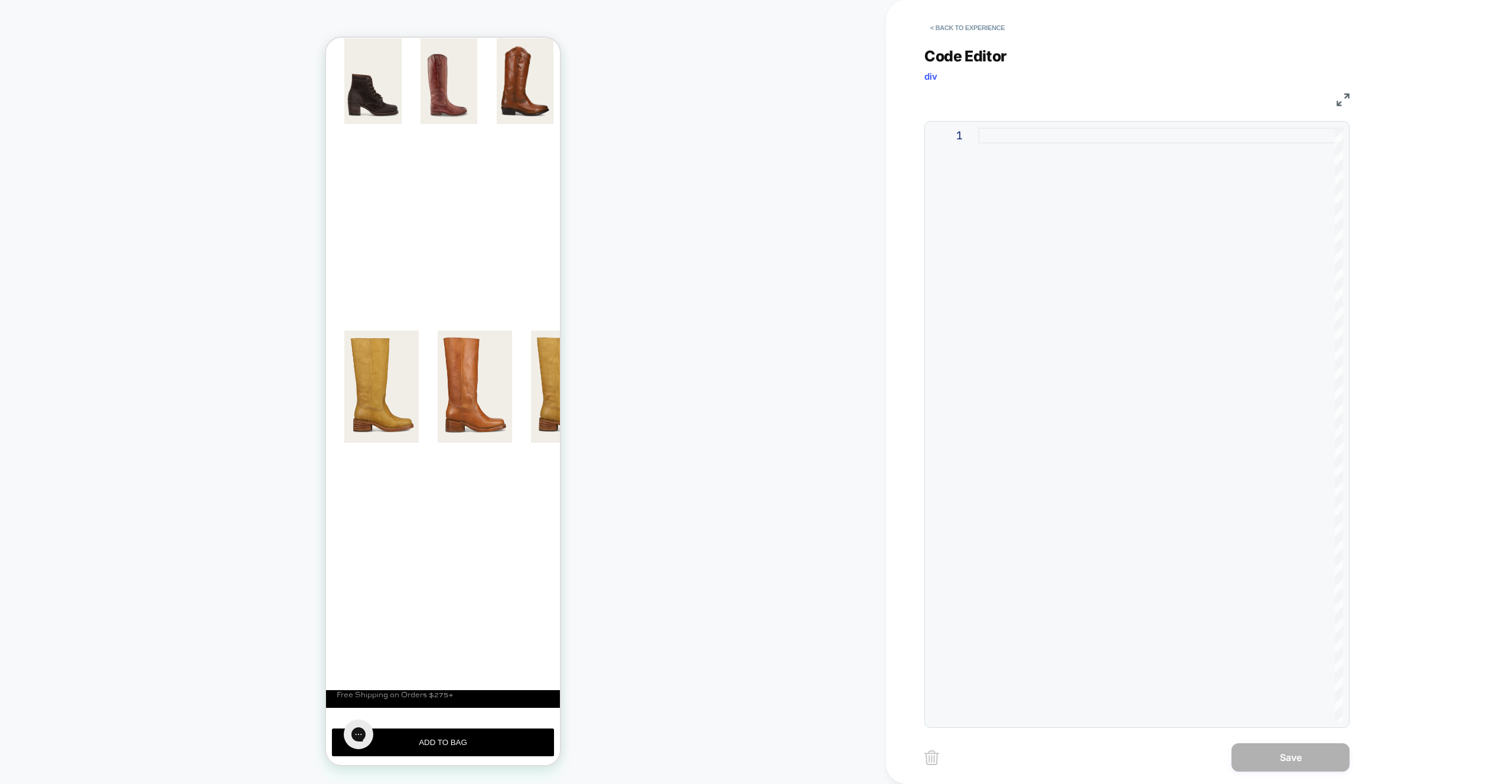
click at [1030, 152] on div at bounding box center [1161, 425] width 365 height 594
type textarea "**********"
click at [1308, 746] on button "Save" at bounding box center [1291, 757] width 118 height 28
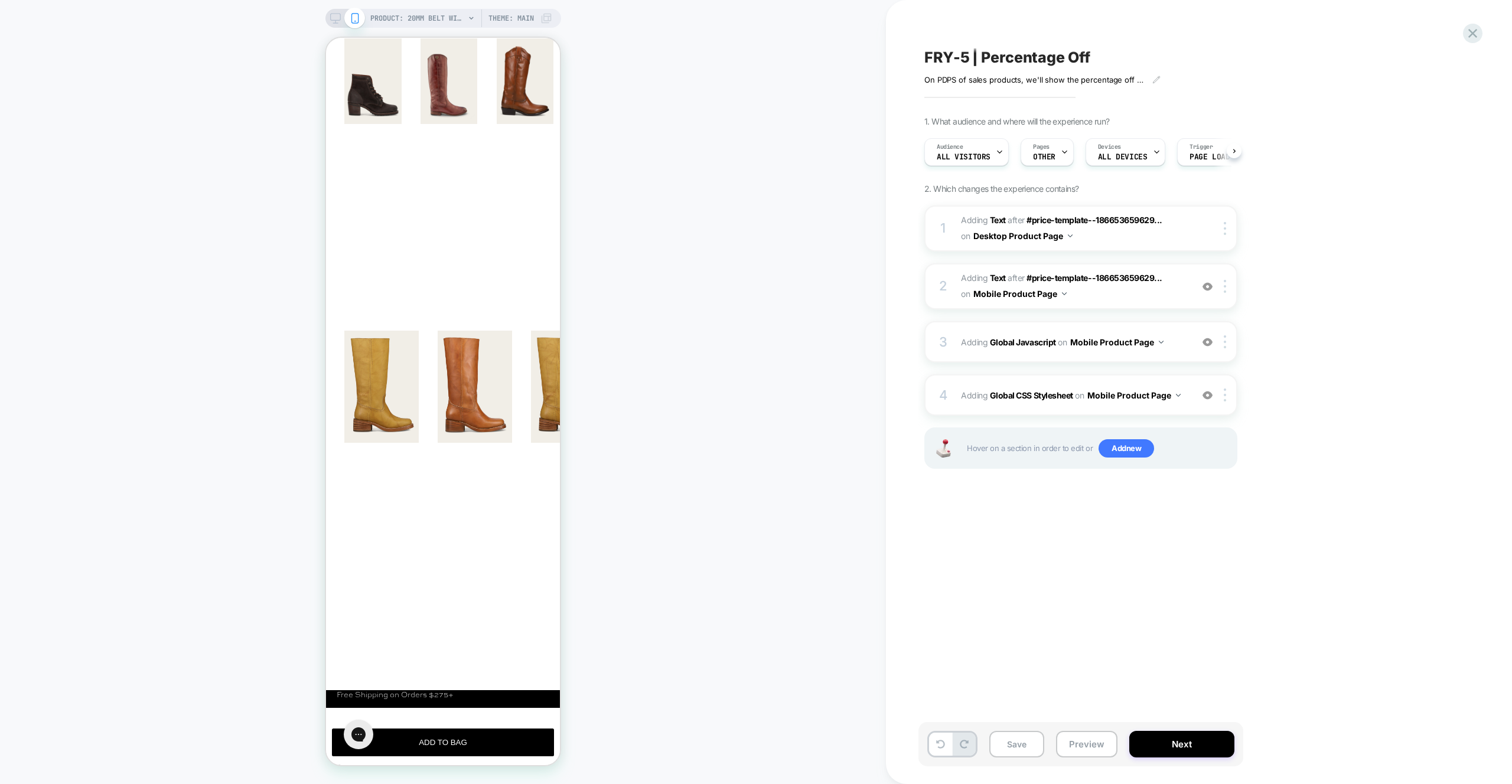
scroll to position [0, 1]
click at [1083, 748] on button "Preview" at bounding box center [1087, 745] width 61 height 27
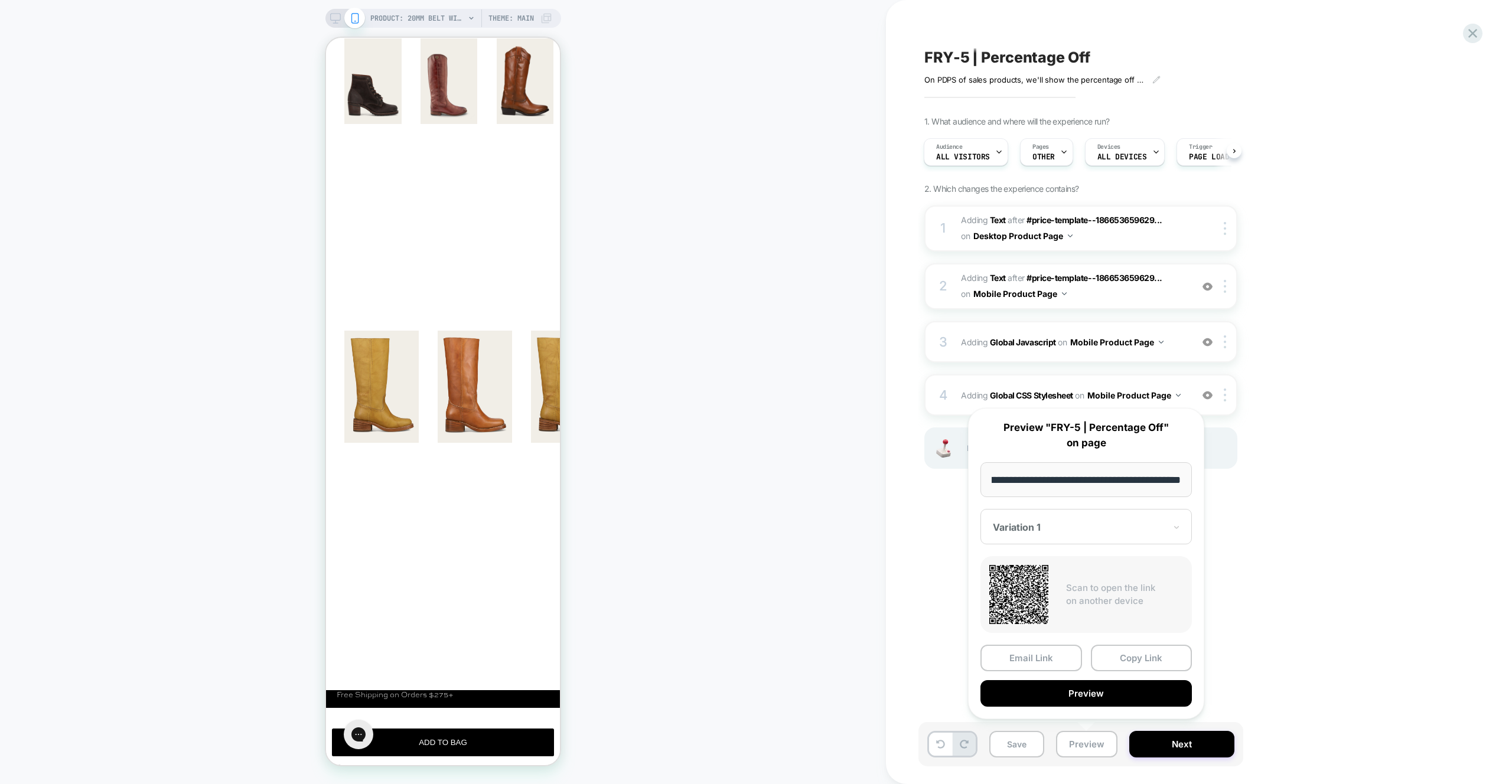
scroll to position [0, 0]
click at [1111, 712] on div "**********" at bounding box center [1086, 564] width 236 height 311
click at [1121, 691] on button "Preview" at bounding box center [1086, 694] width 212 height 27
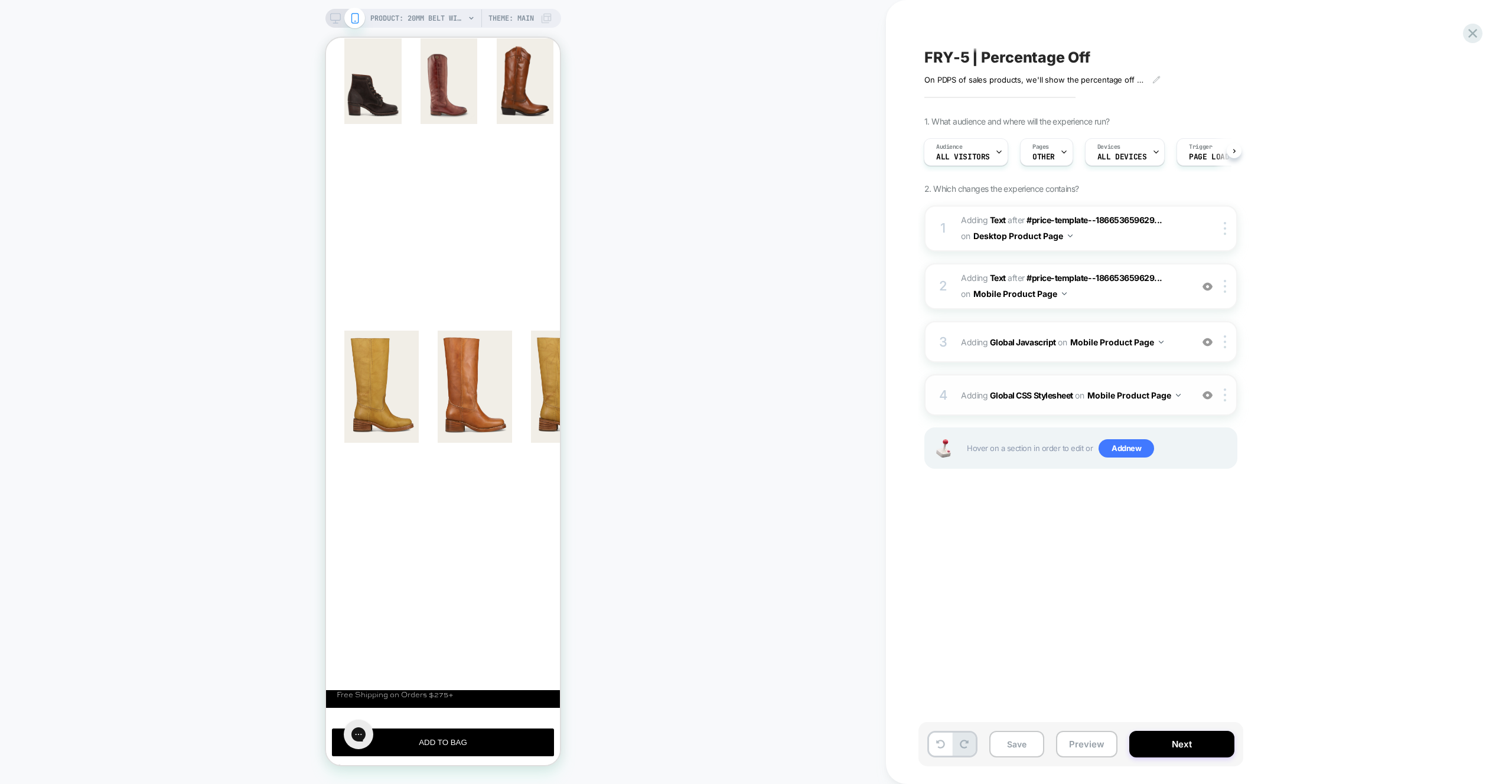
click at [1190, 398] on div "4 Adding Global CSS Stylesheet on Mobile Product Page Add Before Add After Copy…" at bounding box center [1081, 395] width 313 height 42
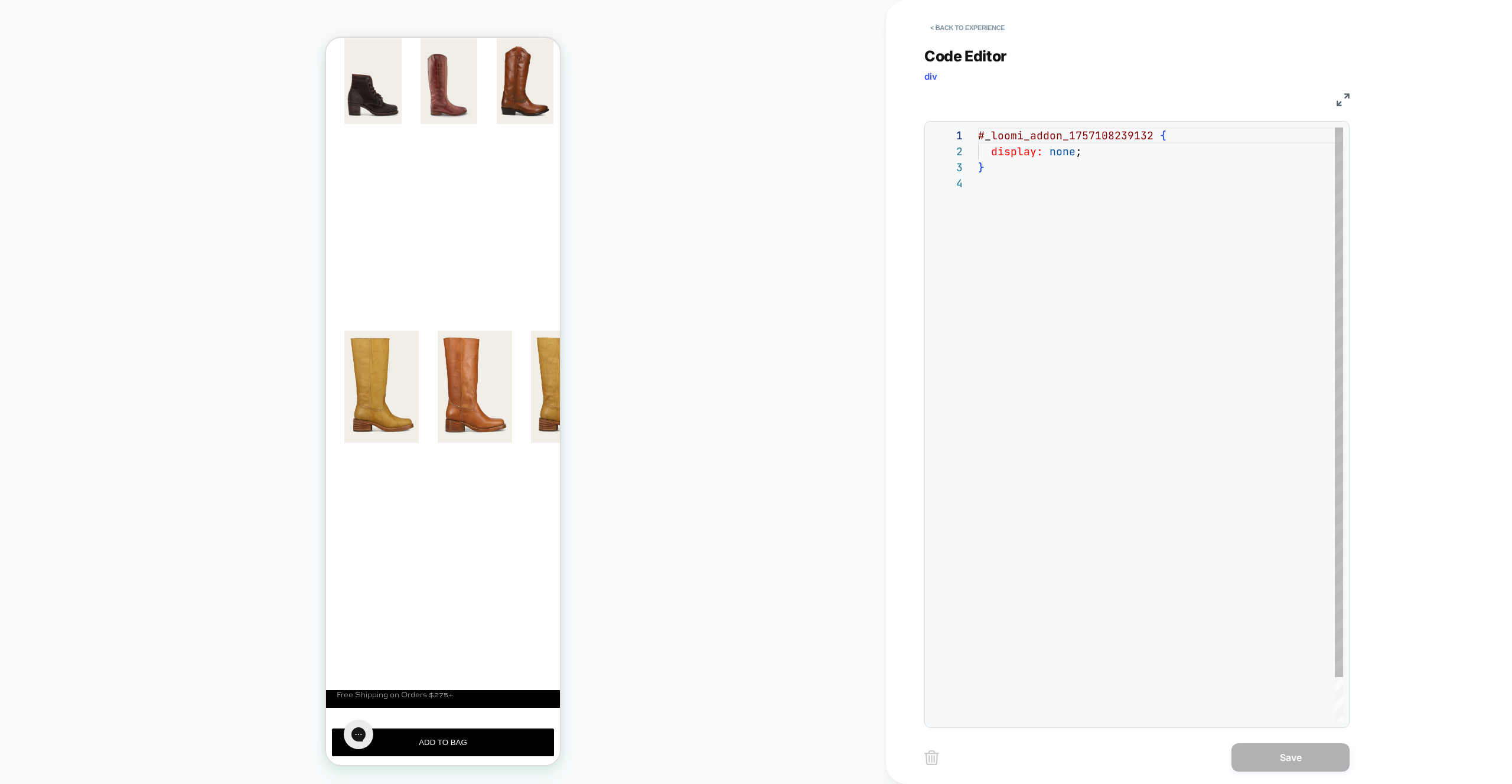
scroll to position [48, 0]
click at [977, 134] on div at bounding box center [972, 136] width 16 height 16
click at [976, 136] on div at bounding box center [972, 136] width 16 height 16
click at [980, 136] on div "# _ loomi_addon_1757108239132 { display: none ; }" at bounding box center [1161, 448] width 365 height 642
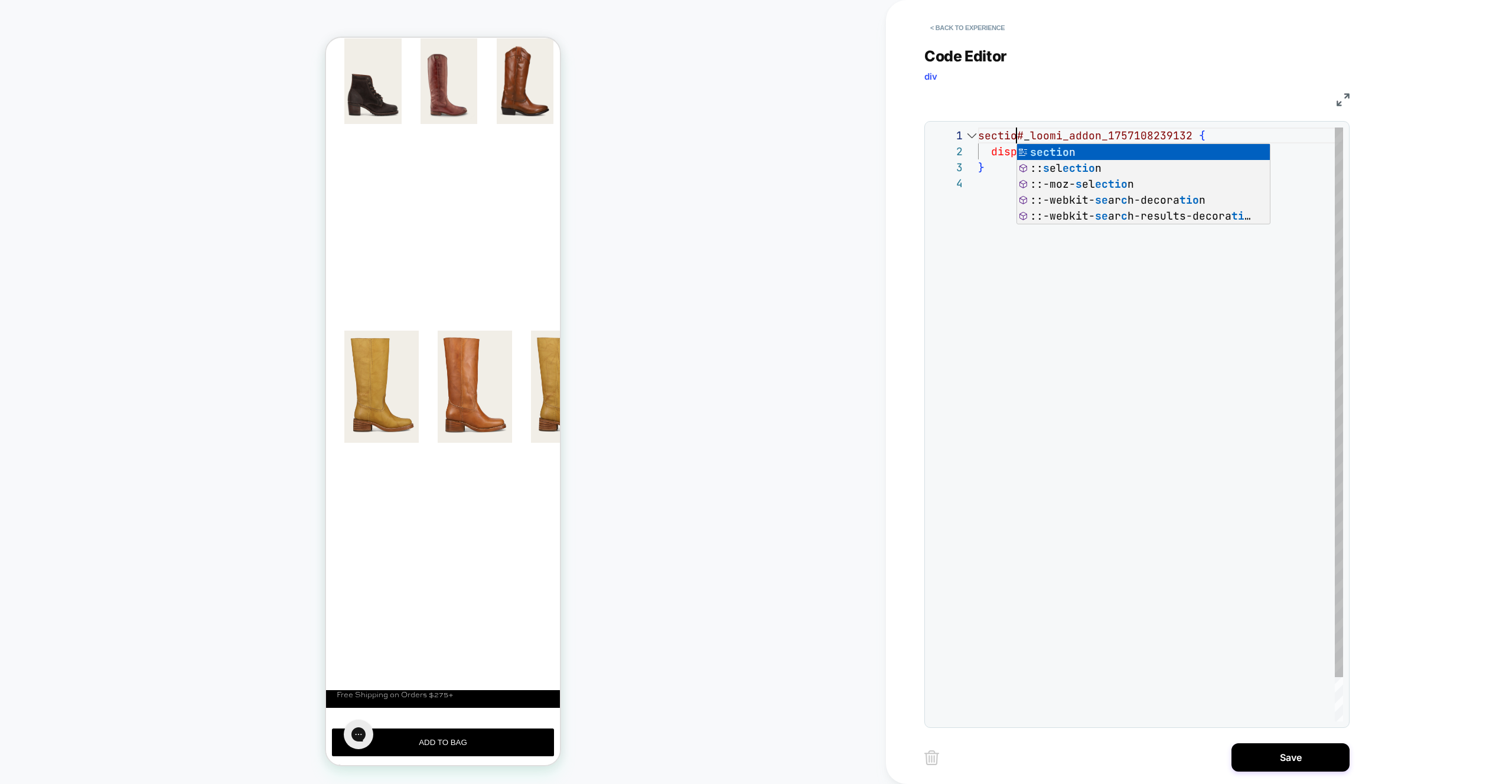
scroll to position [0, 45]
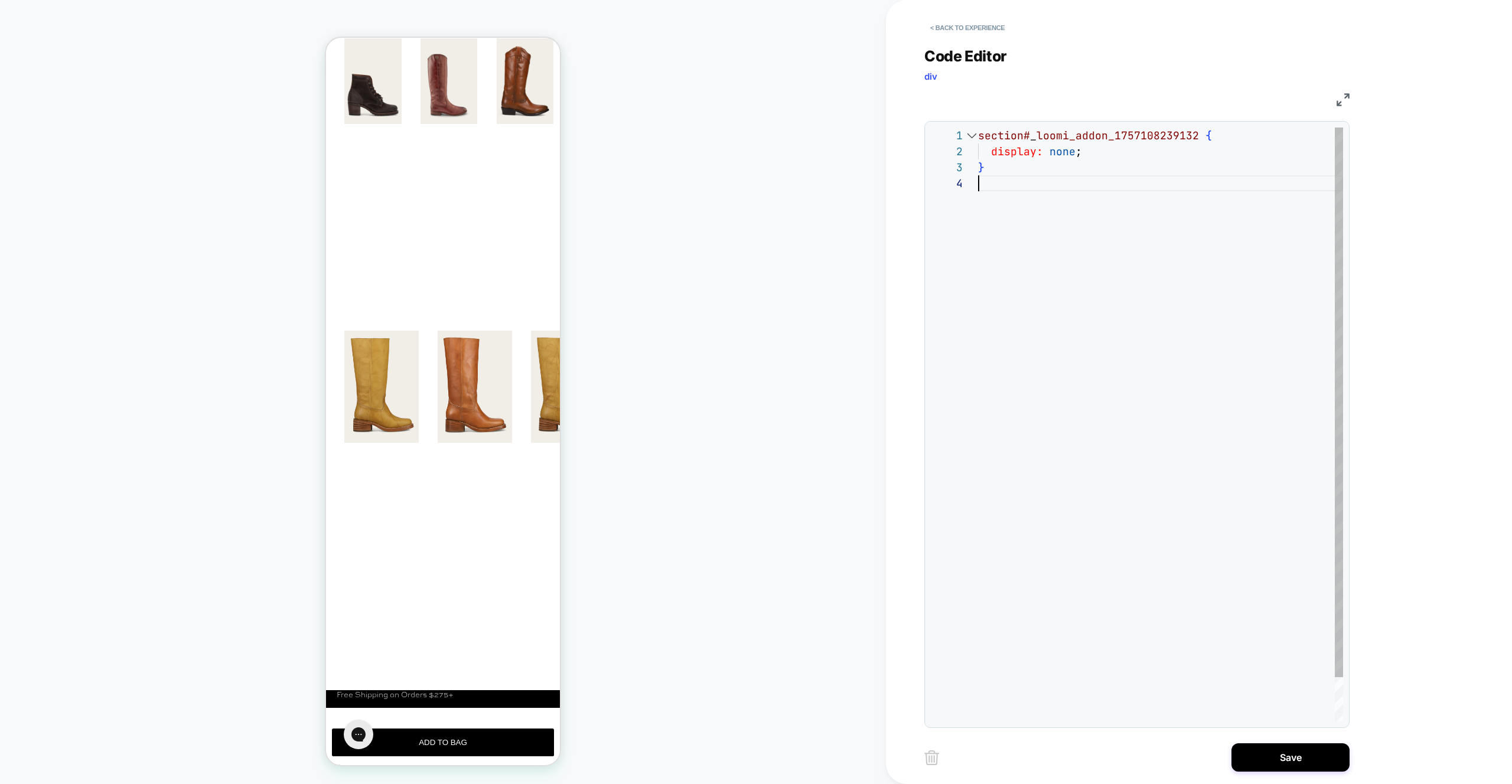
drag, startPoint x: 1148, startPoint y: 330, endPoint x: 1154, endPoint y: 330, distance: 6.0
click at [1148, 330] on div "section# _ loomi_addon_1757108239132 { display: none ; }" at bounding box center [1161, 448] width 365 height 642
click at [1077, 151] on div "section# _ loomi_addon_1757108239132 { display: none ; }" at bounding box center [1161, 448] width 365 height 642
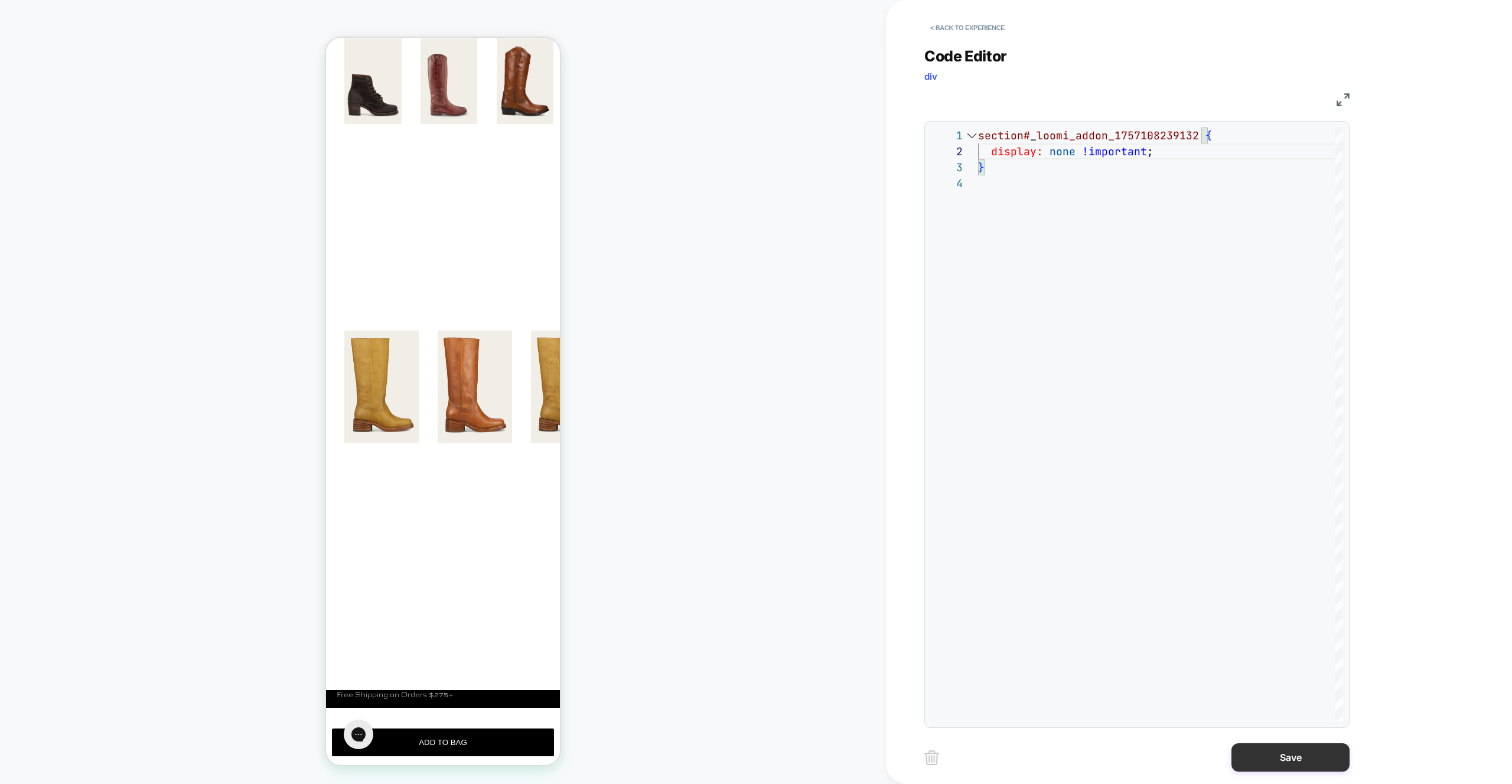
type textarea "**********"
drag, startPoint x: 1314, startPoint y: 762, endPoint x: 1293, endPoint y: 757, distance: 21.6
click at [1313, 760] on button "Save" at bounding box center [1291, 757] width 118 height 28
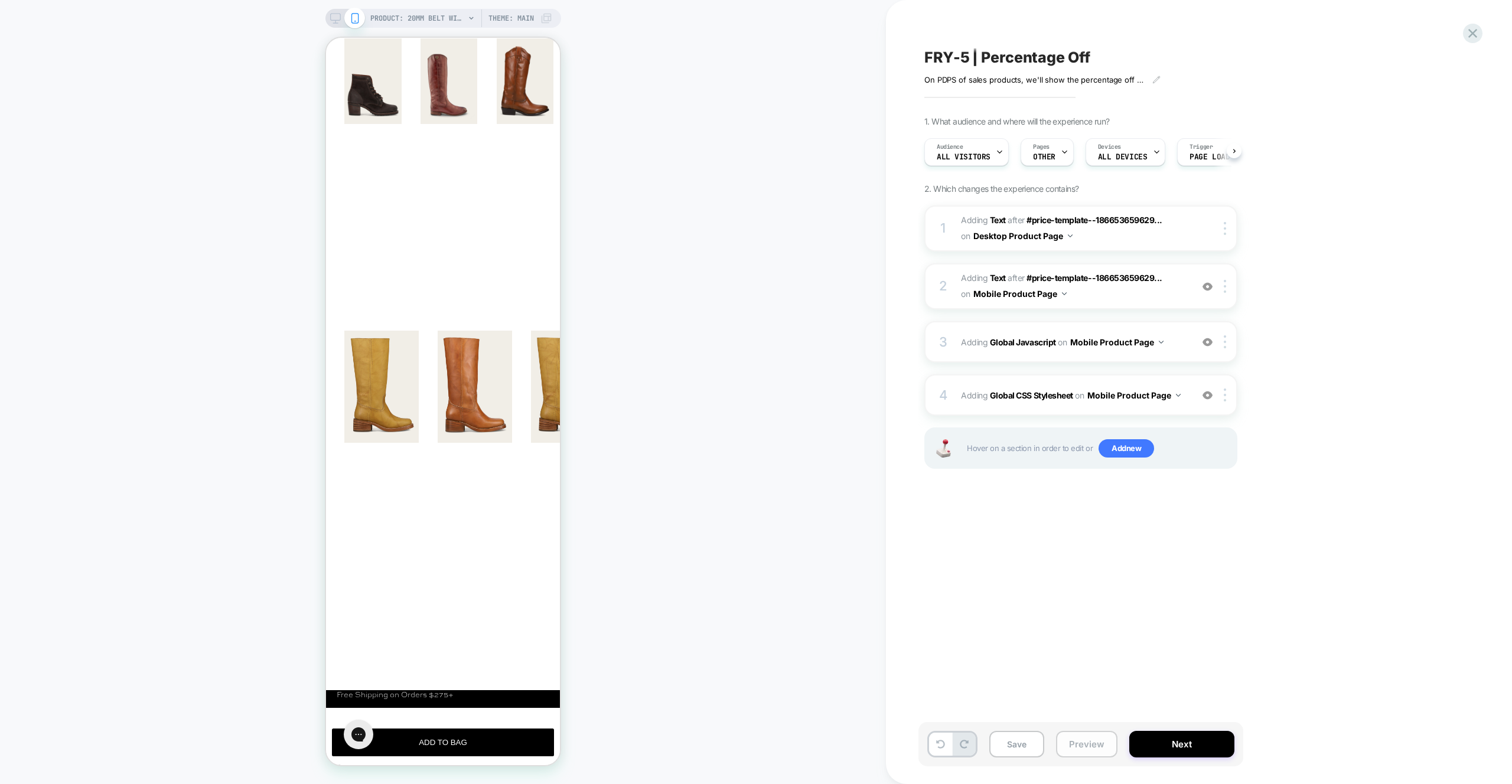
click at [1098, 739] on button "Preview" at bounding box center [1087, 745] width 61 height 27
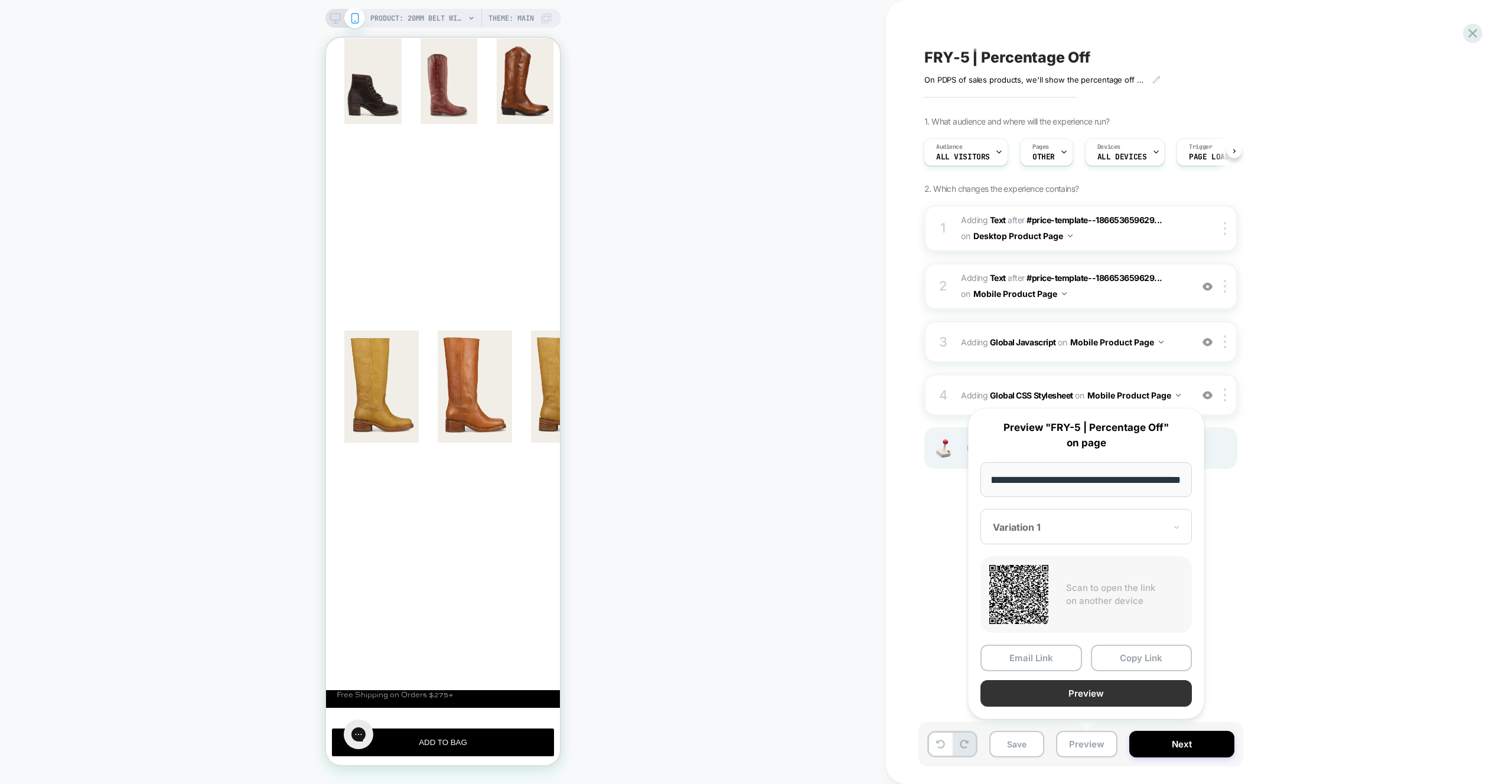
scroll to position [0, 0]
click at [1080, 694] on button "Preview" at bounding box center [1086, 694] width 212 height 27
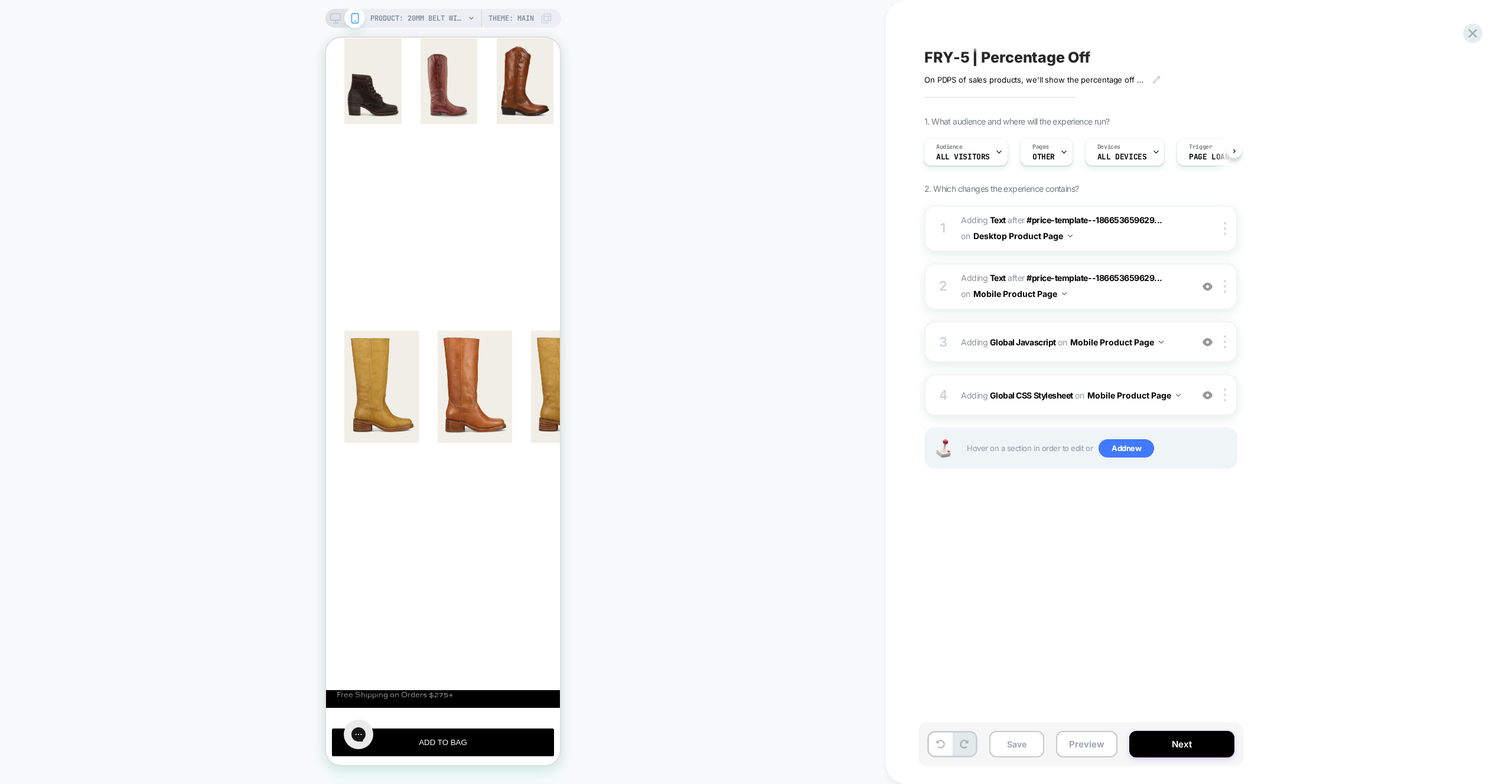
click at [1154, 355] on div "3 Adding Global Javascript on Mobile Product Page Add Before Add After Copy to …" at bounding box center [1081, 342] width 313 height 42
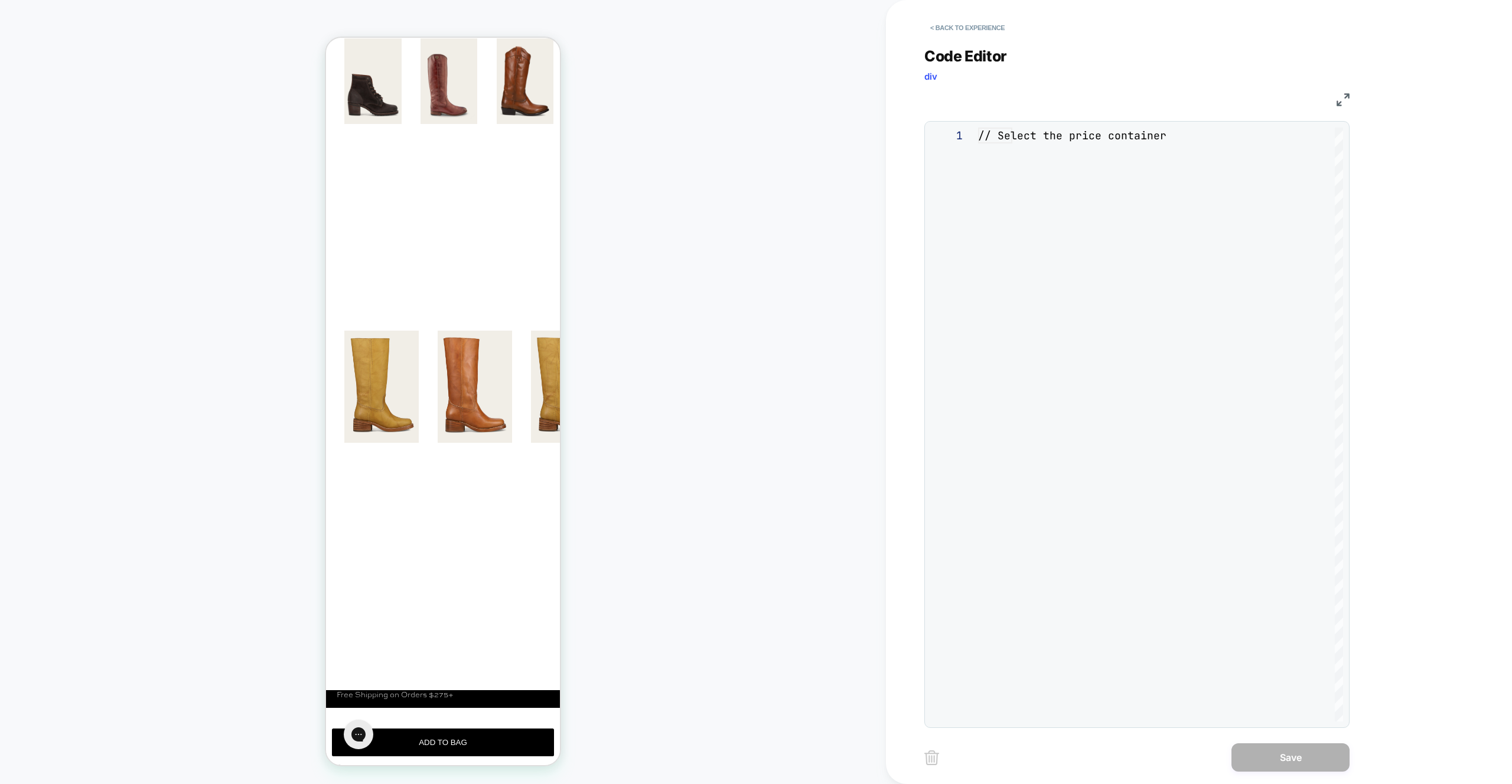
scroll to position [159, 0]
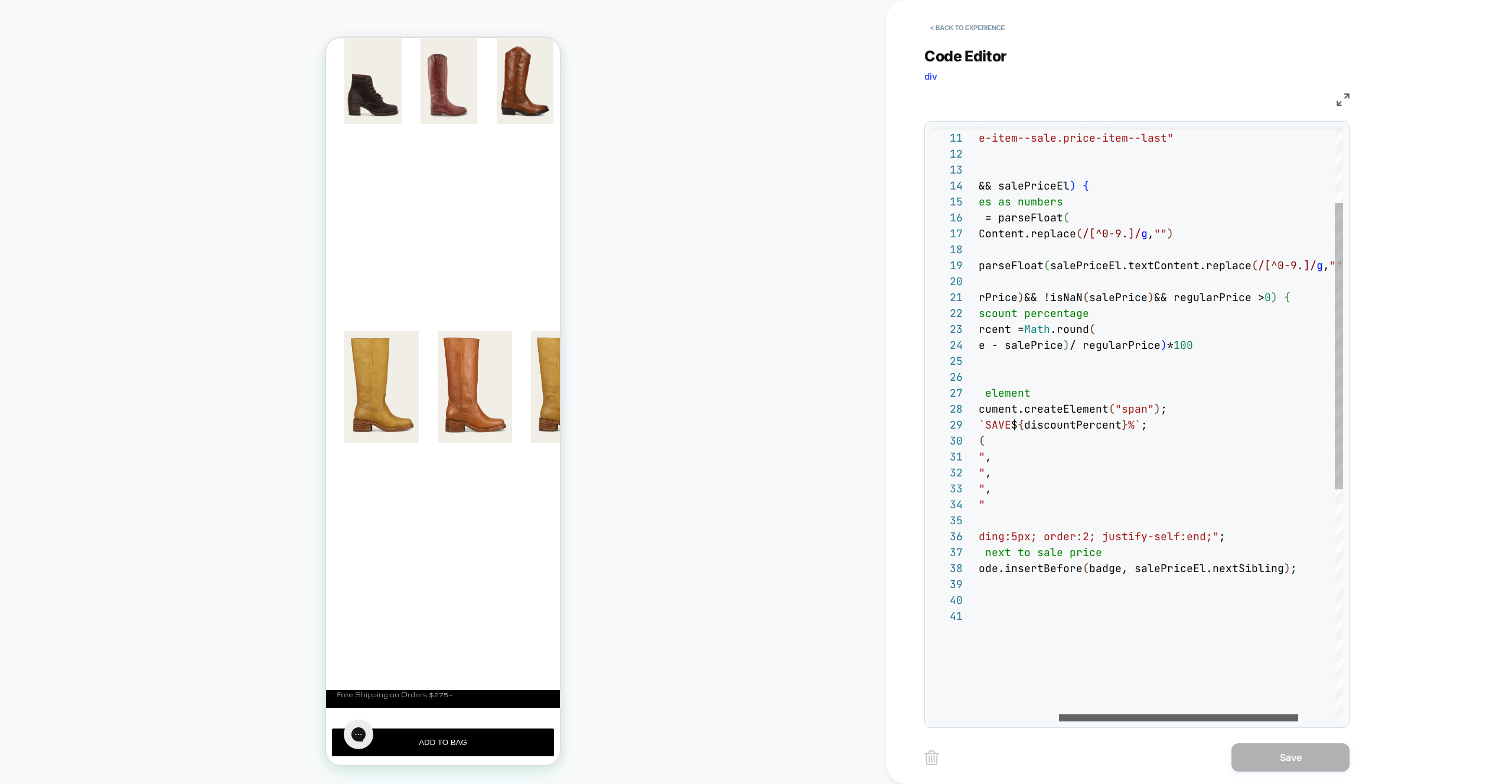
click at [1250, 720] on div at bounding box center [1179, 717] width 239 height 7
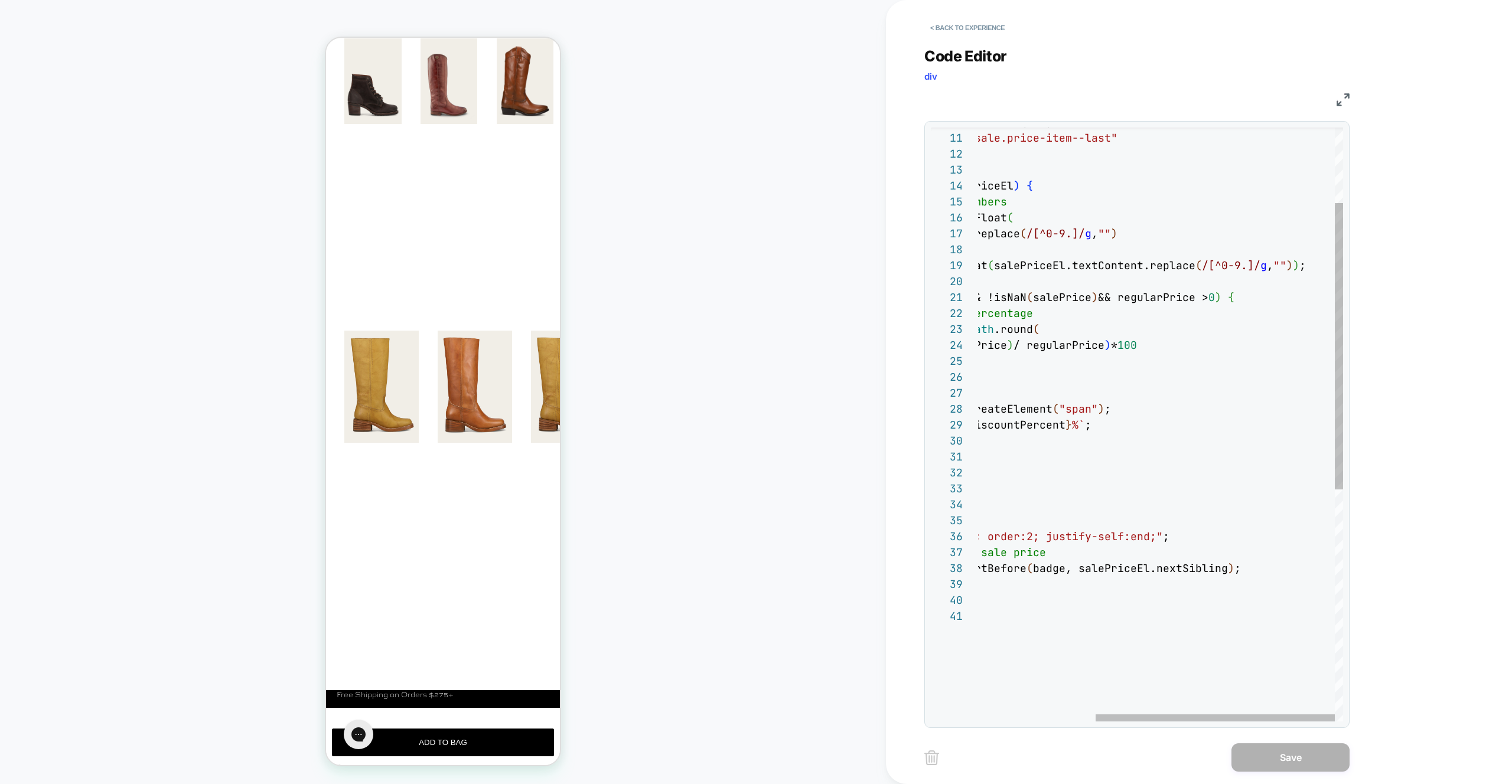
click at [1170, 535] on div "const salePriceEl = priceContainer.querySelector ( ".price-item.price-item--sal…" at bounding box center [1071, 586] width 544 height 1232
click at [1227, 714] on div at bounding box center [1216, 717] width 236 height 7
click at [1330, 714] on div at bounding box center [1216, 717] width 236 height 7
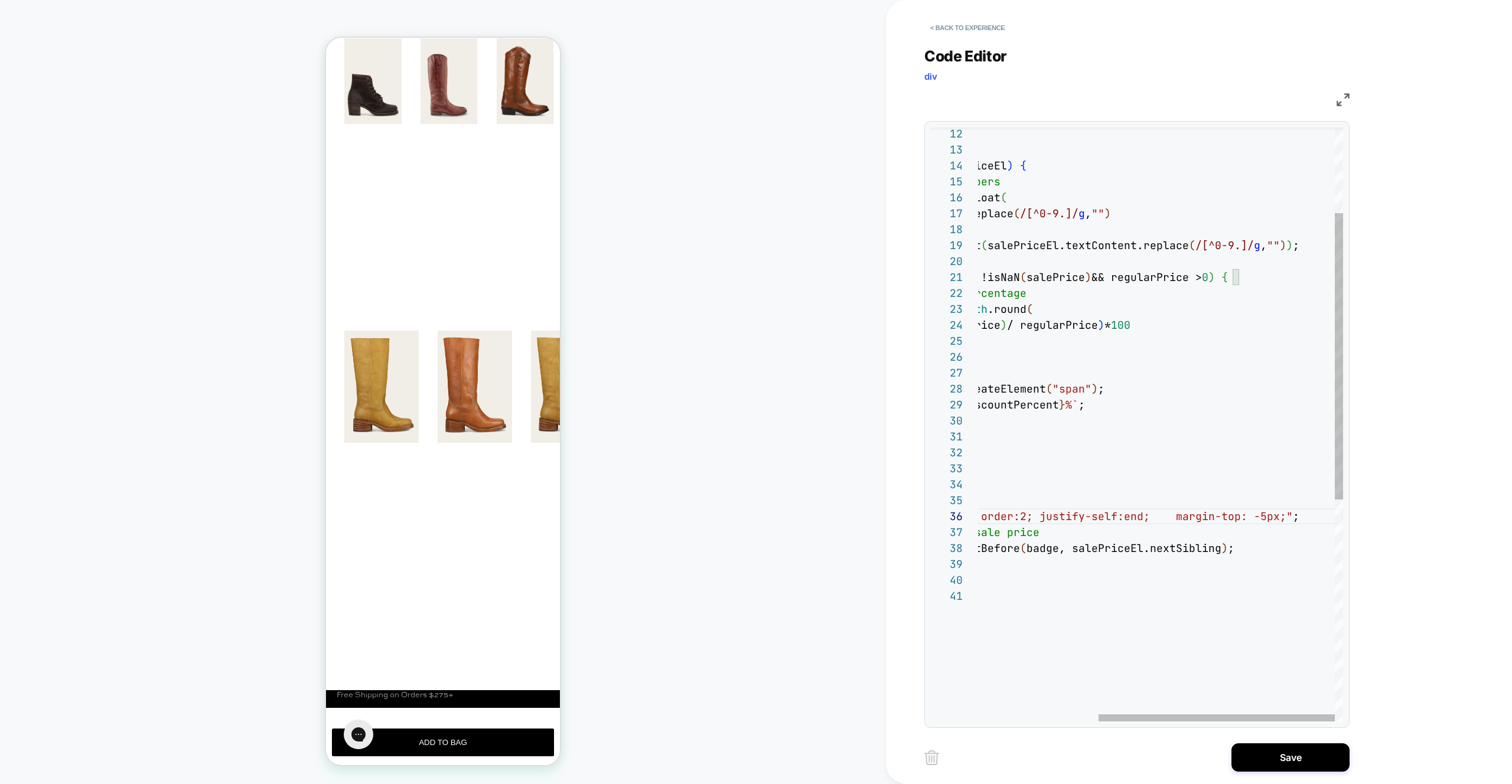
click at [1299, 518] on div ") ; if ( regularPriceEl && salePriceEl ) { // Parse the prices as numbers const…" at bounding box center [1068, 566] width 551 height 1232
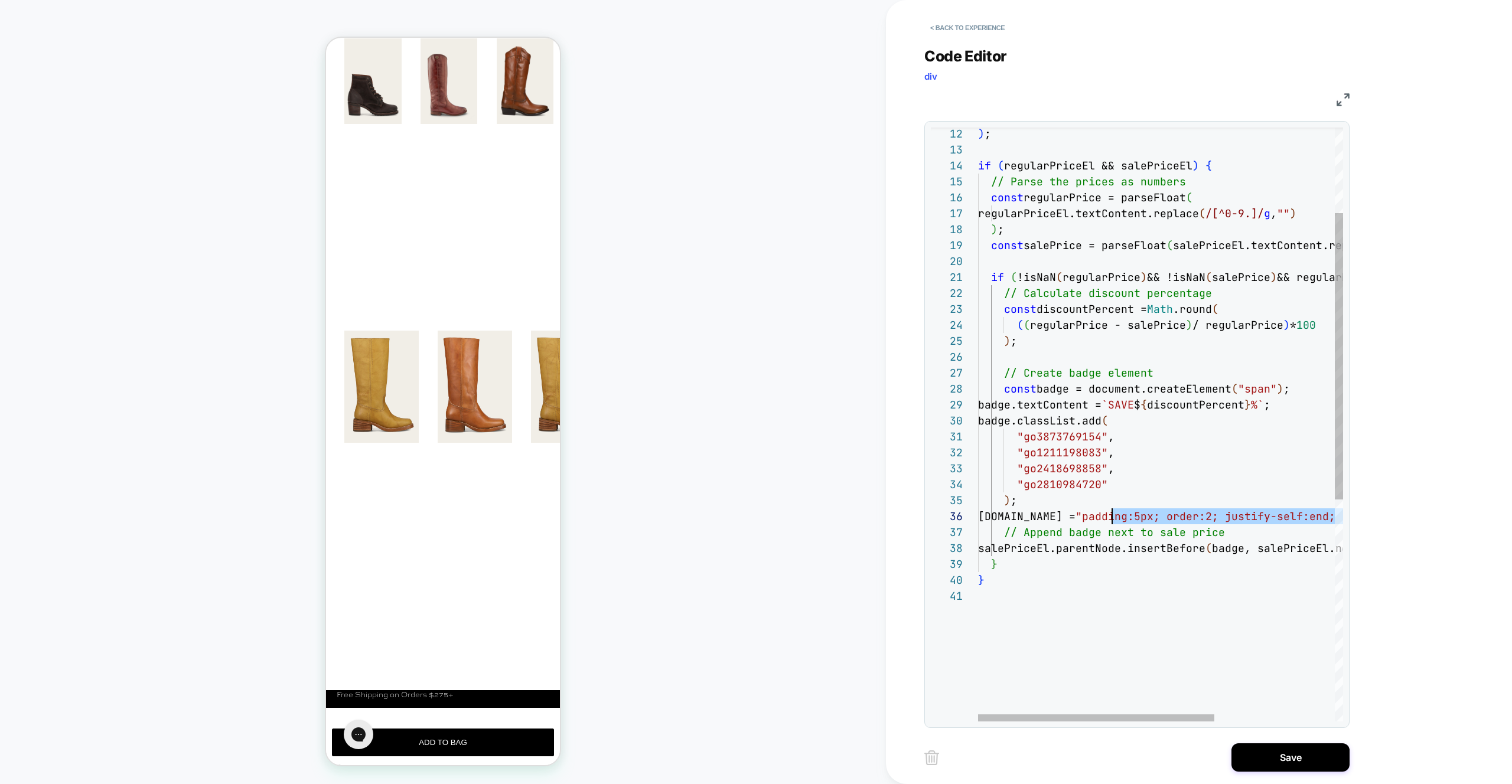
scroll to position [80, 121]
drag, startPoint x: 1298, startPoint y: 514, endPoint x: 1101, endPoint y: 517, distance: 197.0
click at [1101, 517] on div ") ; if ( regularPriceEl && salePriceEl ) { // Parse the prices as numbers const…" at bounding box center [1253, 566] width 551 height 1232
click at [1122, 514] on div ") ; if ( regularPriceEl && salePriceEl ) { // Parse the prices as numbers const…" at bounding box center [1253, 566] width 551 height 1232
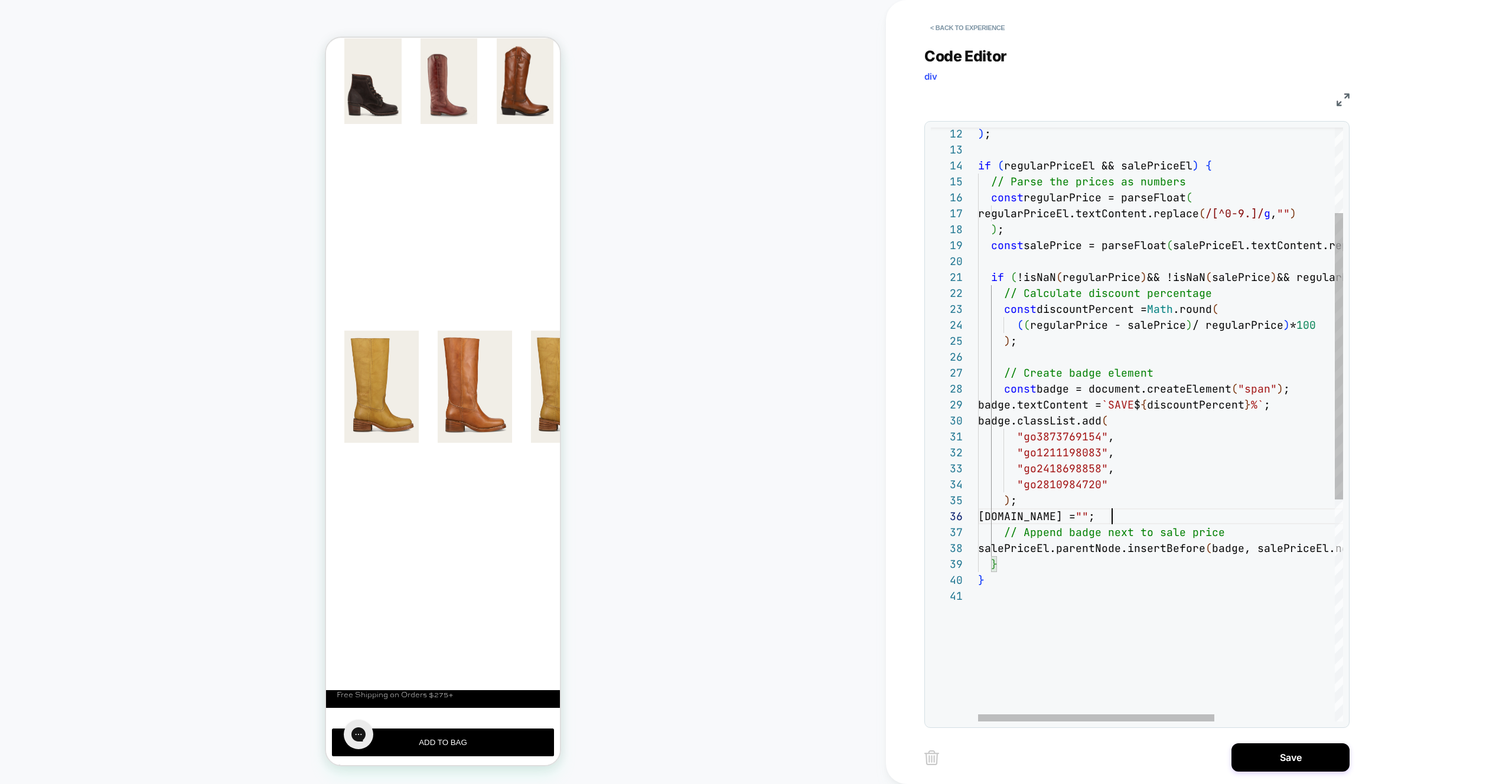
click at [1122, 514] on div ") ; if ( regularPriceEl && salePriceEl ) { // Parse the prices as numbers const…" at bounding box center [1253, 566] width 551 height 1232
type textarea "**********"
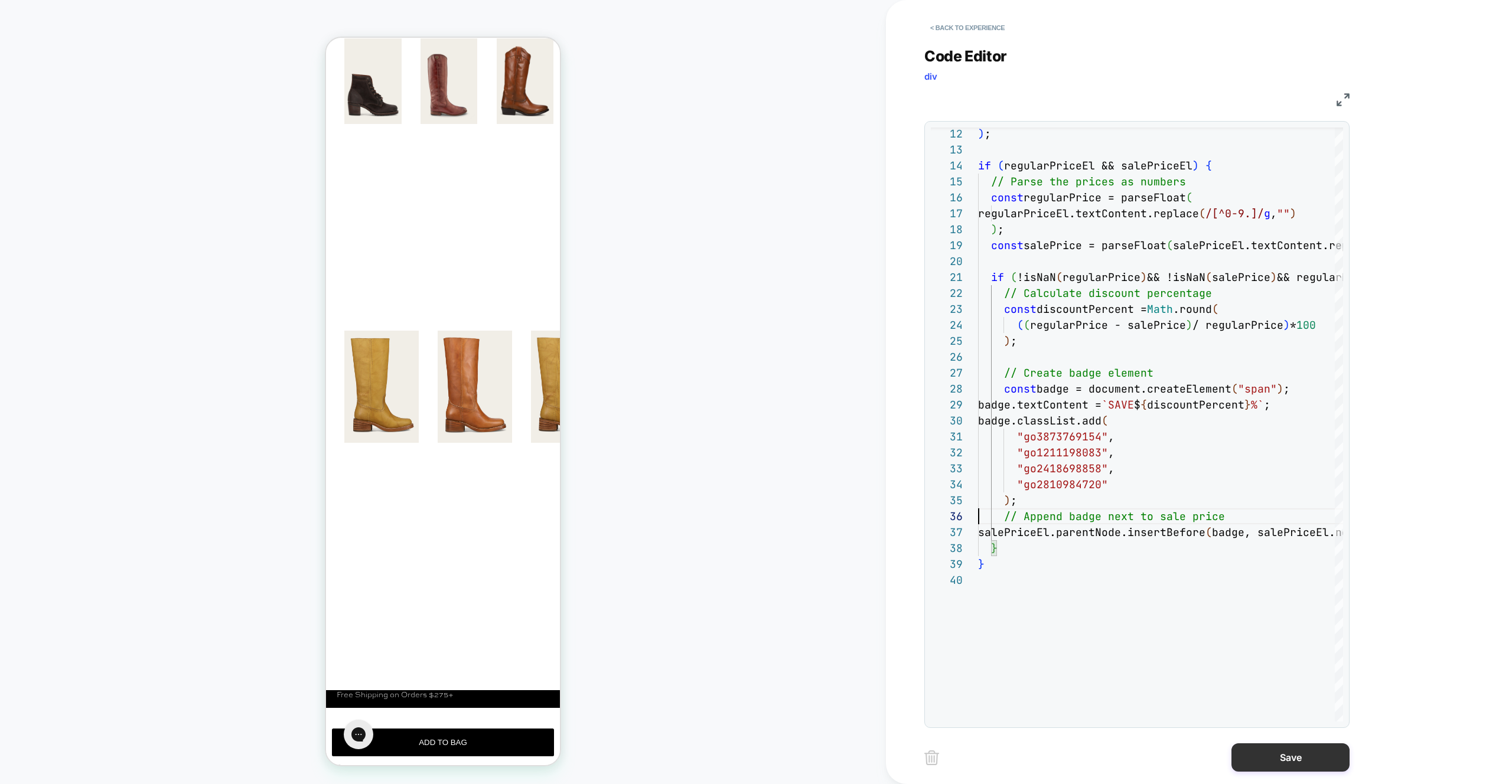
click at [1319, 760] on button "Save" at bounding box center [1291, 757] width 118 height 28
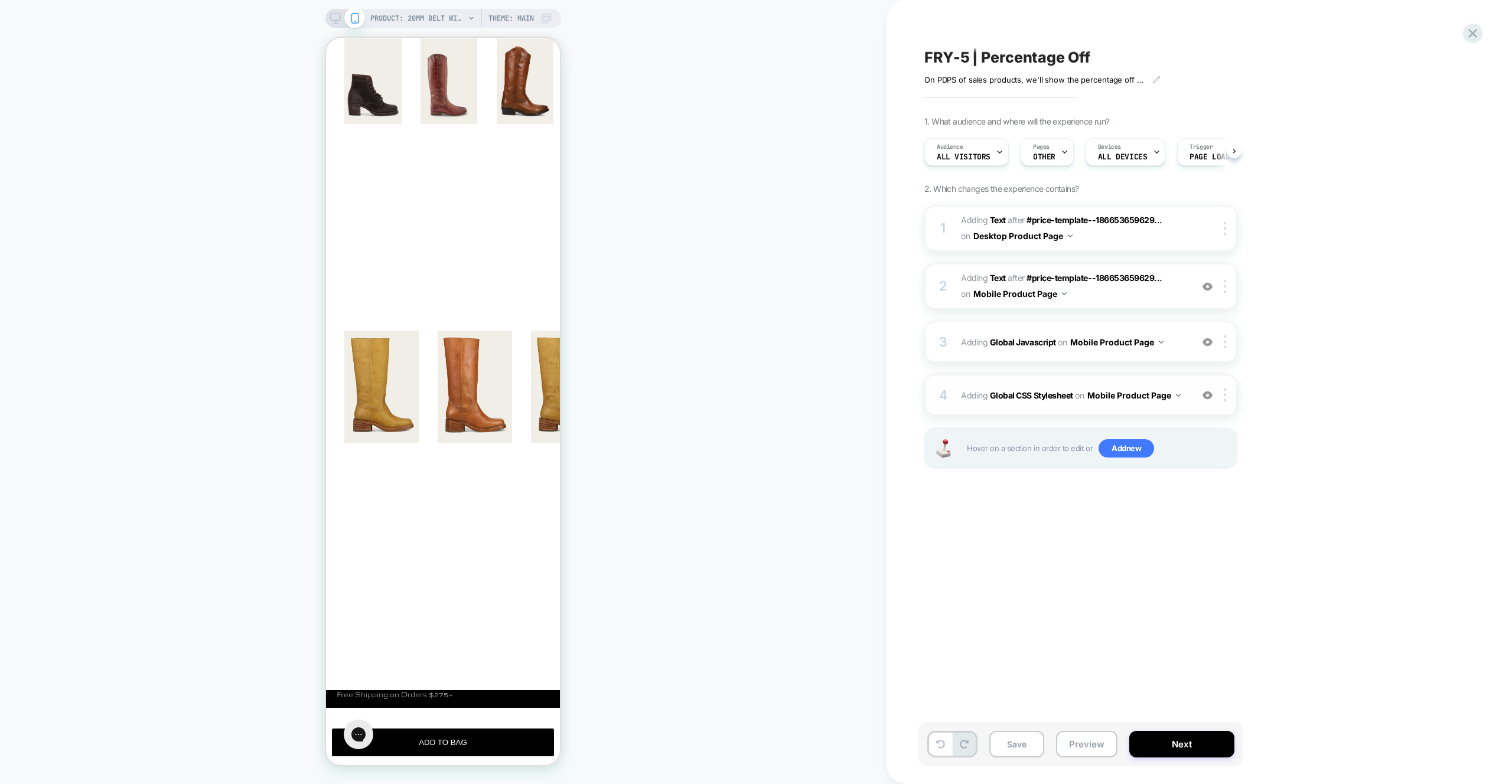
scroll to position [0, 1]
click at [1159, 409] on div "4 Adding Global CSS Stylesheet on Mobile Product Page Add Before Add After Copy…" at bounding box center [1081, 395] width 313 height 42
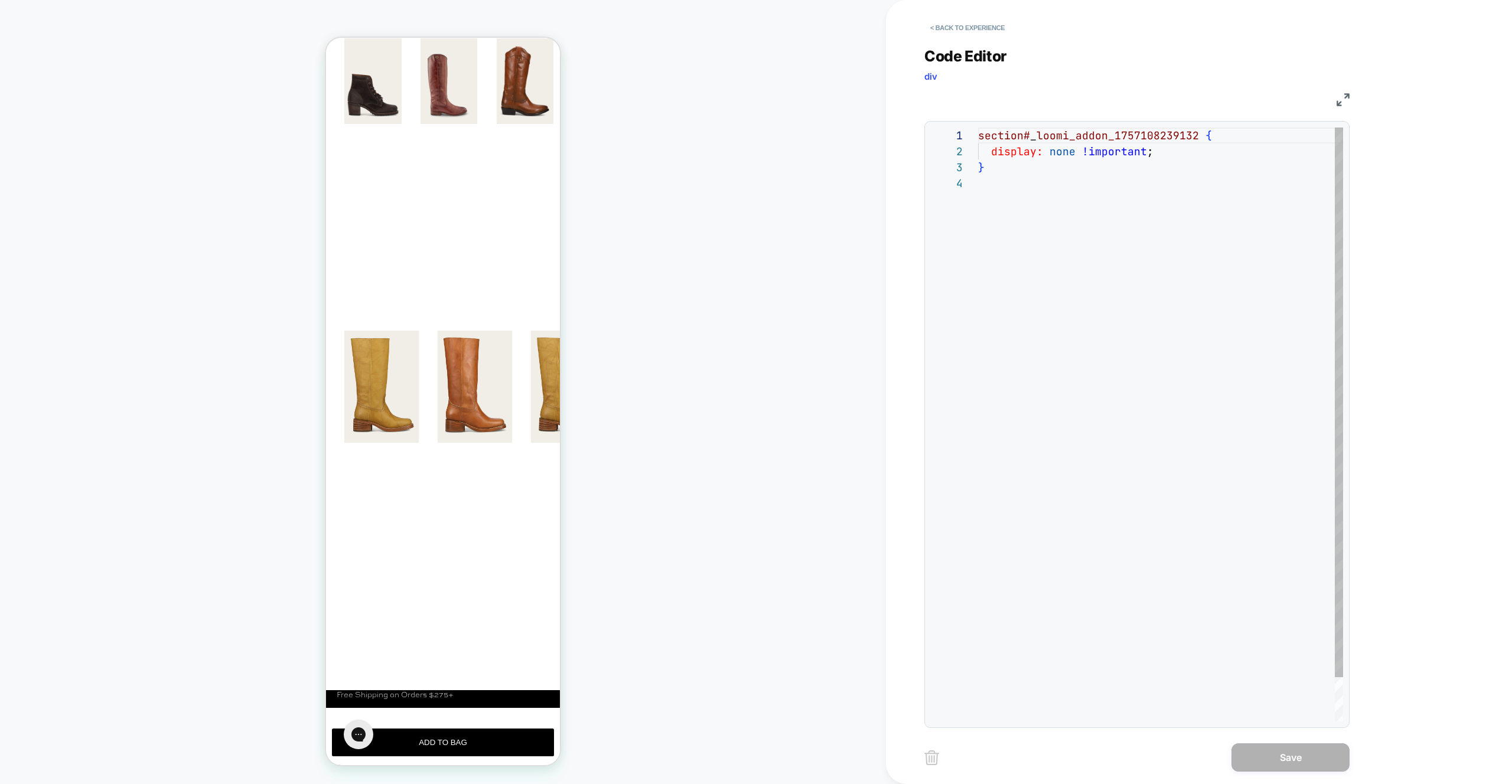
scroll to position [48, 0]
click at [1049, 189] on div "section# _ loomi_addon_1757108239132 { display: none !important ; }" at bounding box center [1161, 448] width 365 height 642
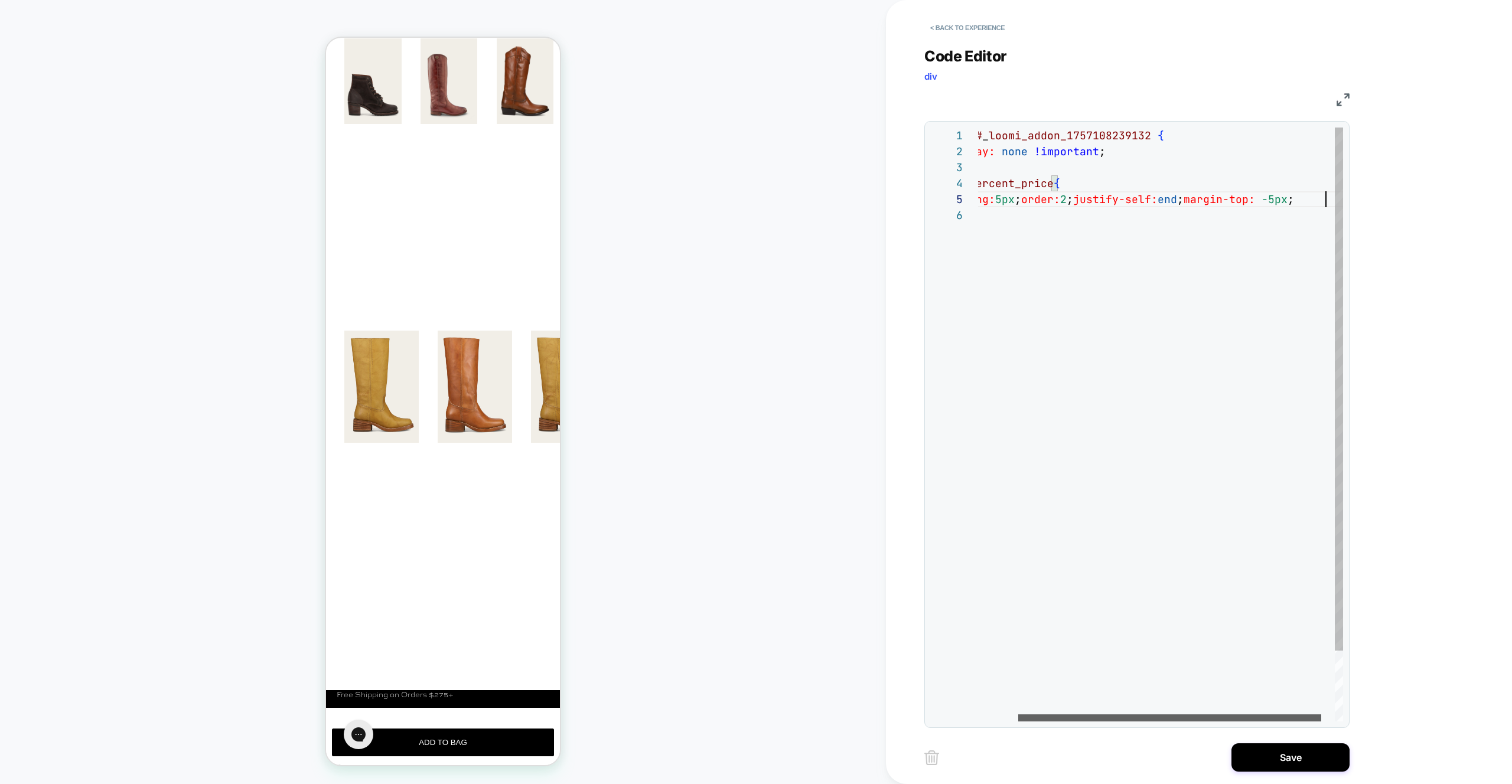
click at [1019, 714] on div at bounding box center [1170, 717] width 303 height 7
click at [980, 186] on div "section# _ loomi_addon_1757108239132 { display: none !important ; } badge_perce…" at bounding box center [1193, 464] width 430 height 673
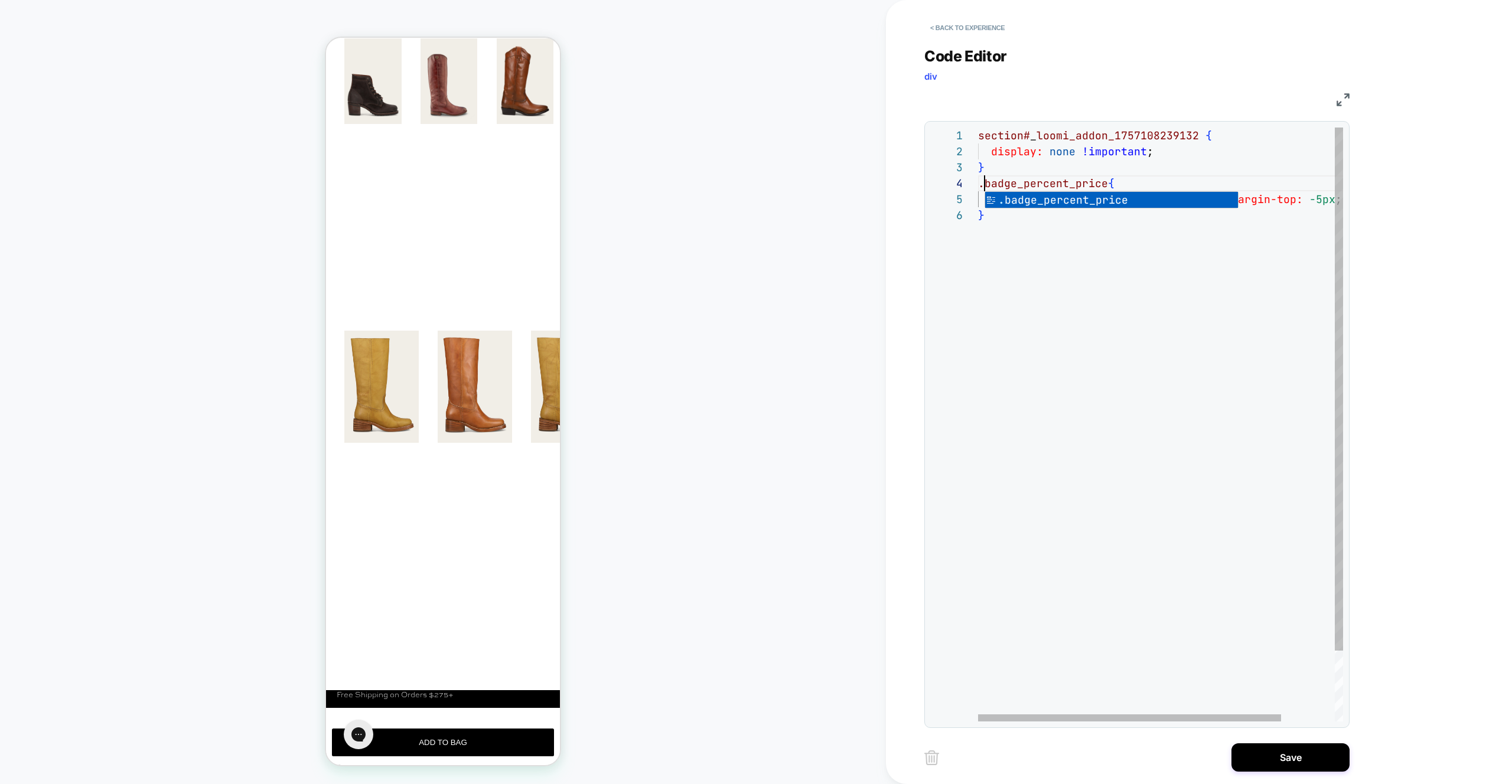
click at [1139, 291] on div "section# _ loomi_addon_1757108239132 { display: none !important ; } .badge_perc…" at bounding box center [1193, 464] width 430 height 673
click at [1037, 181] on div "section# _ loomi_addon_1757108239132 { display: none !important ; } .badge_perc…" at bounding box center [1193, 464] width 430 height 673
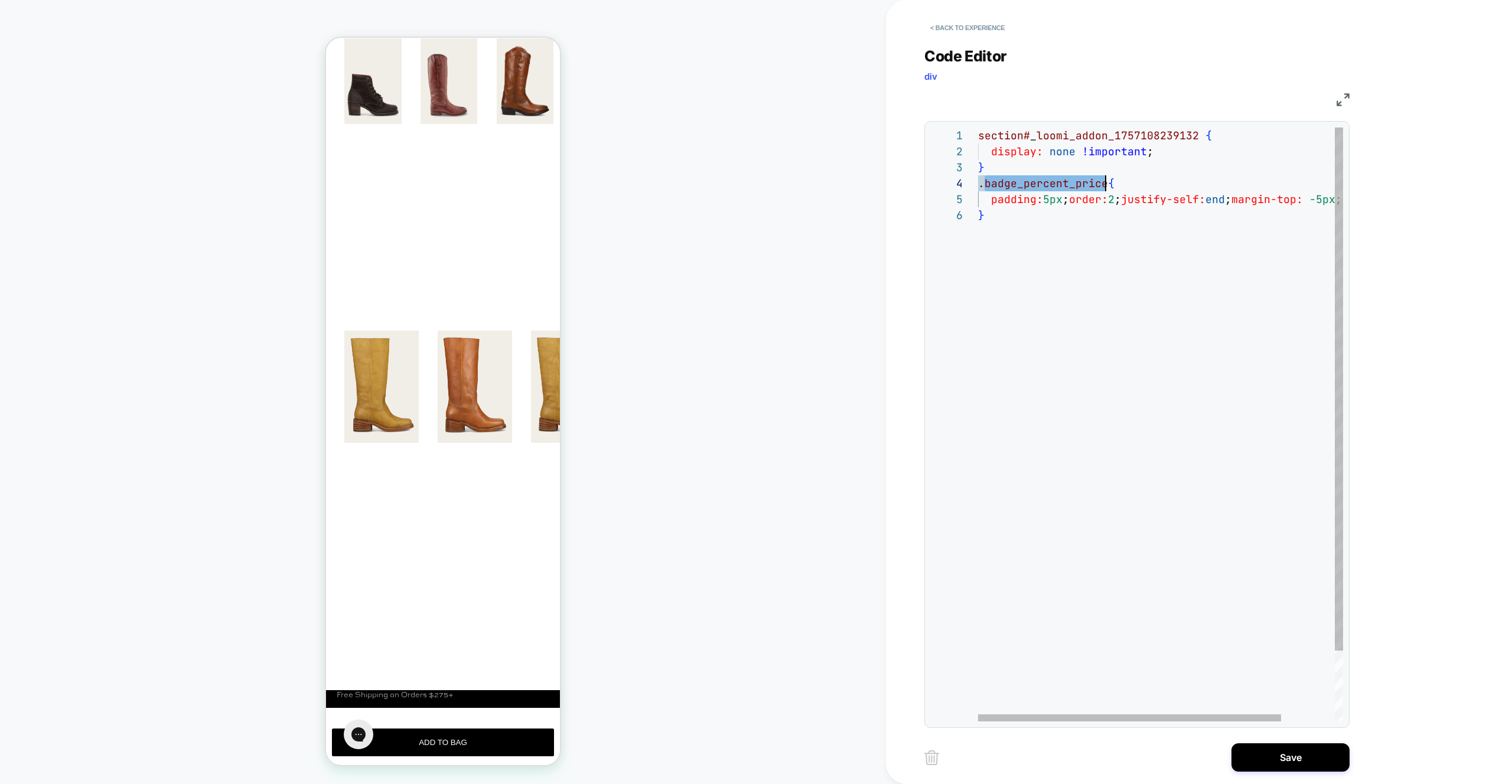
click at [1126, 298] on div "section# _ loomi_addon_1757108239132 { display: none !important ; } .badge_perc…" at bounding box center [1193, 464] width 430 height 673
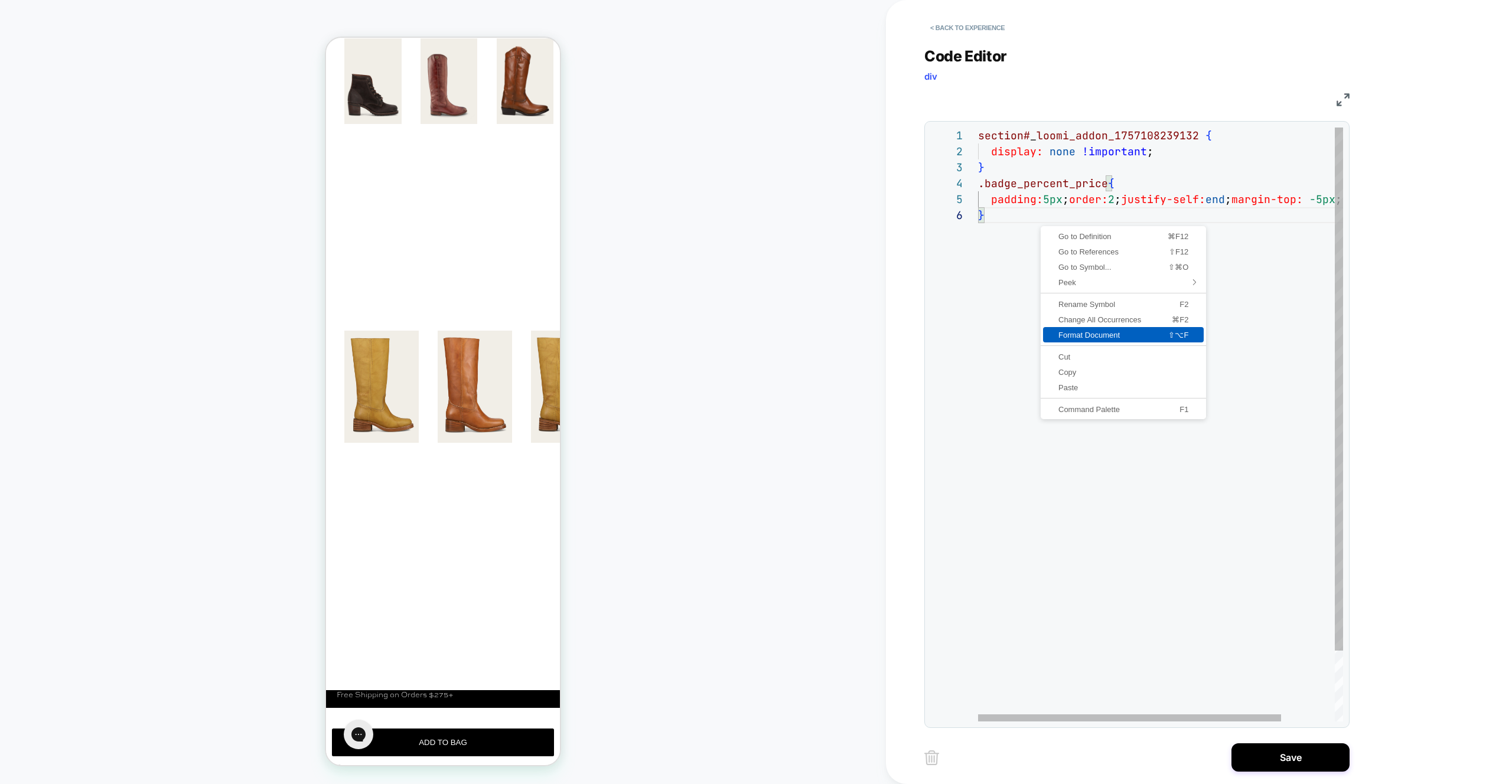
click at [1099, 332] on span "Format Document" at bounding box center [1092, 336] width 98 height 8
type textarea "**********"
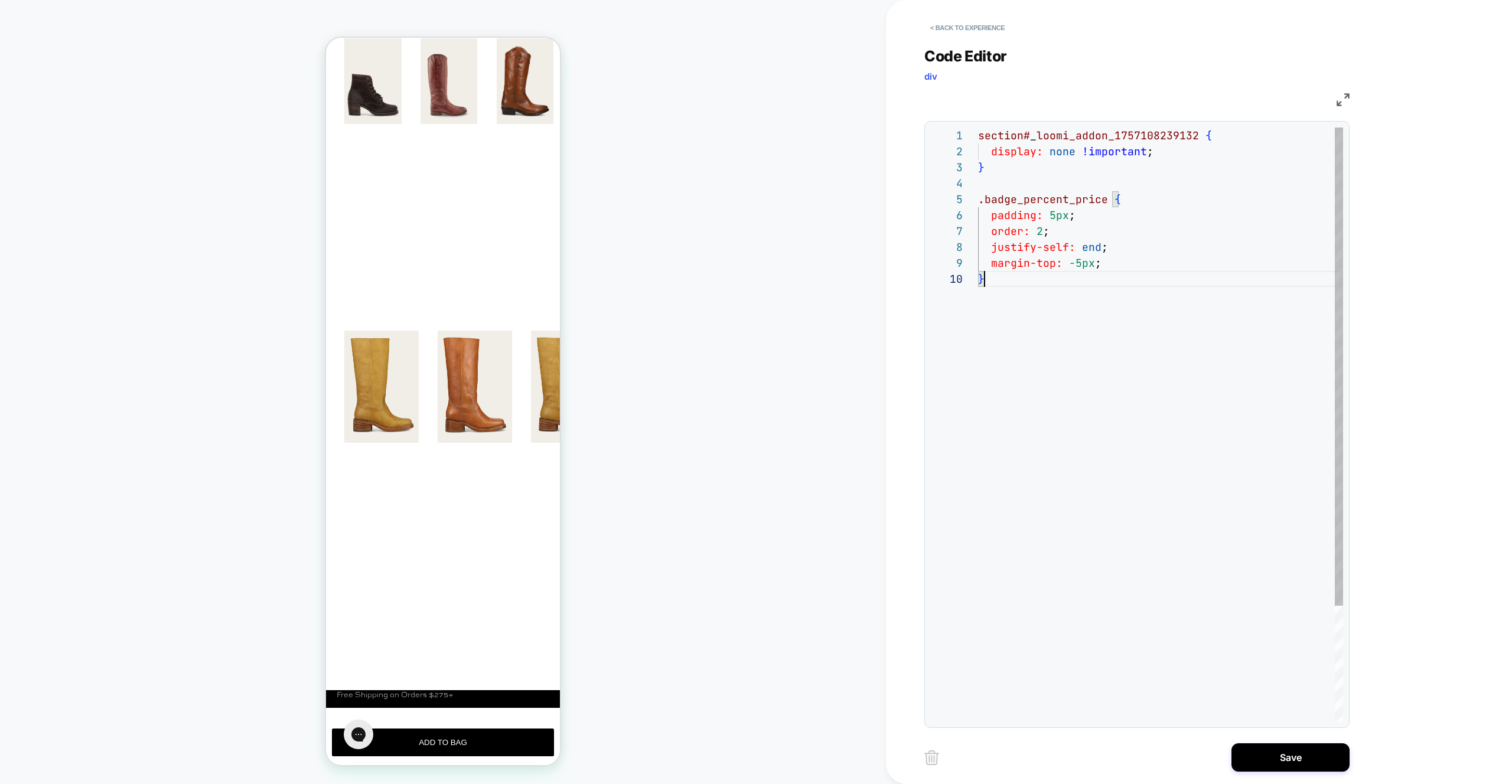
drag, startPoint x: 1150, startPoint y: 361, endPoint x: 1155, endPoint y: 399, distance: 38.3
click at [1150, 361] on div "section# _ loomi_addon_1757108239132 { display: none !important ; } .badge_perc…" at bounding box center [1161, 496] width 365 height 738
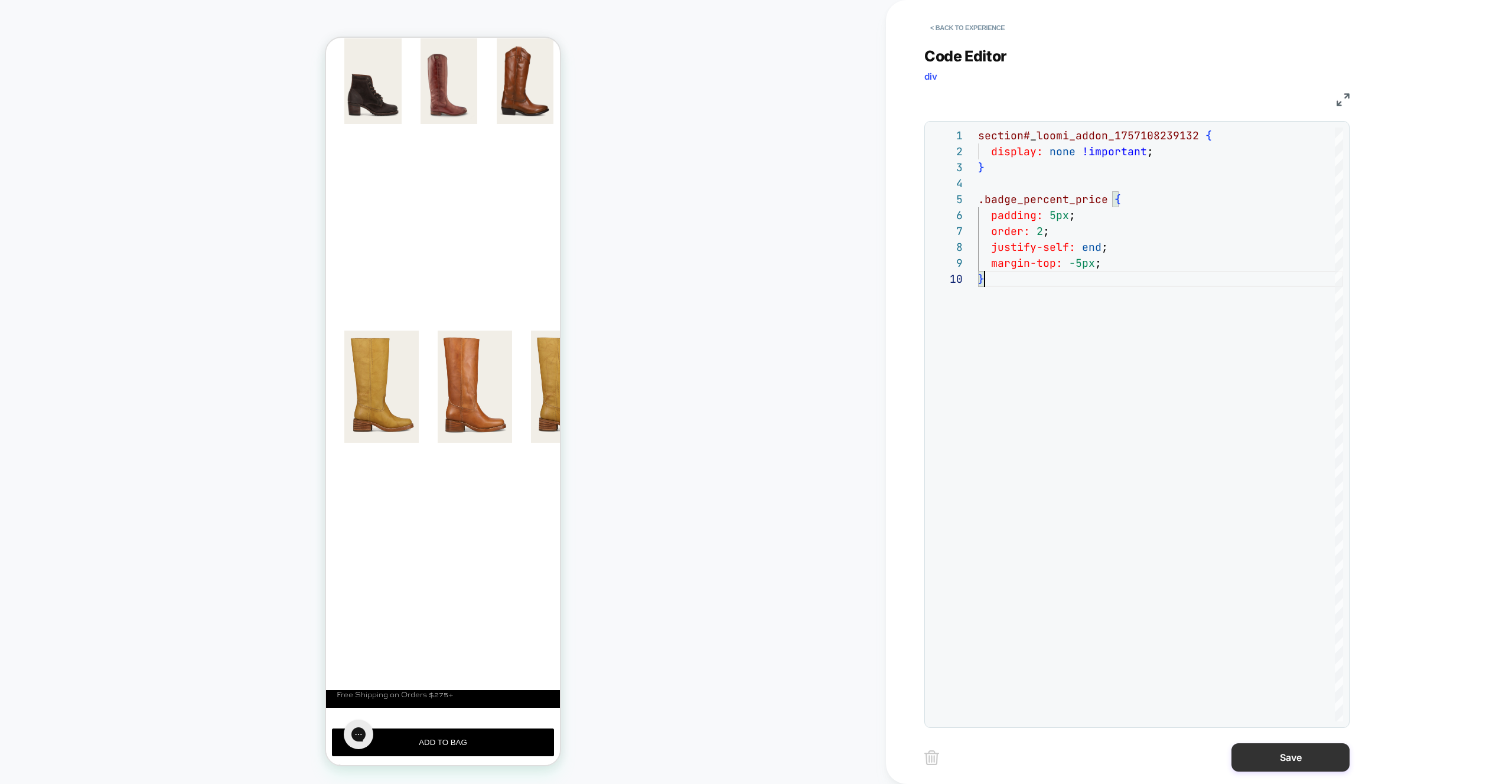
click at [1284, 770] on button "Save" at bounding box center [1291, 757] width 118 height 28
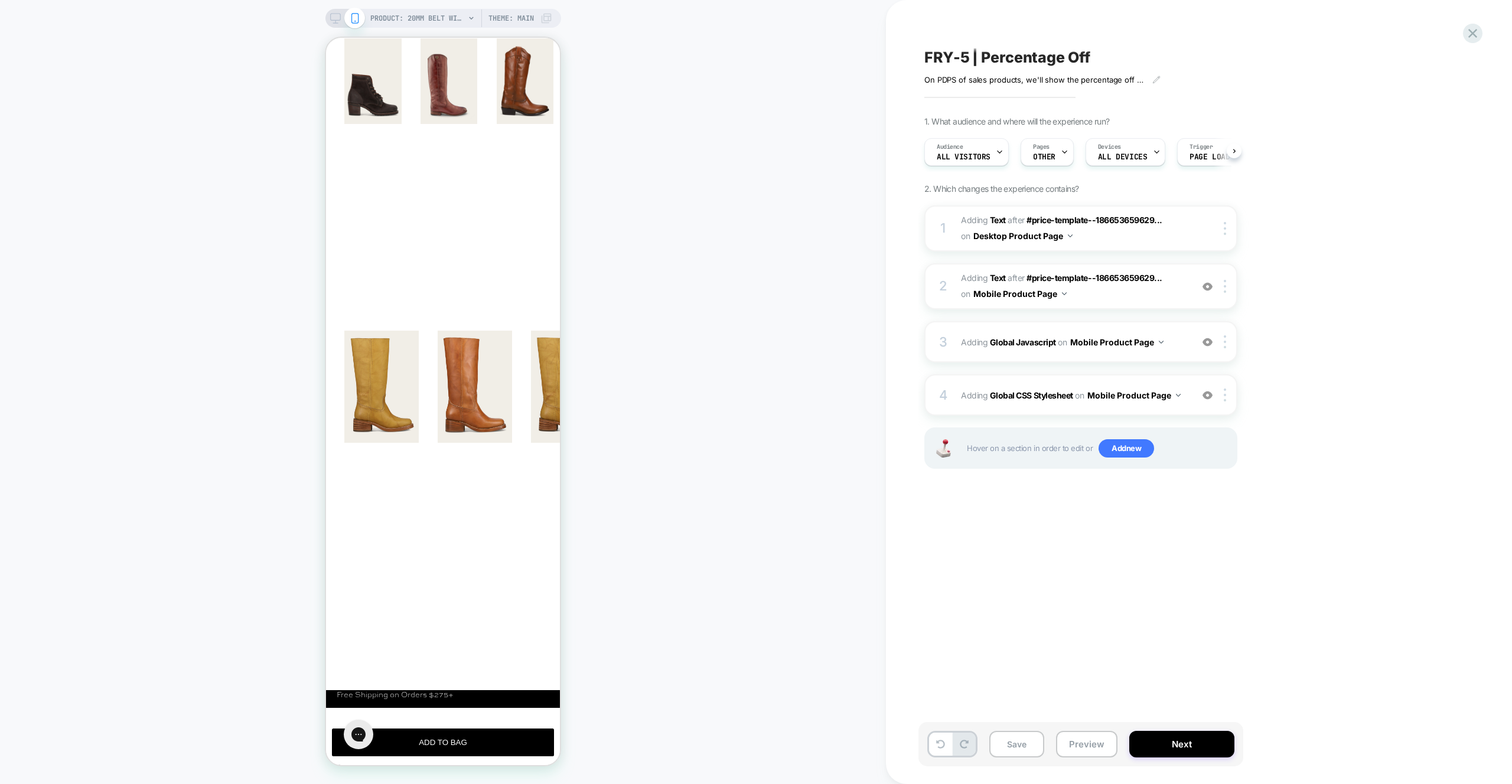
scroll to position [0, 1]
click at [1162, 355] on div "3 Adding Global Javascript on Mobile Product Page Add Before Add After Copy to …" at bounding box center [1081, 342] width 313 height 42
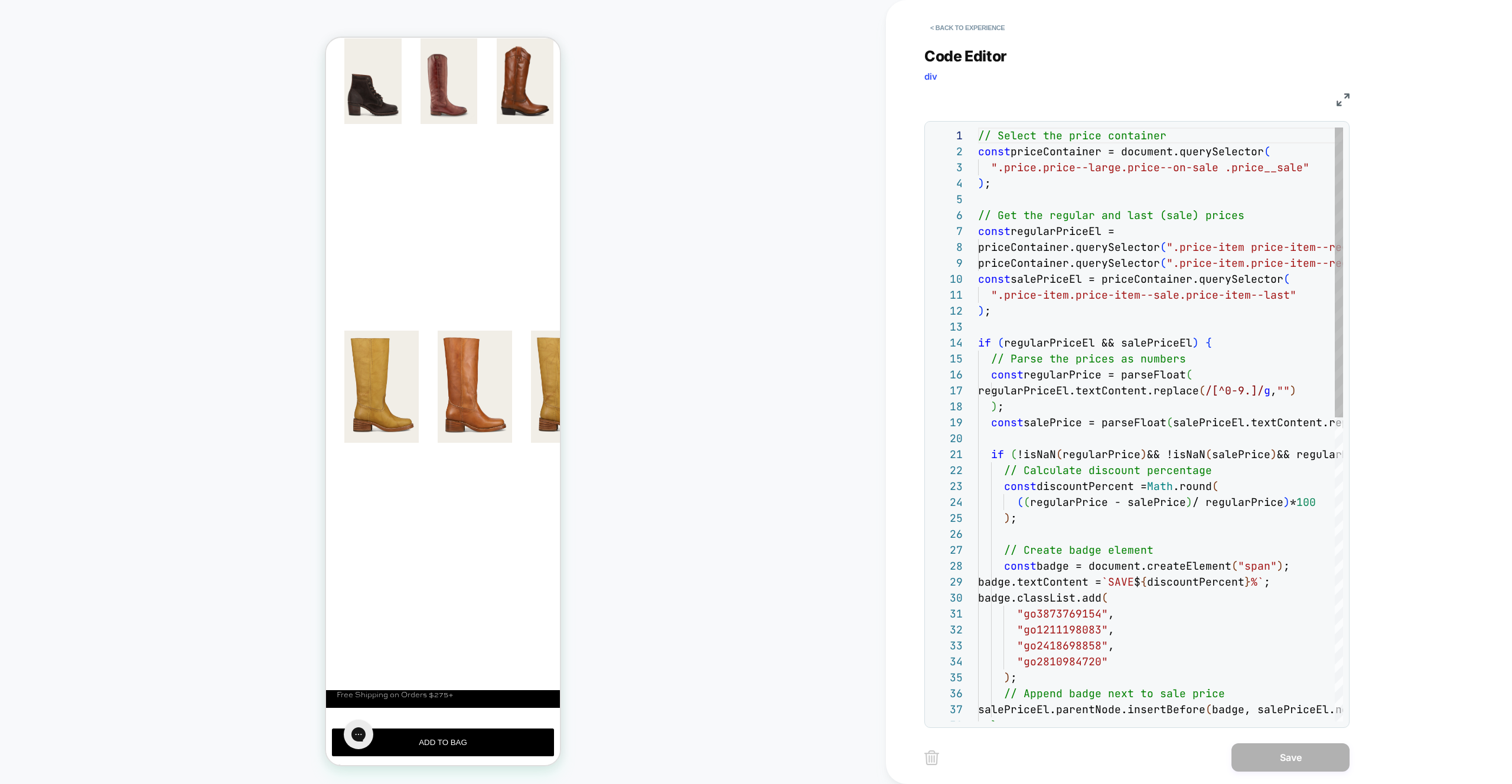
scroll to position [159, 0]
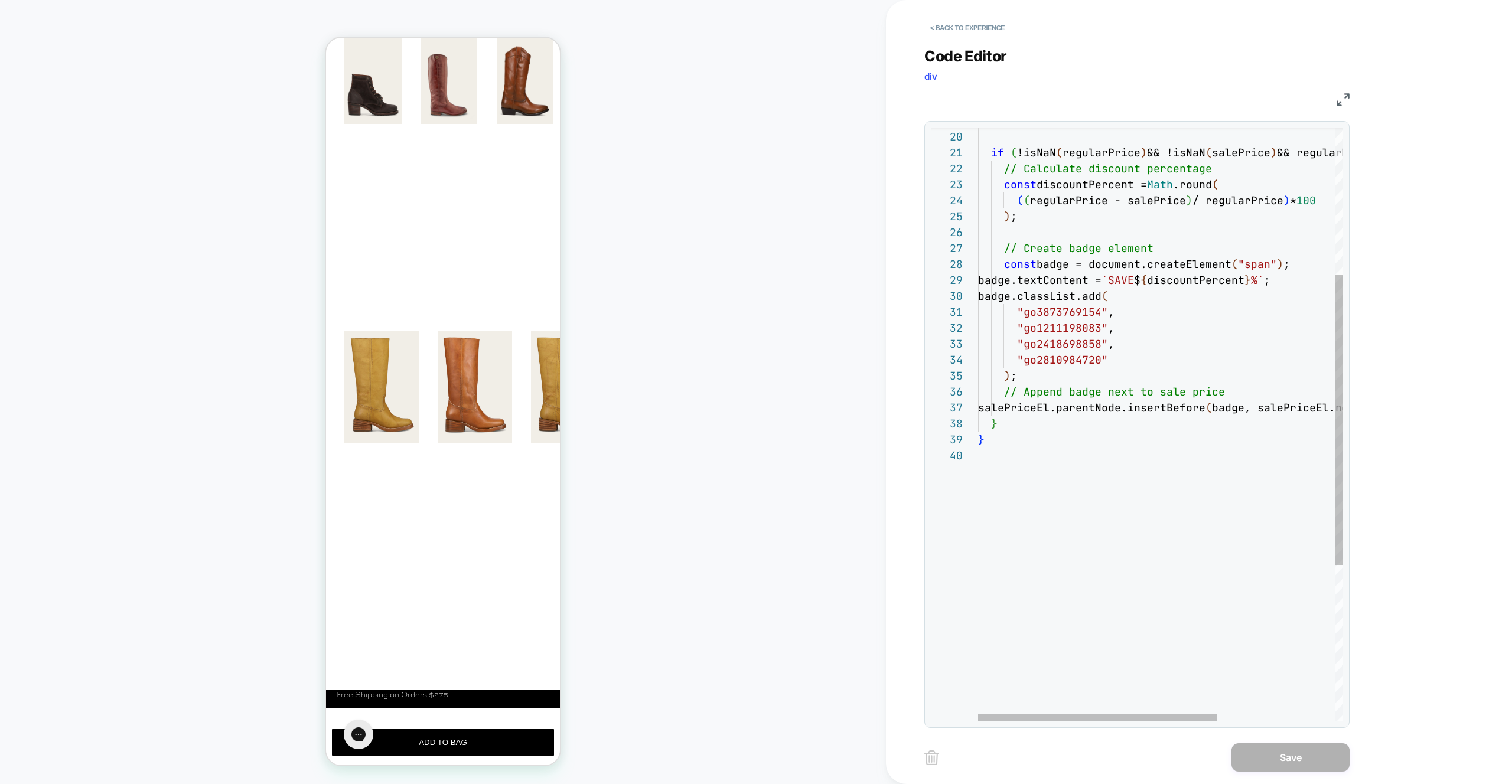
click at [1117, 350] on div "const salePrice = parseFloat ( salePriceEl.textContent.replace ( /[^0-9.]/ g , …" at bounding box center [1250, 434] width 544 height 1216
click at [1117, 361] on div "const salePrice = parseFloat ( salePriceEl.textContent.replace ( /[^0-9.]/ g , …" at bounding box center [1250, 434] width 544 height 1216
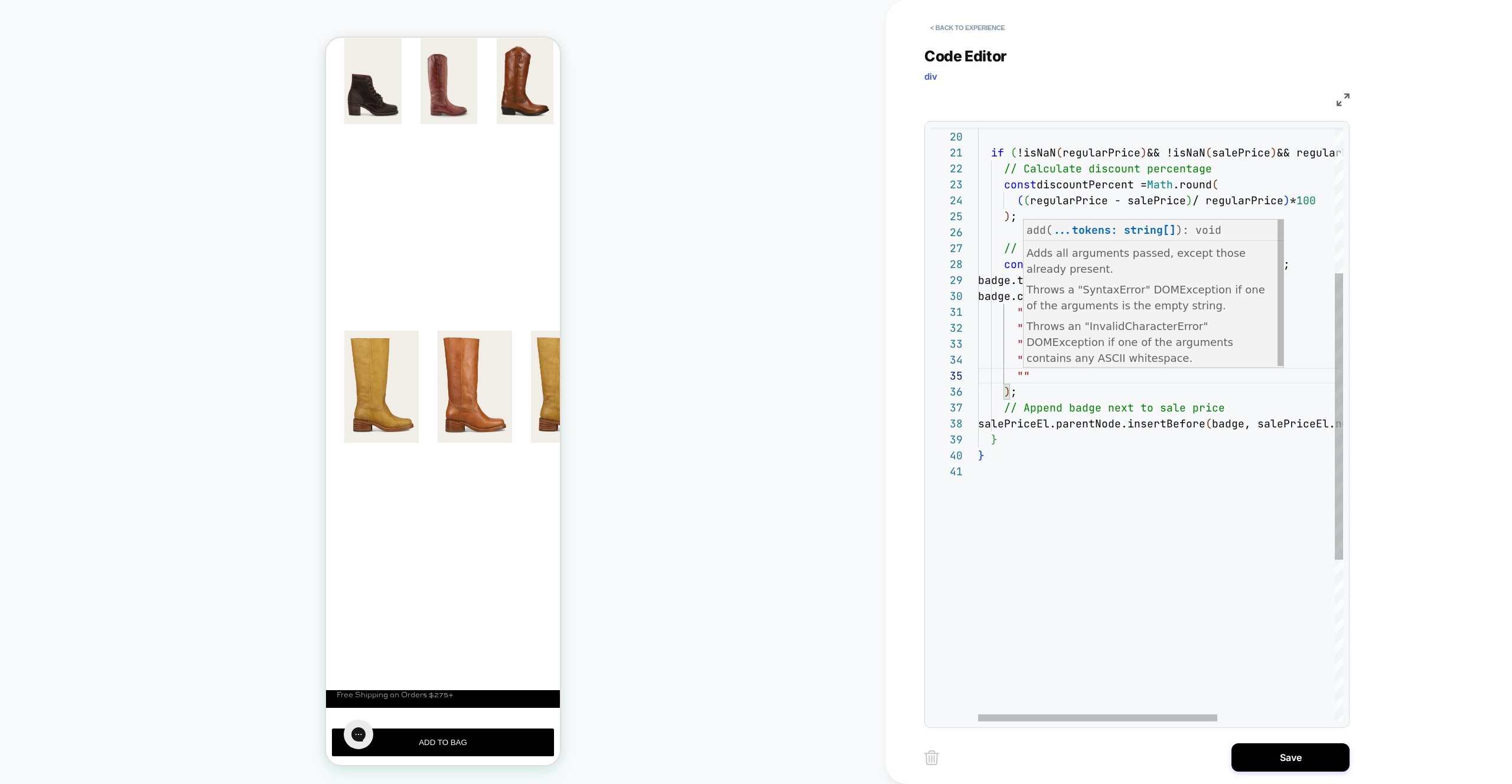
scroll to position [64, 166]
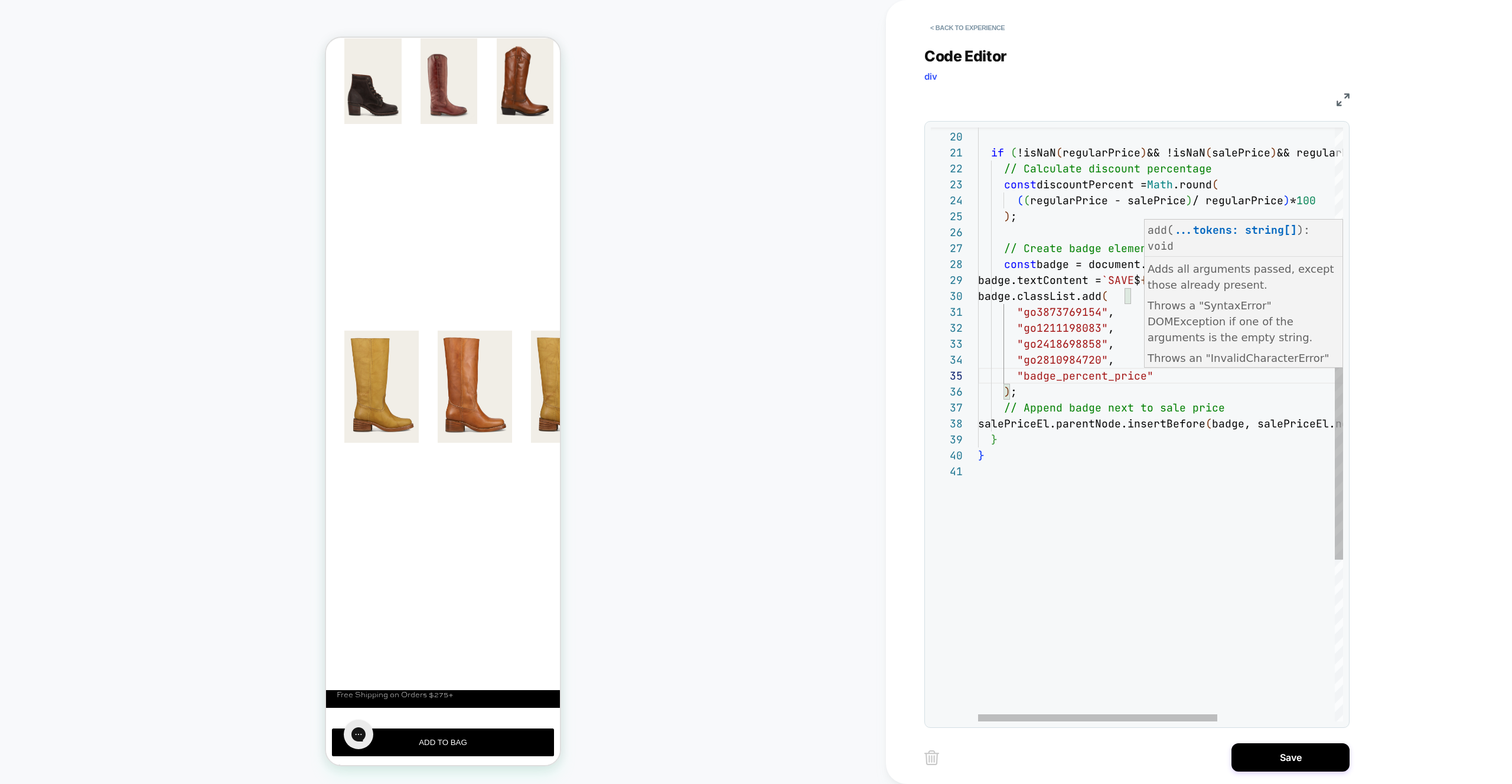
click at [1069, 281] on div "const salePrice = parseFloat ( salePriceEl.textContent.replace ( /[^0-9.]/ g , …" at bounding box center [1250, 441] width 544 height 1232
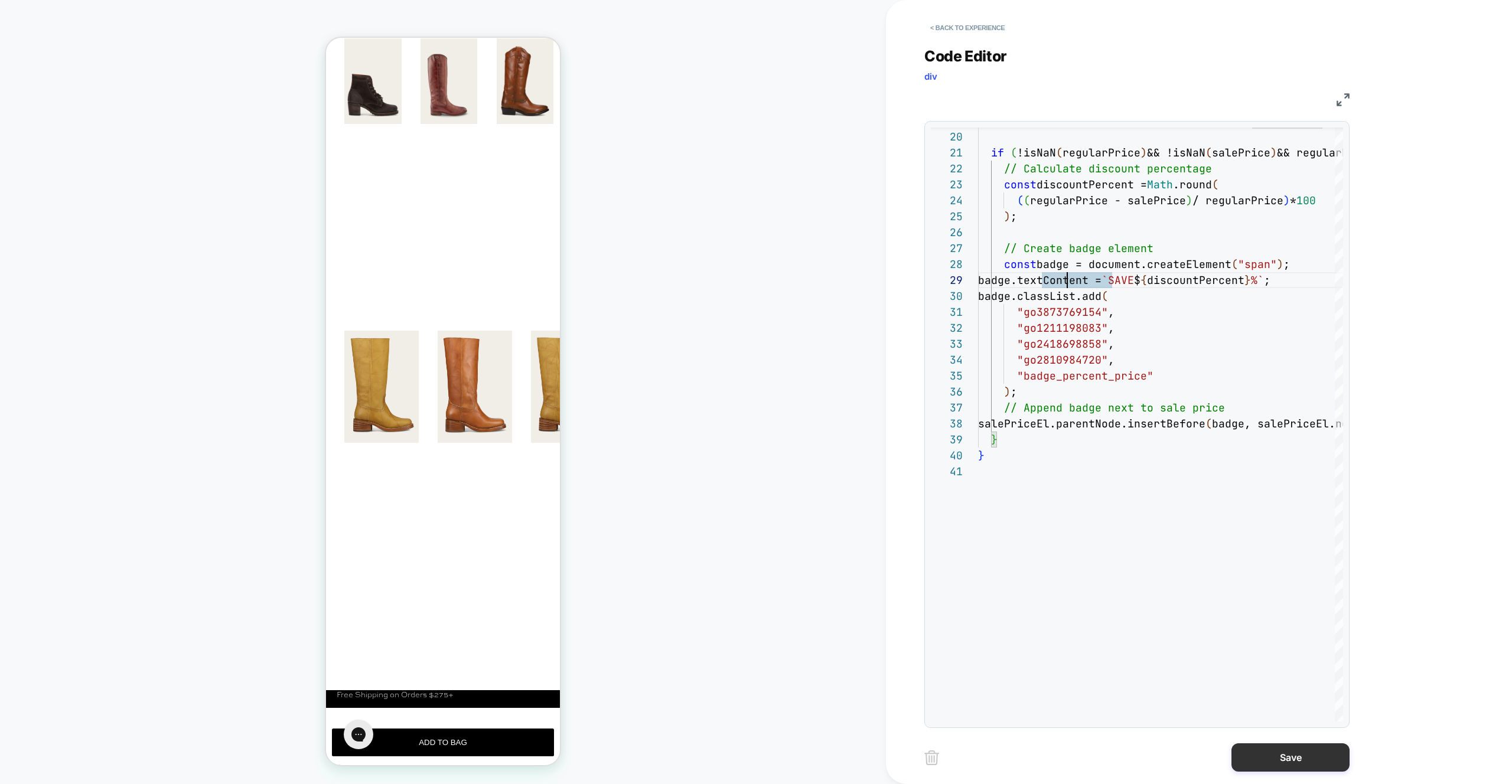
type textarea "**********"
click at [1301, 761] on button "Save" at bounding box center [1291, 757] width 118 height 28
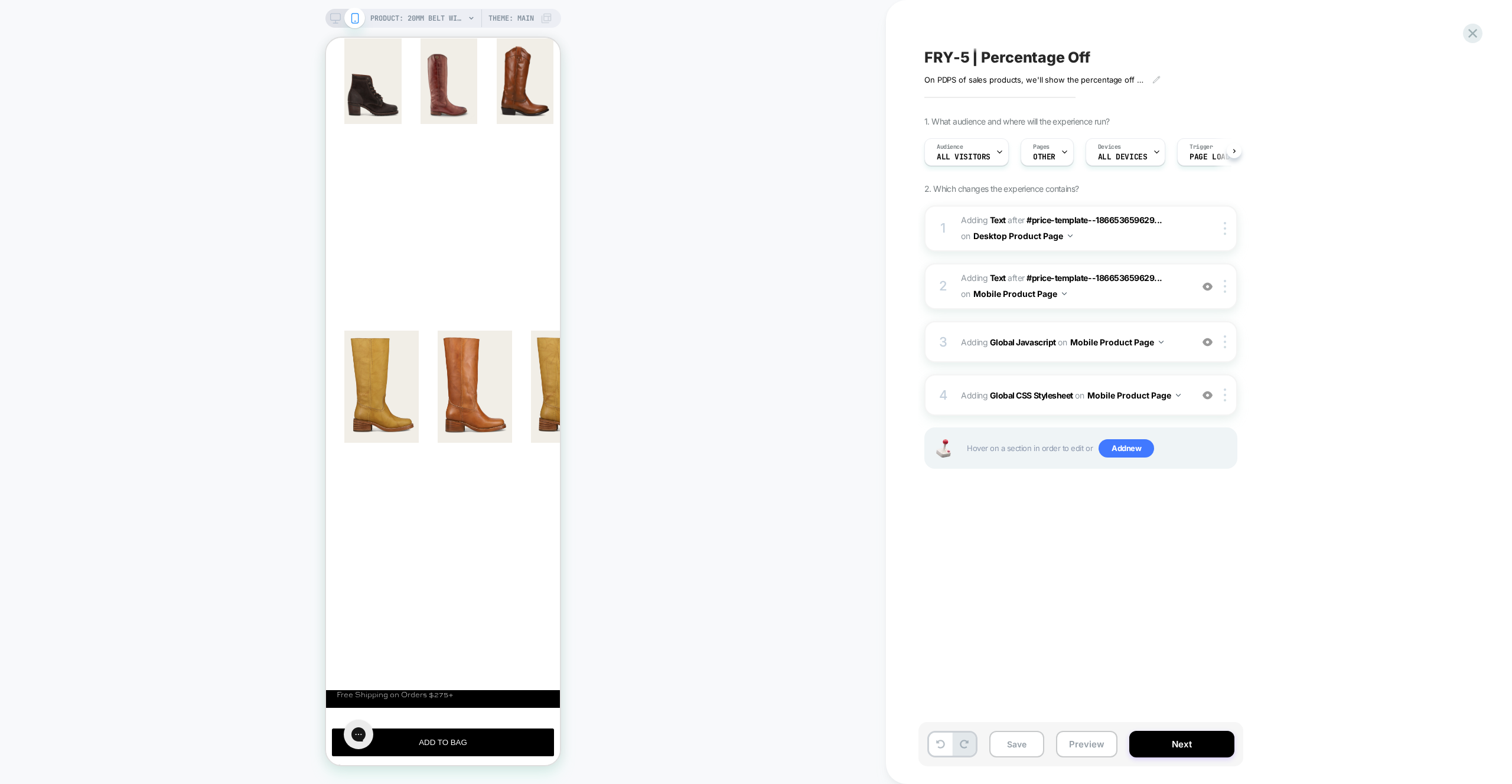
scroll to position [0, 1]
click at [1085, 746] on button "Preview" at bounding box center [1087, 745] width 61 height 27
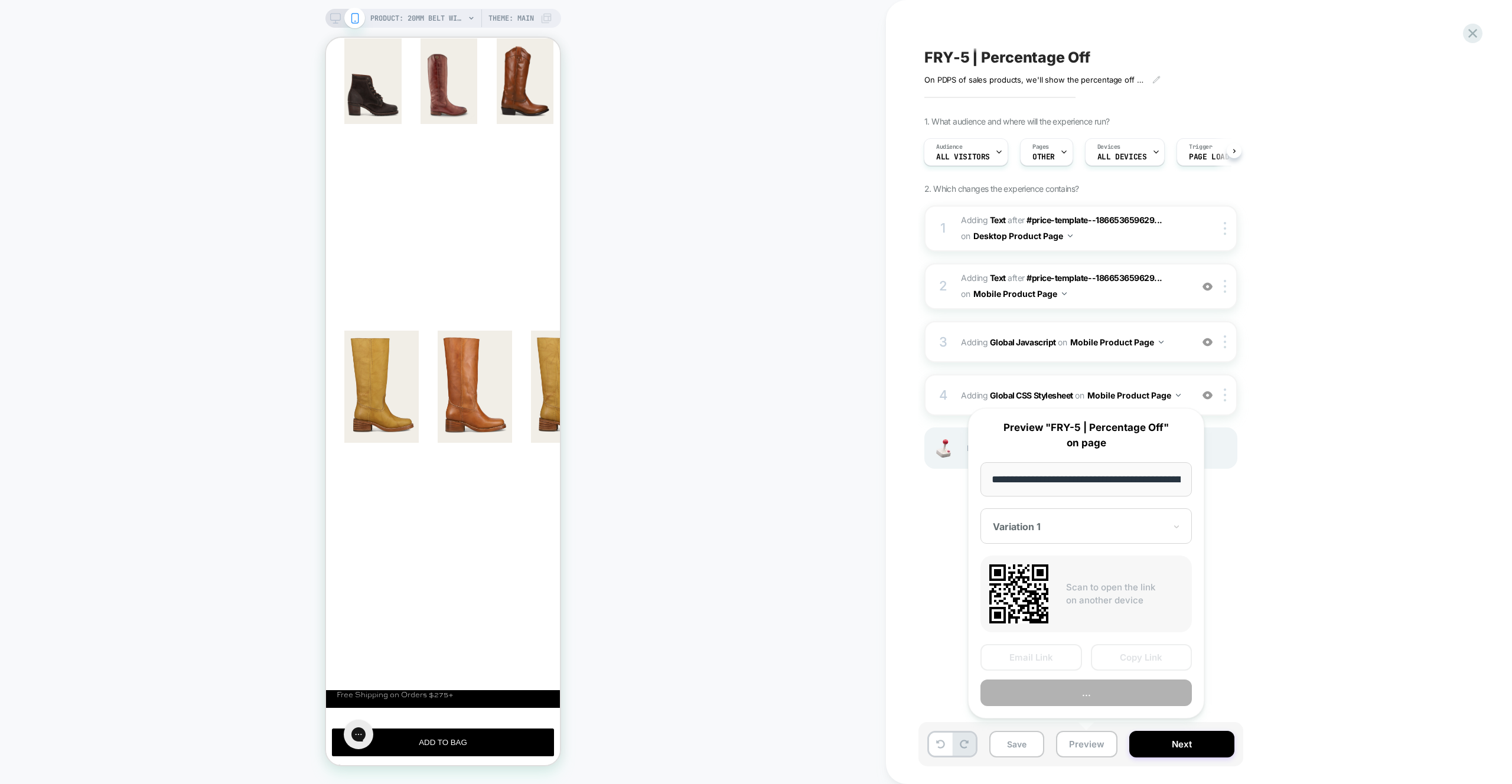
scroll to position [0, 381]
click at [1080, 693] on button "Preview" at bounding box center [1086, 694] width 212 height 27
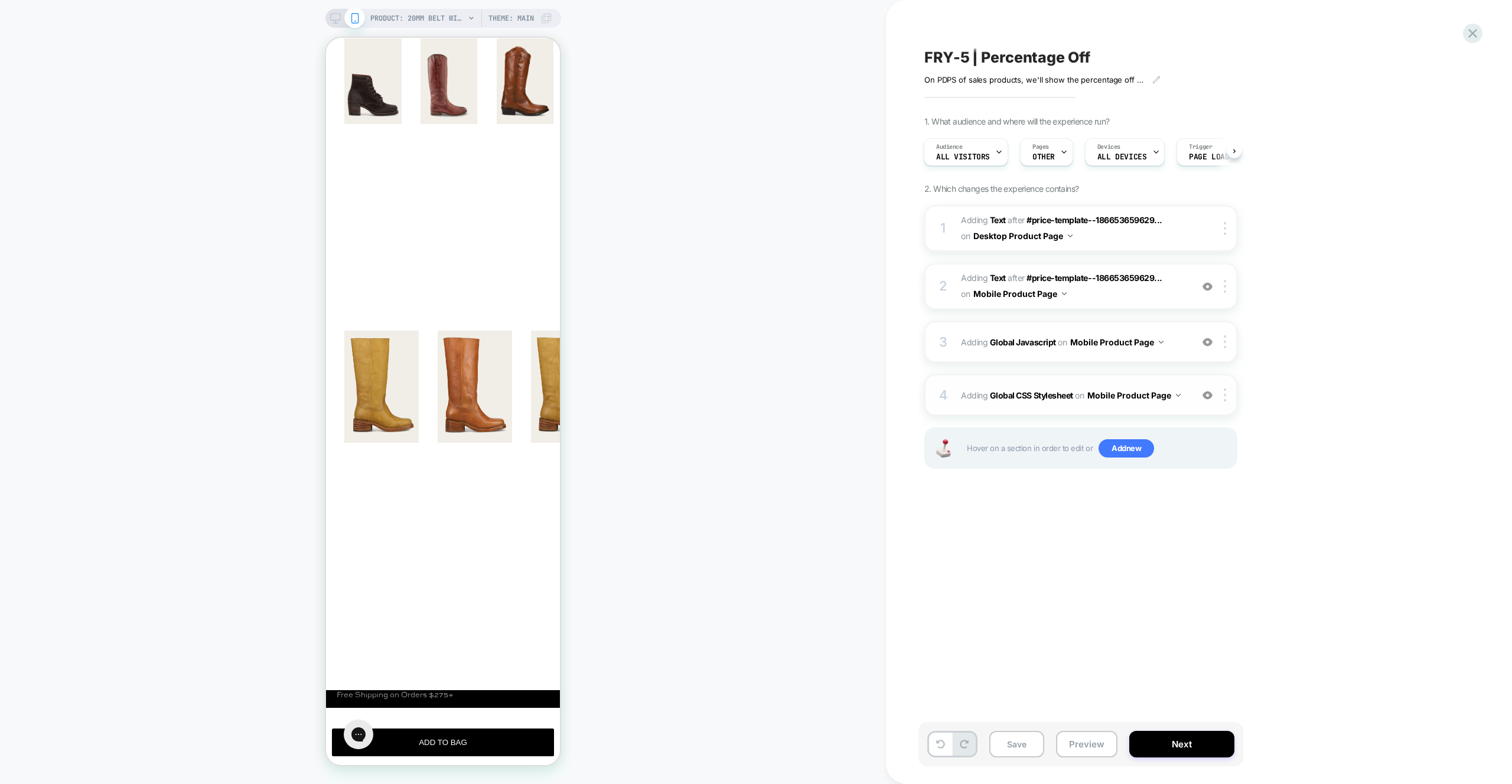
click at [1175, 396] on button "Mobile Product Page" at bounding box center [1134, 395] width 93 height 17
drag, startPoint x: 1377, startPoint y: 463, endPoint x: 1238, endPoint y: 408, distance: 149.5
click at [1377, 463] on div "FRY-5 | Percentage Off On PDPS of sales products, we'll show the percentage off…" at bounding box center [1146, 392] width 520 height 784
click at [1136, 411] on div "4 Adding Global CSS Stylesheet on Mobile Product Page Add Before Add After Copy…" at bounding box center [1081, 395] width 313 height 42
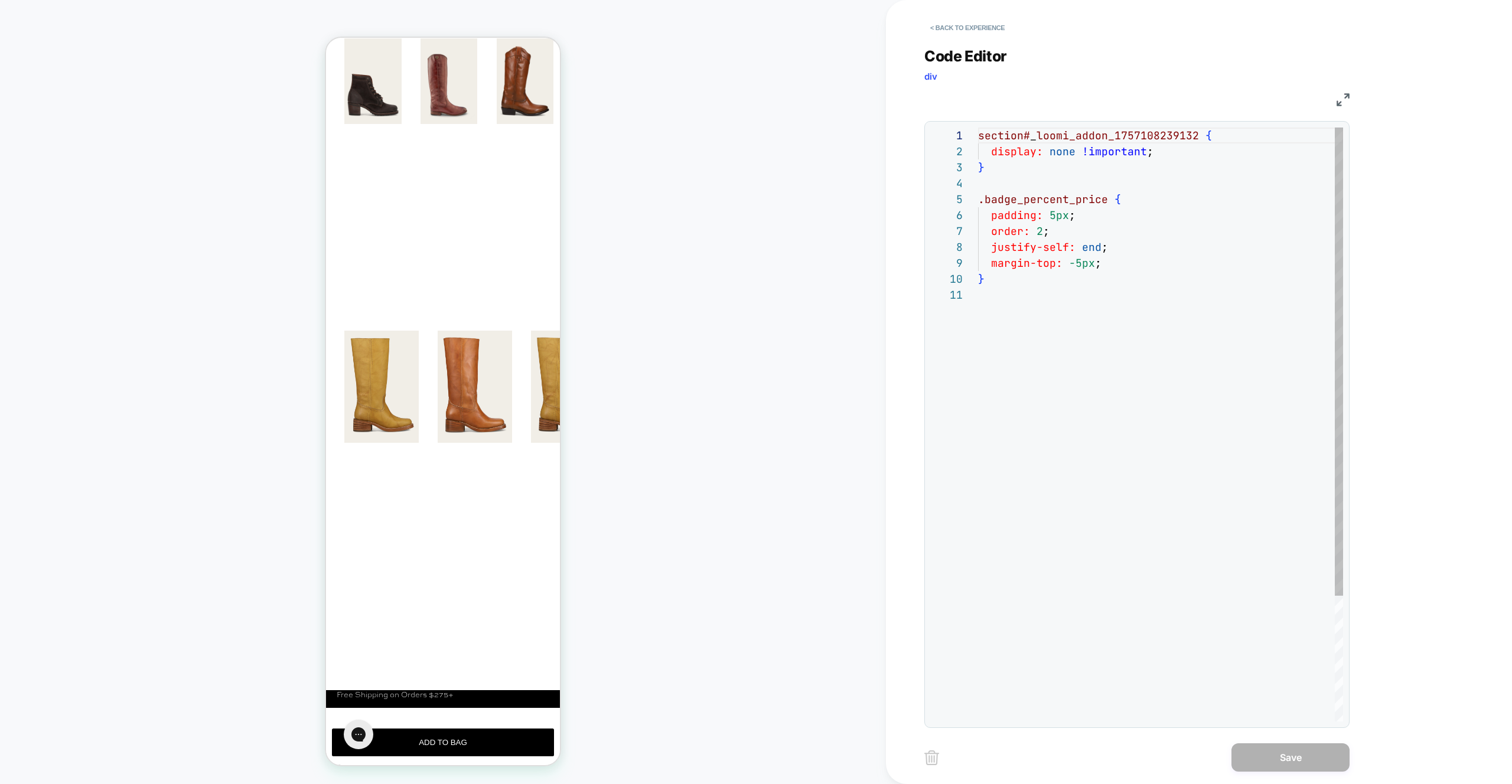
scroll to position [159, 0]
click at [954, 28] on button "< Back to experience" at bounding box center [968, 27] width 86 height 19
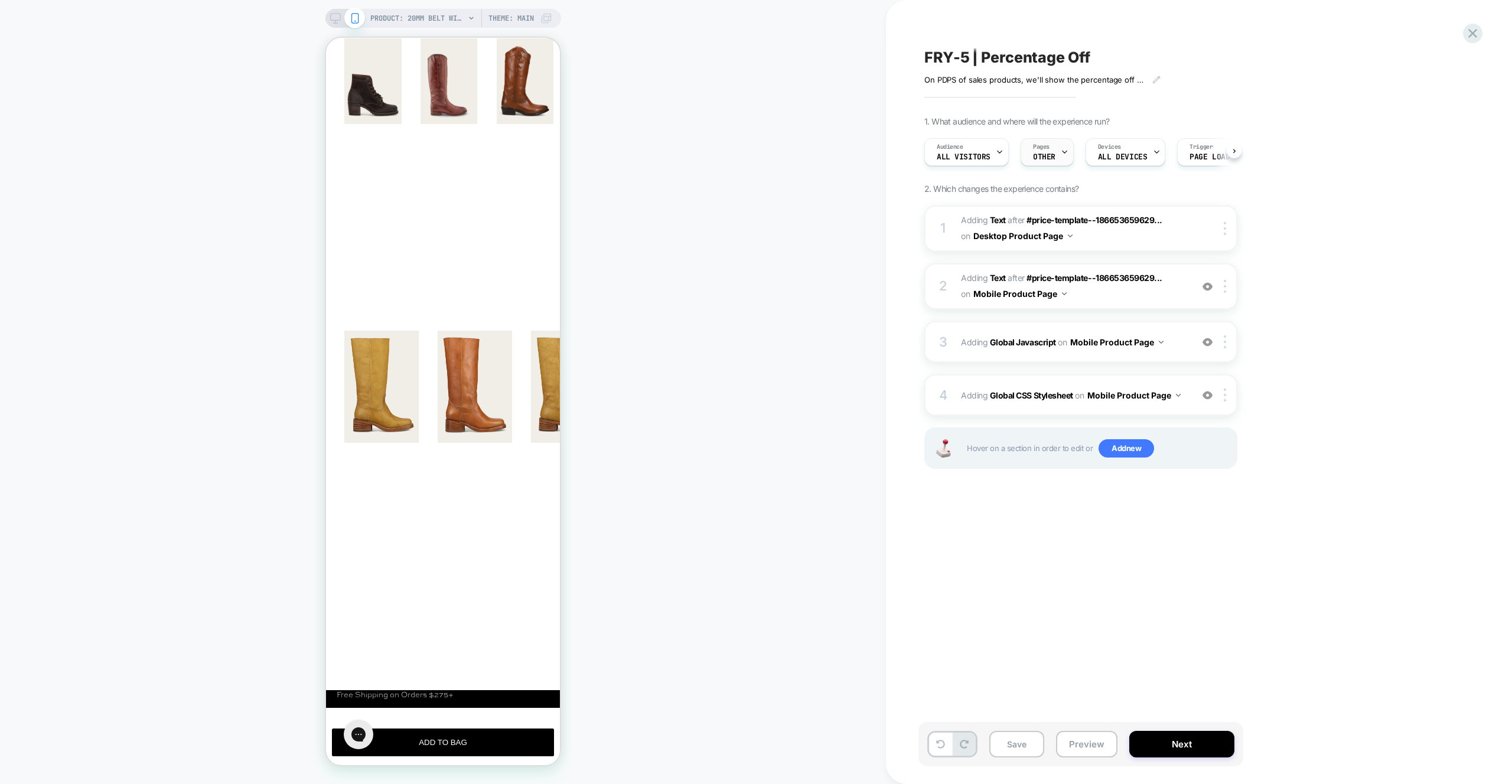
scroll to position [0, 1]
click at [1225, 345] on img at bounding box center [1225, 342] width 2 height 13
click at [1222, 477] on div "Target All Devices" at bounding box center [1227, 469] width 105 height 32
click at [1299, 401] on div "1. What audience and where will the experience run? Audience All Visitors Pages…" at bounding box center [1140, 307] width 431 height 382
click at [1227, 395] on div at bounding box center [1227, 395] width 20 height 13
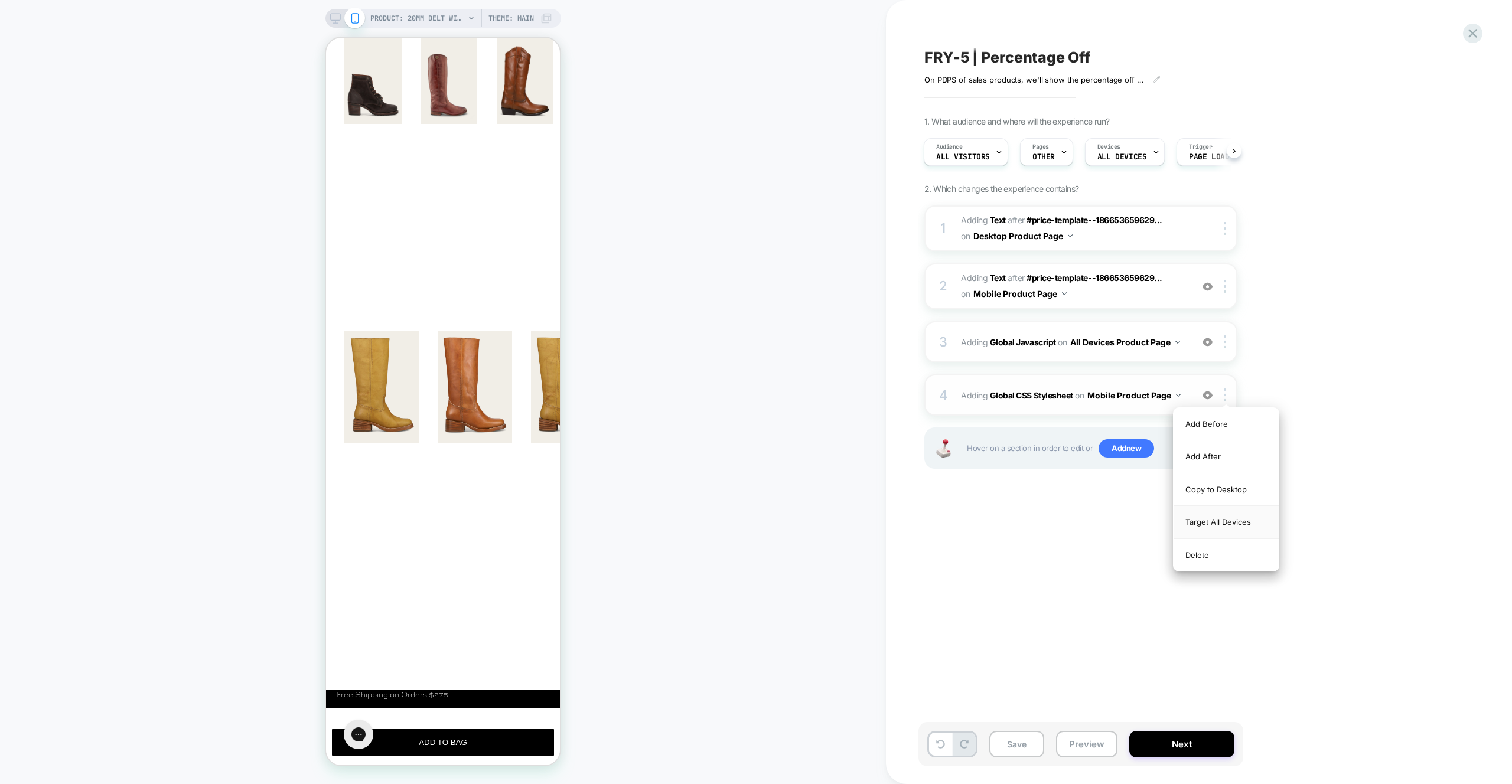
click at [1230, 525] on div "Target All Devices" at bounding box center [1227, 522] width 105 height 32
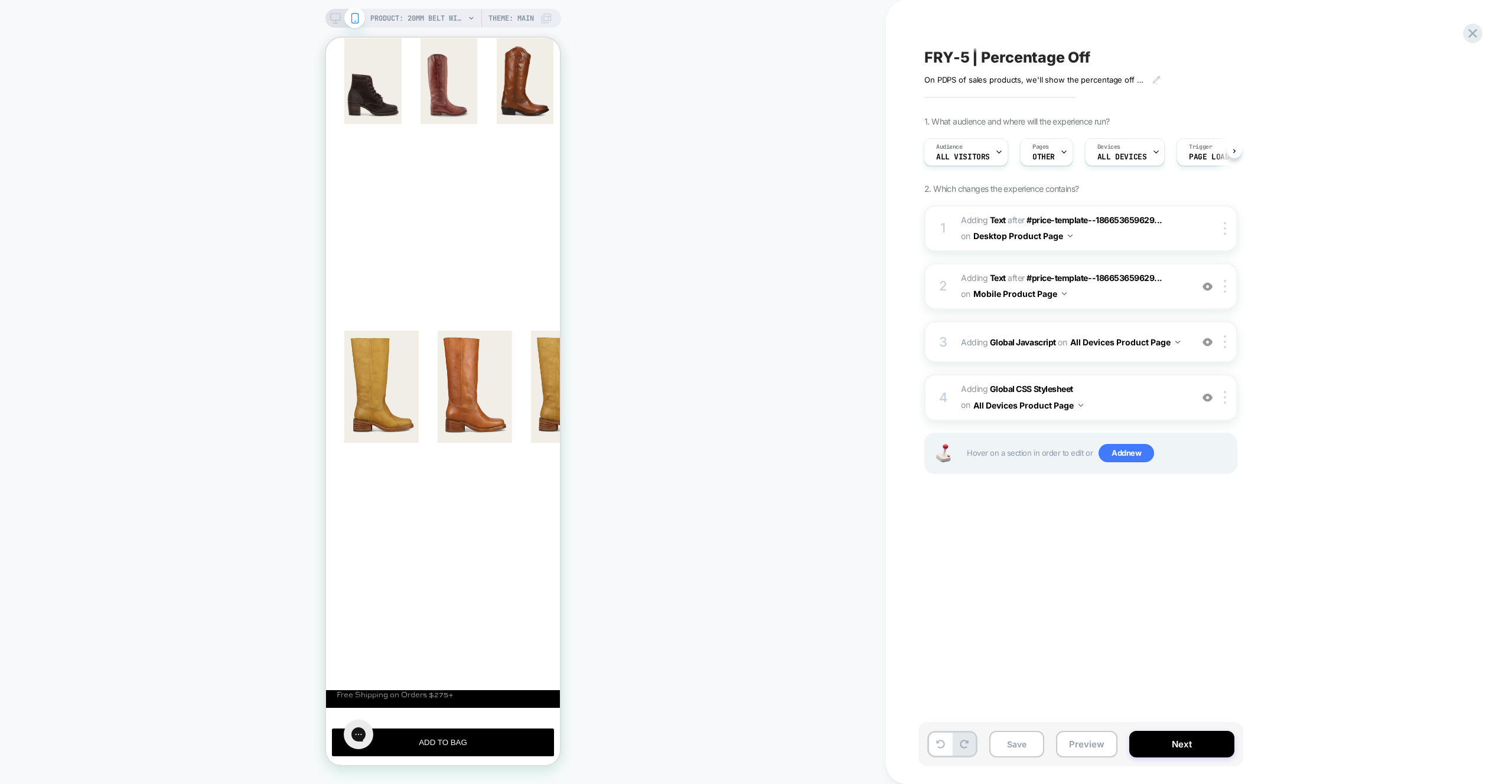
click at [1332, 346] on div "1. What audience and where will the experience run? Audience All Visitors Pages…" at bounding box center [1140, 310] width 431 height 387
drag, startPoint x: 1083, startPoint y: 745, endPoint x: 1088, endPoint y: 735, distance: 11.2
click at [1084, 745] on button "Preview" at bounding box center [1087, 745] width 61 height 27
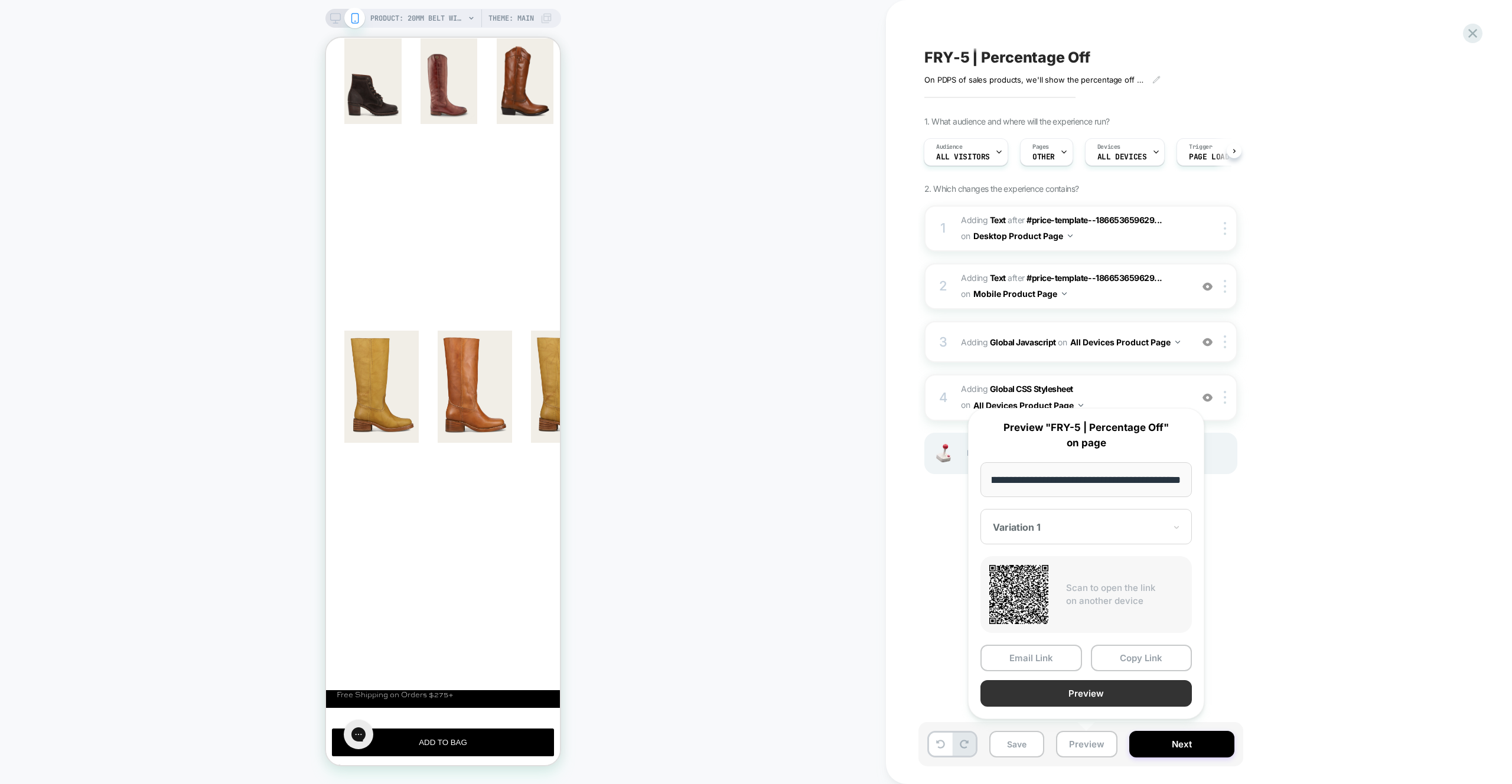
scroll to position [0, 0]
click at [1078, 700] on button "Preview" at bounding box center [1086, 694] width 212 height 27
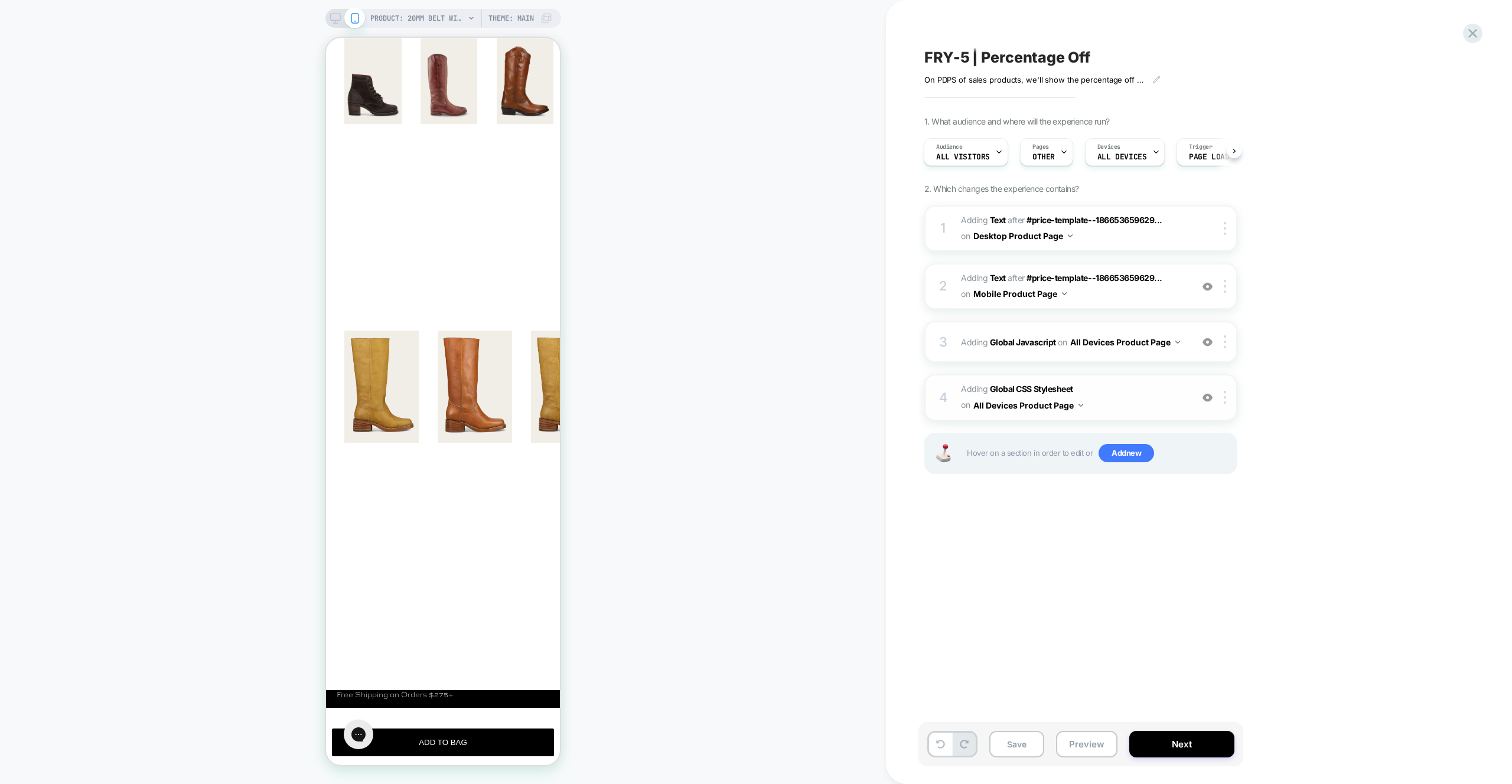
click at [1152, 411] on span "Adding Global CSS Stylesheet on All Devices Product Page" at bounding box center [1074, 397] width 225 height 32
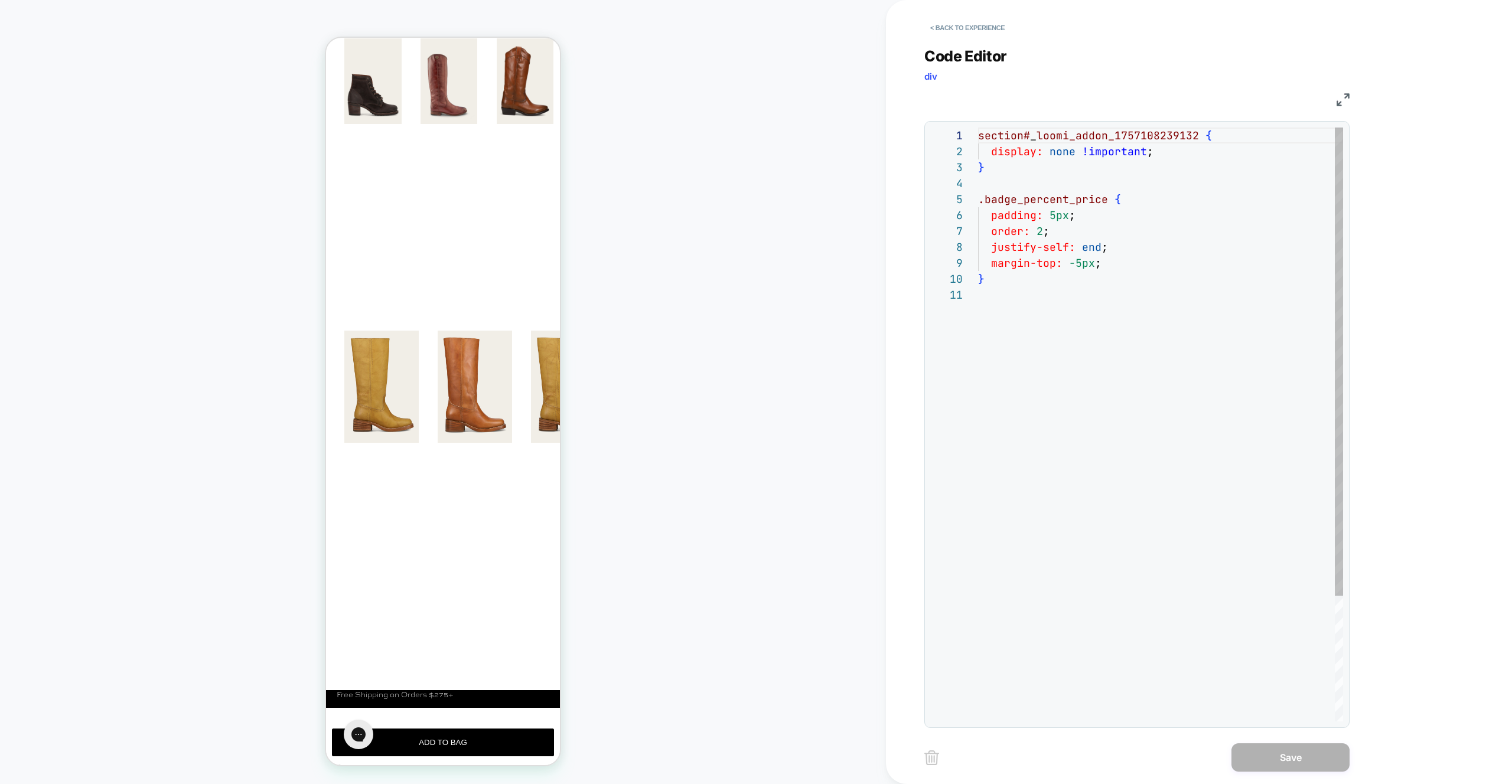
scroll to position [111, 128]
click at [1119, 242] on div "section# _ loomi_addon_1757108239132 { display: none !important ; } .badge_perc…" at bounding box center [1161, 504] width 365 height 753
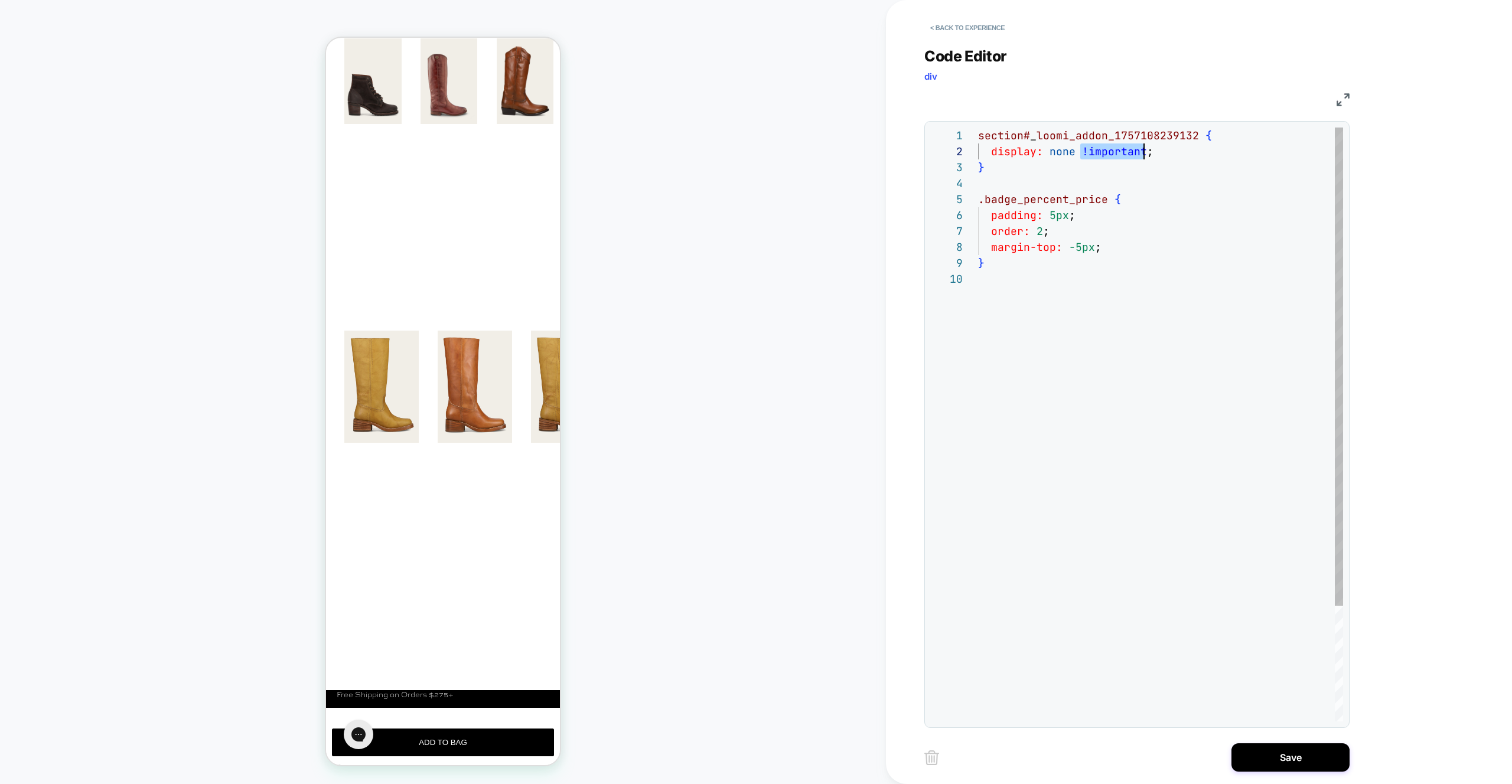
scroll to position [16, 166]
drag, startPoint x: 1078, startPoint y: 147, endPoint x: 1145, endPoint y: 150, distance: 67.1
click at [1145, 150] on div "section# _ loomi_addon_1757108239132 { display: none !important ; } .badge_perc…" at bounding box center [1161, 496] width 365 height 738
click at [1070, 219] on div "section# _ loomi_addon_1757108239132 { display: none !important ; } .badge_perc…" at bounding box center [1161, 496] width 365 height 738
click at [1044, 232] on div "section# _ loomi_addon_1757108239132 { display: none !important ; } .badge_perc…" at bounding box center [1161, 496] width 365 height 738
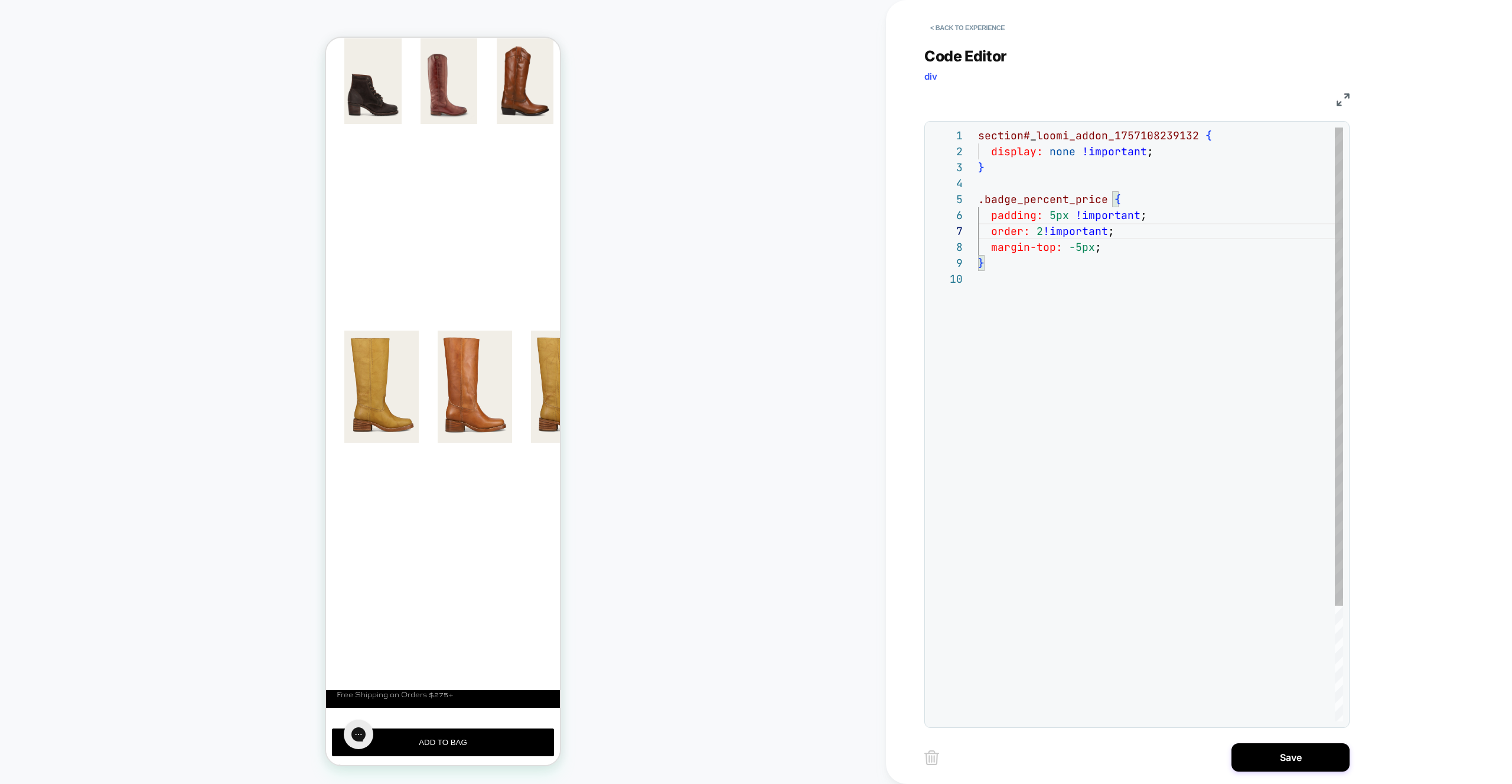
click at [1096, 249] on div "section# _ loomi_addon_1757108239132 { display: none !important ; } .badge_perc…" at bounding box center [1161, 496] width 365 height 738
click at [1096, 252] on div "section# _ loomi_addon_1757108239132 { display: none !important ; } .badge_perc…" at bounding box center [1161, 496] width 365 height 738
drag, startPoint x: 1042, startPoint y: 231, endPoint x: 1059, endPoint y: 267, distance: 39.8
click at [1042, 231] on div "section# _ loomi_addon_1757108239132 { display: none !important ; } .badge_perc…" at bounding box center [1161, 496] width 365 height 738
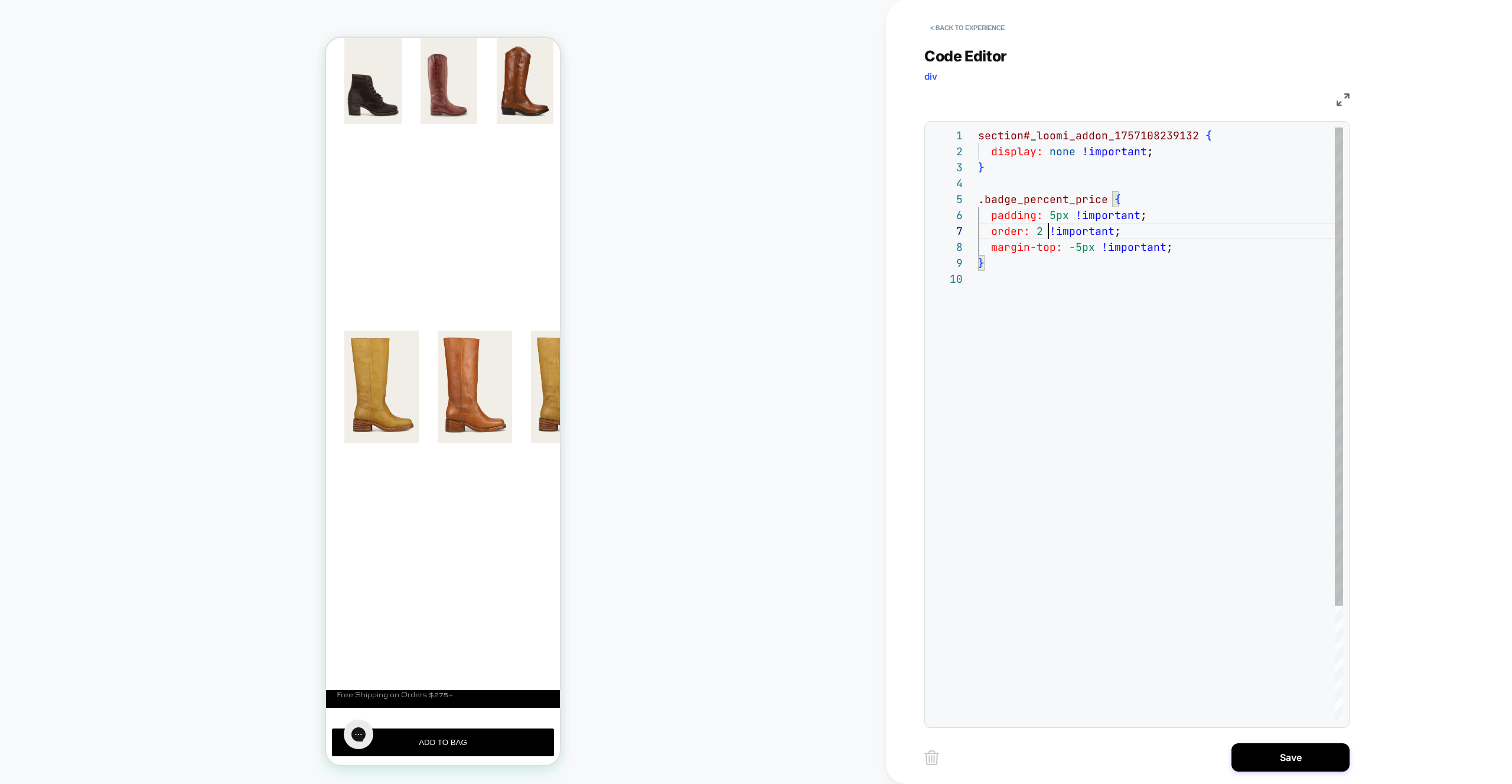
click at [1120, 330] on div "section# _ loomi_addon_1757108239132 { display: none !important ; } .badge_perc…" at bounding box center [1161, 496] width 365 height 738
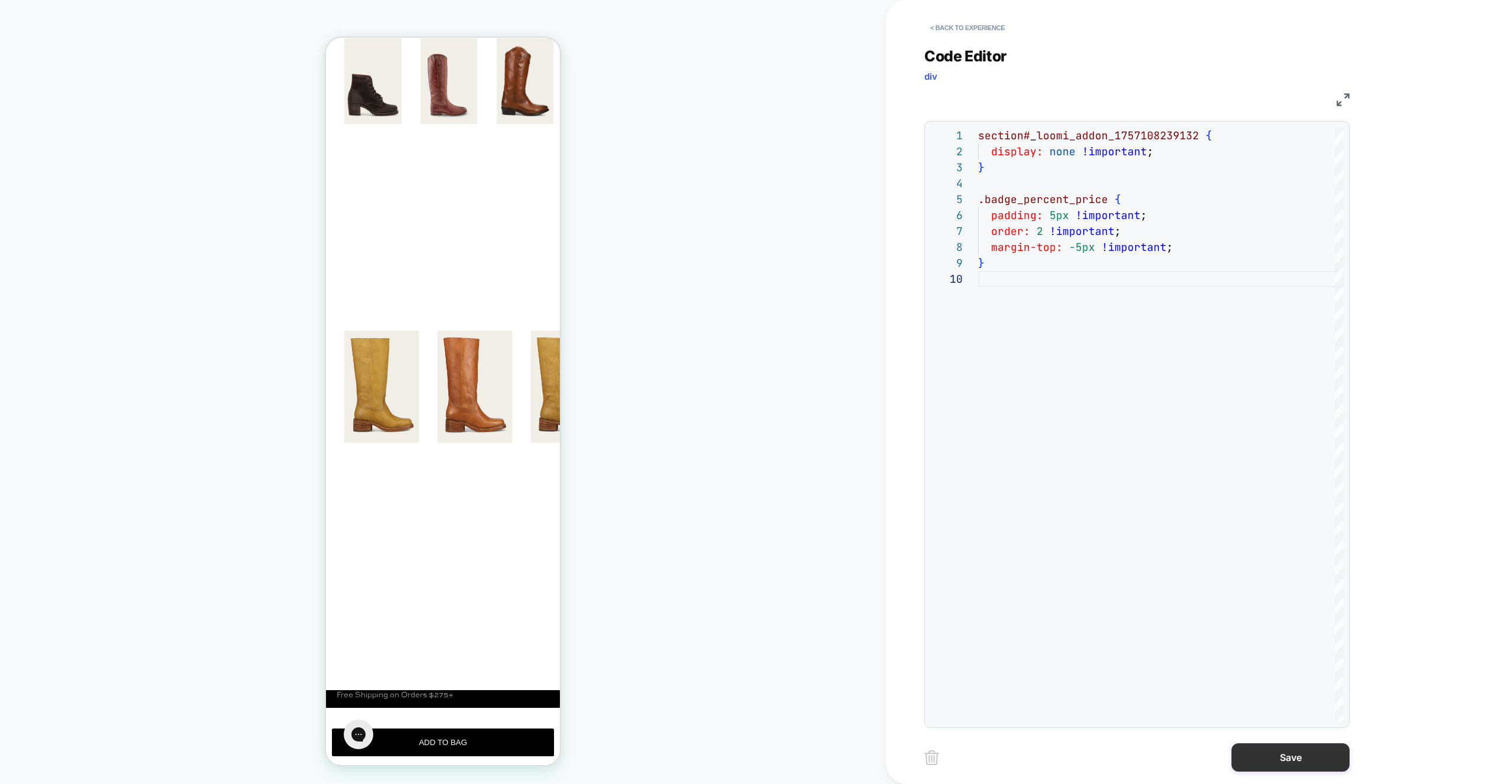
type textarea "**********"
click at [1283, 770] on button "Save" at bounding box center [1291, 757] width 118 height 28
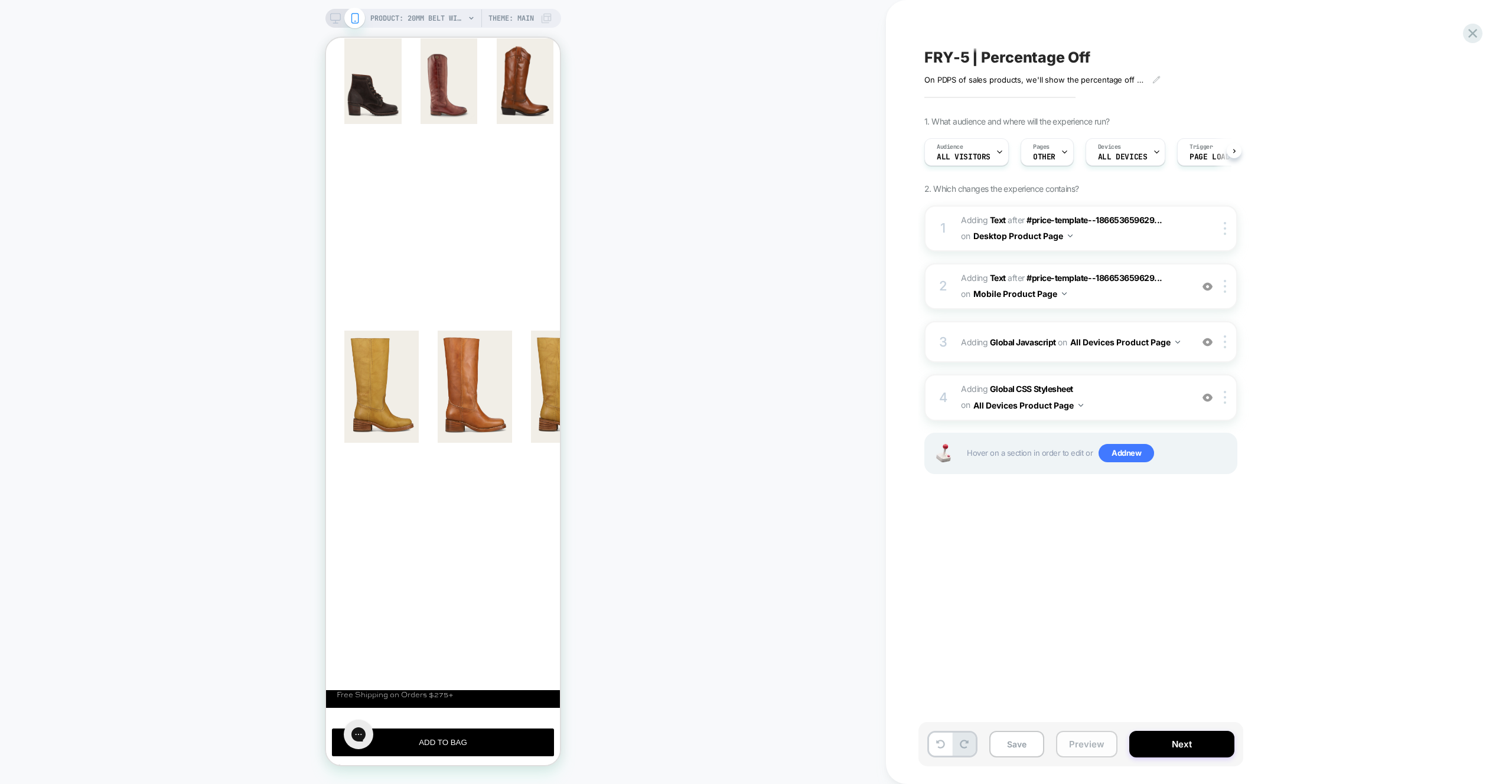
click at [1083, 741] on button "Preview" at bounding box center [1087, 745] width 61 height 27
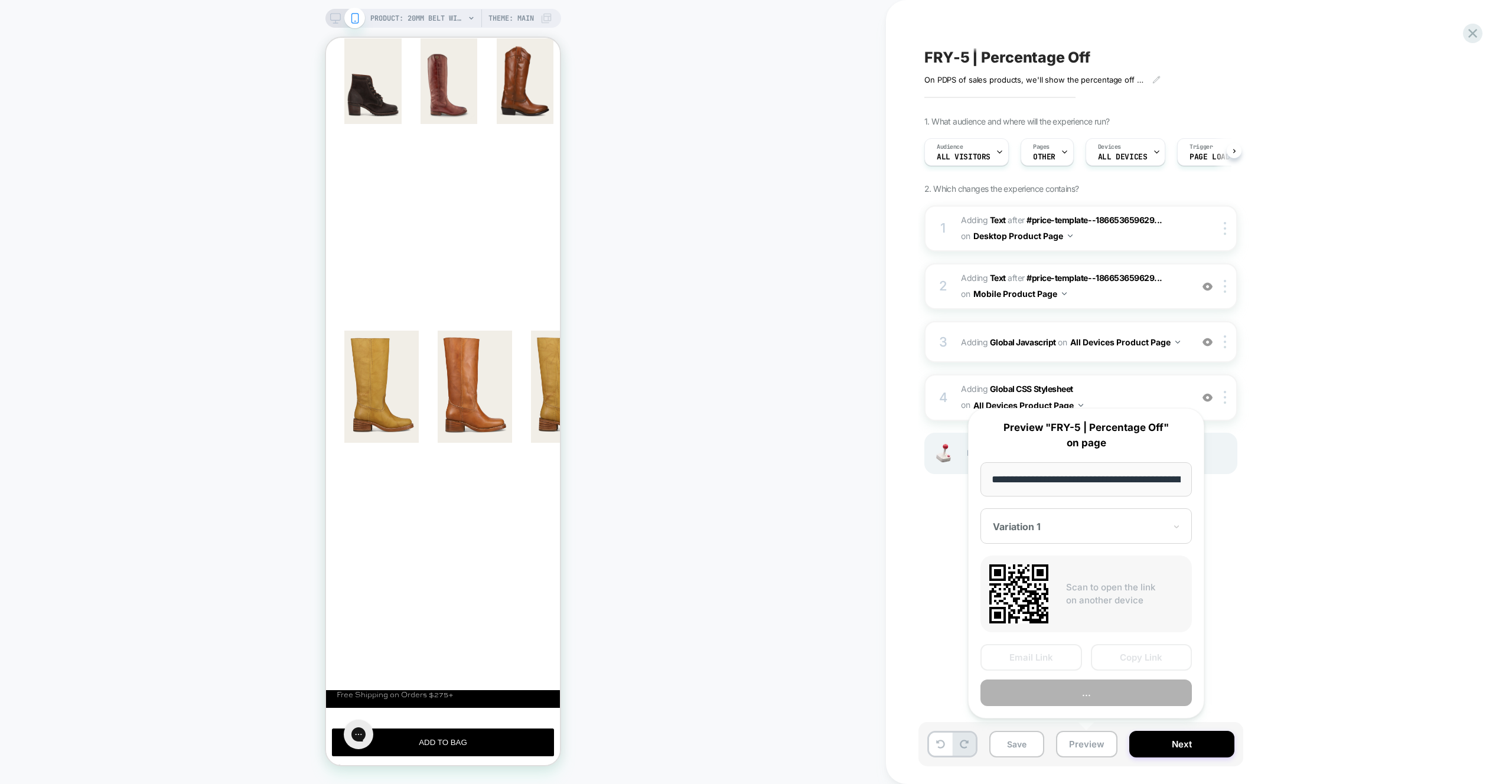
scroll to position [0, 381]
click at [1099, 698] on button "Preview" at bounding box center [1086, 694] width 212 height 27
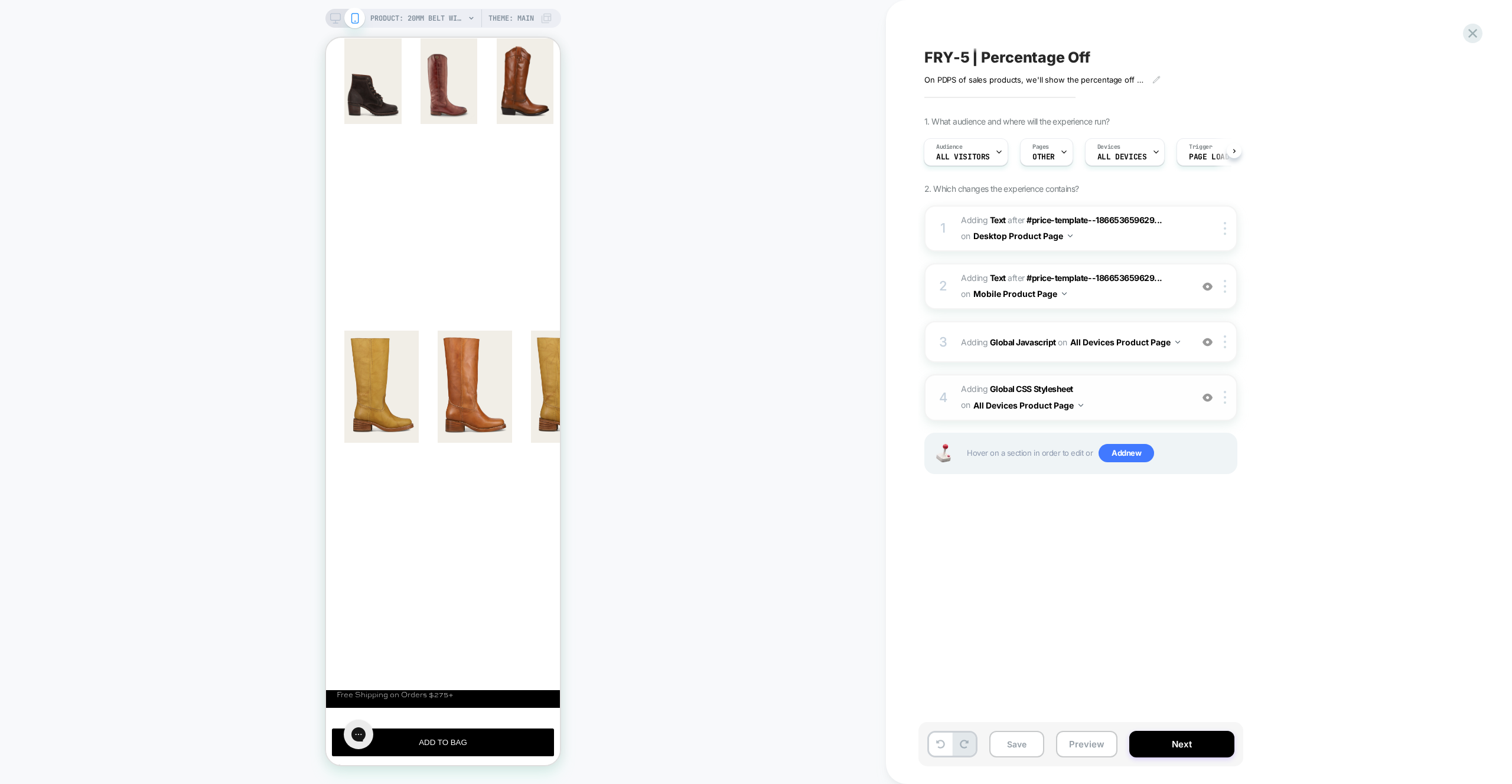
click at [1141, 408] on span "Adding Global CSS Stylesheet on All Devices Product Page" at bounding box center [1074, 397] width 225 height 32
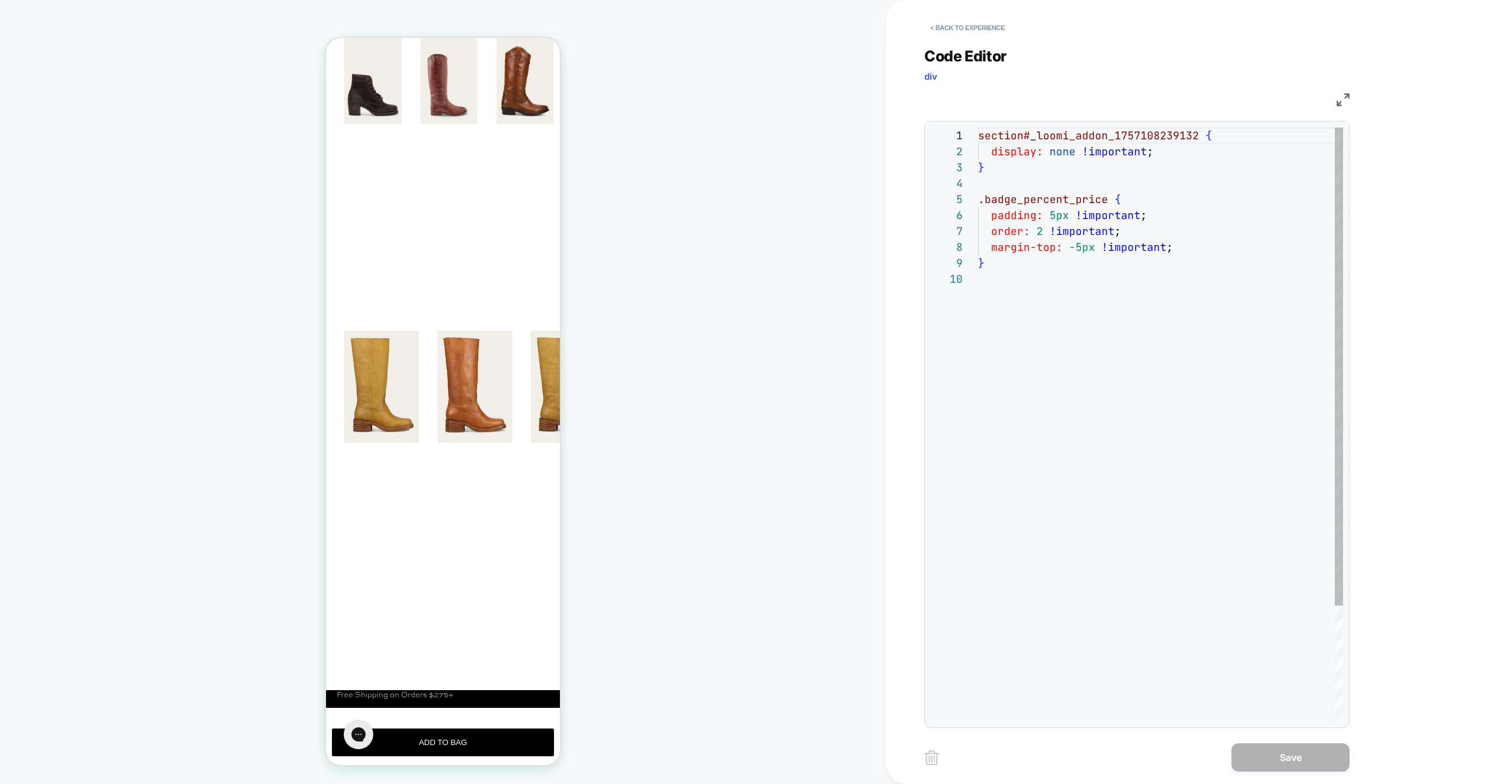
scroll to position [143, 0]
click at [1198, 252] on div "section# _ loomi_addon_1757108239132 { display: none !important ; } .badge_perc…" at bounding box center [1161, 496] width 365 height 738
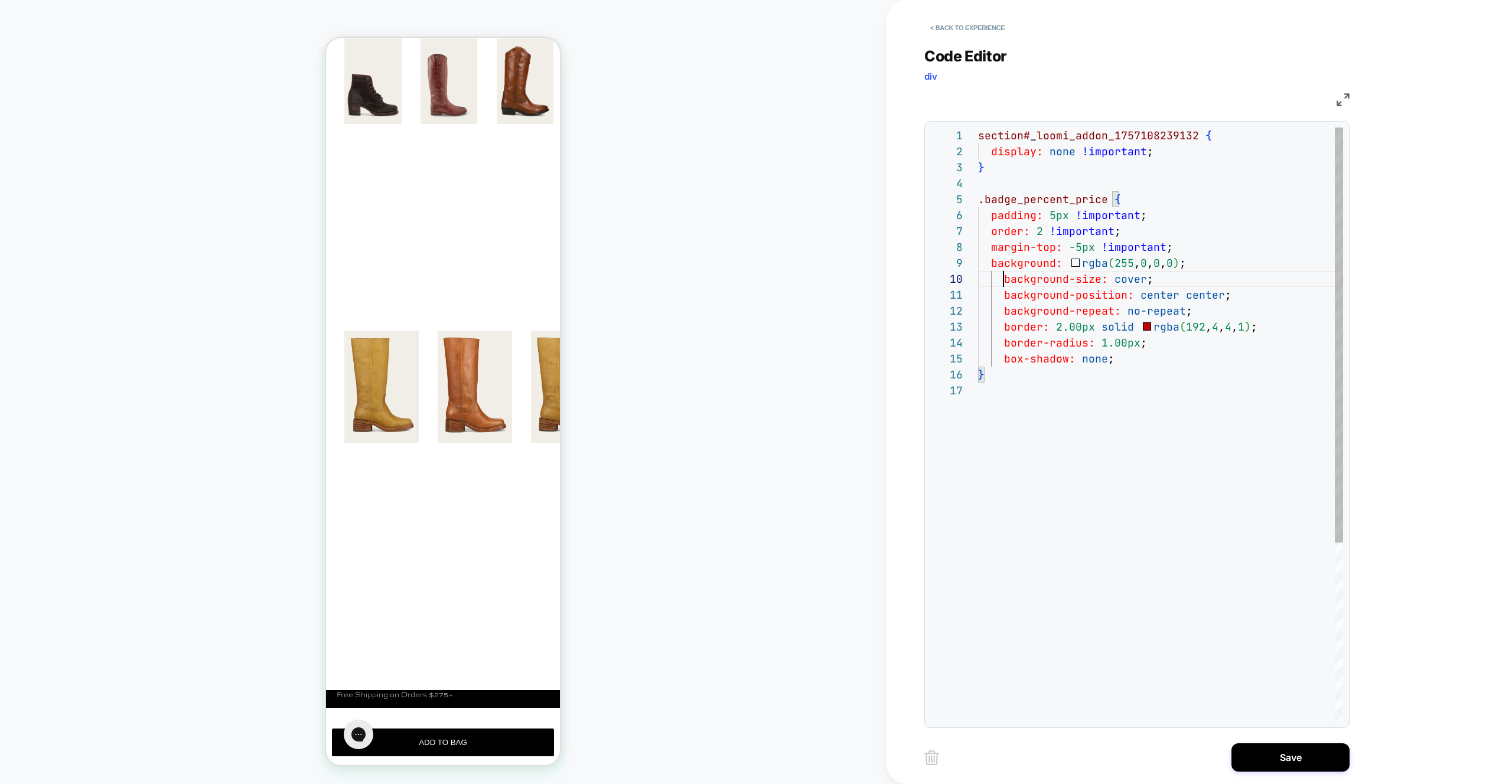
click at [1005, 278] on div "section# _ loomi_addon_1757108239132 { display: none !important ; } .badge_perc…" at bounding box center [1161, 552] width 365 height 849
click at [1009, 299] on div "section# _ loomi_addon_1757108239132 { display: none !important ; } .badge_perc…" at bounding box center [1161, 552] width 365 height 849
click at [1005, 296] on div "section# _ loomi_addon_1757108239132 { display: none !important ; } .badge_perc…" at bounding box center [1161, 552] width 365 height 849
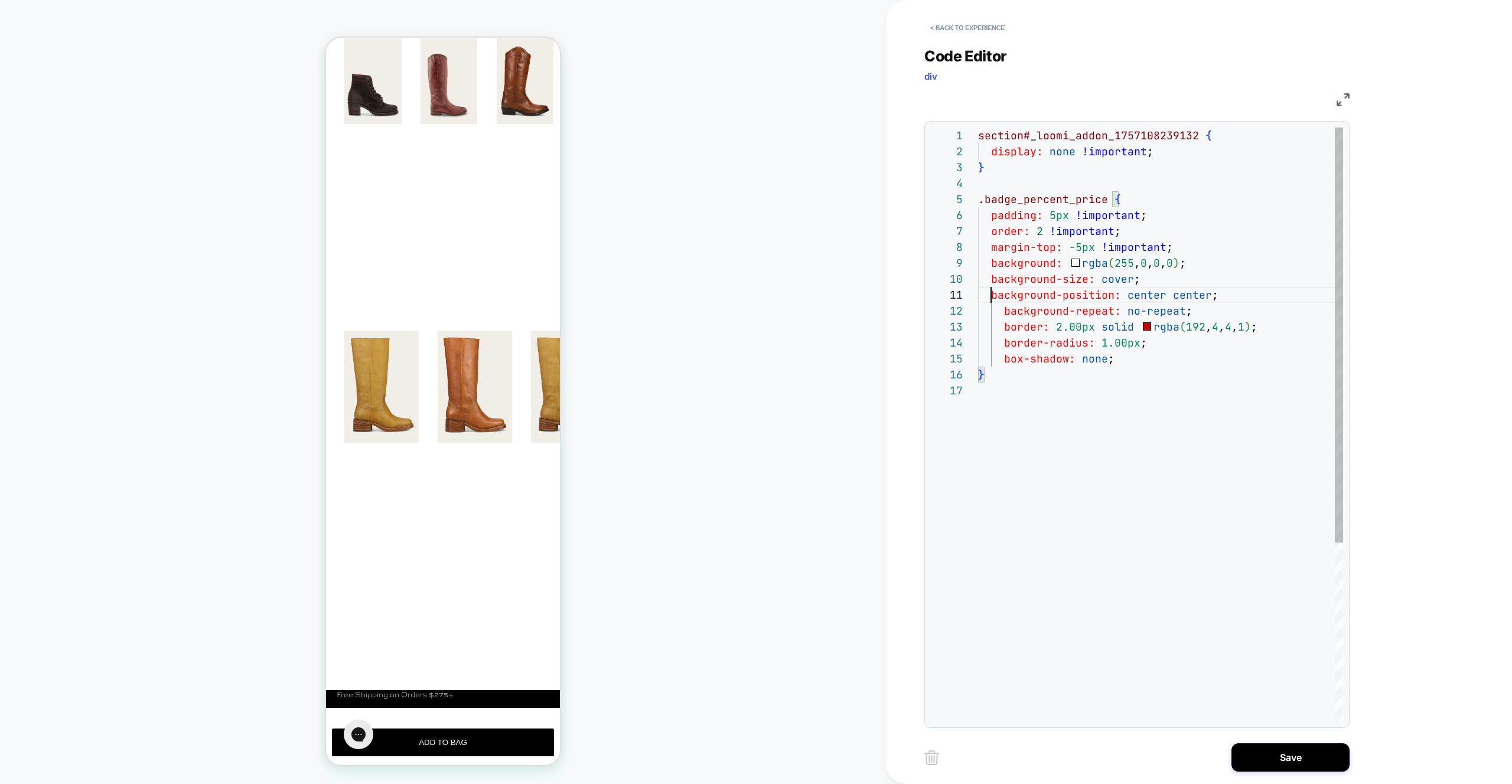
click at [1005, 310] on div "section# _ loomi_addon_1757108239132 { display: none !important ; } .badge_perc…" at bounding box center [1161, 552] width 365 height 849
click at [1005, 329] on div "section# _ loomi_addon_1757108239132 { display: none !important ; } .badge_perc…" at bounding box center [1161, 552] width 365 height 849
click at [1005, 339] on div "section# _ loomi_addon_1757108239132 { display: none !important ; } .badge_perc…" at bounding box center [1161, 552] width 365 height 849
click at [1005, 358] on div "section# _ loomi_addon_1757108239132 { display: none !important ; } .badge_perc…" at bounding box center [1161, 552] width 365 height 849
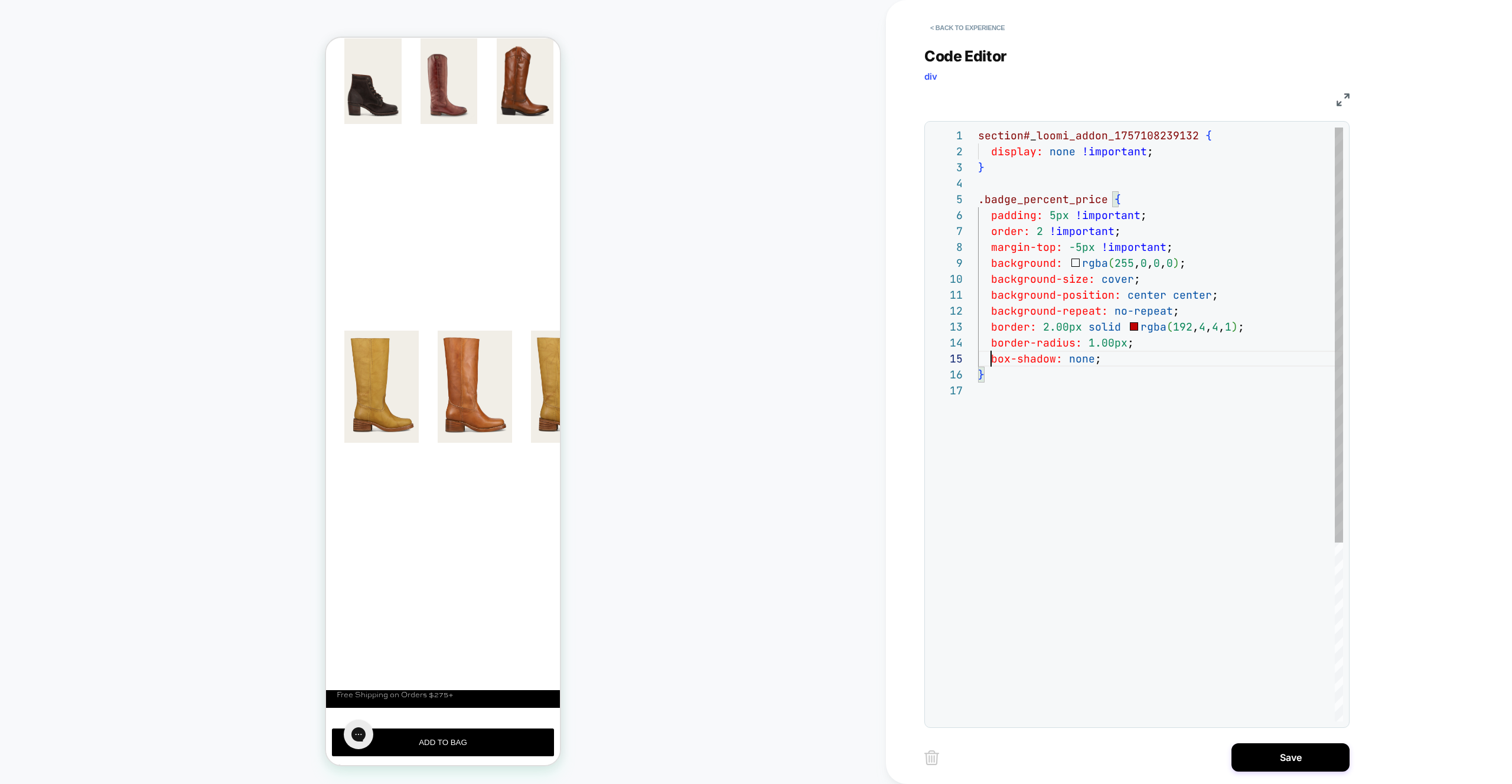
click at [1126, 360] on div "section# _ loomi_addon_1757108239132 { display: none !important ; } .badge_perc…" at bounding box center [1161, 552] width 365 height 849
click at [974, 394] on div "17" at bounding box center [954, 390] width 47 height 16
click at [981, 391] on div "section# _ loomi_addon_1757108239132 { display: none !important ; } .badge_perc…" at bounding box center [1161, 592] width 365 height 929
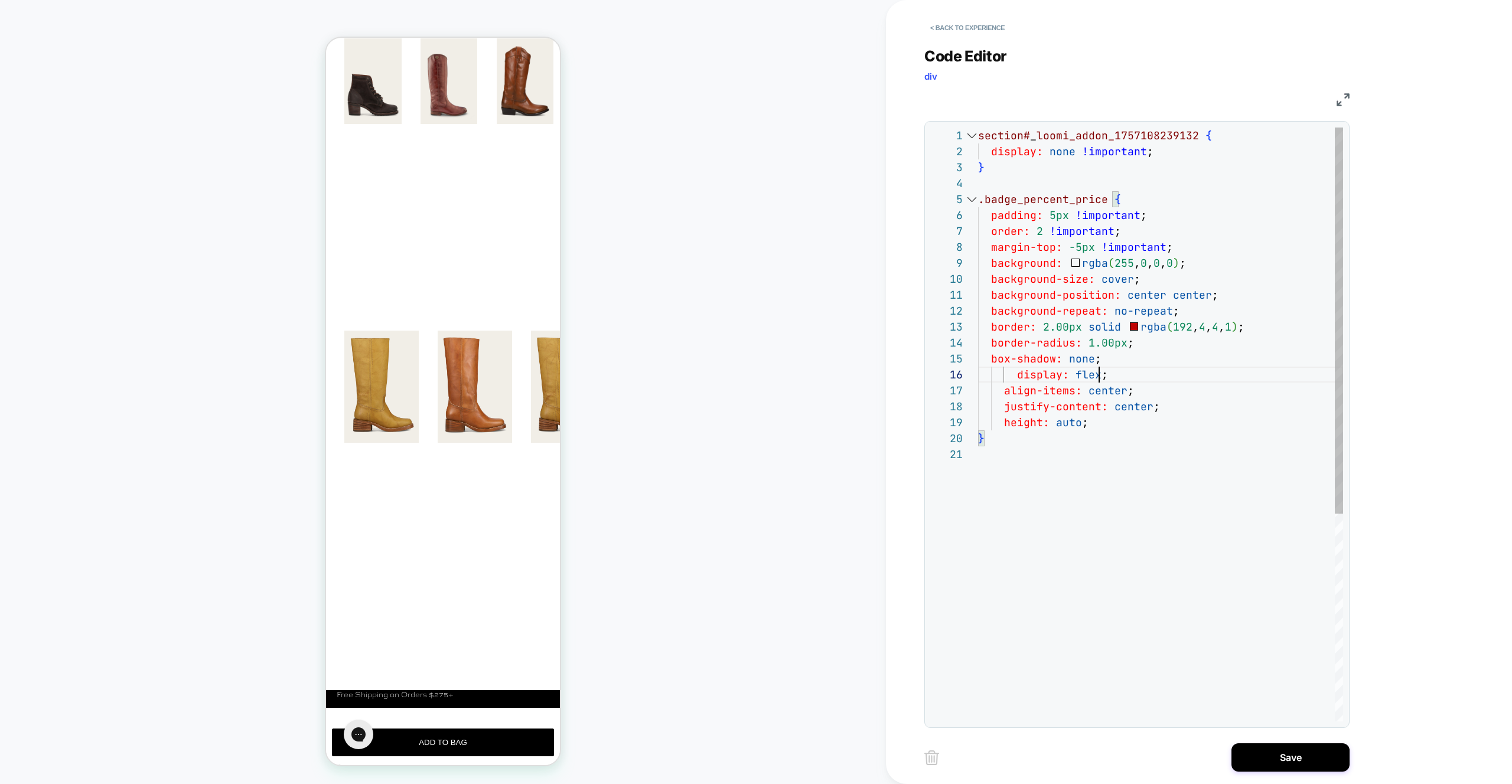
click at [1013, 378] on div "section# _ loomi_addon_1757108239132 { display: none !important ; } .badge_perc…" at bounding box center [1161, 584] width 365 height 913
click at [1007, 394] on div "section# _ loomi_addon_1757108239132 { display: none !important ; } .badge_perc…" at bounding box center [1161, 584] width 365 height 913
click at [1004, 404] on div "section# _ loomi_addon_1757108239132 { display: none !important ; } .badge_perc…" at bounding box center [1161, 584] width 365 height 913
click at [1005, 423] on div "section# _ loomi_addon_1757108239132 { display: none !important ; } .badge_perc…" at bounding box center [1161, 584] width 365 height 913
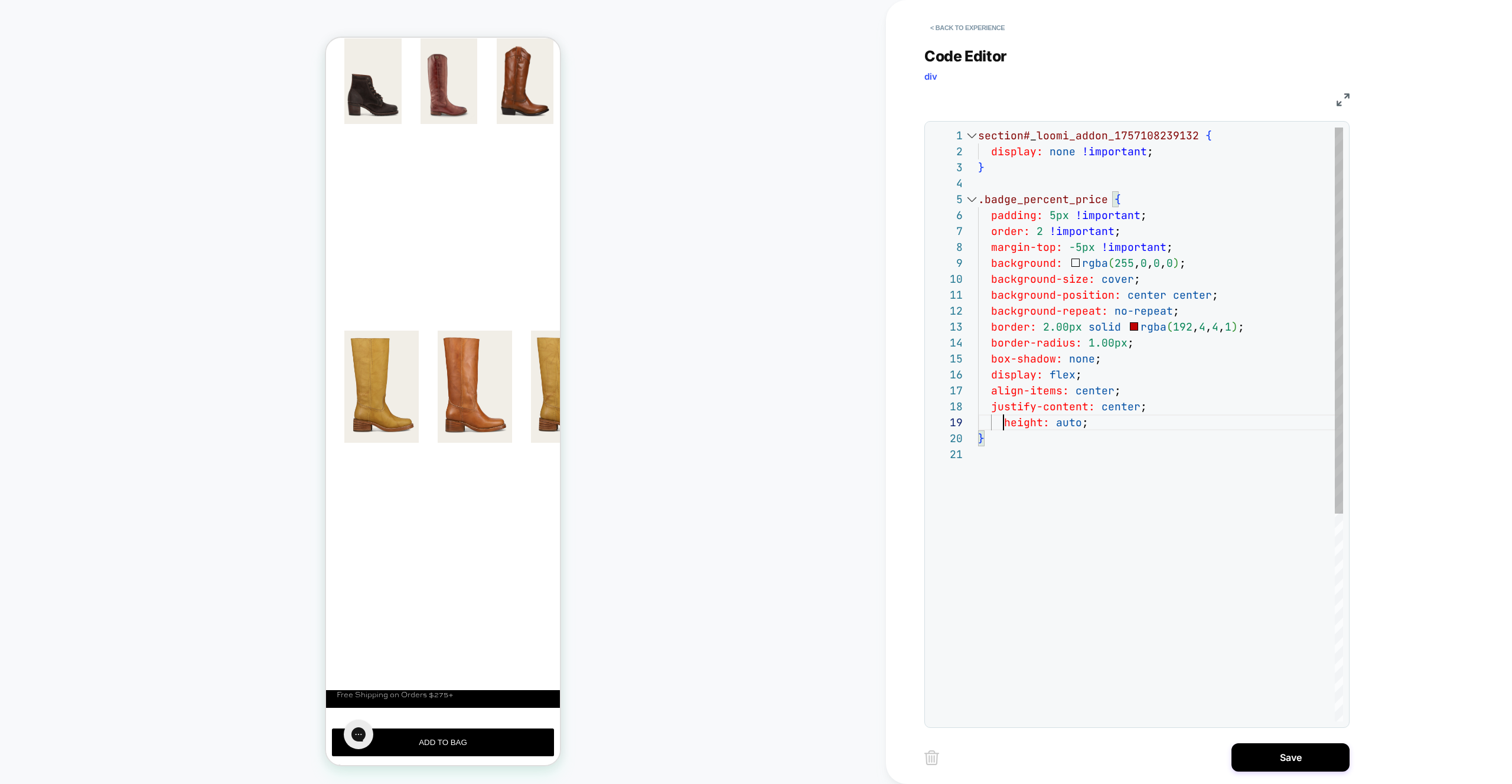
scroll to position [128, 13]
type textarea "**********"
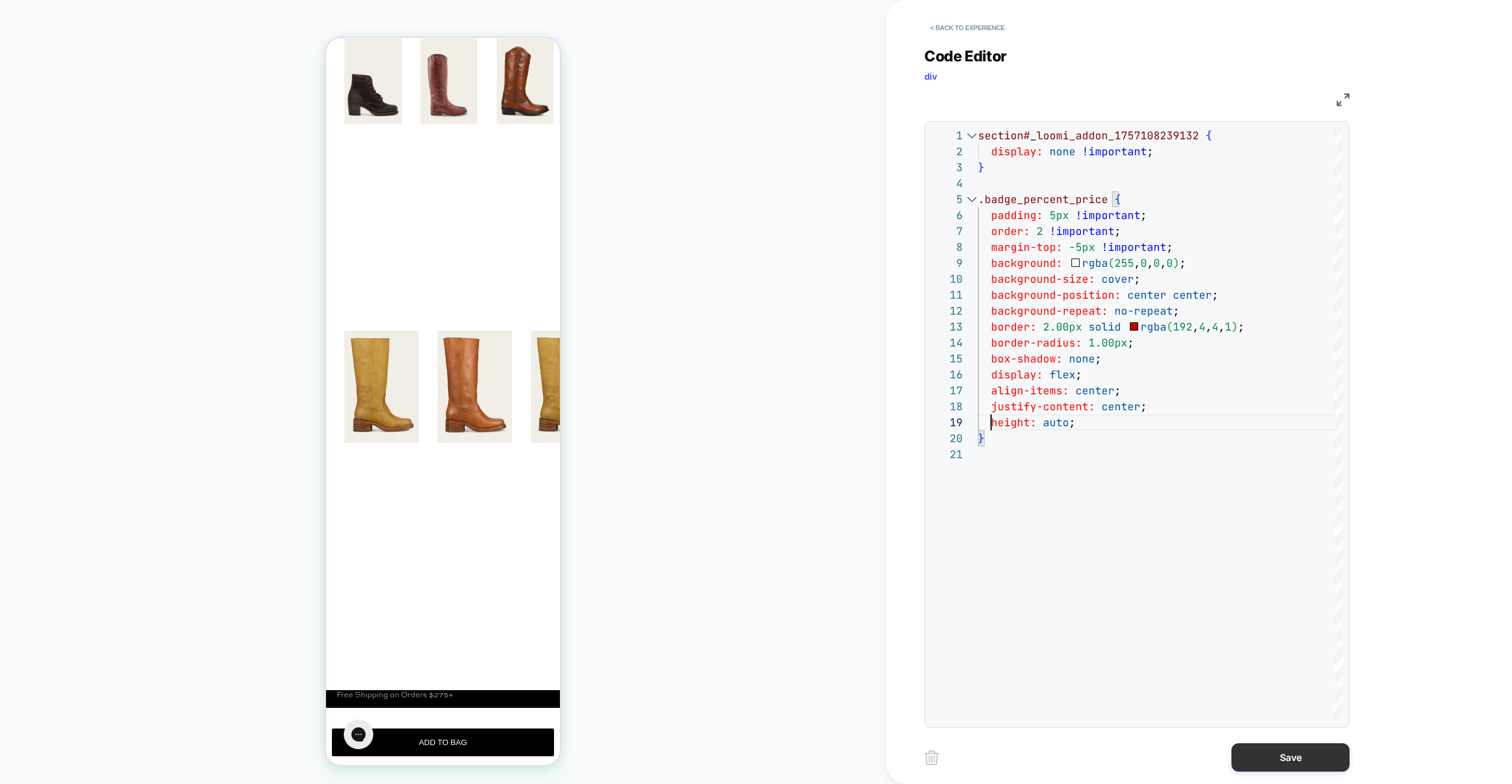
click at [1322, 761] on button "Save" at bounding box center [1291, 757] width 118 height 28
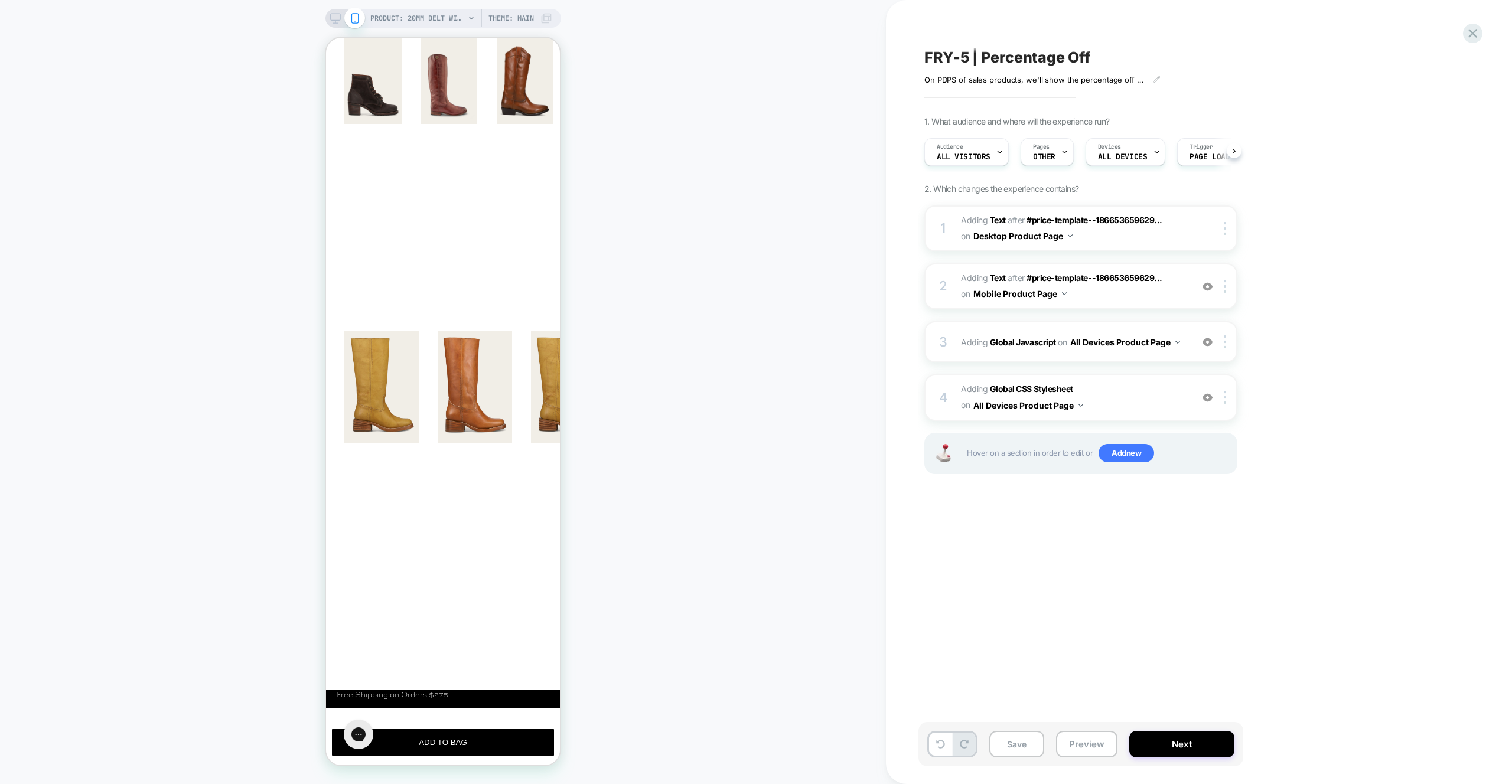
scroll to position [0, 1]
click at [1143, 354] on div "3 Adding Global Javascript on All Devices Product Page Add Before Add After Tar…" at bounding box center [1081, 342] width 313 height 42
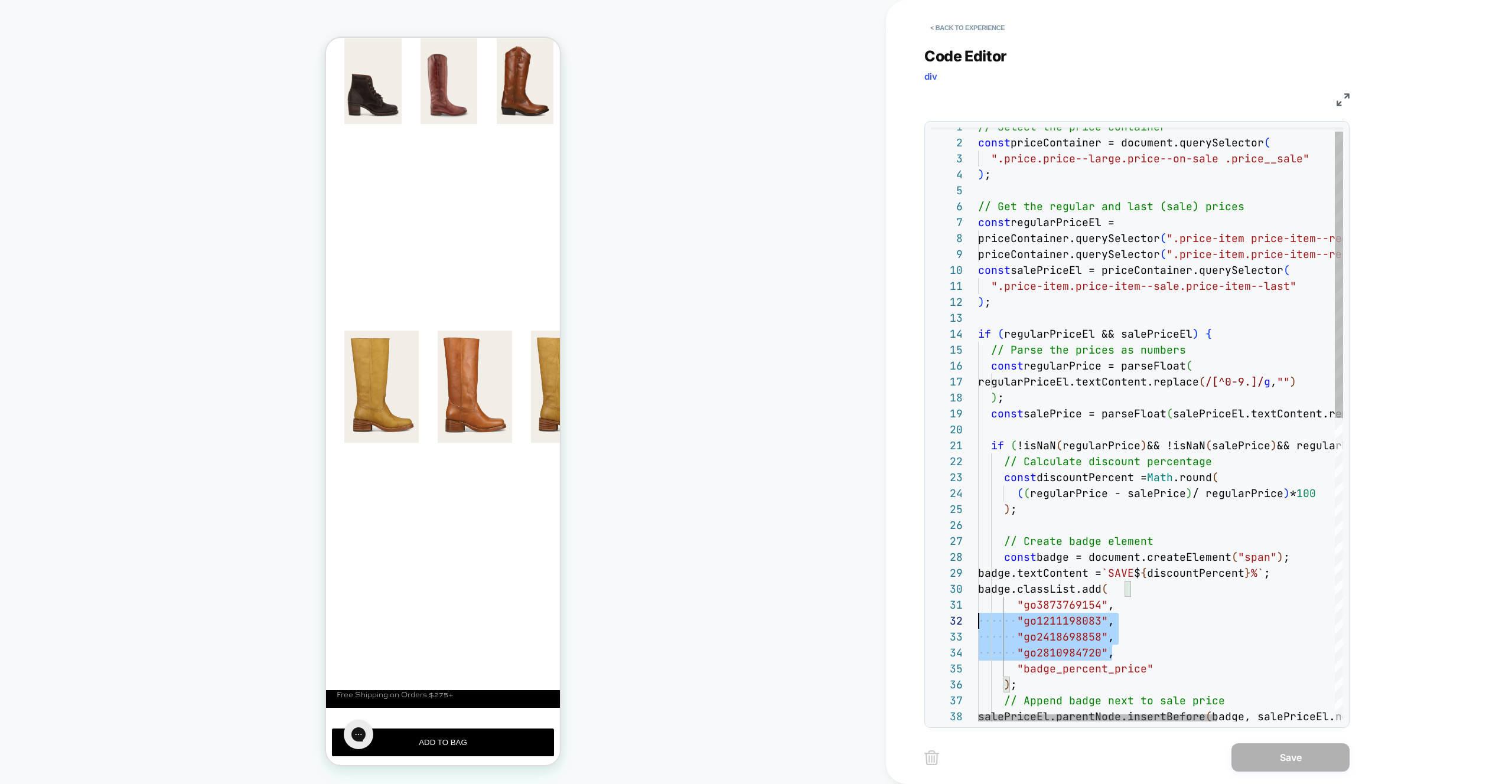
scroll to position [0, 0]
drag, startPoint x: 1126, startPoint y: 652, endPoint x: 961, endPoint y: 604, distance: 171.8
click at [978, 604] on div "// Select the price container const priceContainer = document.querySelector ( "…" at bounding box center [1250, 734] width 544 height 1232
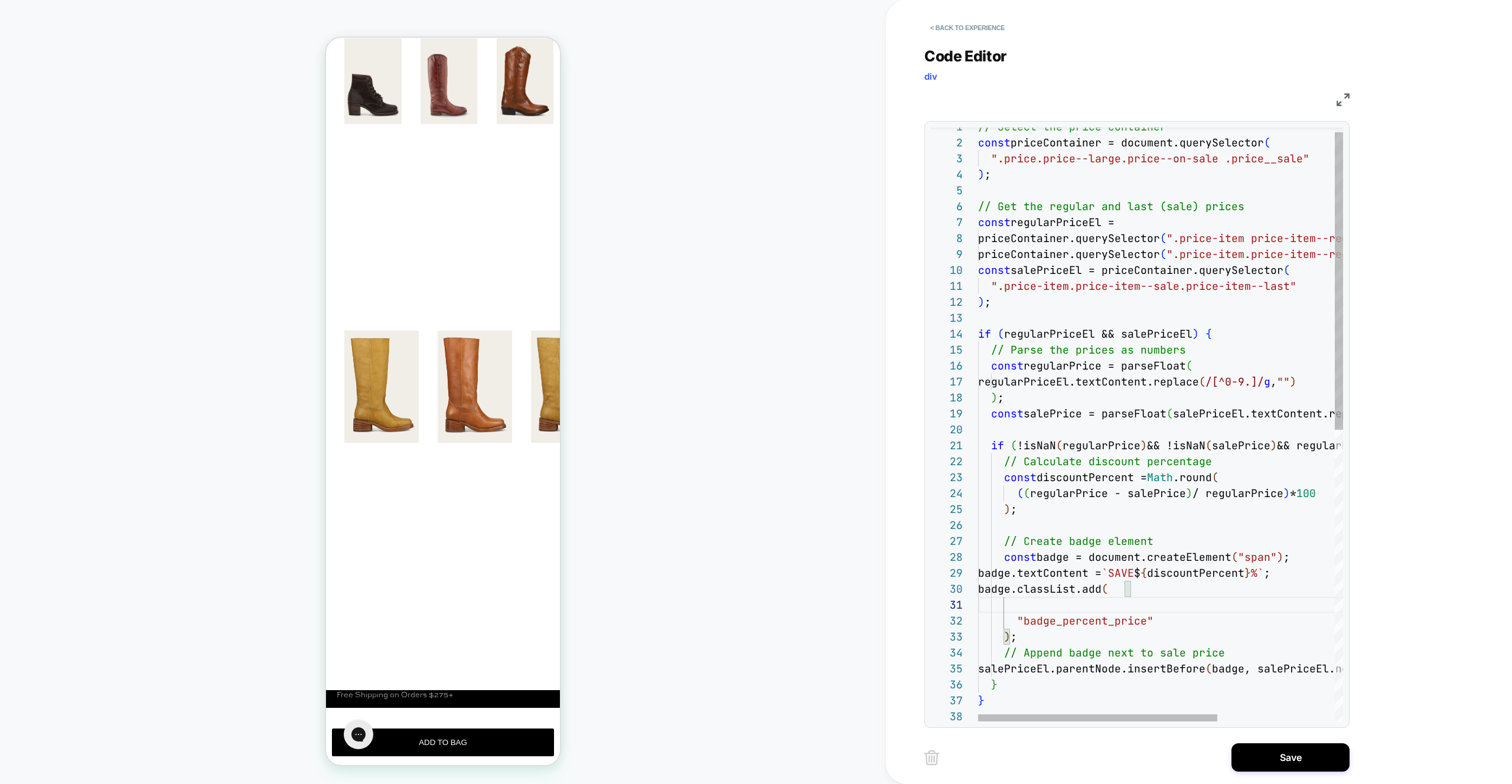
type textarea "**********"
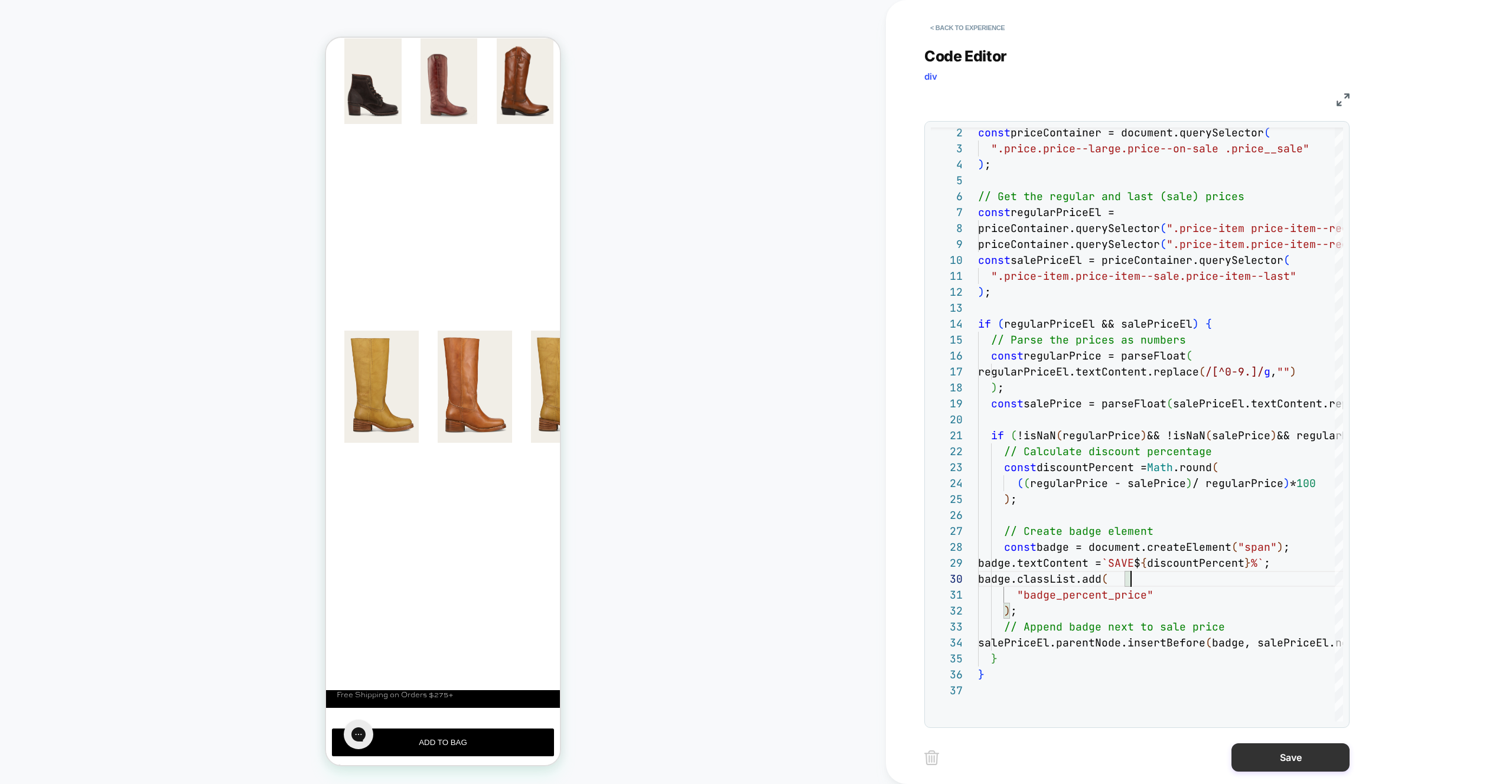
click at [1287, 753] on button "Save" at bounding box center [1291, 757] width 118 height 28
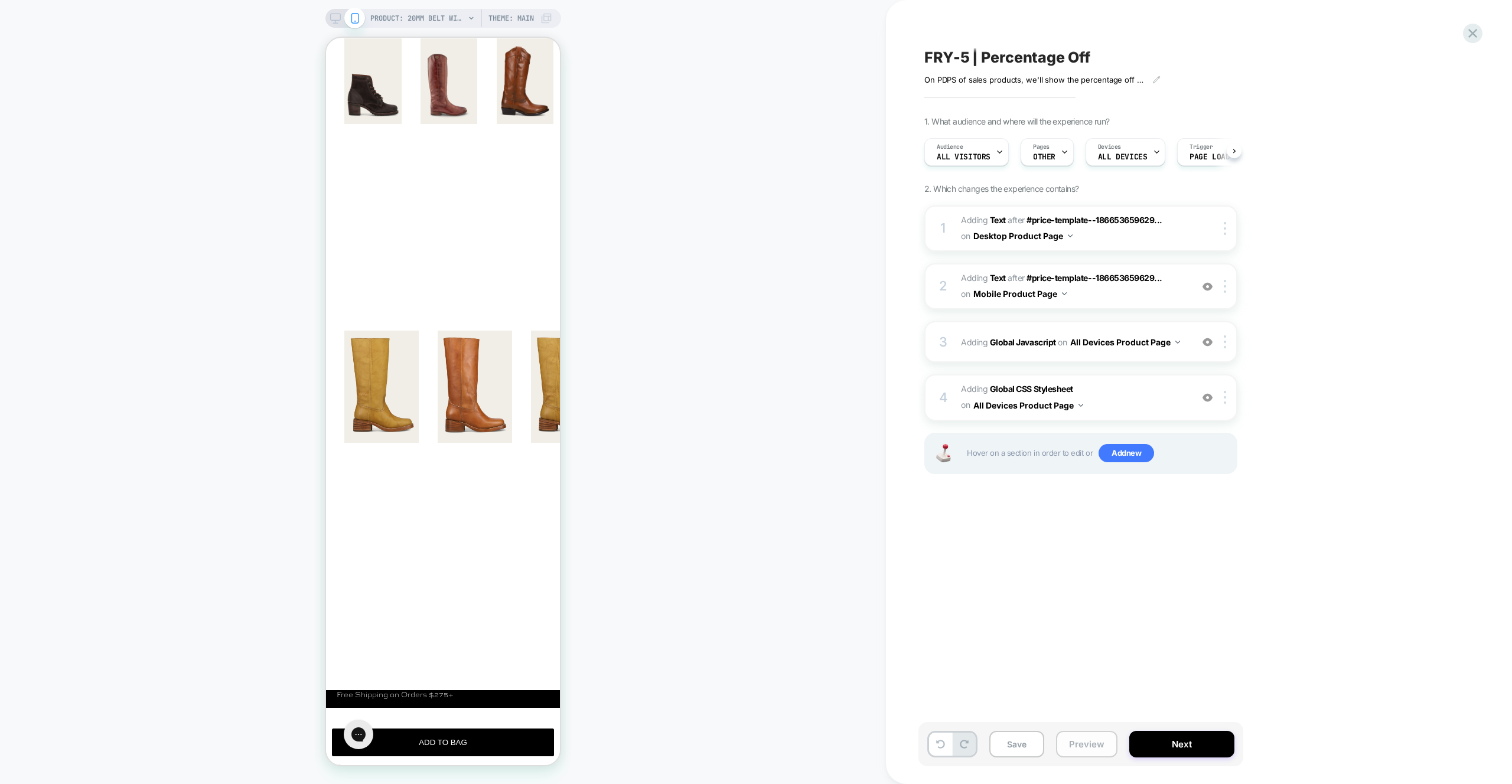
scroll to position [0, 1]
click at [1076, 746] on button "Preview" at bounding box center [1087, 745] width 61 height 27
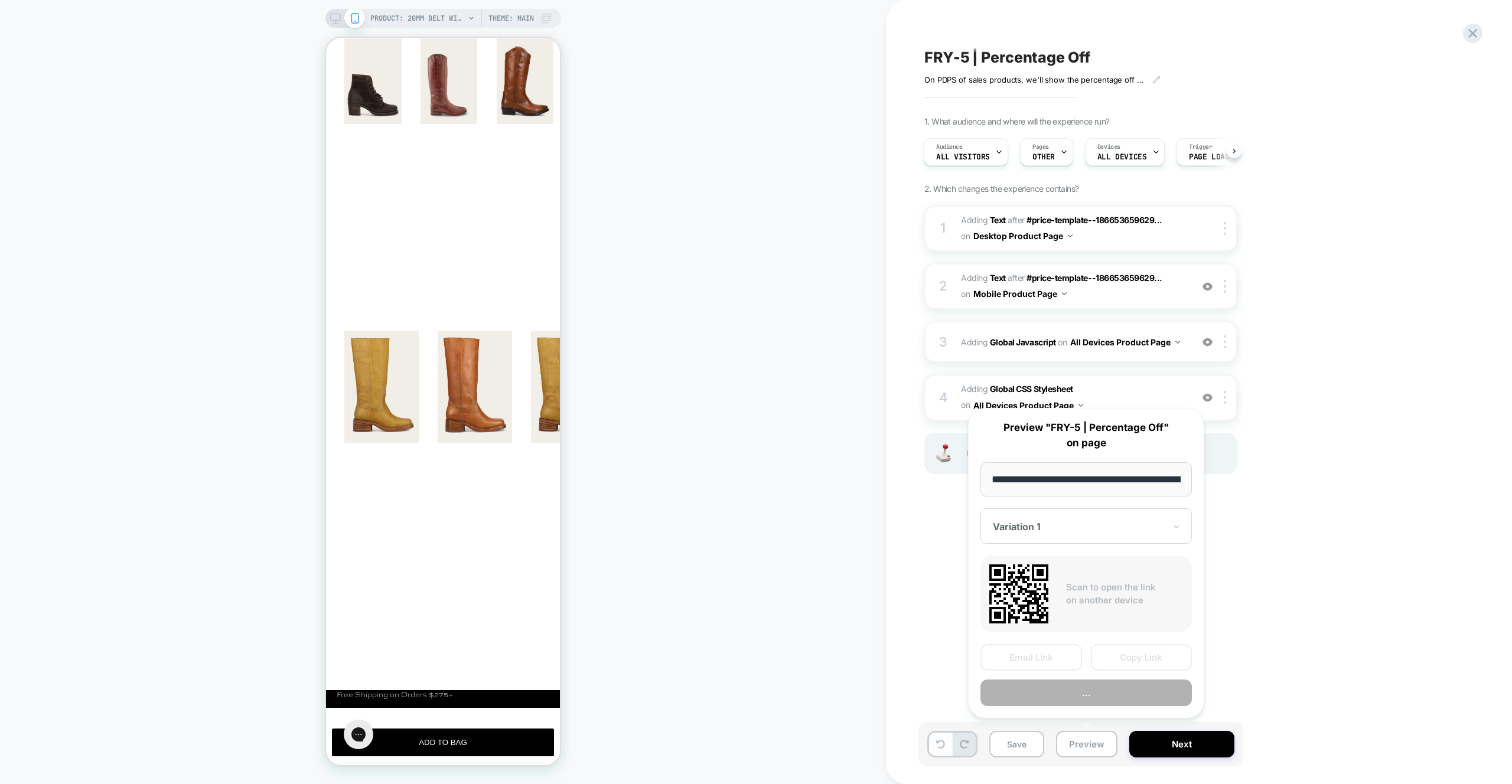
scroll to position [0, 381]
click at [1074, 698] on button "Preview" at bounding box center [1086, 694] width 212 height 27
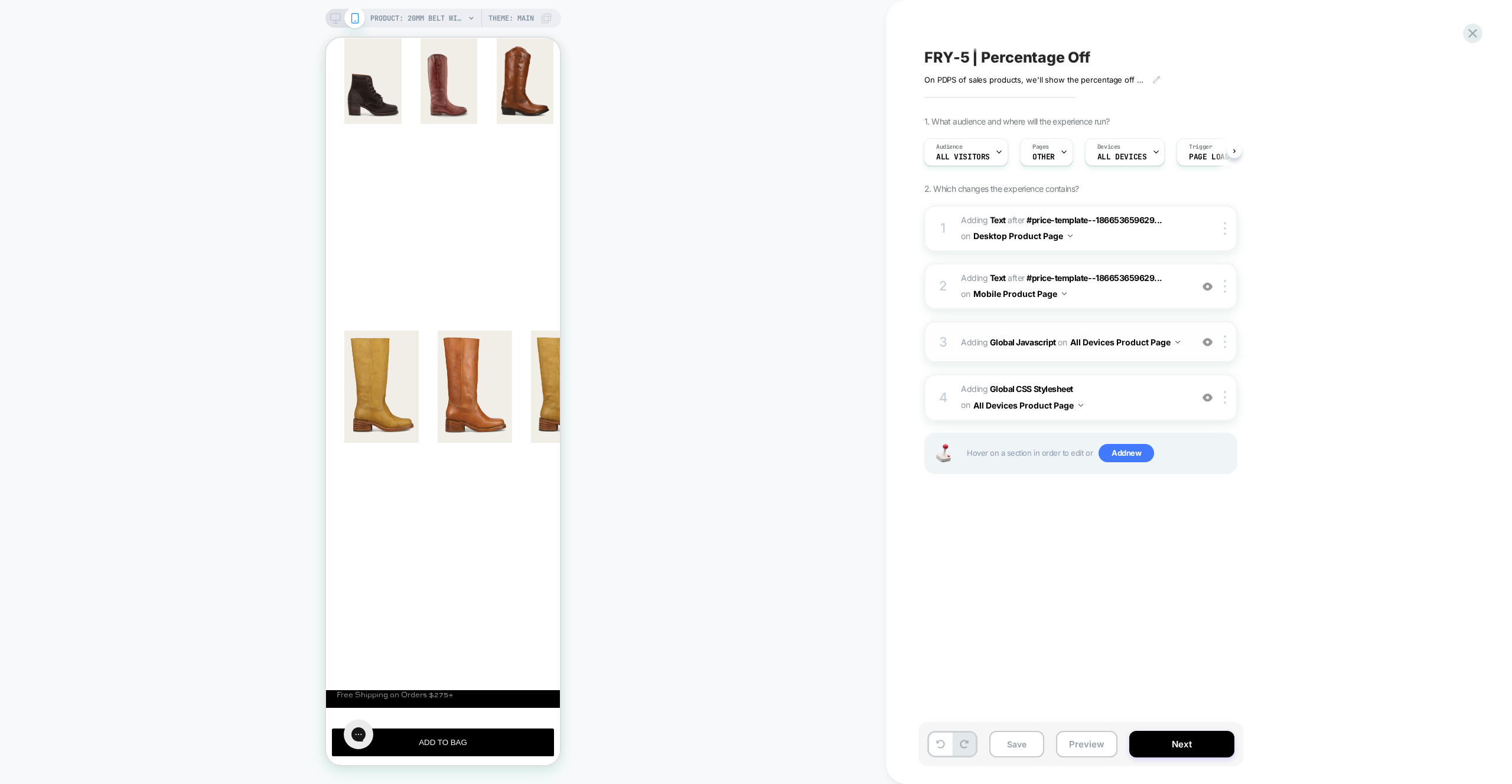
click at [1207, 343] on img at bounding box center [1208, 342] width 10 height 10
click at [1208, 286] on img at bounding box center [1208, 286] width 10 height 10
click at [1205, 346] on img at bounding box center [1208, 342] width 10 height 10
click at [1313, 318] on div "1. What audience and where will the experience run? Audience All Visitors Pages…" at bounding box center [1140, 310] width 431 height 387
click at [1340, 260] on div "1. What audience and where will the experience run? Audience All Visitors Pages…" at bounding box center [1140, 310] width 431 height 387
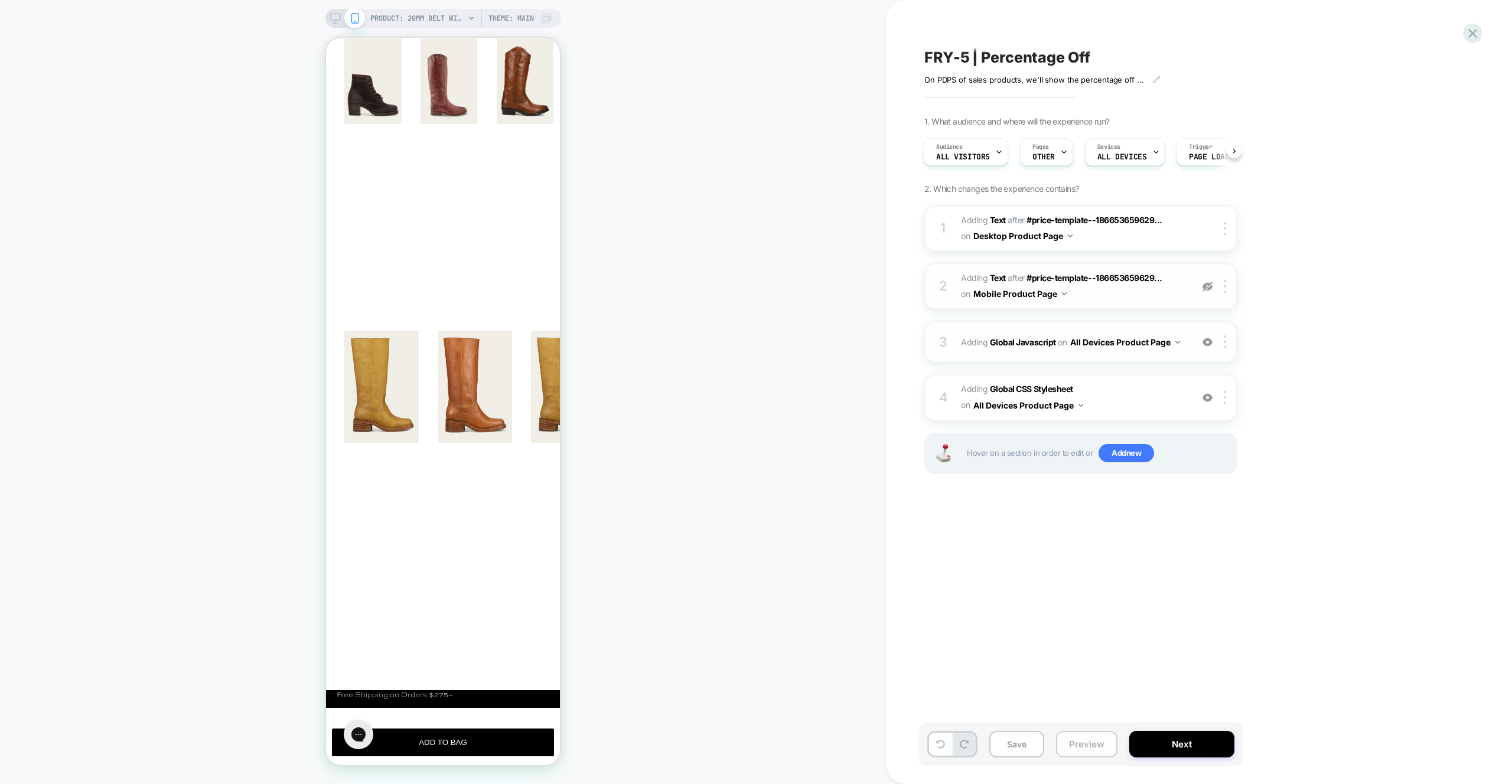
click at [1095, 748] on button "Preview" at bounding box center [1087, 745] width 61 height 27
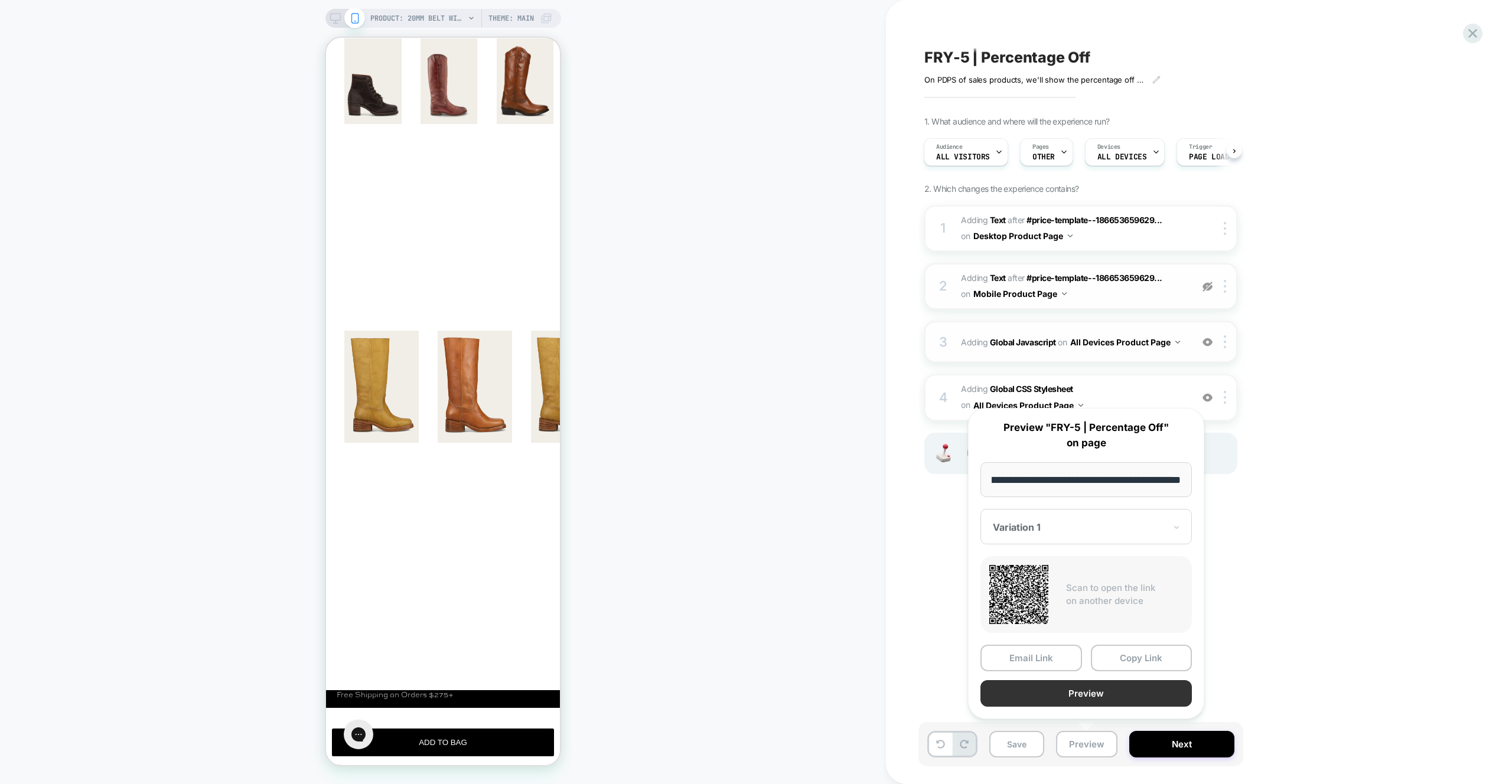
scroll to position [0, 0]
click at [1088, 703] on button "Preview" at bounding box center [1086, 694] width 212 height 27
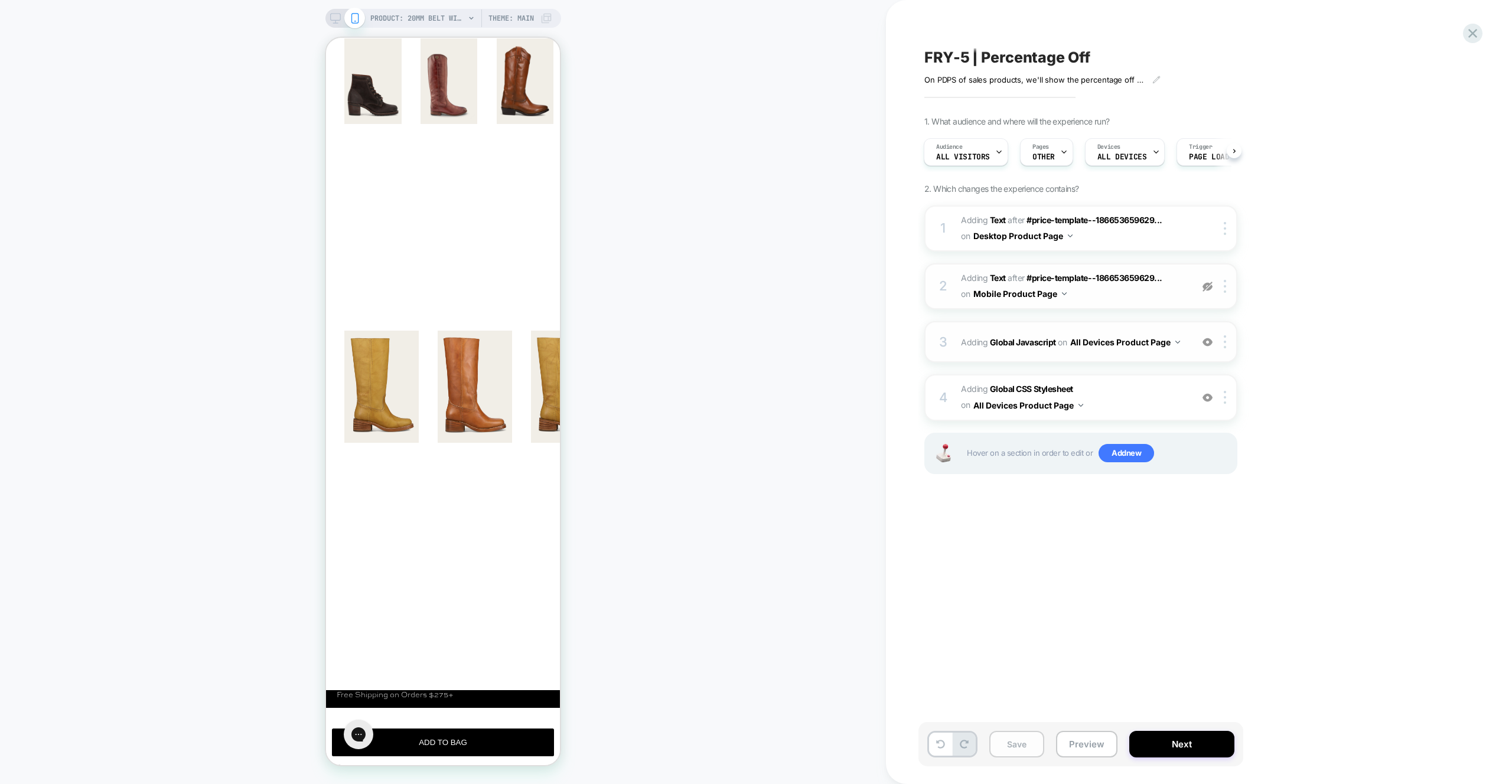
click at [1020, 748] on button "Save" at bounding box center [1017, 745] width 55 height 27
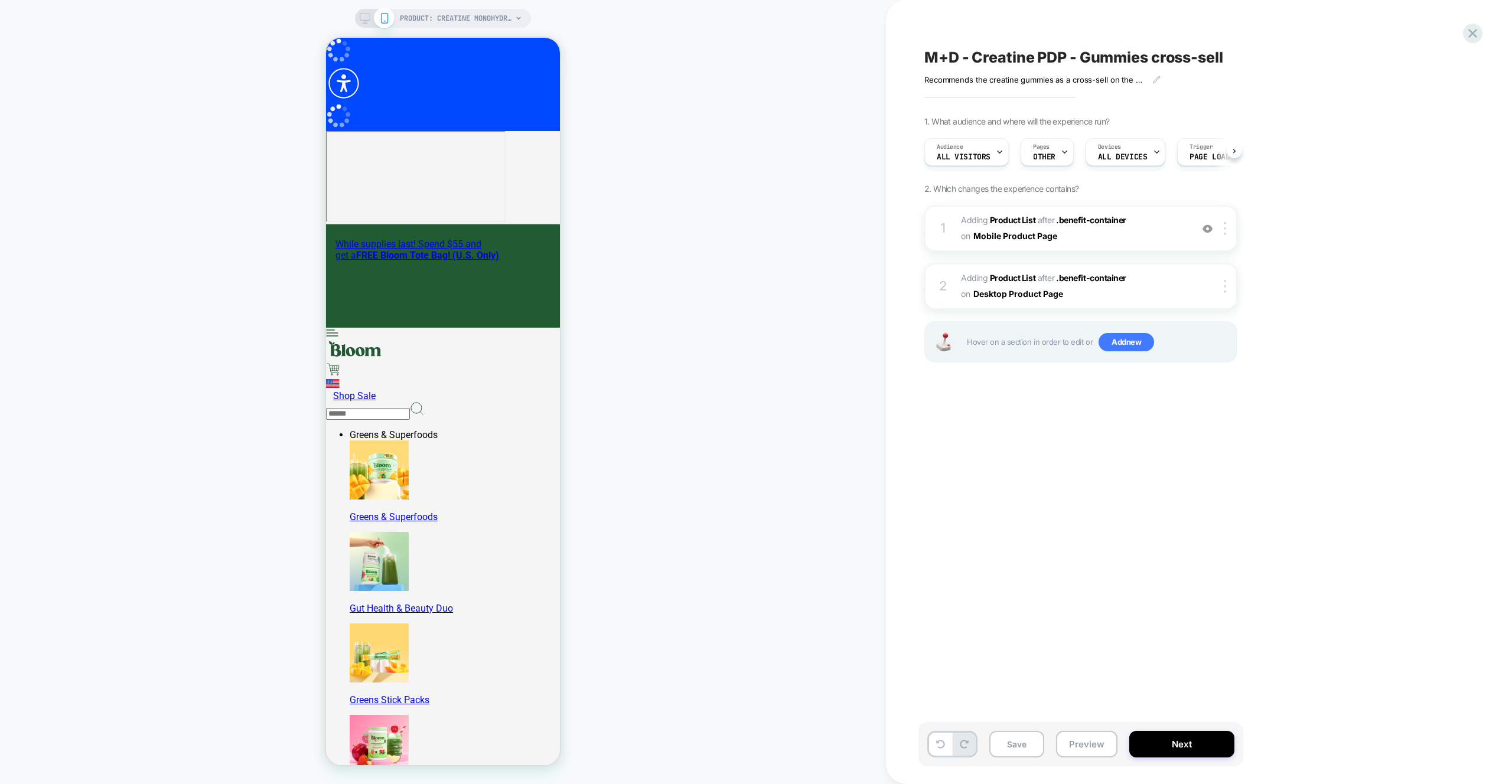
scroll to position [0, 1]
click at [368, 26] on div "PRODUCT: Creatine Monohydrate" at bounding box center [443, 18] width 176 height 19
click at [363, 21] on icon at bounding box center [365, 19] width 11 height 11
